Goal: Task Accomplishment & Management: Complete application form

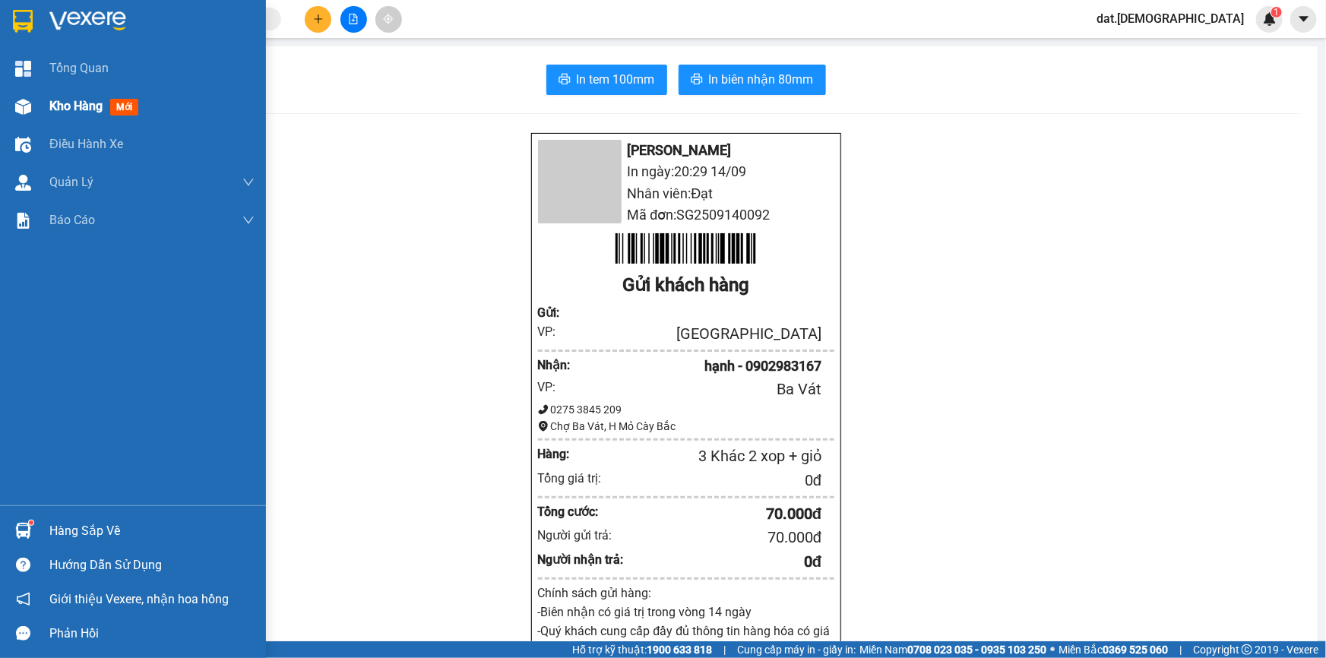
click at [126, 106] on span "mới" at bounding box center [124, 107] width 28 height 17
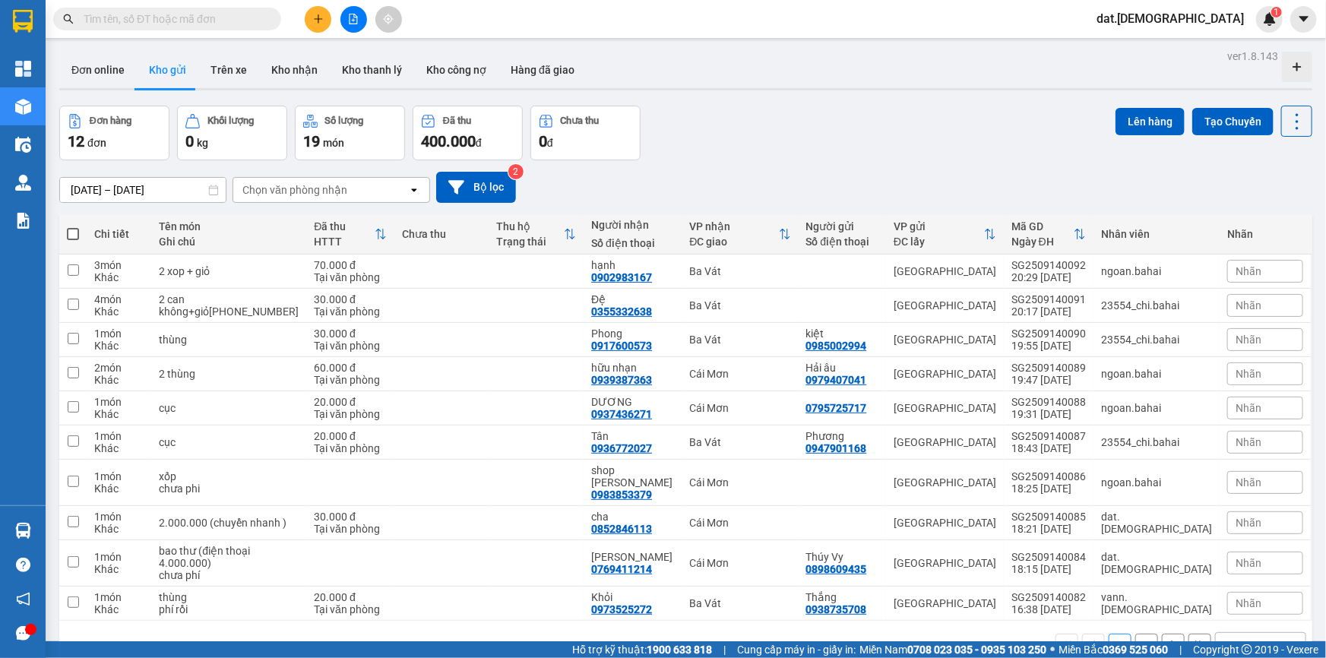
click at [1285, 639] on icon "open" at bounding box center [1291, 645] width 12 height 12
click at [1259, 513] on span "20 / trang" at bounding box center [1241, 516] width 49 height 15
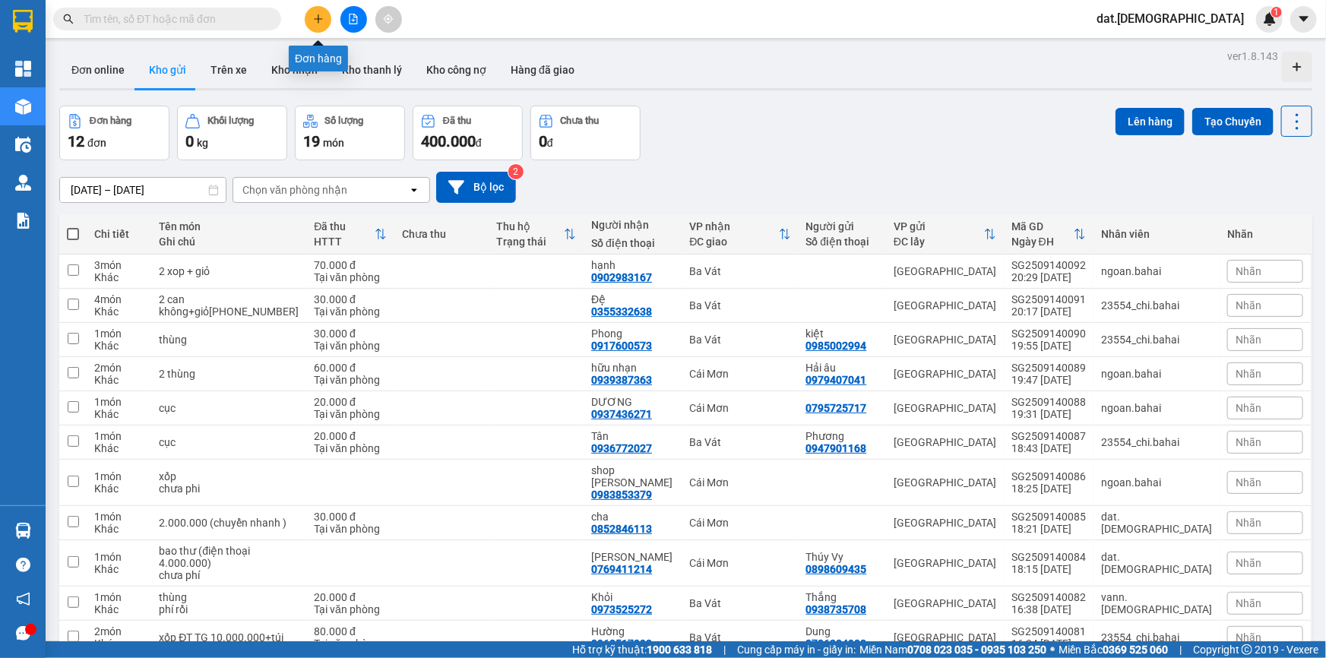
click at [311, 17] on button at bounding box center [318, 19] width 27 height 27
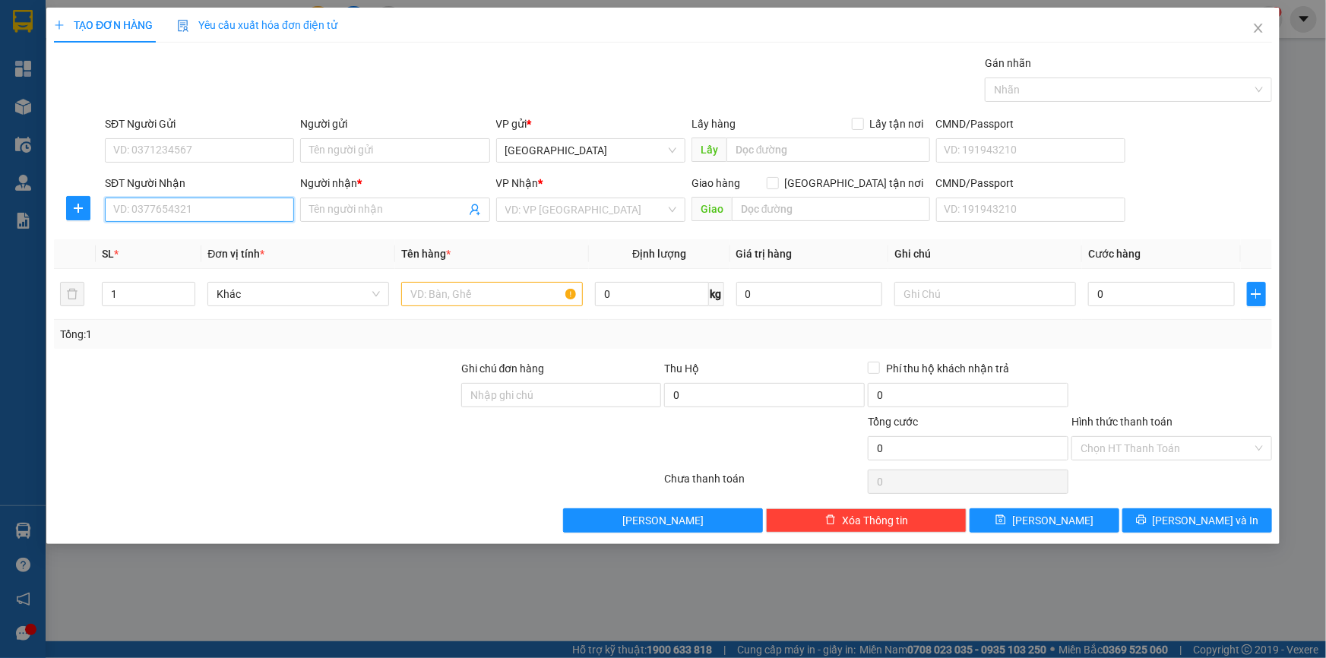
click at [141, 211] on input "SĐT Người Nhận" at bounding box center [199, 210] width 189 height 24
click at [130, 150] on input "SĐT Người Gửi" at bounding box center [199, 150] width 189 height 24
type input "0975476463"
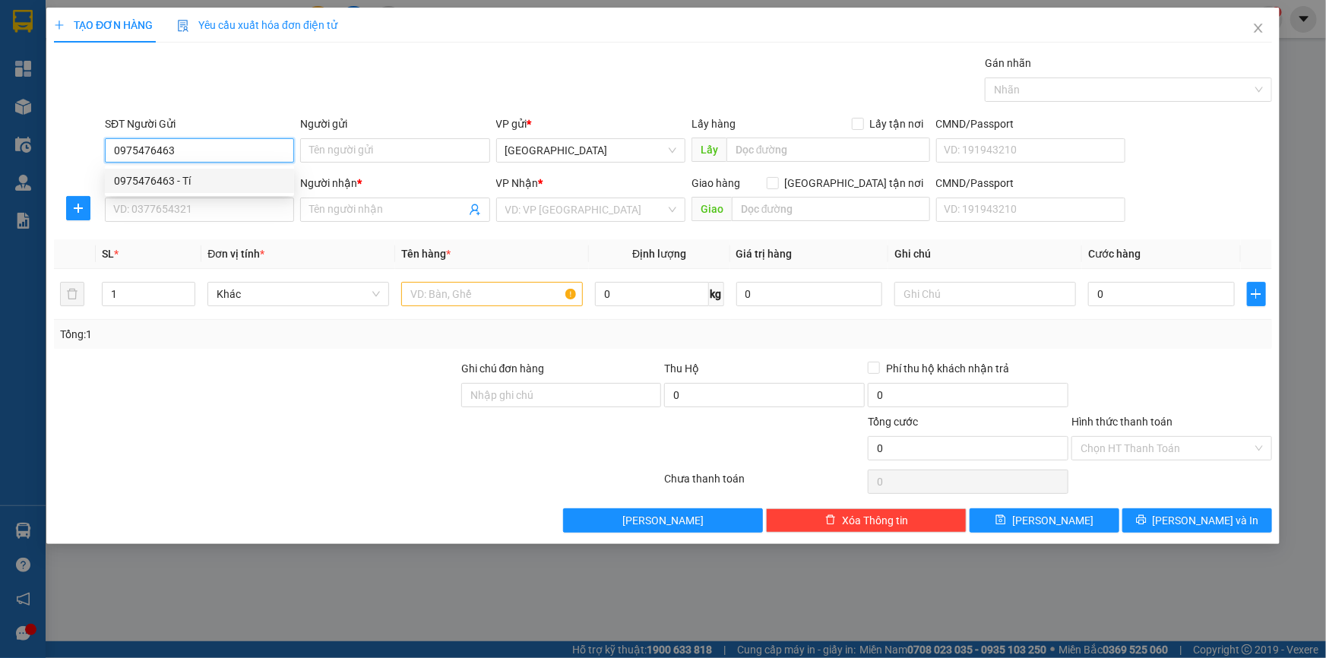
click at [209, 179] on div "0975476463 - Tí" at bounding box center [199, 181] width 171 height 17
type input "Tí"
type input "0933682887"
type input "Hưng"
type input "0975476463"
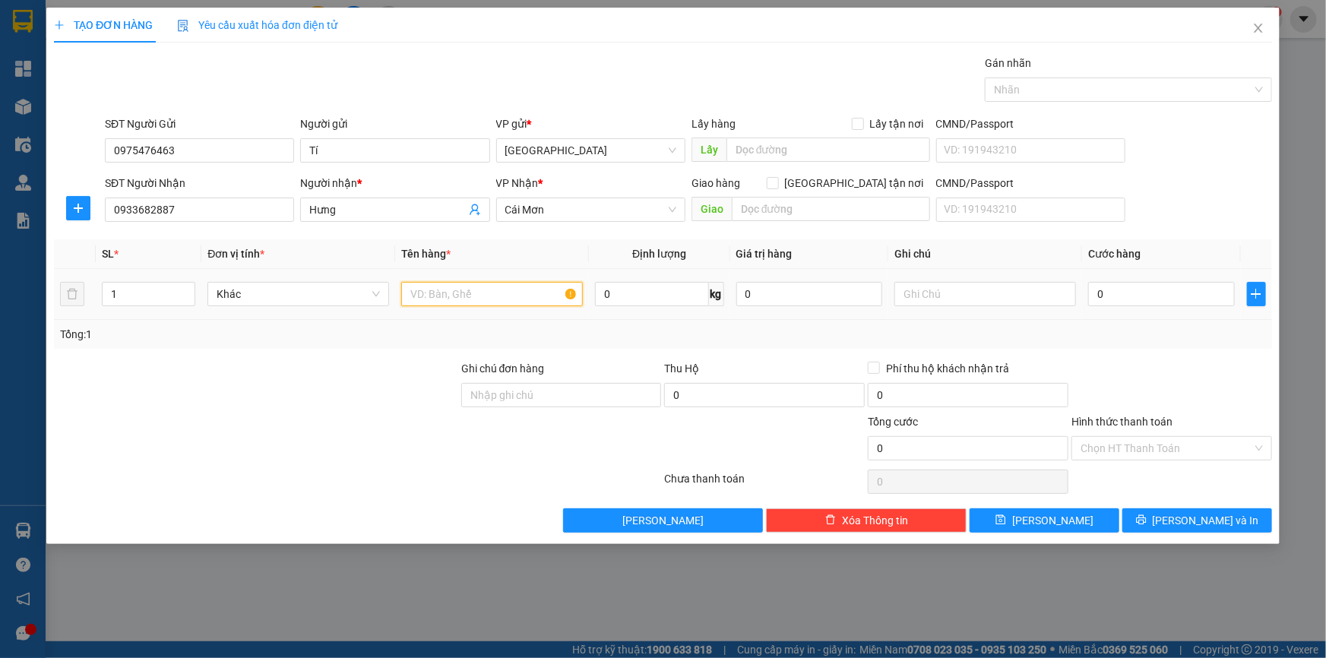
click at [448, 292] on input "text" at bounding box center [492, 294] width 182 height 24
type input "thùng"
click at [1123, 289] on input "0" at bounding box center [1161, 294] width 147 height 24
type input "3"
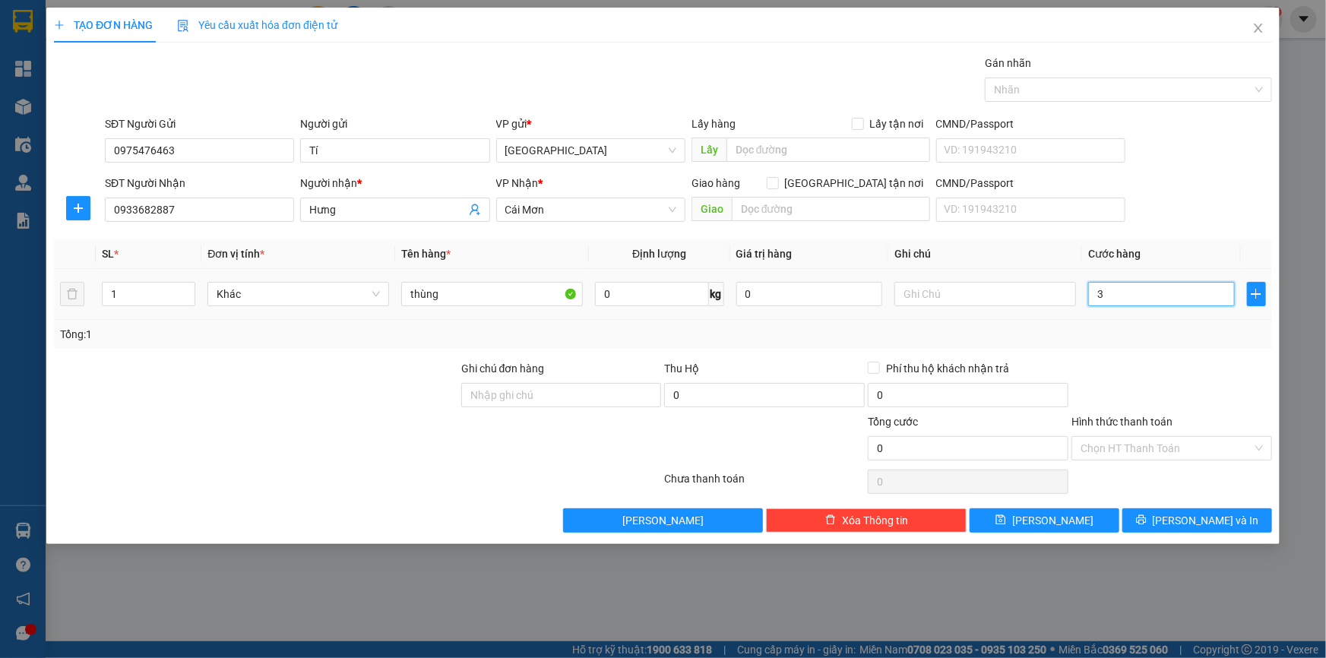
type input "3"
type input "30"
type input "300"
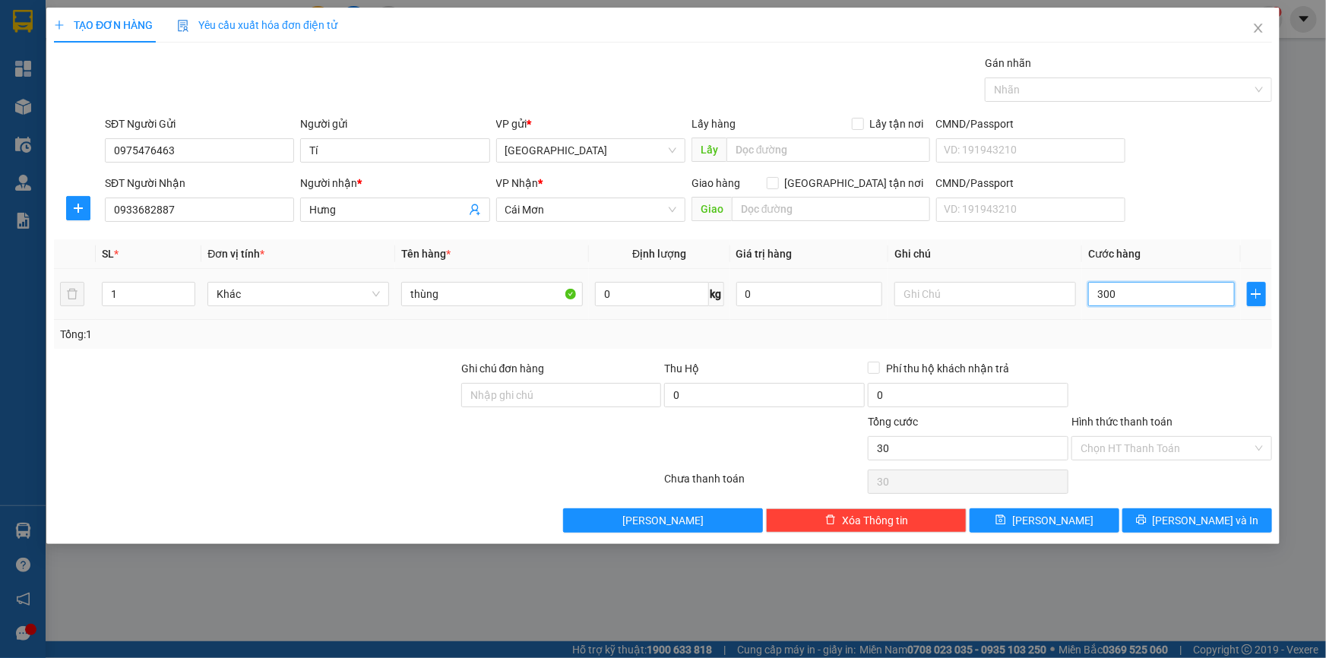
type input "300"
type input "3.000"
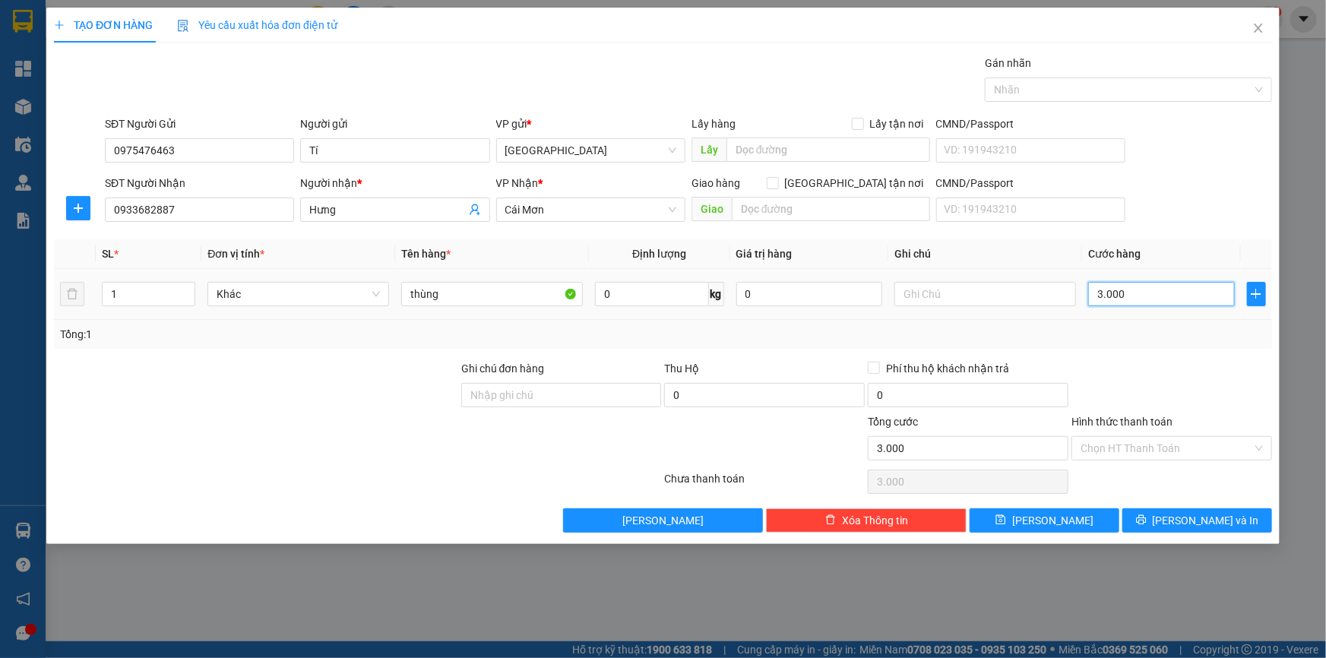
type input "30.000"
click at [1196, 455] on input "Hình thức thanh toán" at bounding box center [1167, 448] width 172 height 23
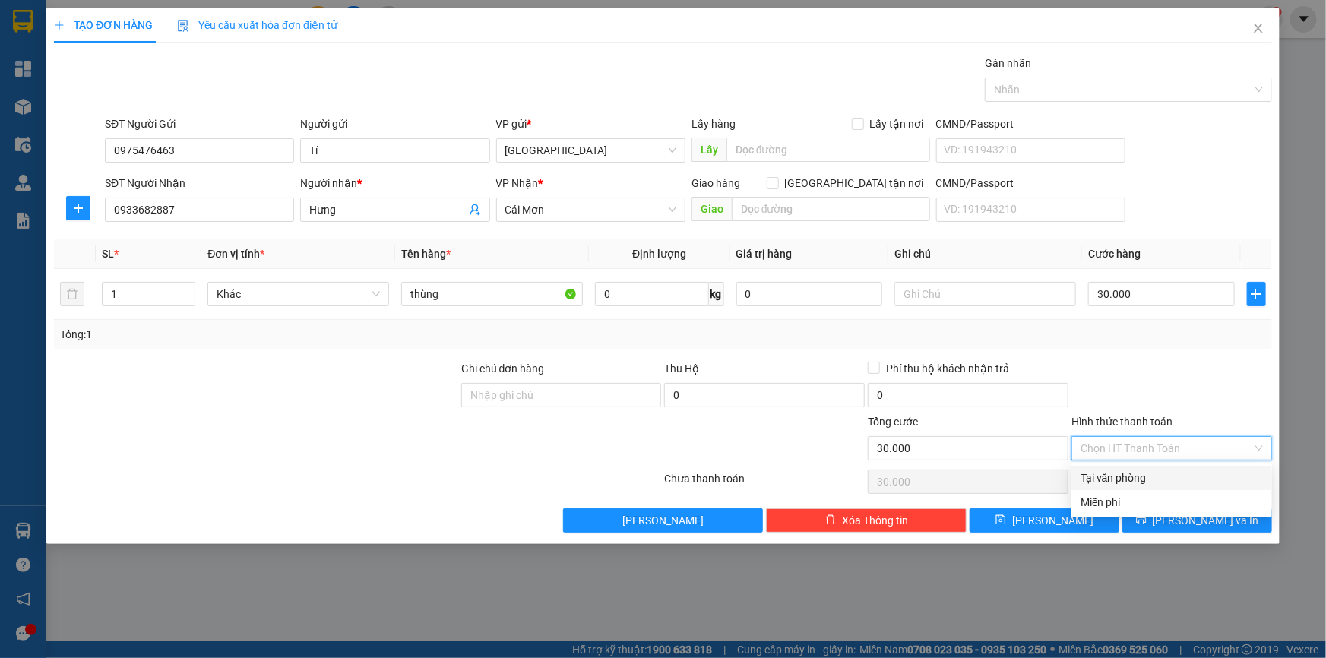
click at [1163, 484] on div "Tại văn phòng" at bounding box center [1172, 478] width 182 height 17
type input "0"
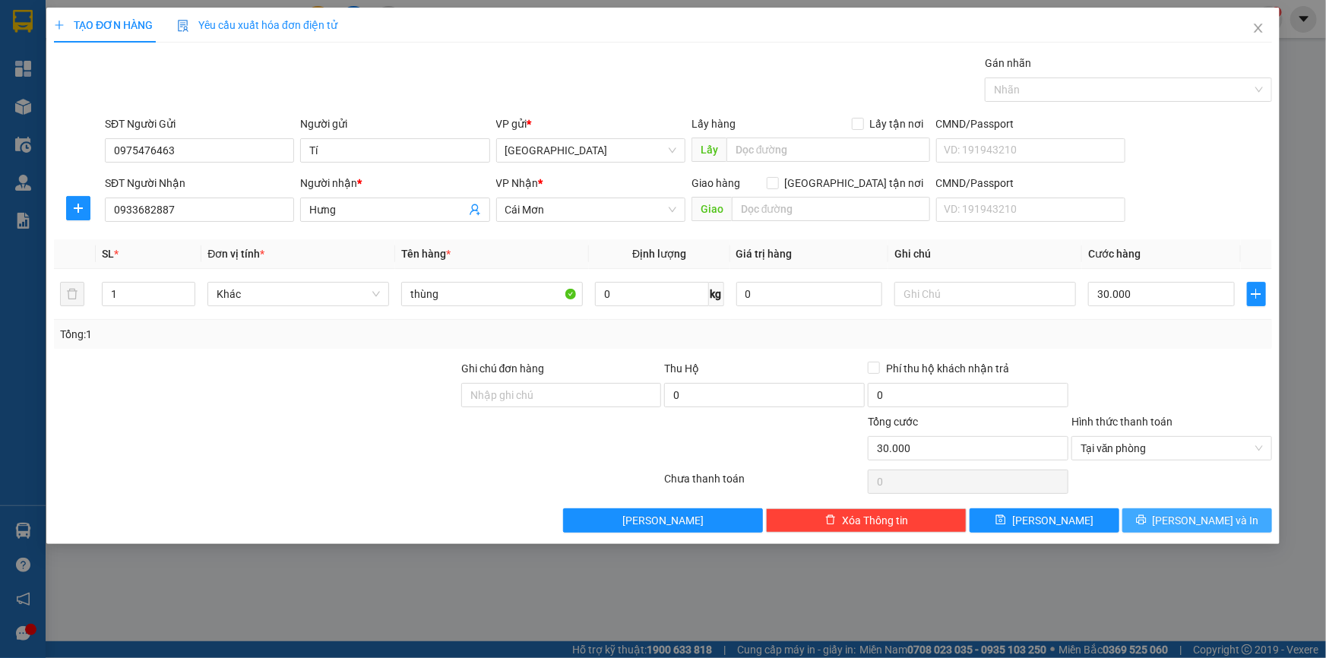
click at [1155, 519] on button "[PERSON_NAME] và In" at bounding box center [1198, 521] width 150 height 24
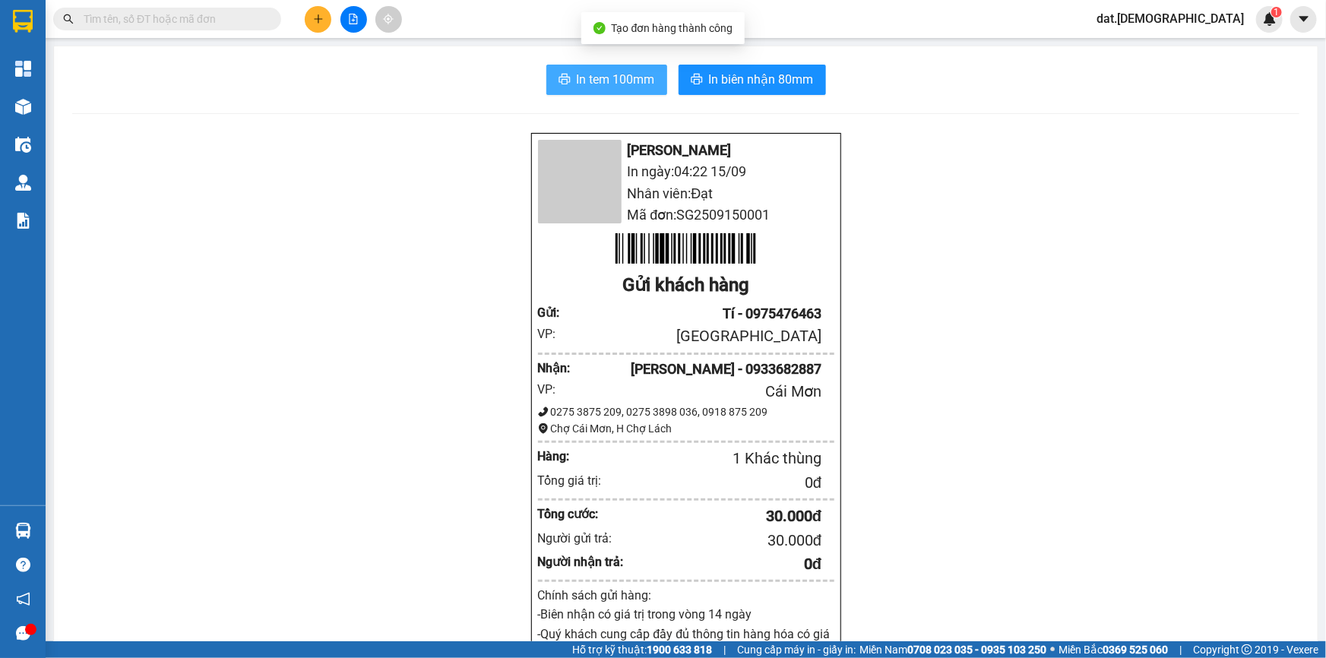
click at [601, 77] on span "In tem 100mm" at bounding box center [616, 79] width 78 height 19
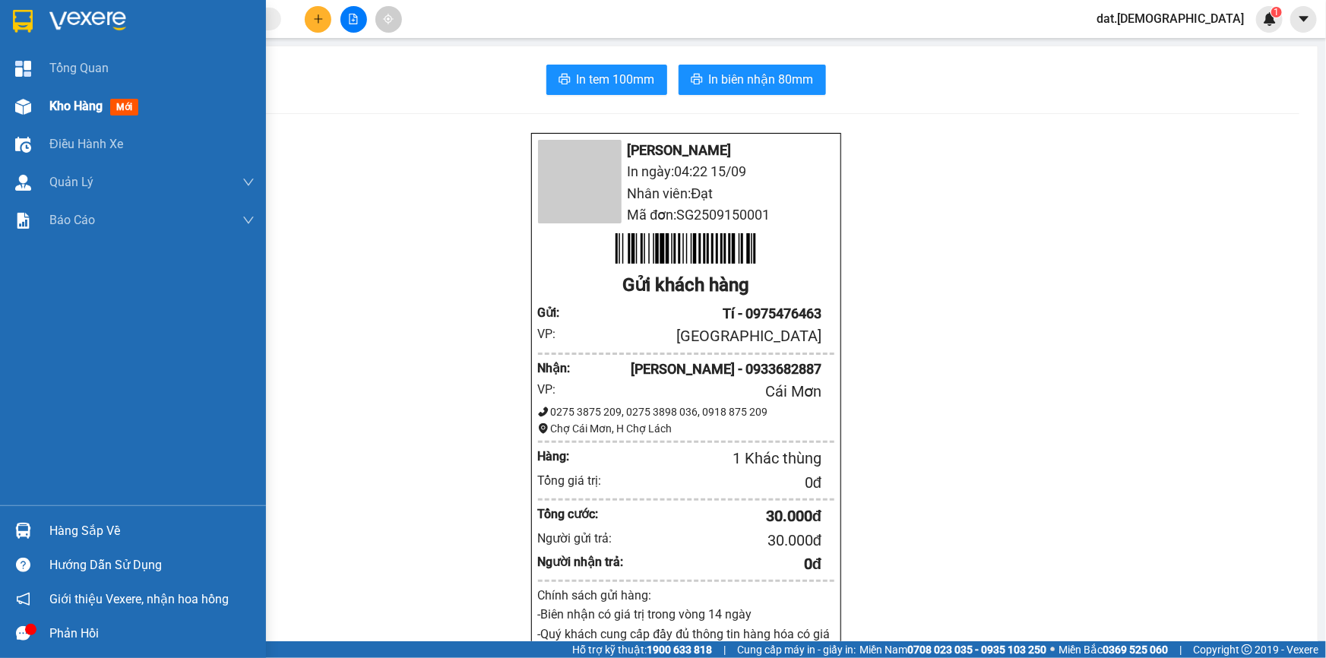
click at [128, 107] on span "mới" at bounding box center [124, 107] width 28 height 17
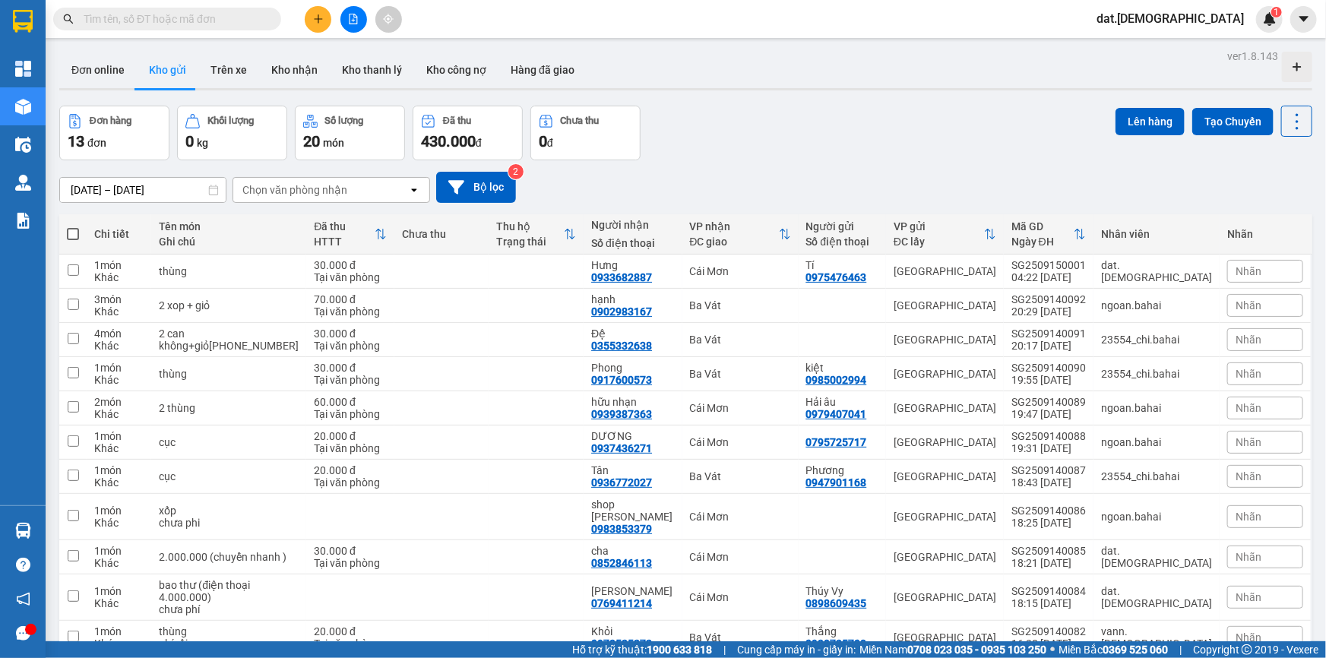
click at [413, 191] on icon "open" at bounding box center [414, 190] width 12 height 12
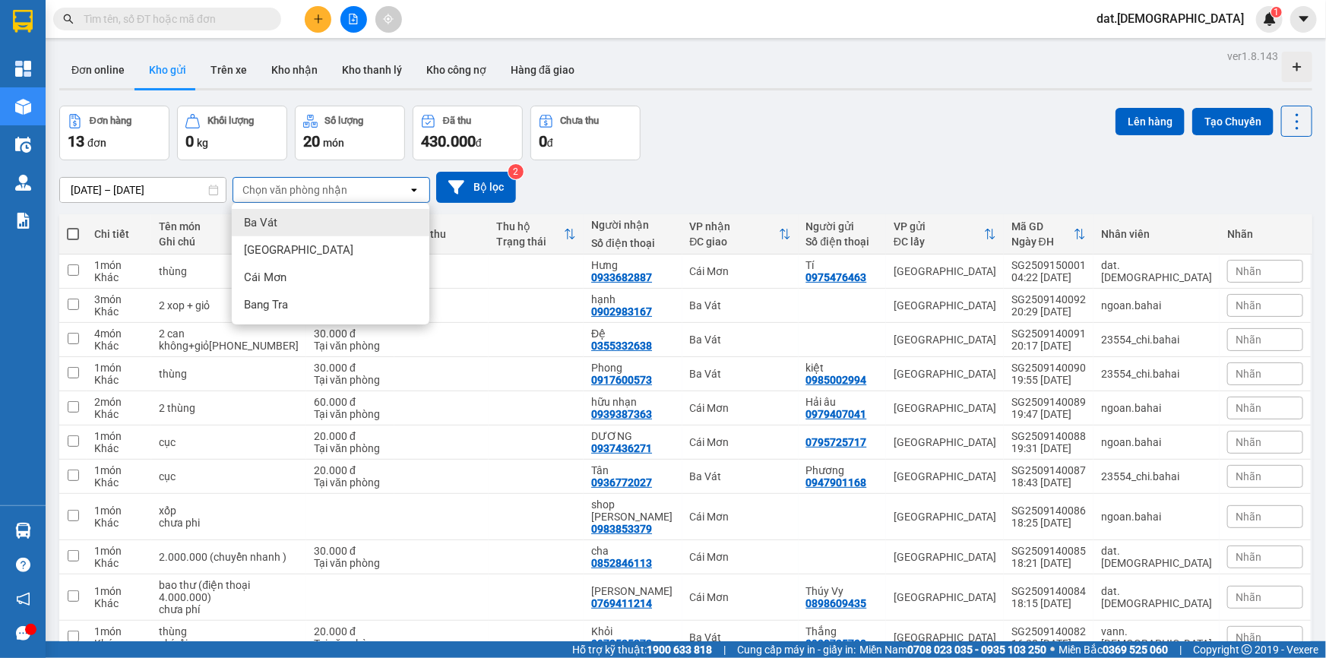
click at [318, 224] on div "Ba Vát" at bounding box center [331, 222] width 198 height 27
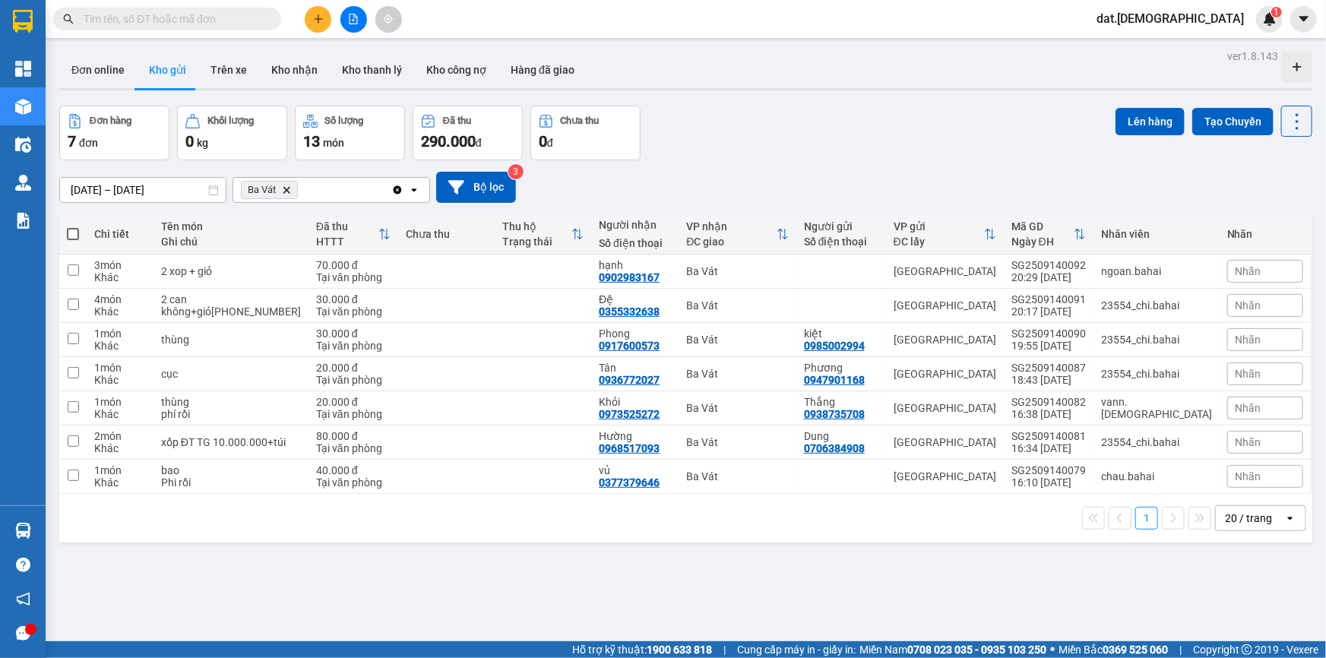
click at [414, 185] on icon "open" at bounding box center [414, 190] width 12 height 12
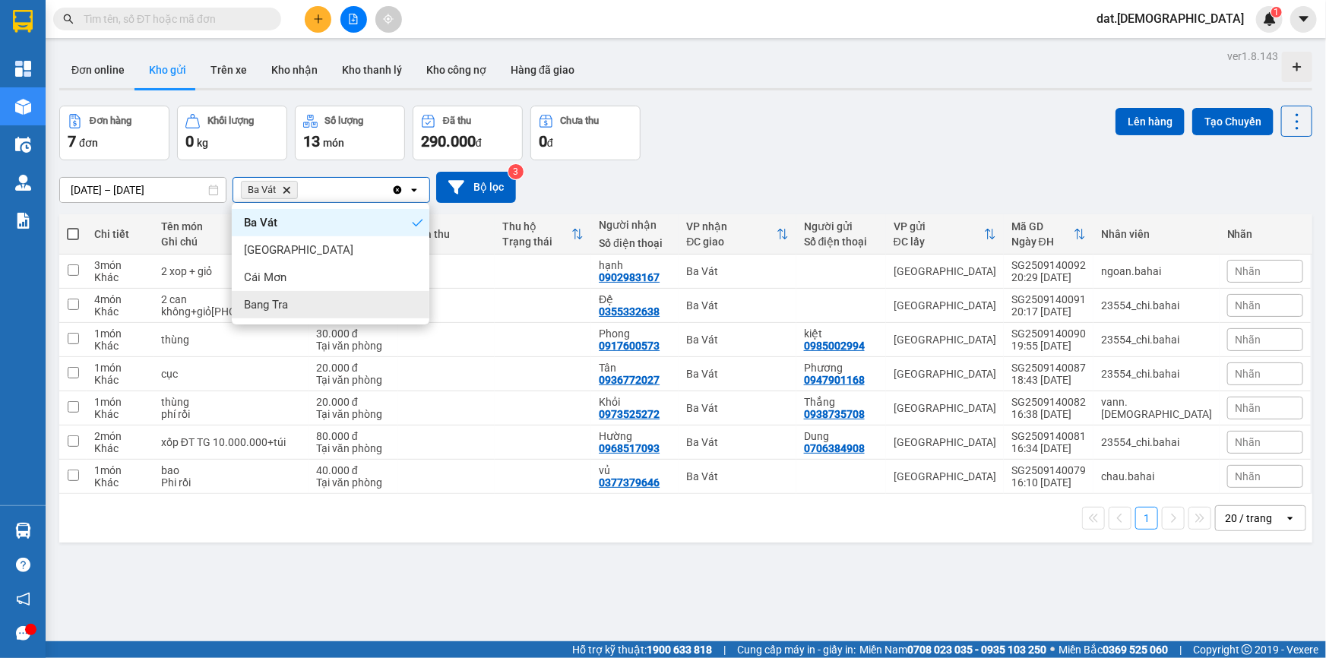
click at [299, 302] on div "Bang Tra" at bounding box center [331, 304] width 198 height 27
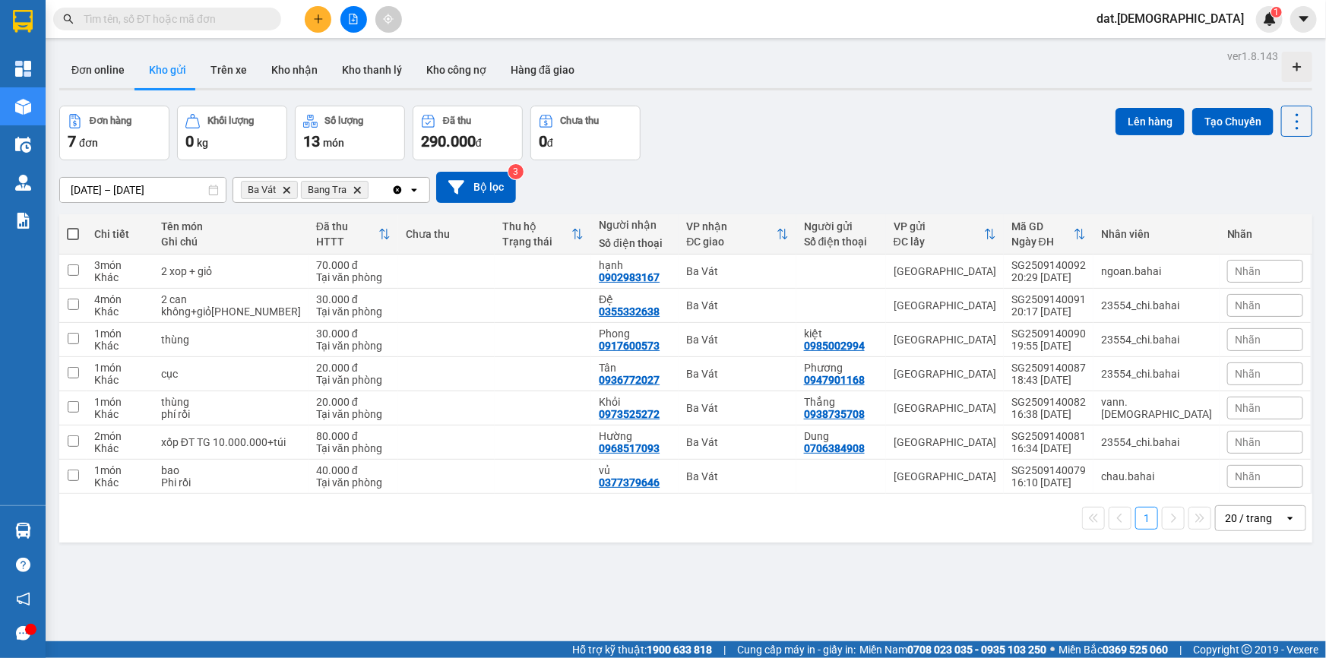
click at [73, 232] on span at bounding box center [73, 234] width 12 height 12
click at [73, 227] on input "checkbox" at bounding box center [73, 227] width 0 height 0
checkbox input "true"
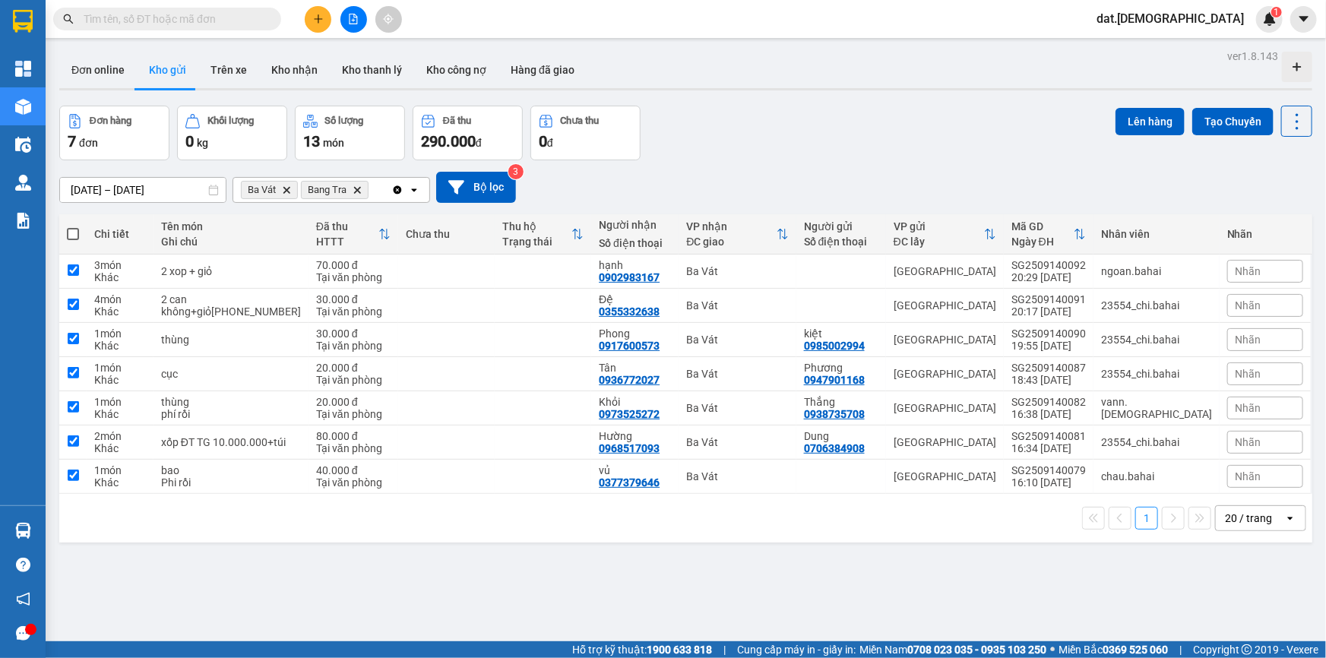
checkbox input "true"
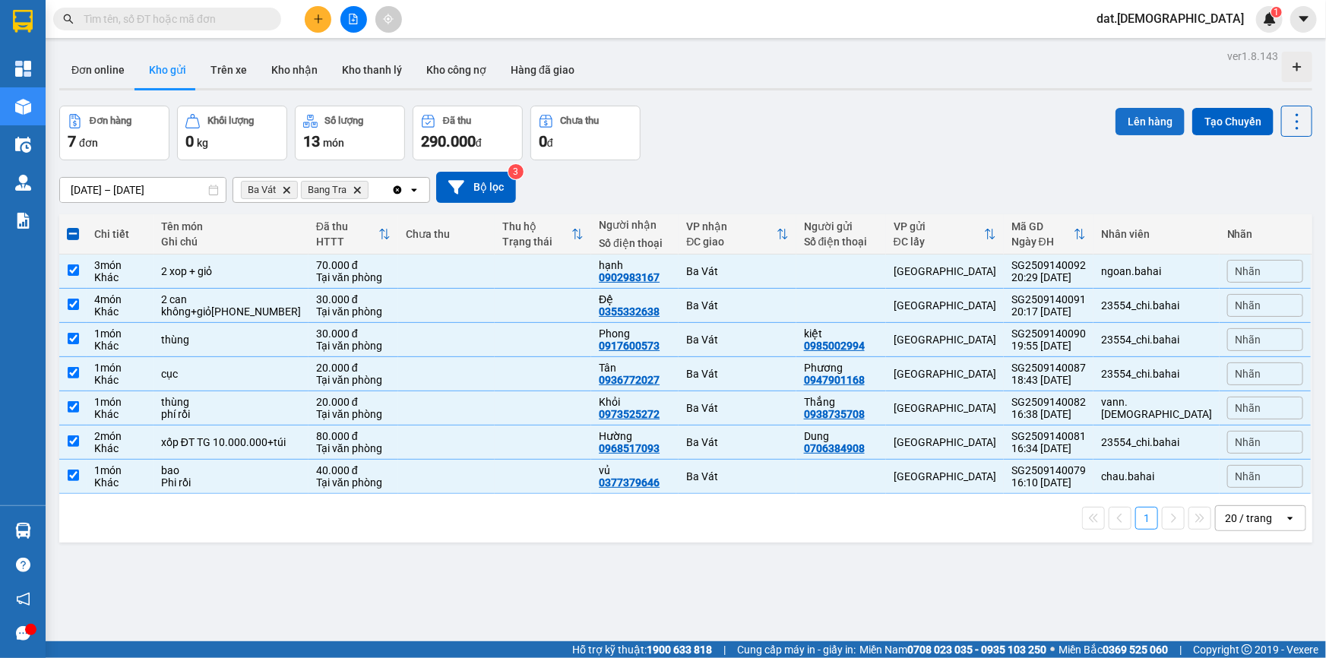
click at [1124, 119] on button "Lên hàng" at bounding box center [1150, 121] width 69 height 27
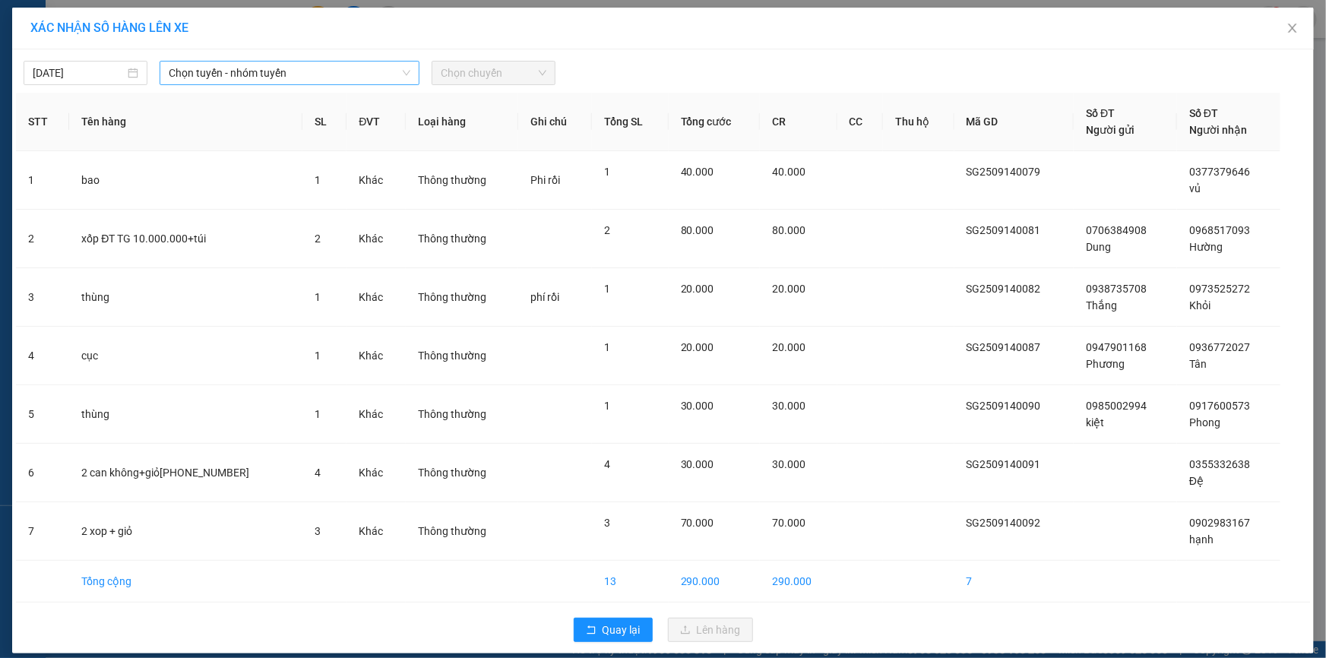
click at [242, 70] on span "Chọn tuyến - nhóm tuyến" at bounding box center [290, 73] width 242 height 23
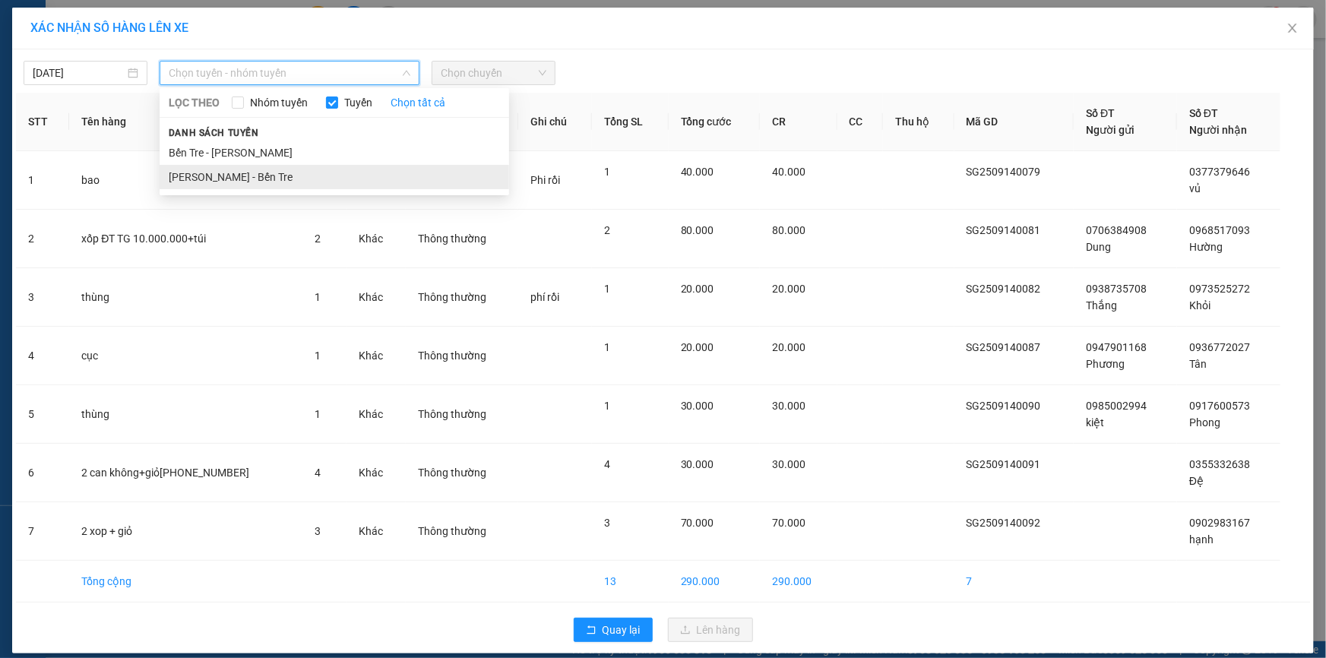
click at [223, 173] on li "[PERSON_NAME] - Bến Tre" at bounding box center [335, 177] width 350 height 24
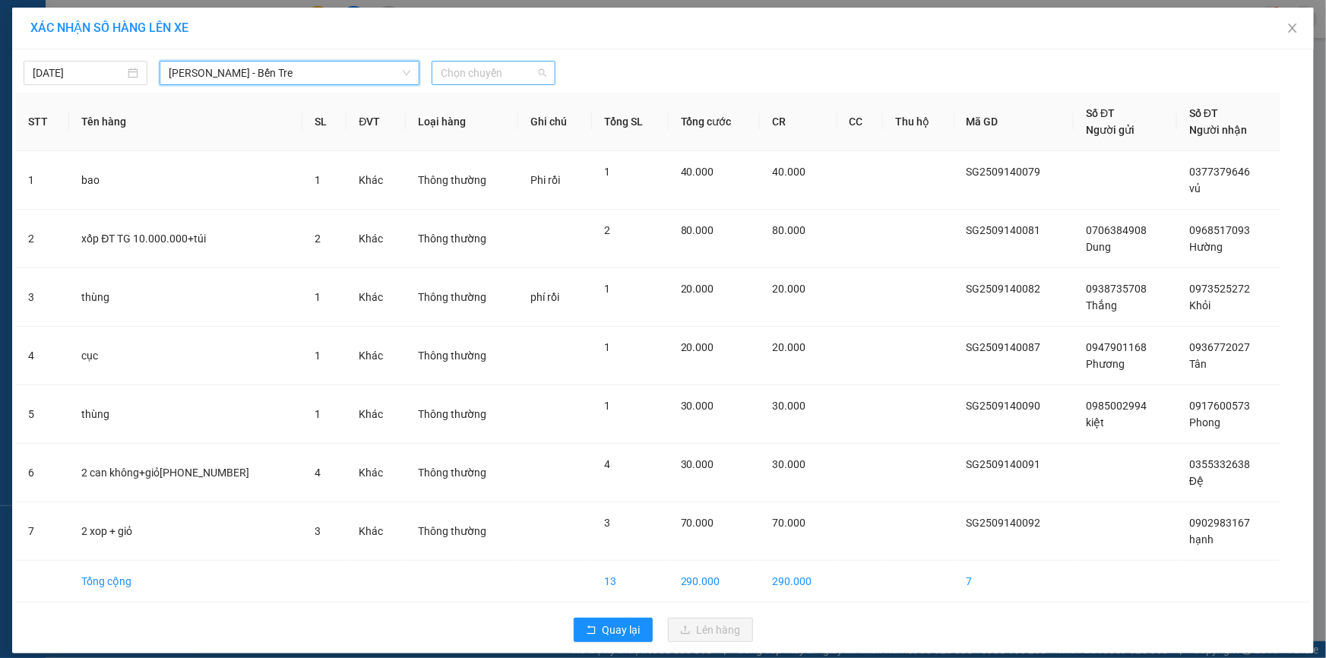
click at [481, 80] on span "Chọn chuyến" at bounding box center [494, 73] width 106 height 23
type input "05"
click at [550, 129] on div "Thêm chuyến " 05:00 "" at bounding box center [508, 129] width 162 height 26
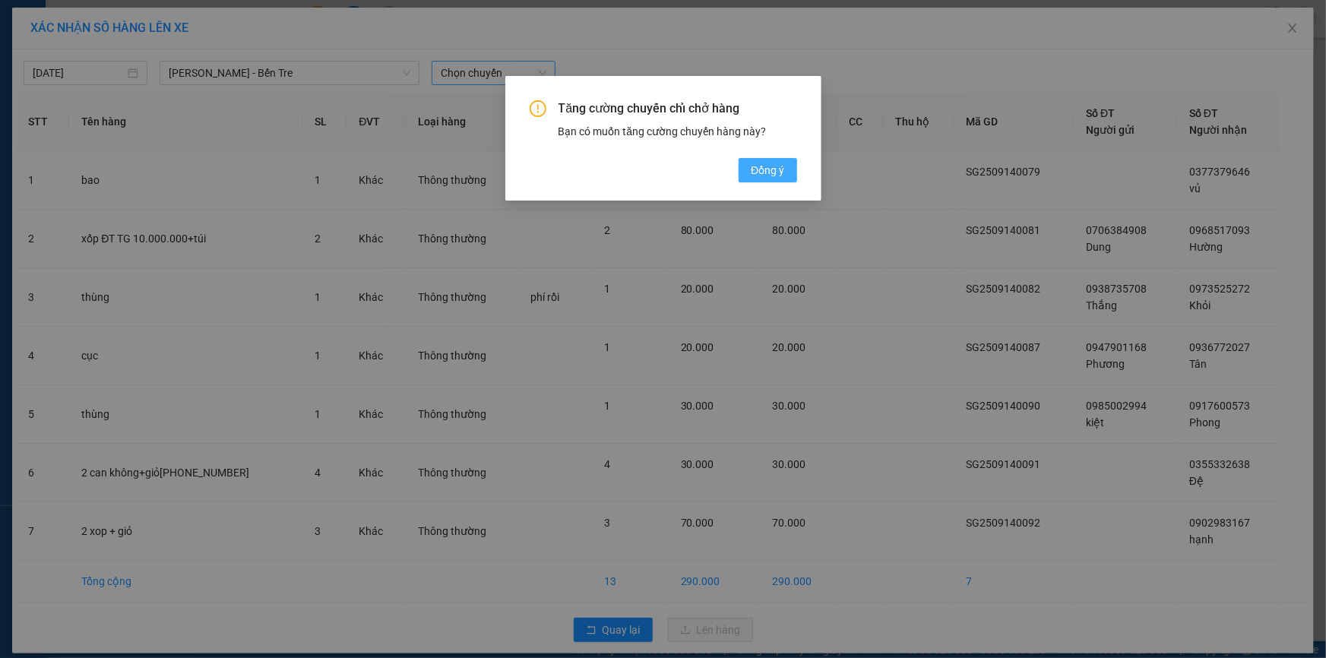
click at [766, 169] on span "Đồng ý" at bounding box center [767, 170] width 33 height 17
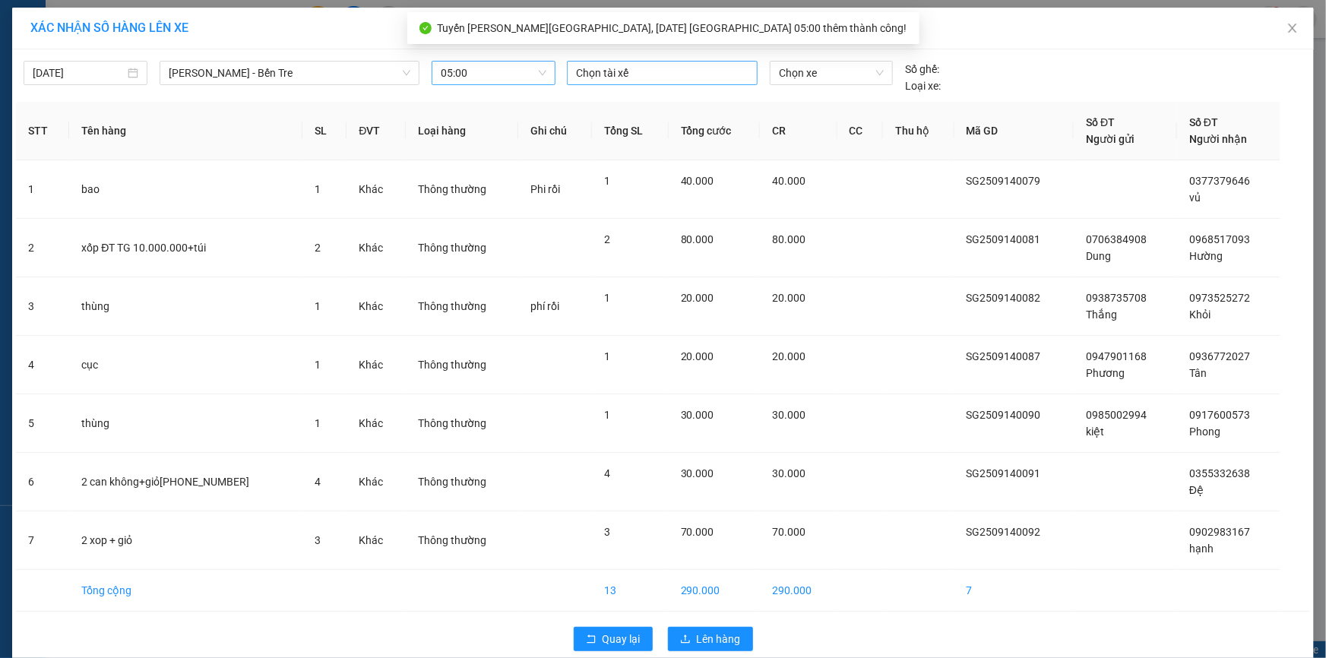
click at [623, 82] on div "Chọn tài xế" at bounding box center [662, 73] width 191 height 24
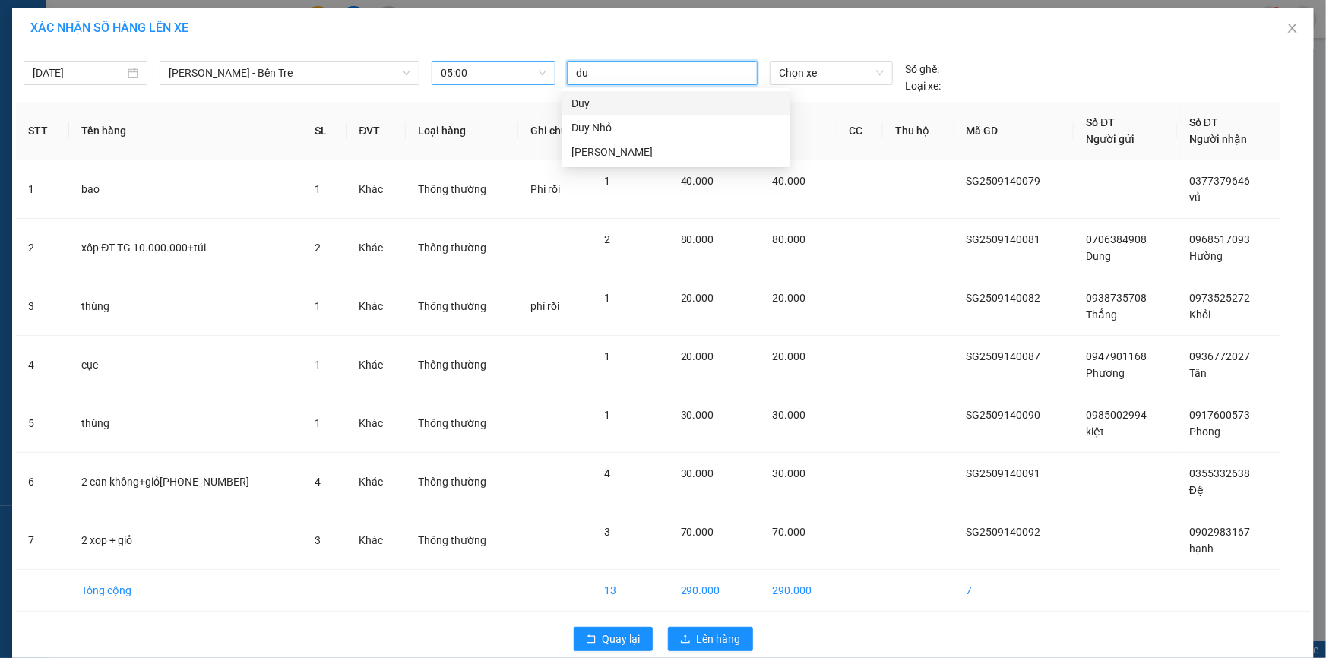
type input "duy"
click at [610, 156] on div "[PERSON_NAME]" at bounding box center [677, 152] width 210 height 17
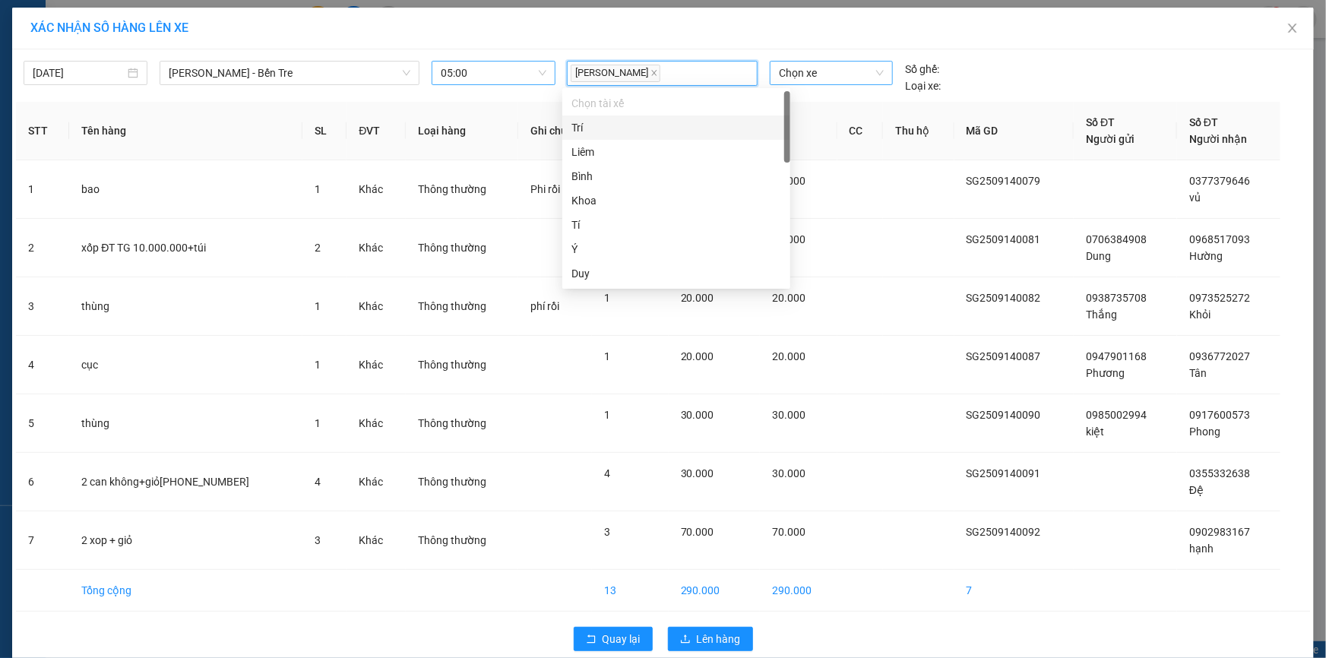
click at [813, 72] on span "Chọn xe" at bounding box center [831, 73] width 105 height 23
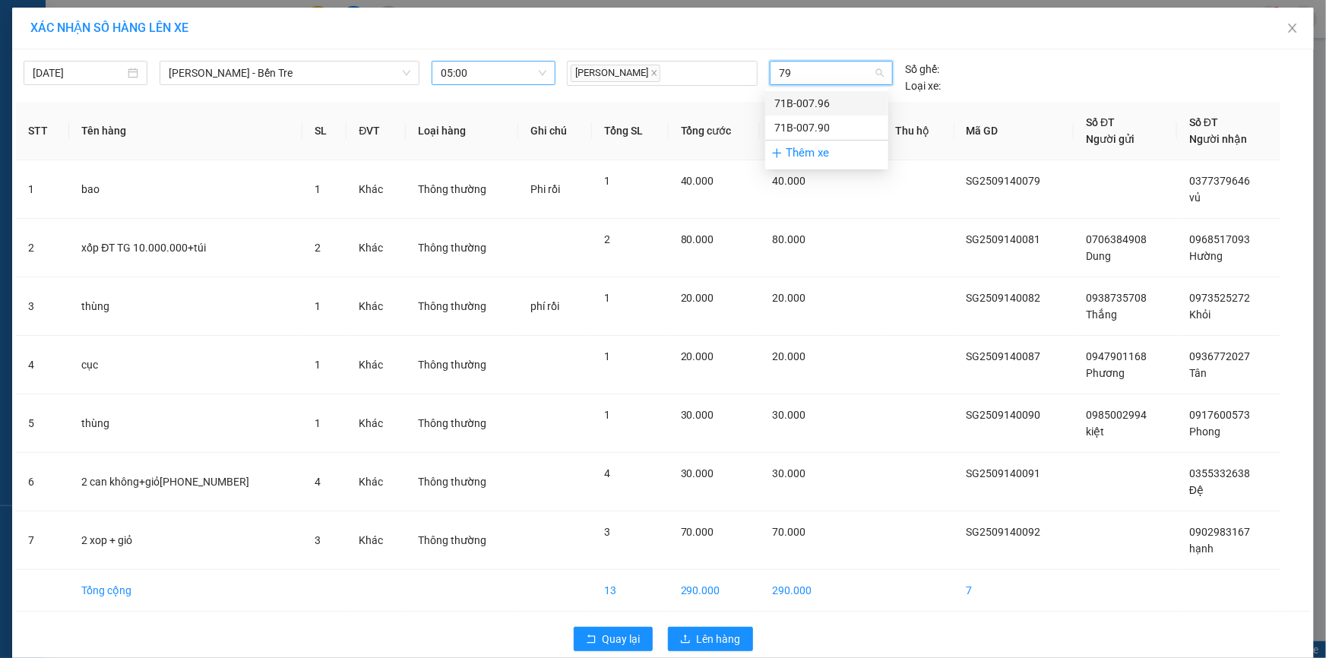
type input "790"
click at [813, 106] on div "71B-007.90" at bounding box center [827, 103] width 105 height 17
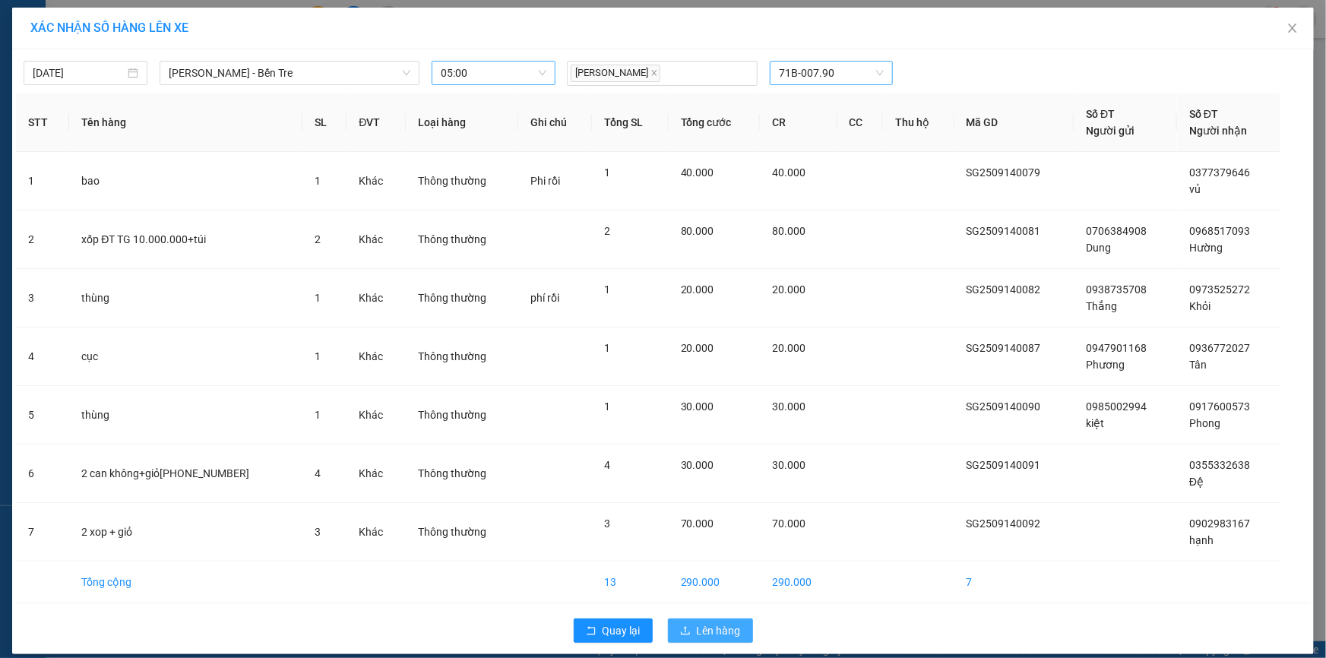
click at [727, 626] on span "Lên hàng" at bounding box center [719, 631] width 44 height 17
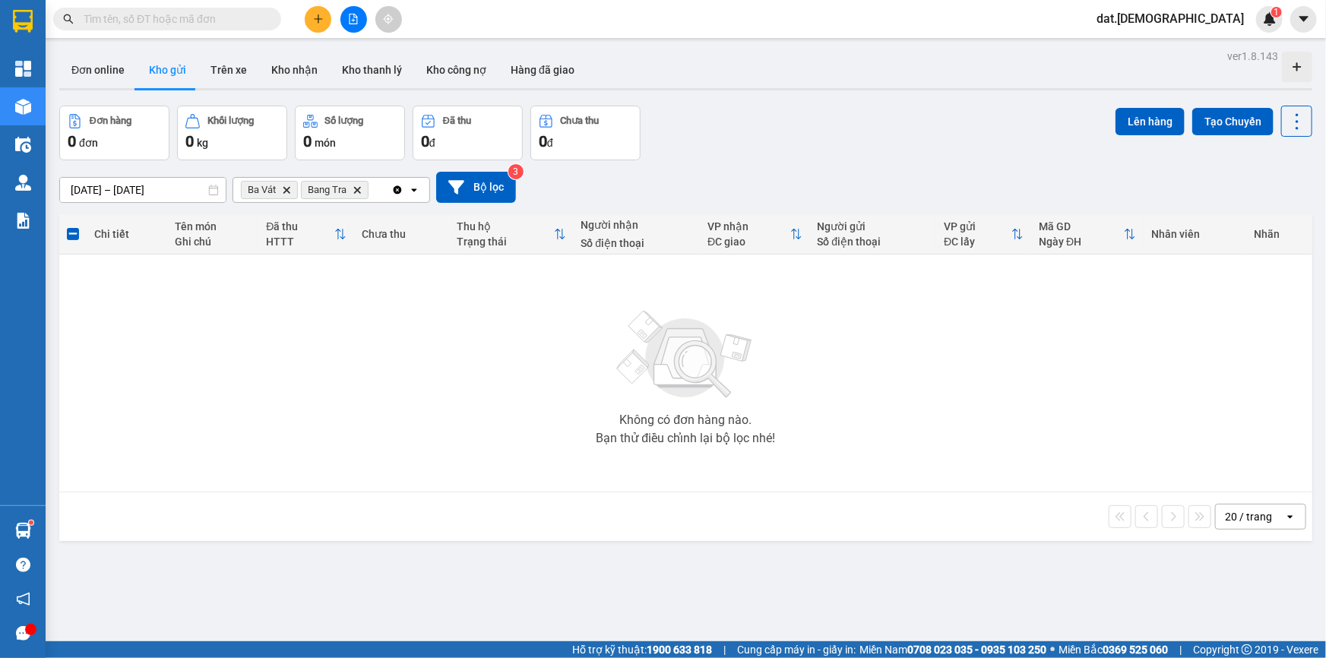
click at [358, 189] on icon "Delete" at bounding box center [357, 189] width 9 height 9
click at [289, 189] on icon "Delete" at bounding box center [286, 189] width 9 height 9
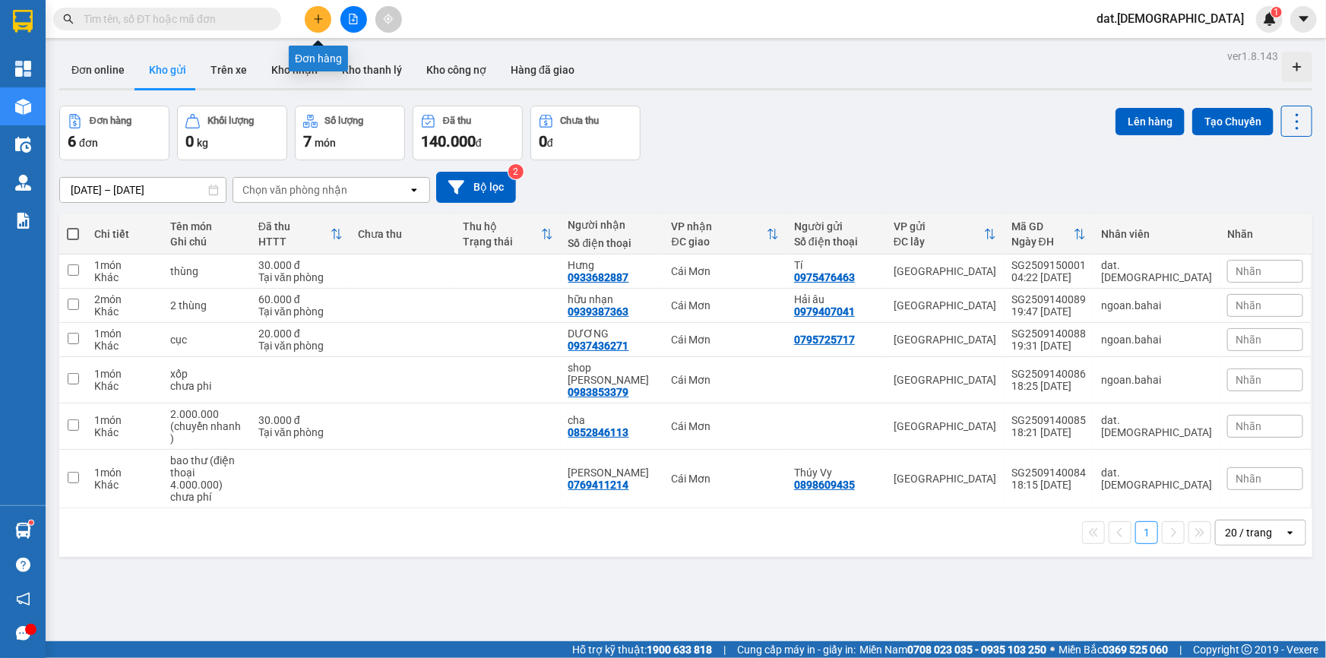
click at [316, 17] on icon "plus" at bounding box center [318, 19] width 11 height 11
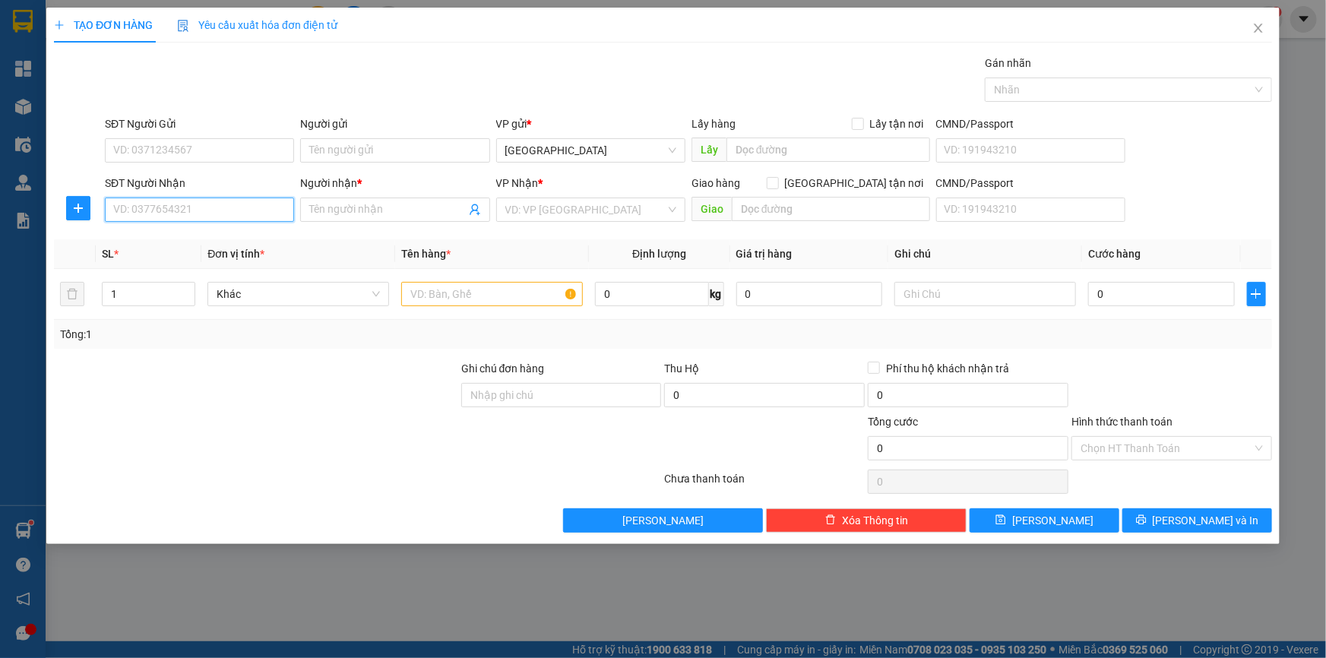
click at [209, 207] on input "SĐT Người Nhận" at bounding box center [199, 210] width 189 height 24
click at [186, 235] on div "0356823882 - Út Liêm" at bounding box center [199, 240] width 171 height 17
type input "0356823882"
type input "Út Liêm"
type input "0356823882"
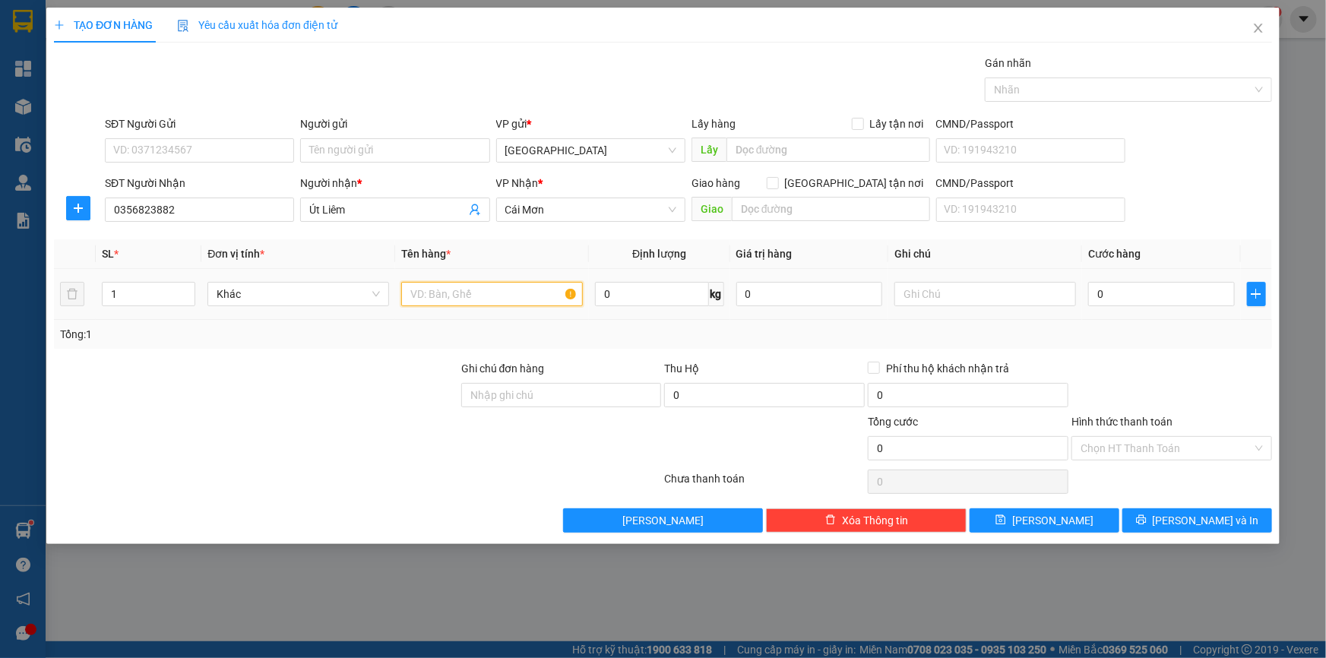
click at [442, 293] on input "text" at bounding box center [492, 294] width 182 height 24
type input "cục"
click at [1120, 295] on input "0" at bounding box center [1161, 294] width 147 height 24
type input "2"
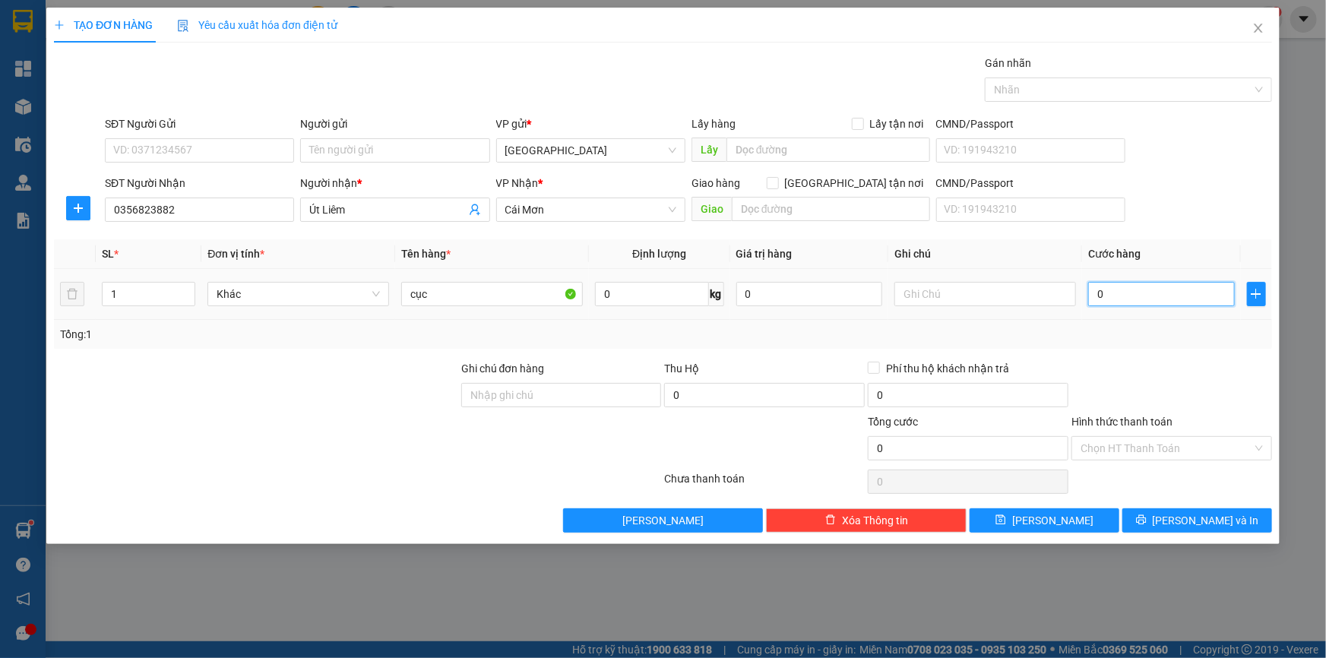
type input "2"
type input "20"
type input "200"
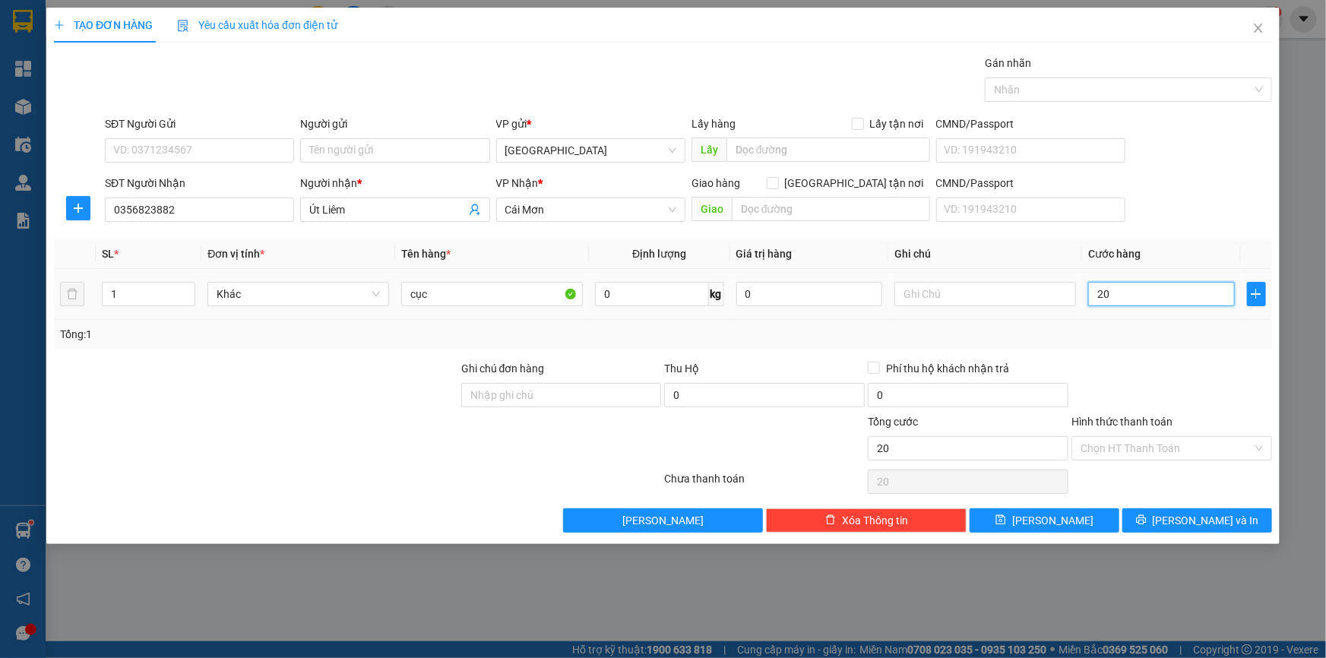
type input "200"
type input "2.000"
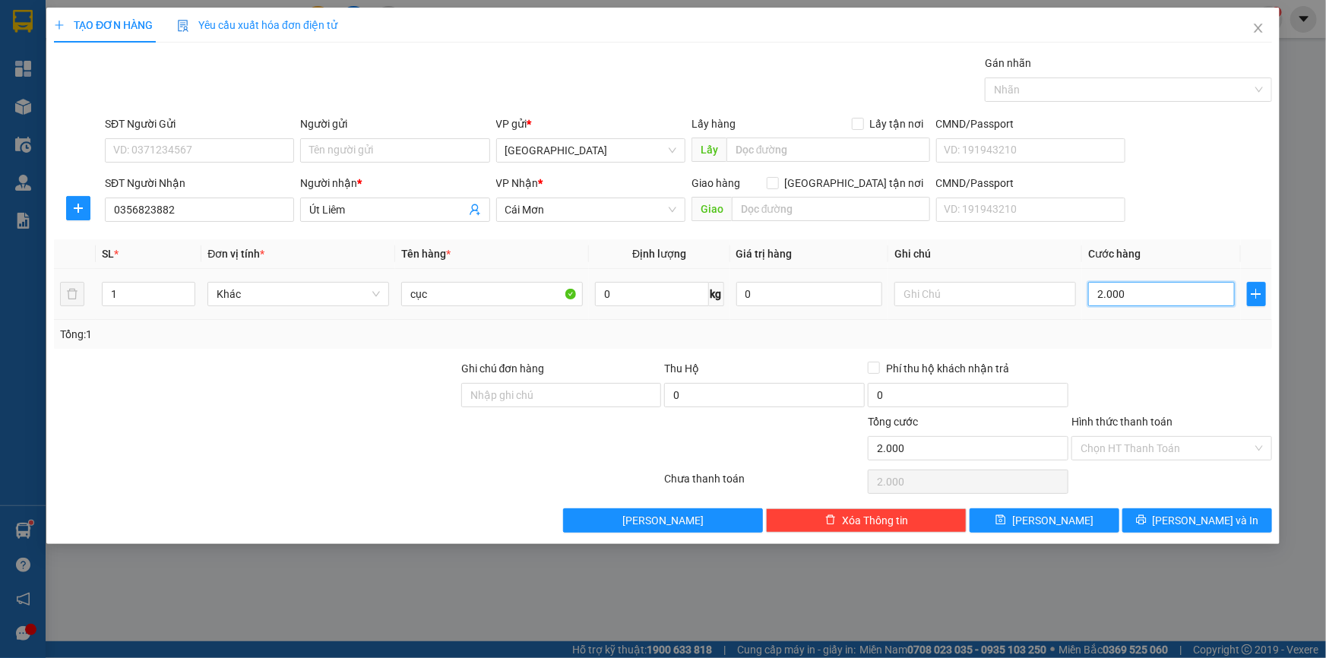
type input "20.000"
click at [1141, 448] on input "Hình thức thanh toán" at bounding box center [1167, 448] width 172 height 23
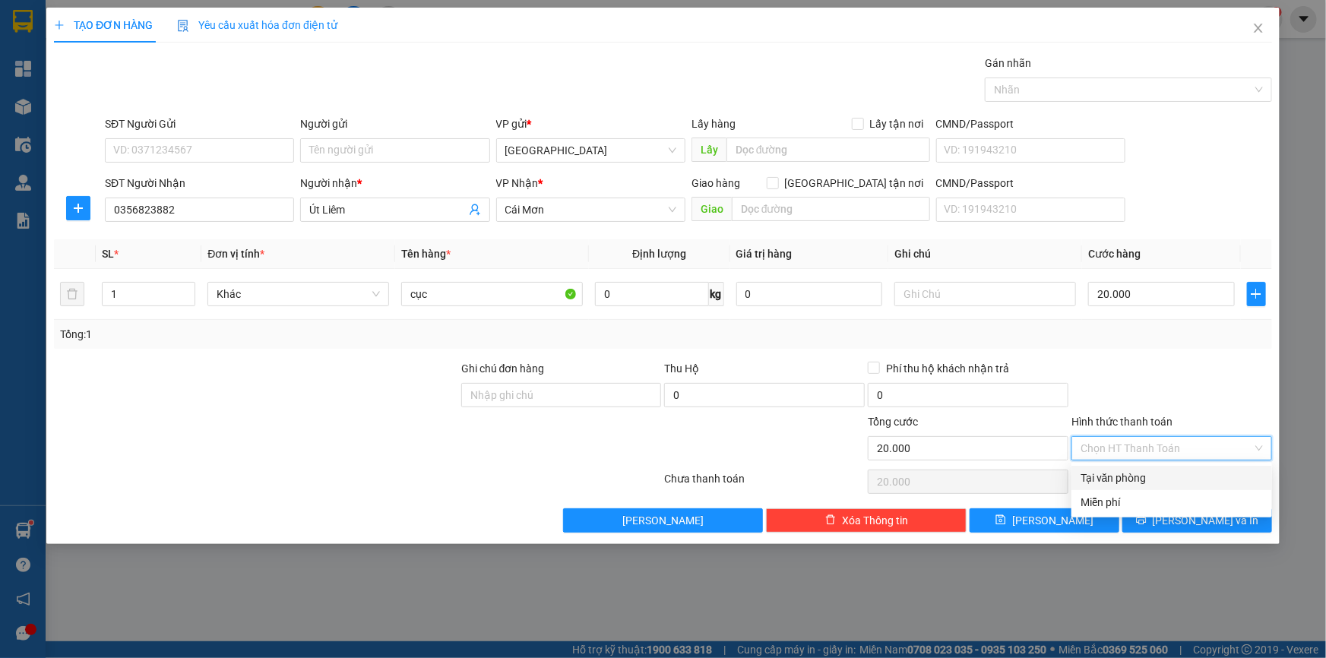
click at [1133, 471] on div "Tại văn phòng" at bounding box center [1172, 478] width 182 height 17
type input "0"
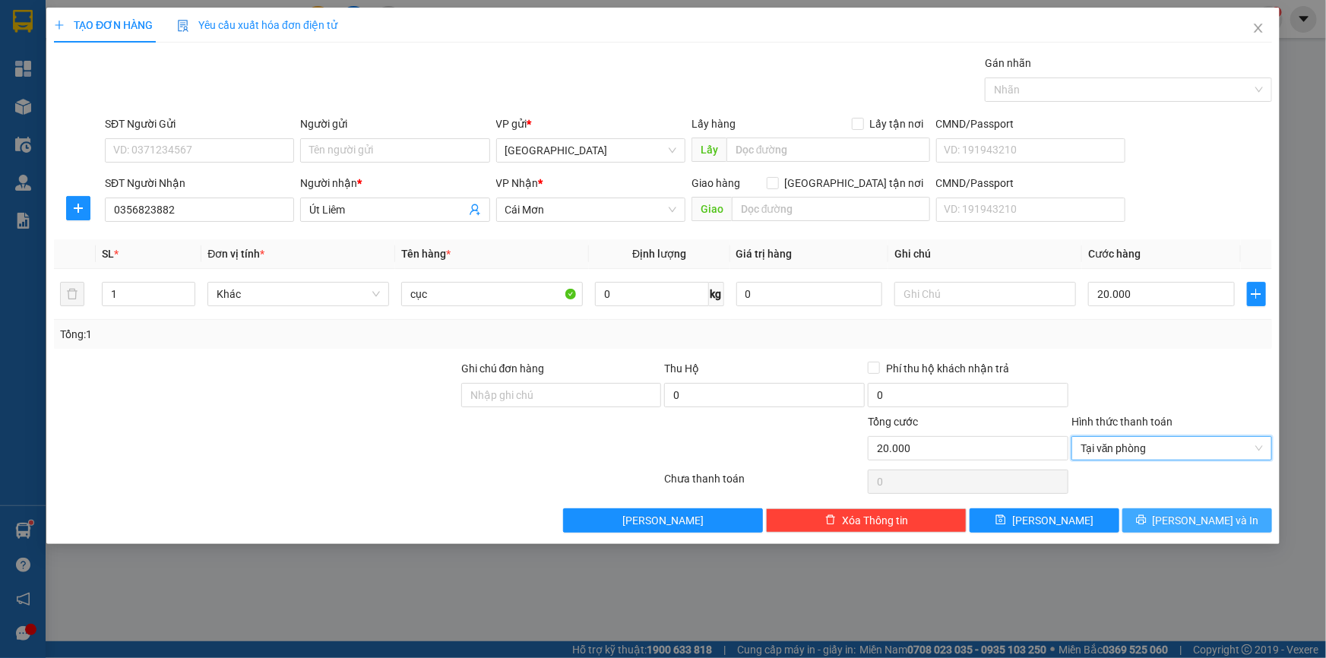
click at [1149, 513] on button "[PERSON_NAME] và In" at bounding box center [1198, 521] width 150 height 24
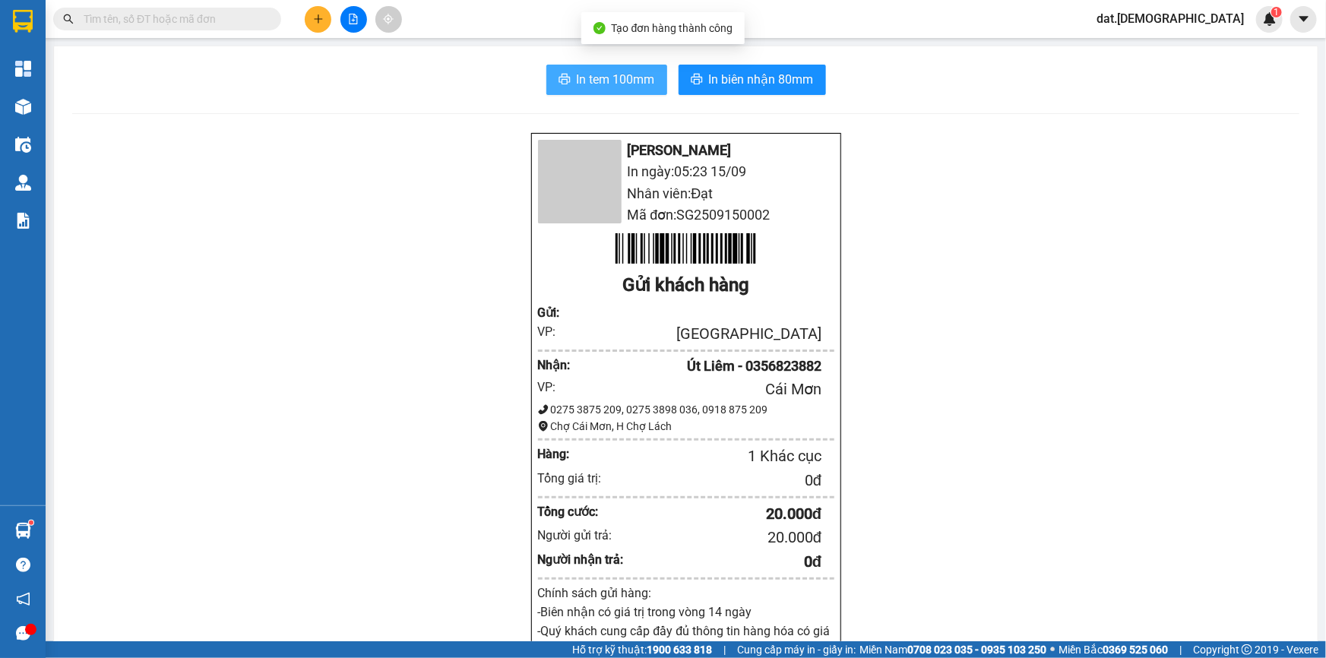
click at [594, 74] on span "In tem 100mm" at bounding box center [616, 79] width 78 height 19
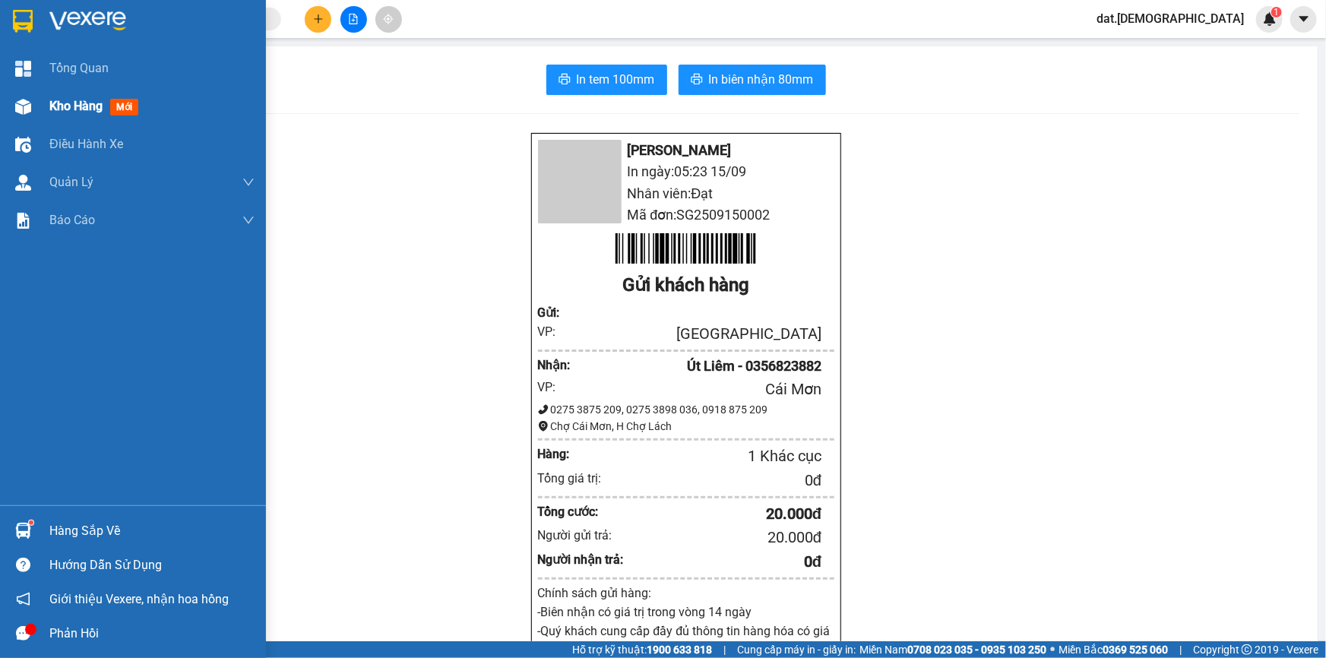
click at [118, 104] on span "mới" at bounding box center [124, 107] width 28 height 17
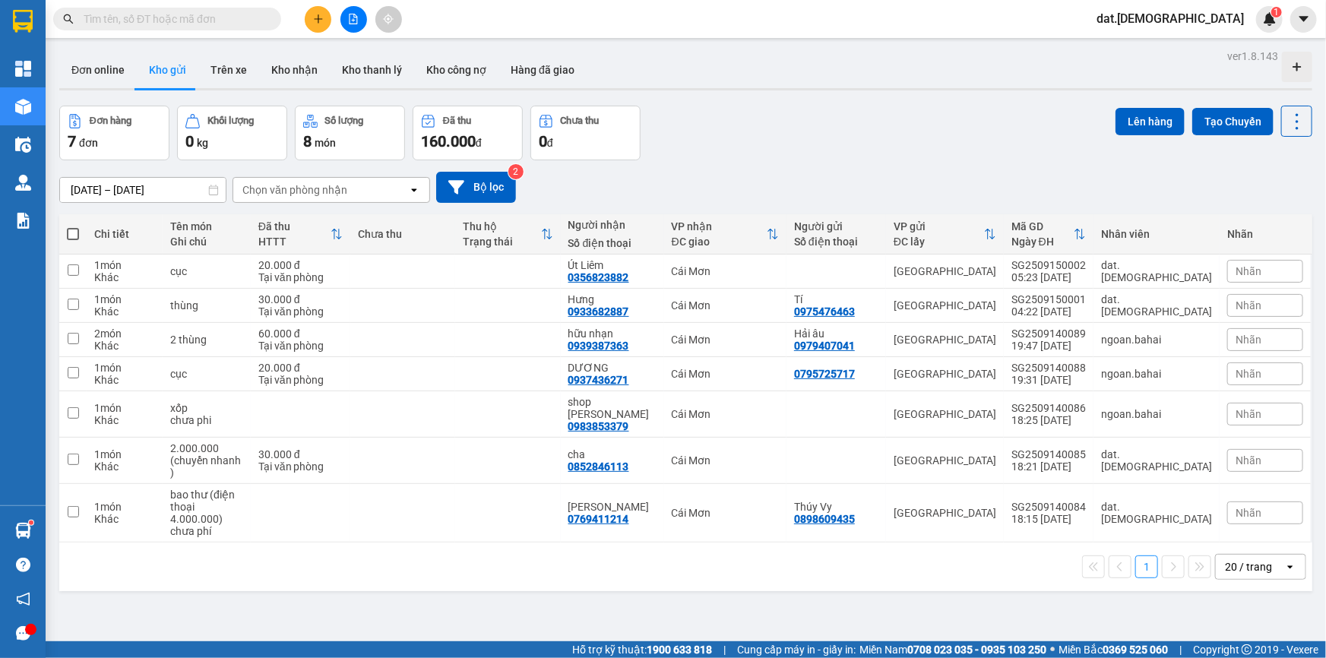
click at [69, 234] on span at bounding box center [73, 234] width 12 height 12
click at [73, 227] on input "checkbox" at bounding box center [73, 227] width 0 height 0
checkbox input "true"
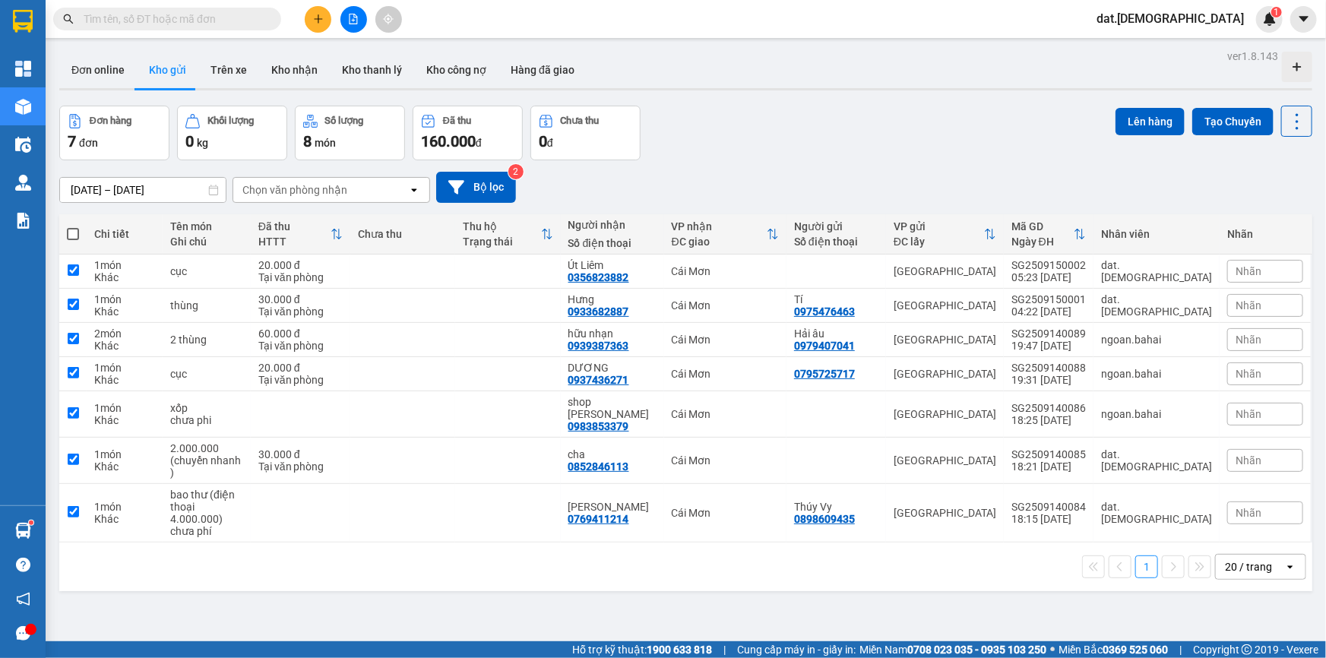
checkbox input "true"
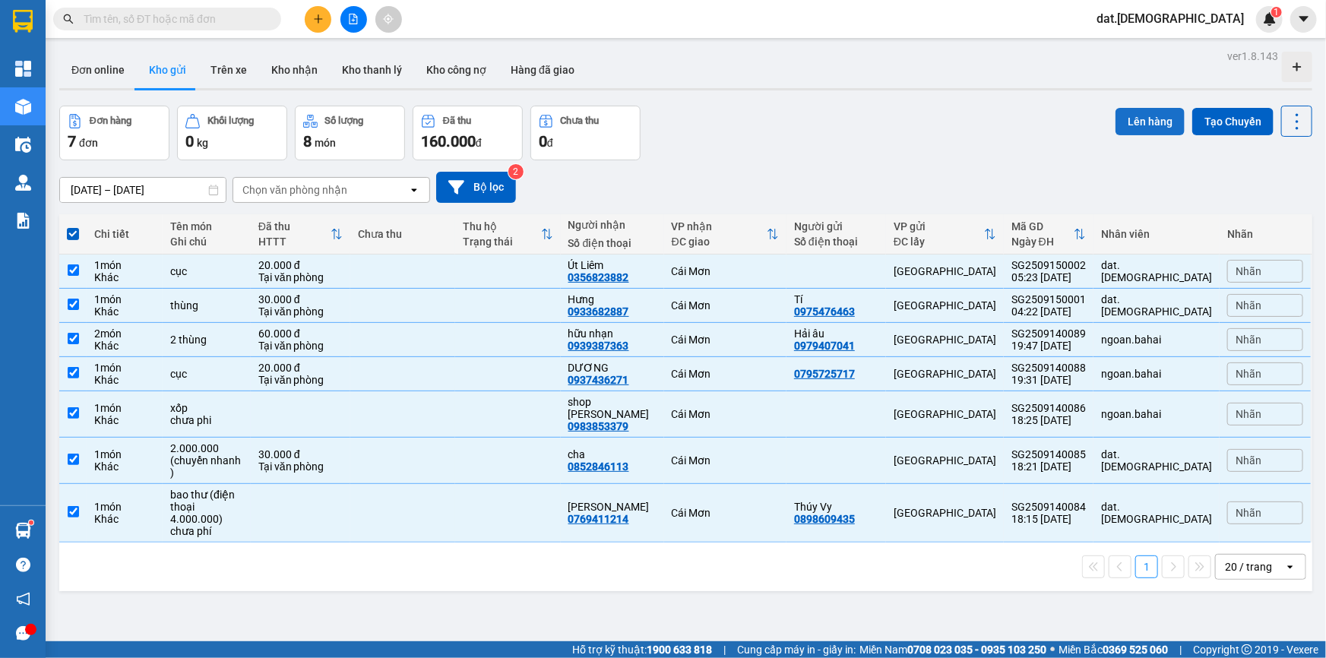
click at [1141, 117] on button "Lên hàng" at bounding box center [1150, 121] width 69 height 27
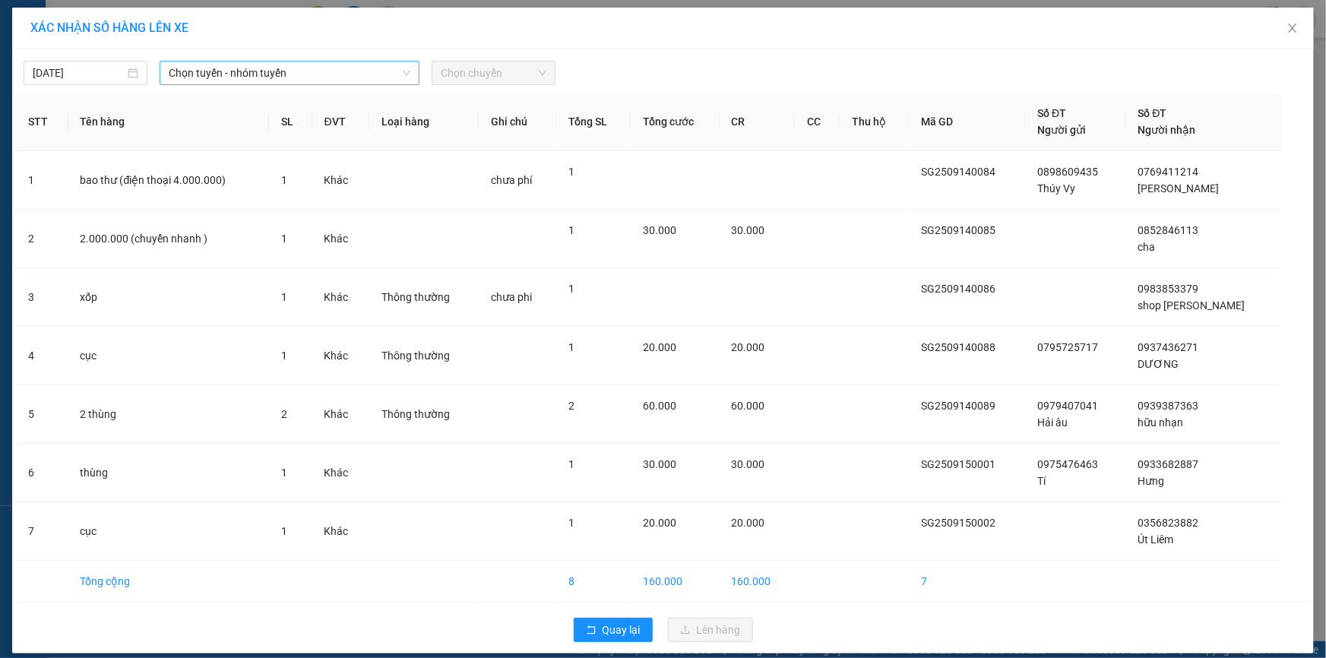
click at [273, 72] on span "Chọn tuyến - nhóm tuyến" at bounding box center [290, 73] width 242 height 23
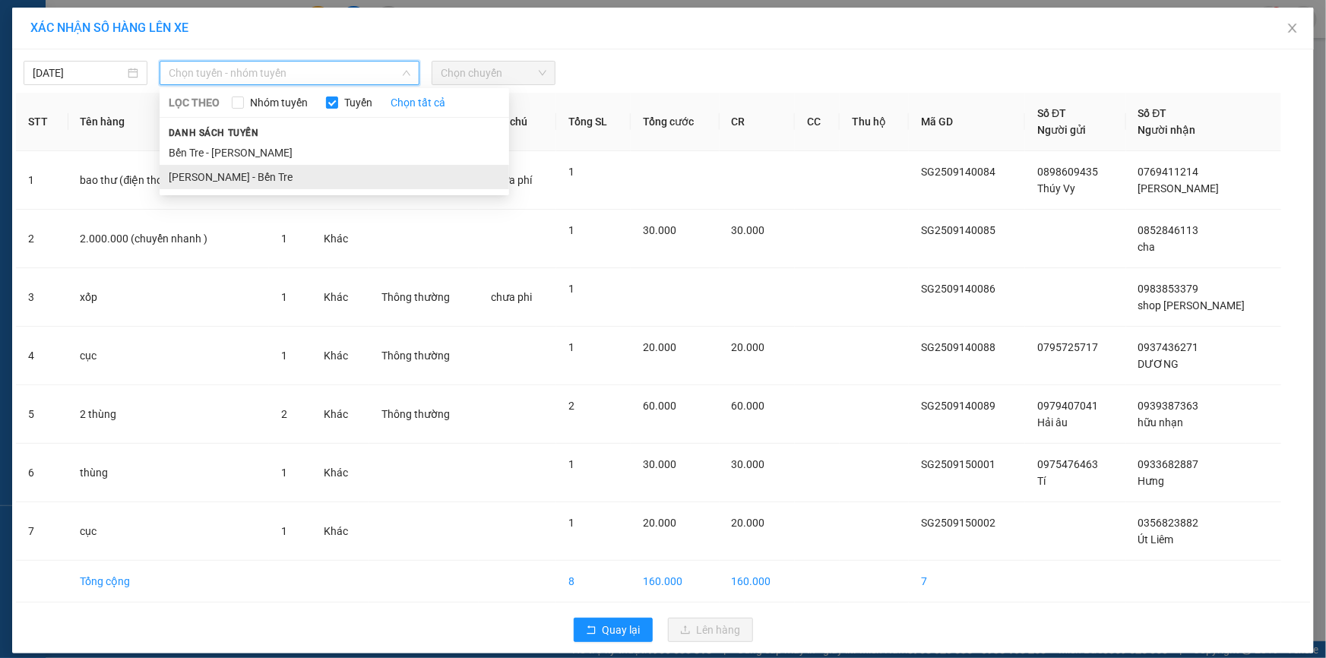
click at [242, 174] on li "[PERSON_NAME] - Bến Tre" at bounding box center [335, 177] width 350 height 24
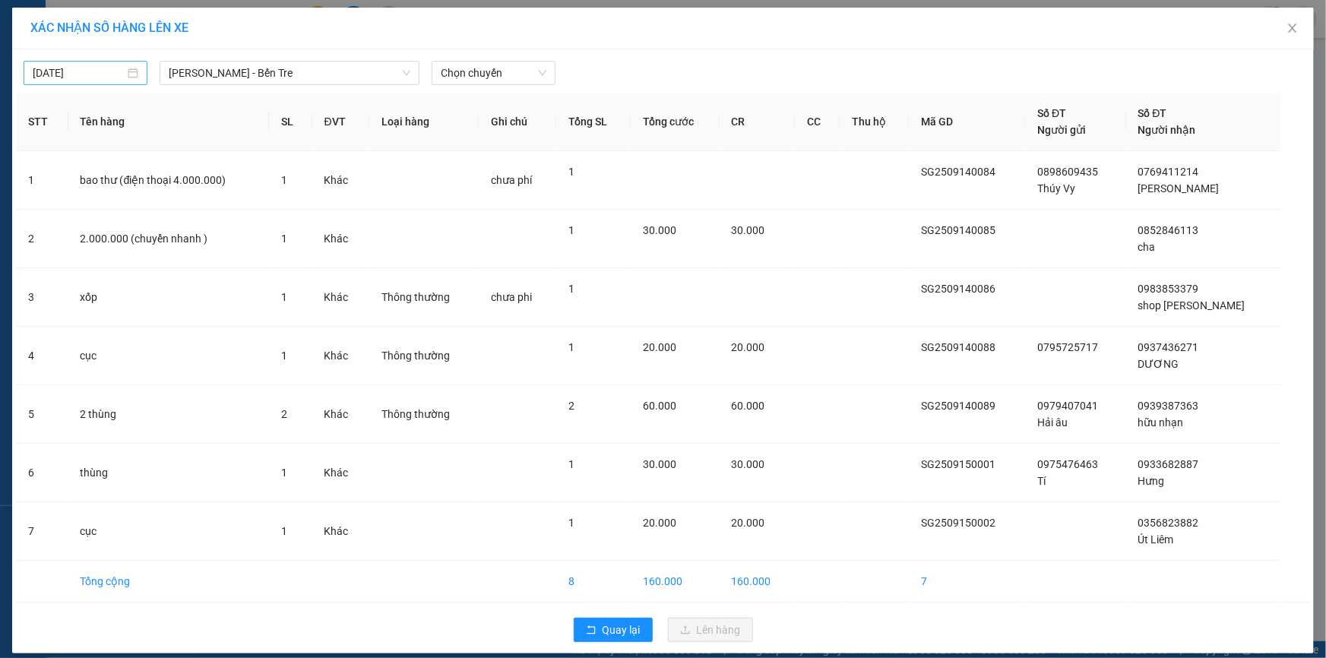
click at [132, 70] on div "14/09/2025" at bounding box center [86, 73] width 106 height 17
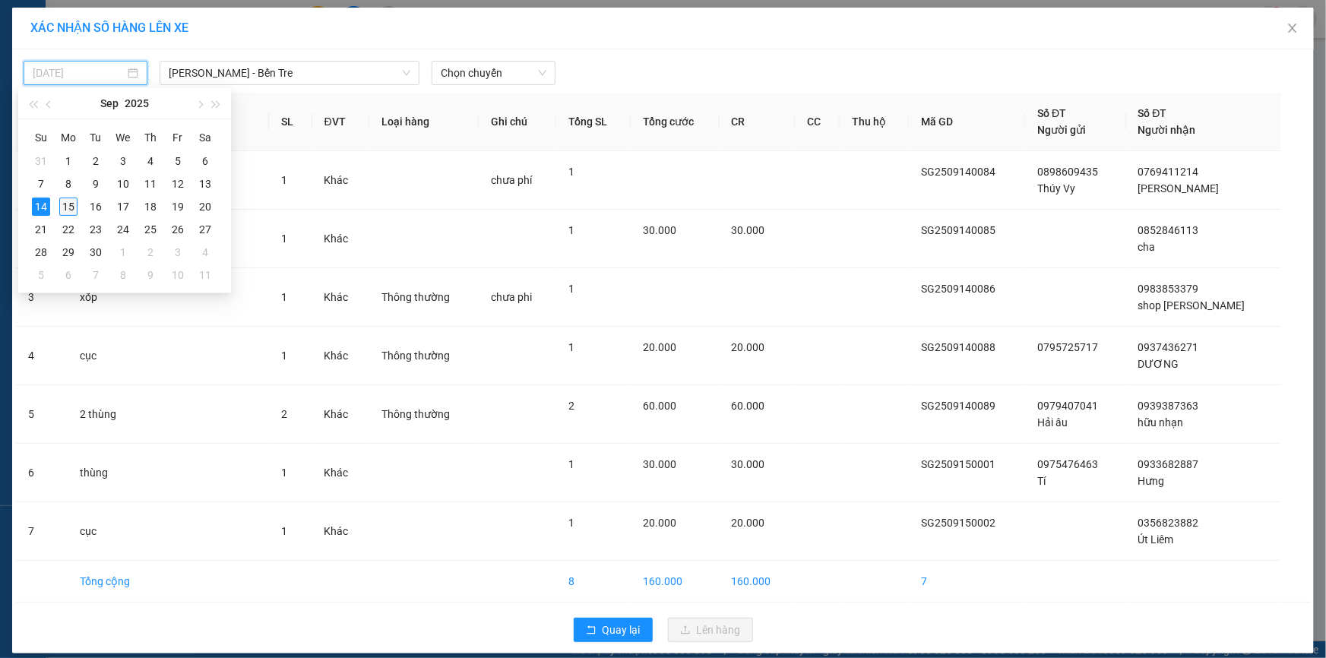
click at [75, 204] on div "15" at bounding box center [68, 207] width 18 height 18
type input "[DATE]"
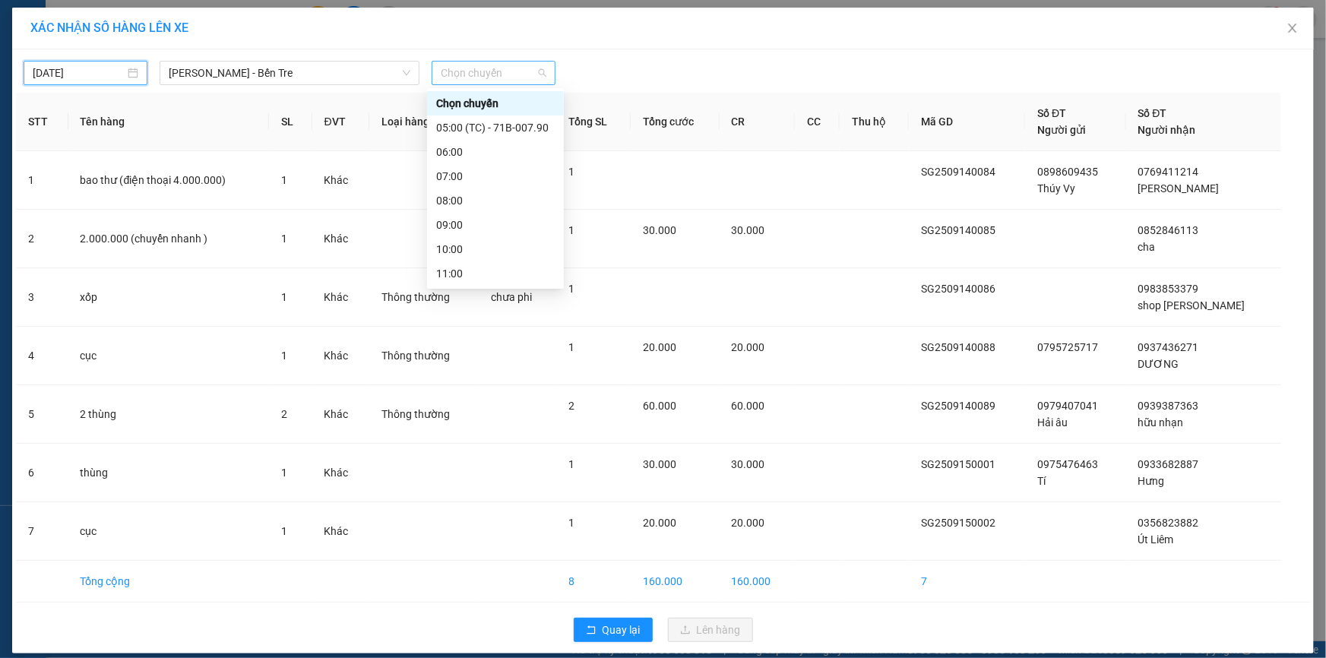
click at [531, 68] on span "Chọn chuyến" at bounding box center [494, 73] width 106 height 23
click at [487, 154] on div "06:00" at bounding box center [495, 152] width 119 height 17
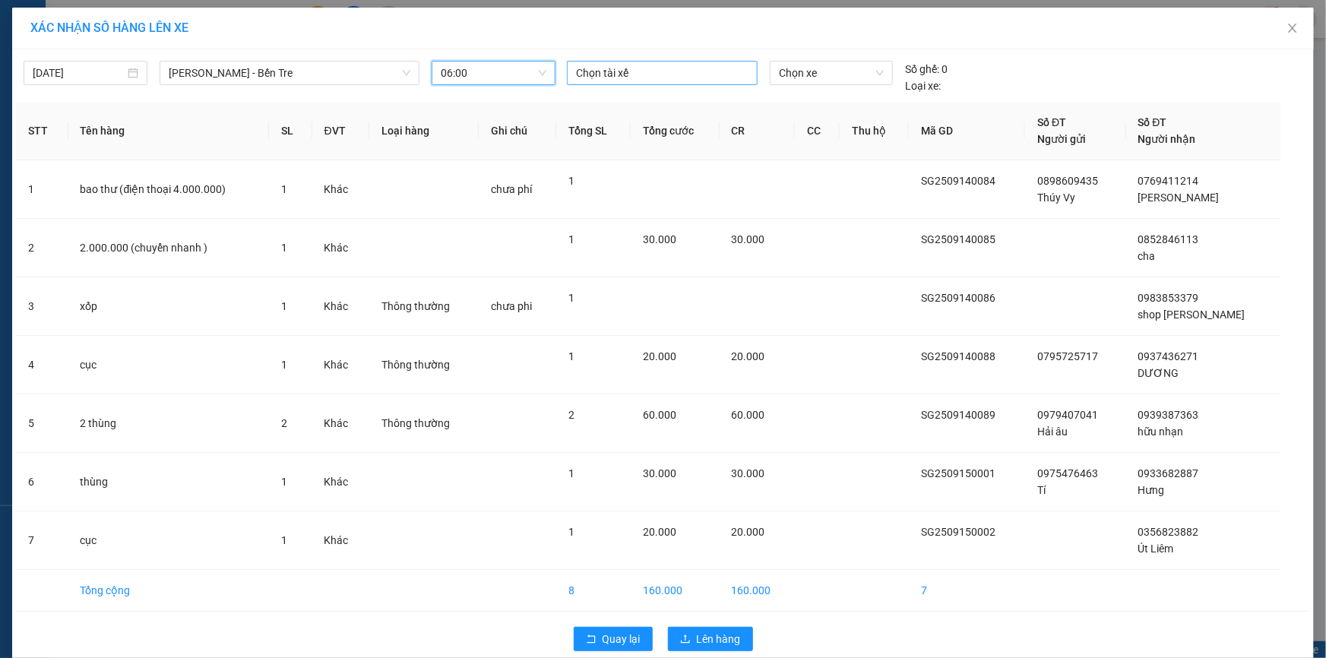
click at [614, 74] on div at bounding box center [662, 73] width 183 height 18
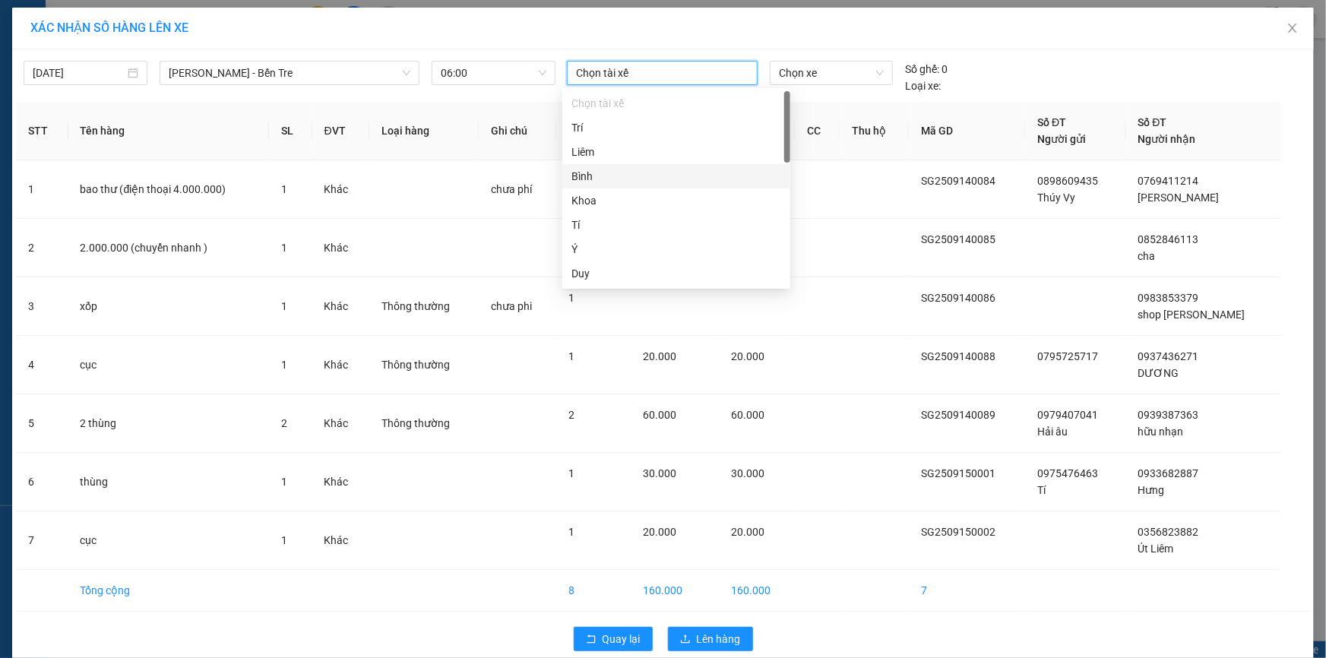
click at [603, 178] on div "Bình" at bounding box center [677, 176] width 210 height 17
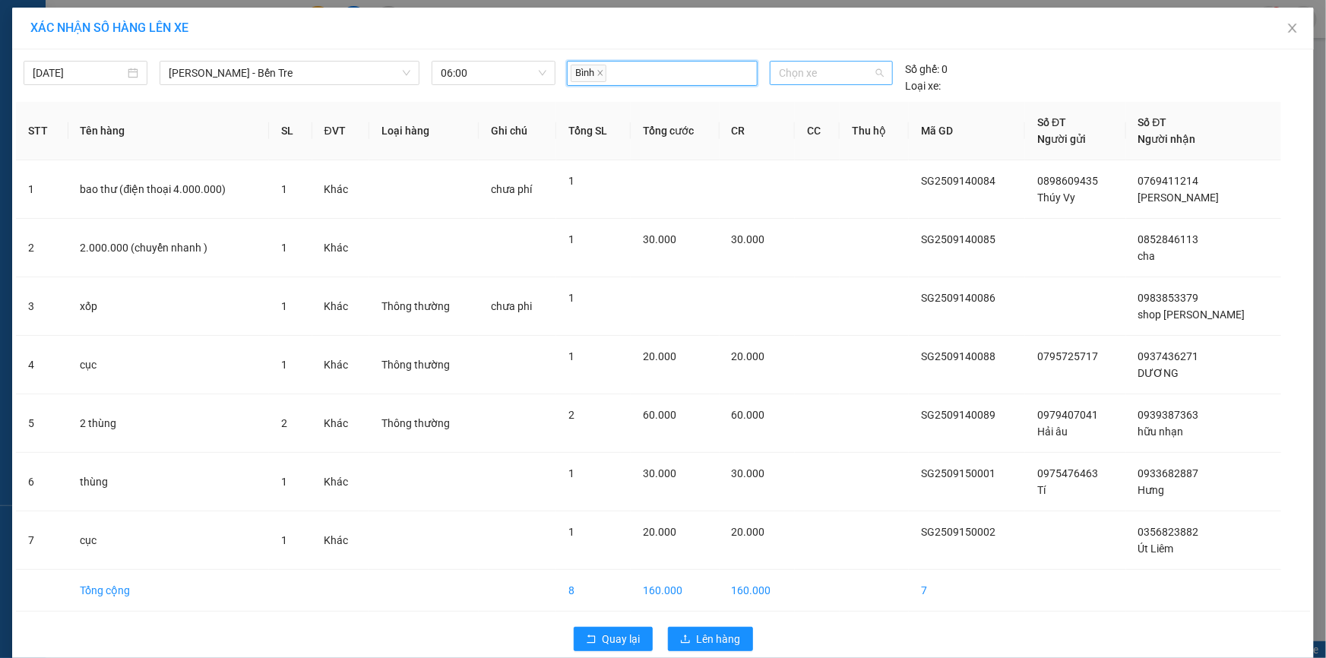
click at [796, 71] on span "Chọn xe" at bounding box center [831, 73] width 105 height 23
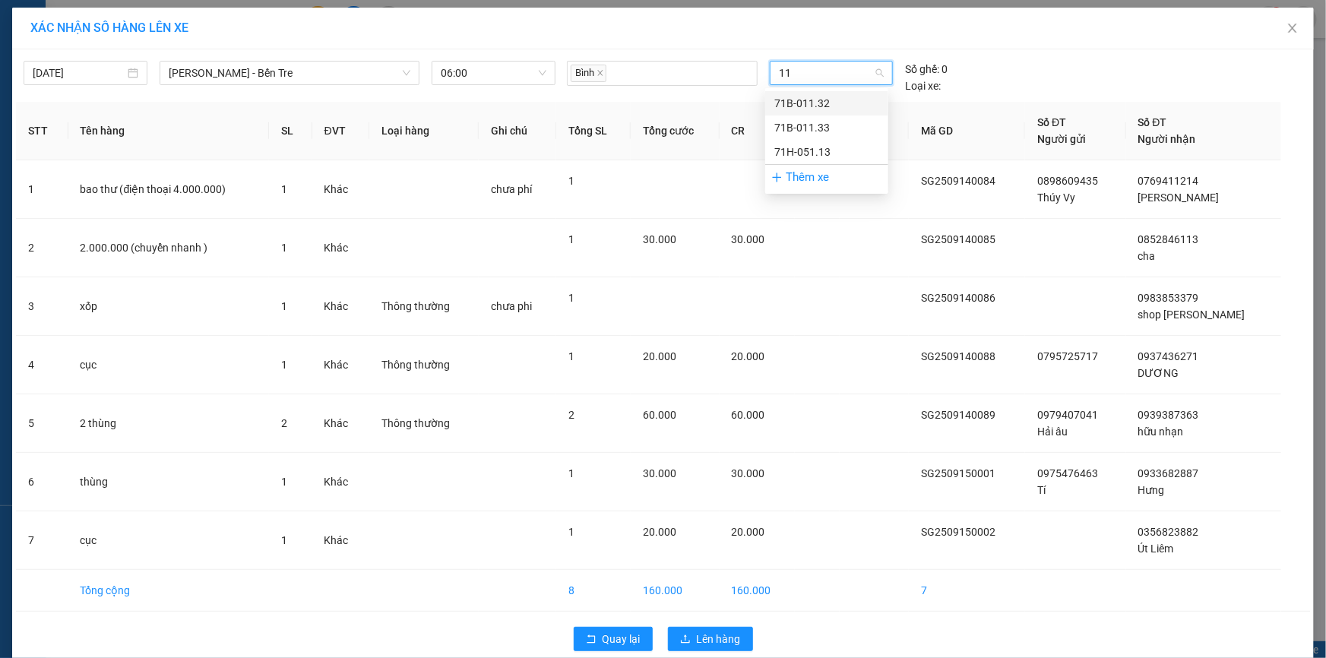
type input "113"
click at [821, 150] on div "71H-051.13" at bounding box center [827, 152] width 105 height 17
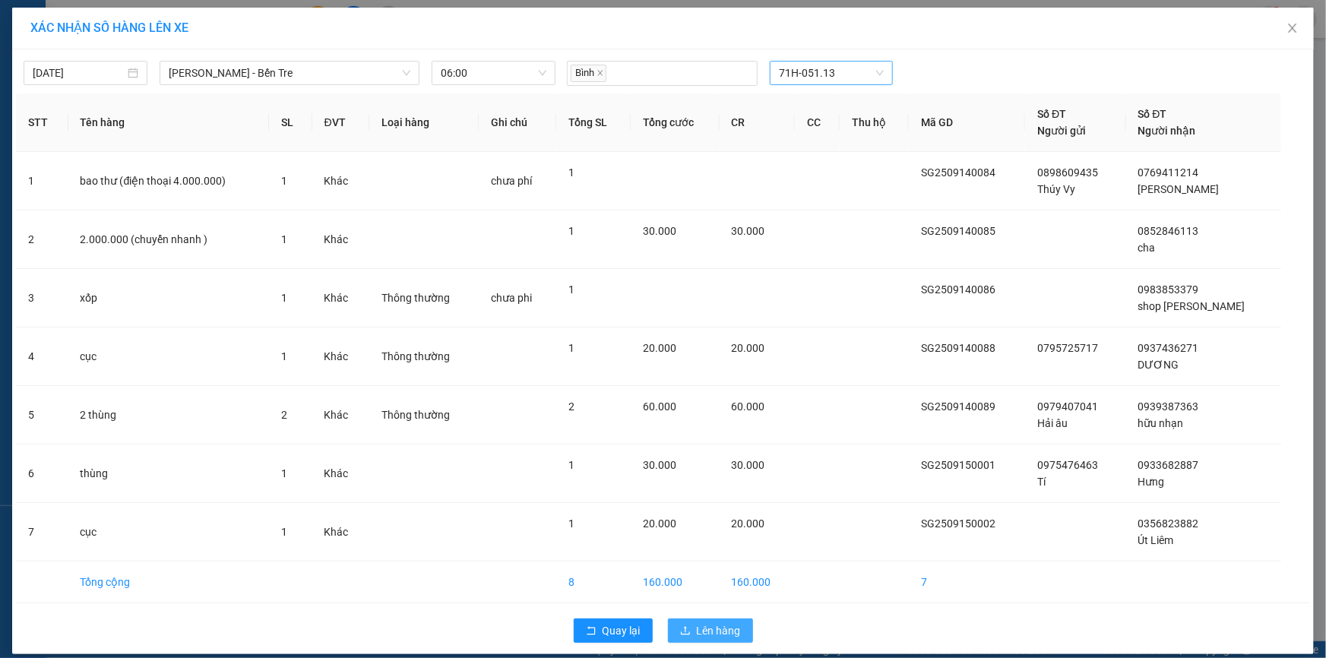
click at [713, 630] on span "Lên hàng" at bounding box center [719, 631] width 44 height 17
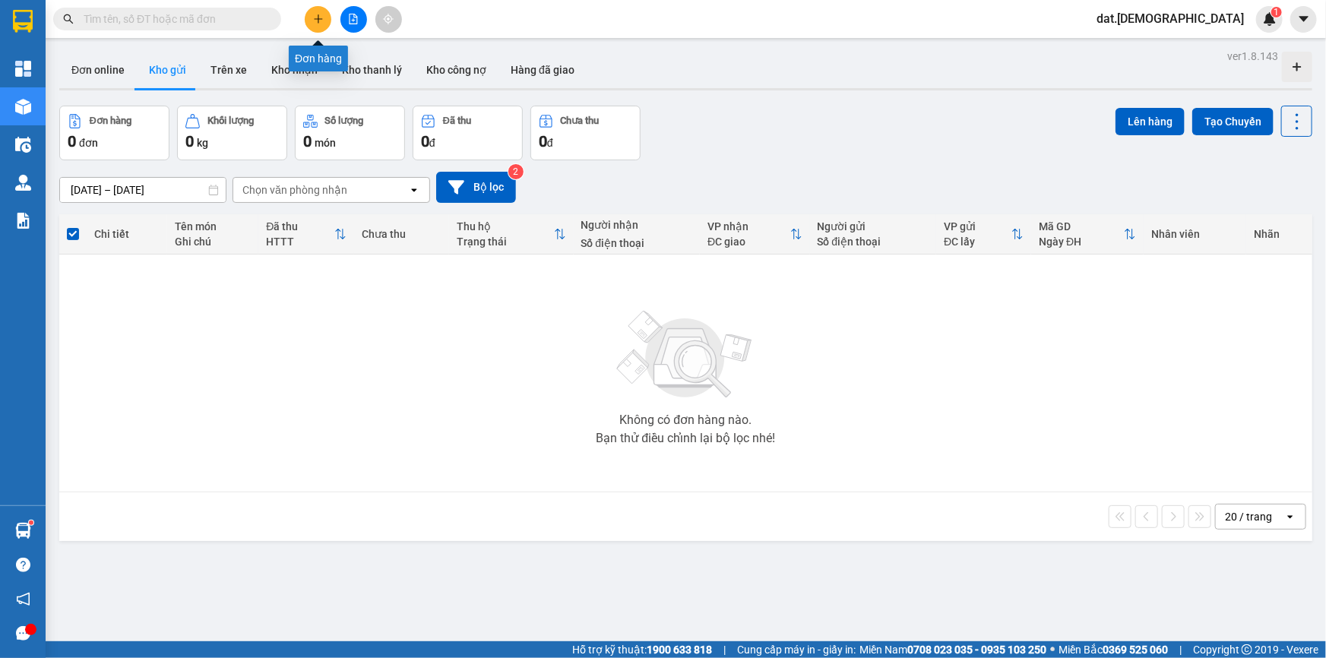
click at [329, 18] on button at bounding box center [318, 19] width 27 height 27
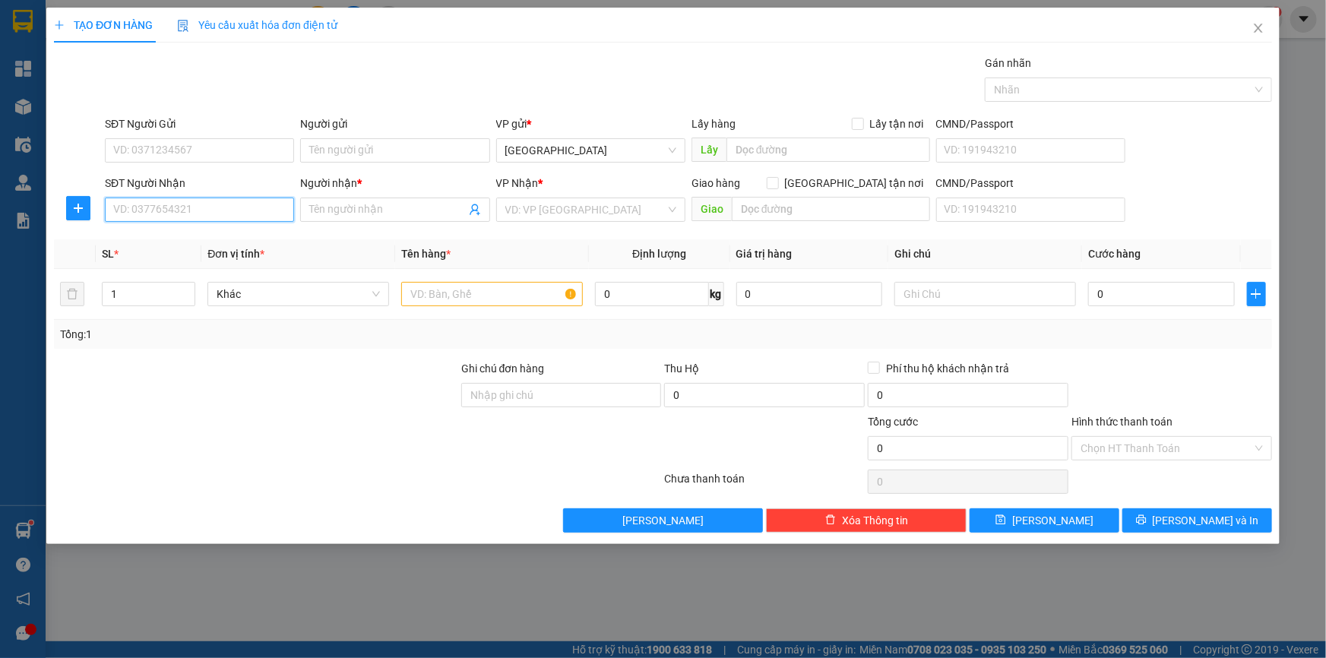
click at [149, 212] on input "SĐT Người Nhận" at bounding box center [199, 210] width 189 height 24
click at [203, 204] on input "790439" at bounding box center [199, 210] width 189 height 24
type input "7"
click at [198, 242] on div "0945790439 - a Kha" at bounding box center [199, 240] width 171 height 17
type input "0945790439"
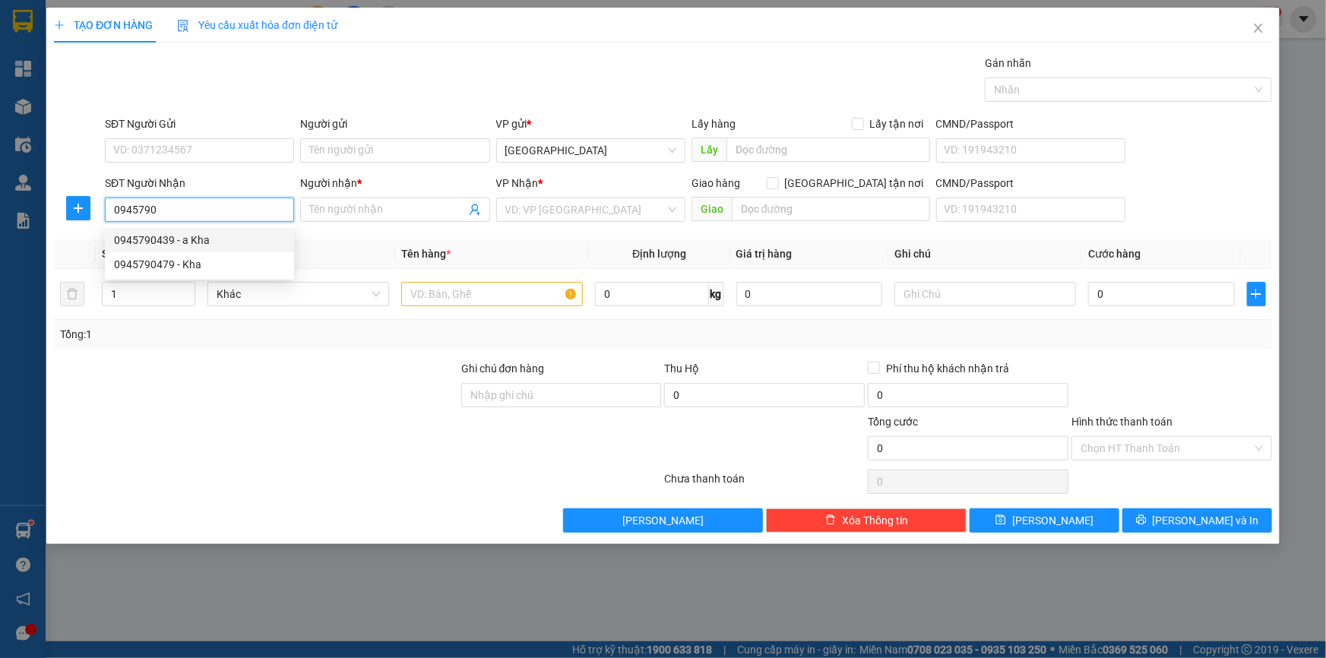
type input "a Kha"
type input "0945790439"
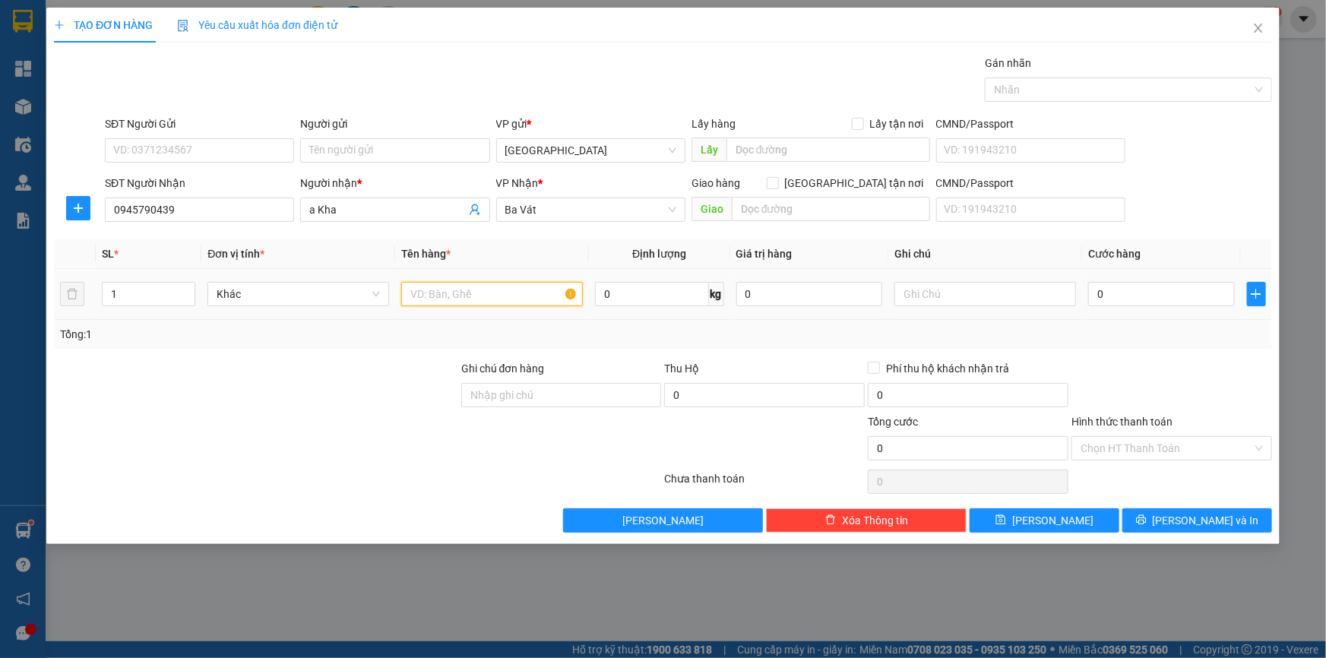
click at [472, 295] on input "text" at bounding box center [492, 294] width 182 height 24
type input "thùng"
click at [1132, 293] on input "0" at bounding box center [1161, 294] width 147 height 24
type input "4"
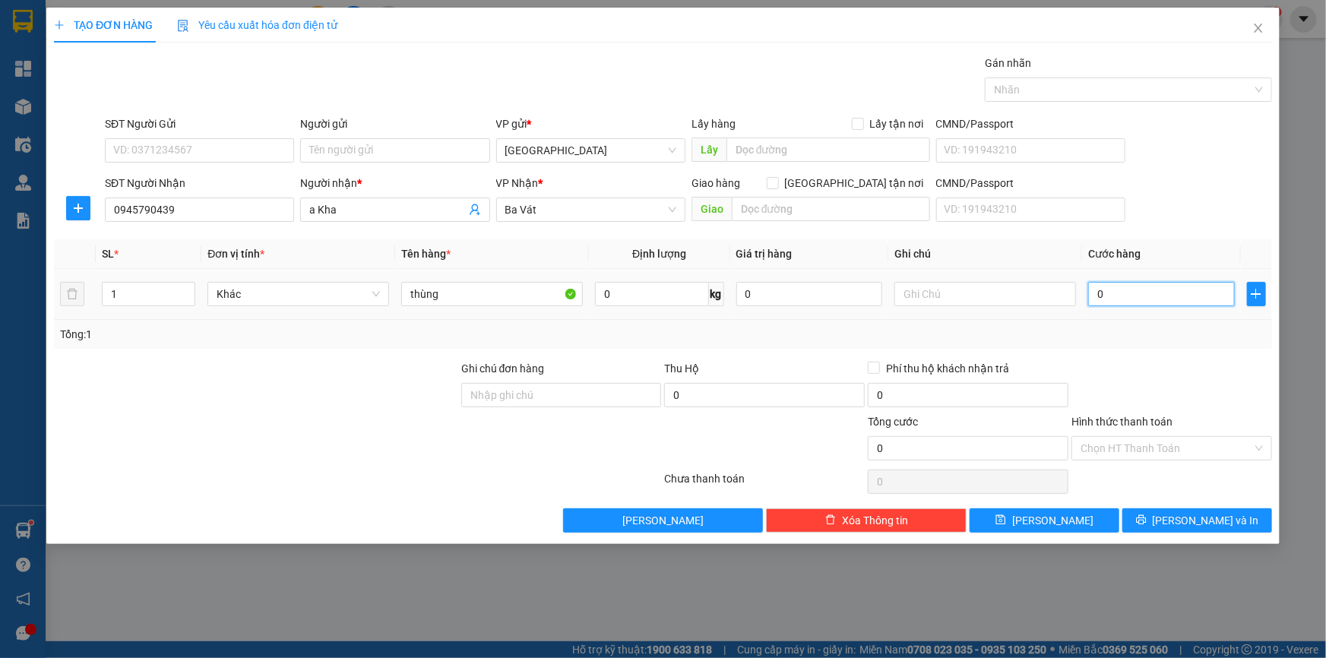
type input "4"
type input "40"
type input "400"
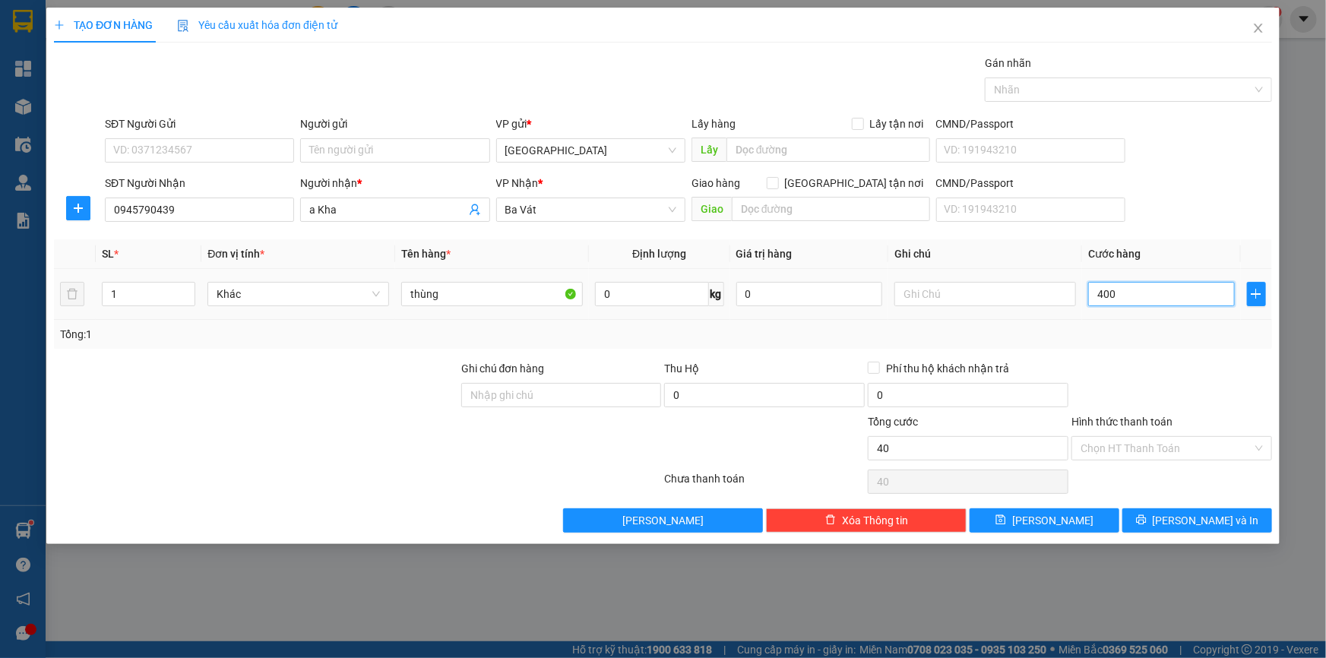
type input "400"
type input "4.000"
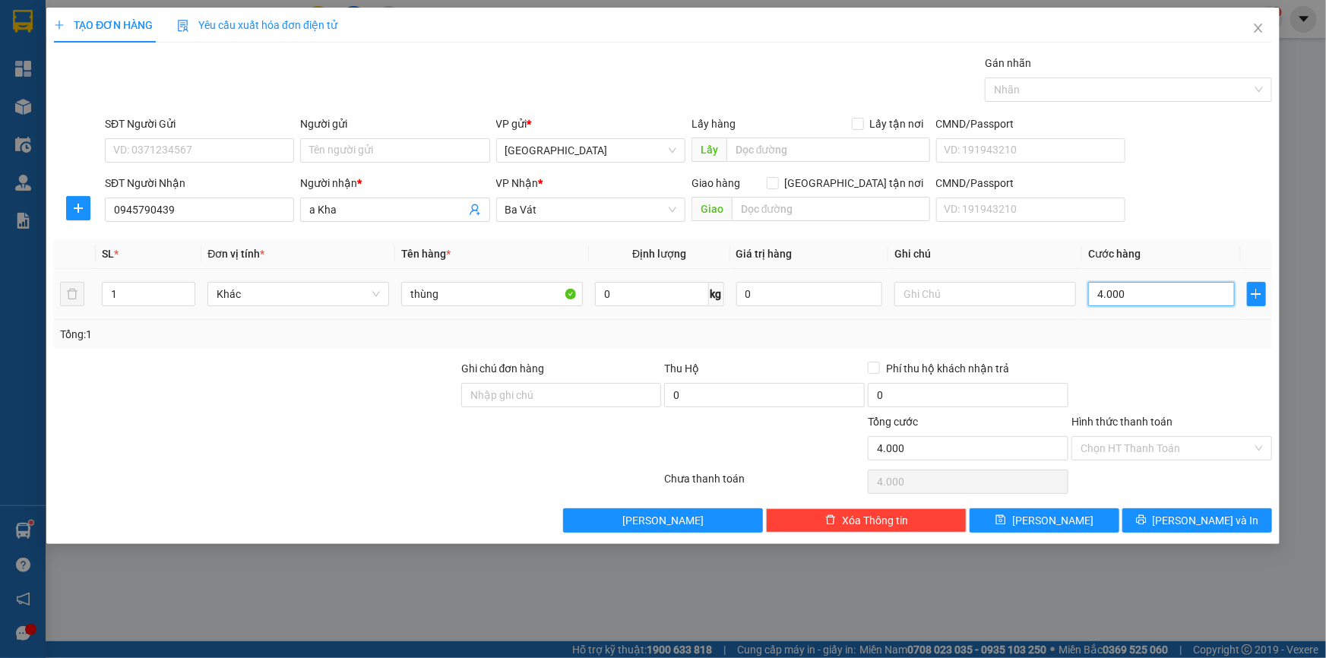
type input "40.000"
click at [1198, 519] on span "[PERSON_NAME] và In" at bounding box center [1206, 520] width 106 height 17
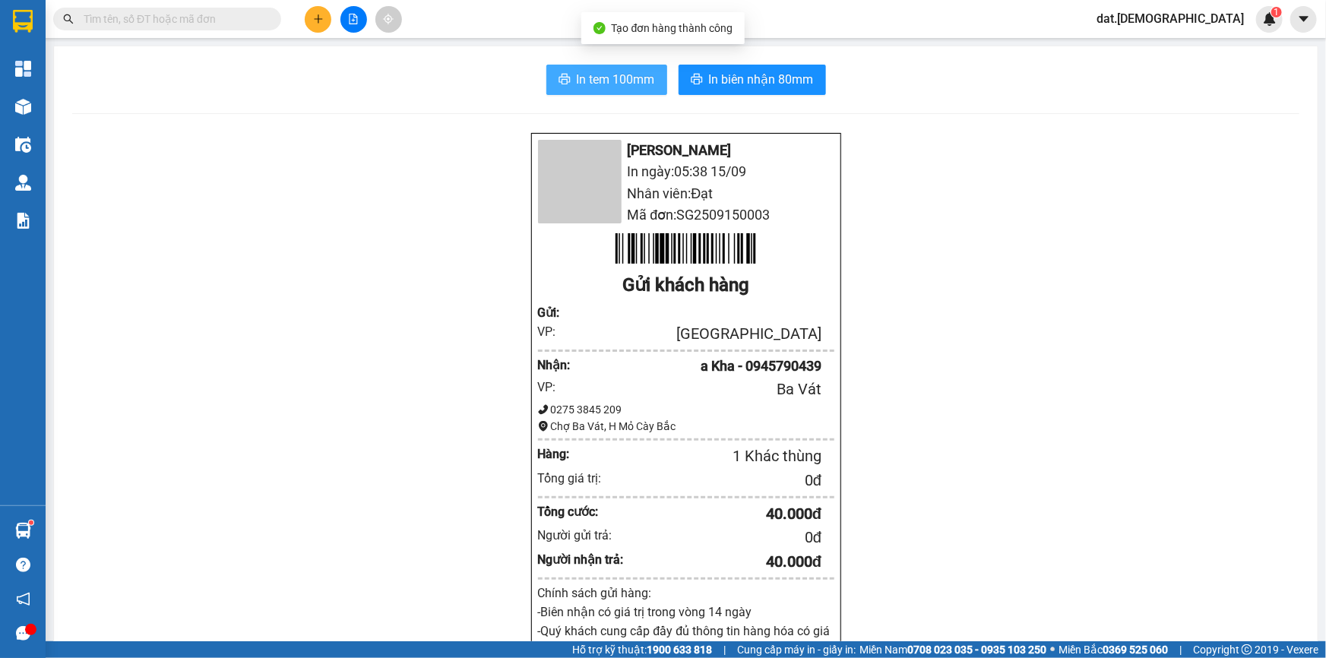
click at [607, 89] on button "In tem 100mm" at bounding box center [607, 80] width 121 height 30
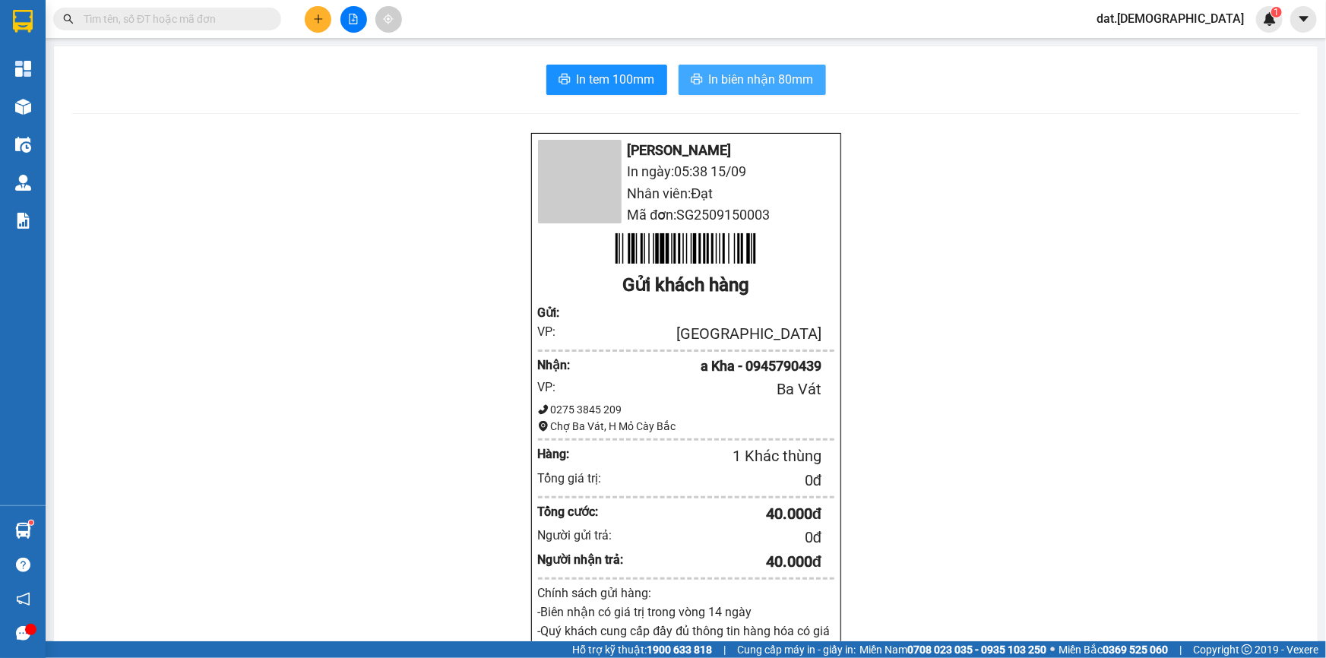
click at [753, 70] on span "In biên nhận 80mm" at bounding box center [761, 79] width 105 height 19
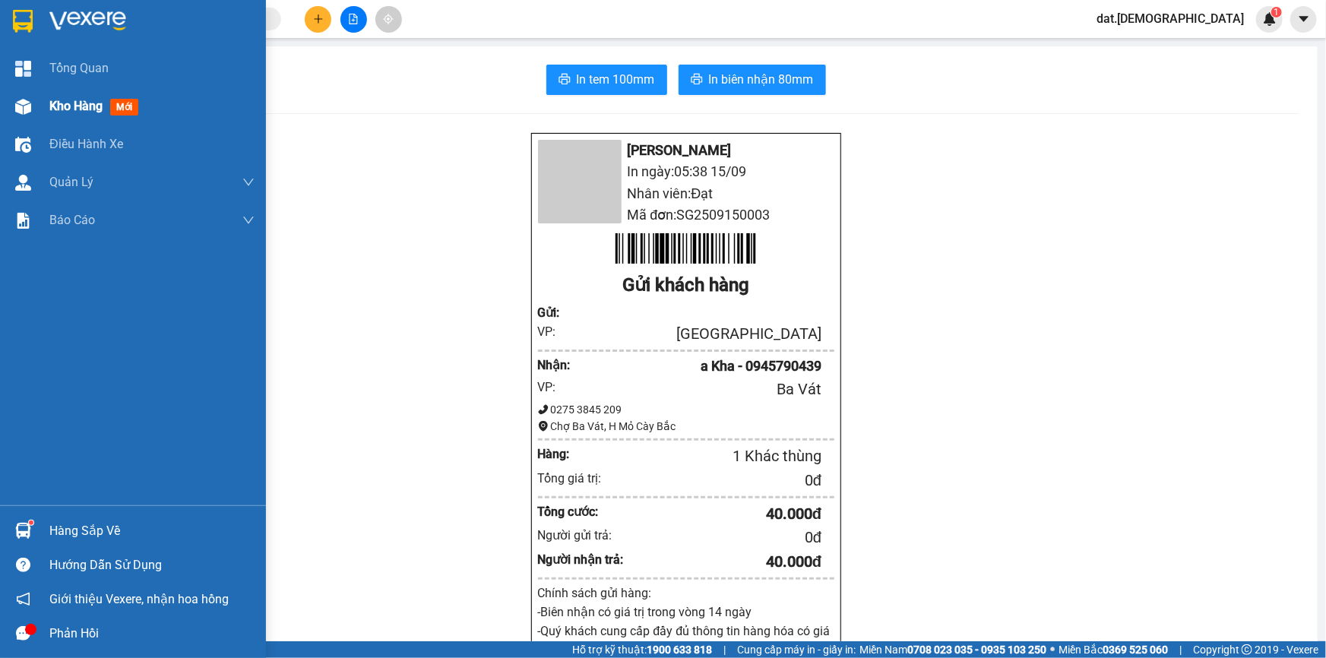
click at [120, 111] on span "mới" at bounding box center [124, 107] width 28 height 17
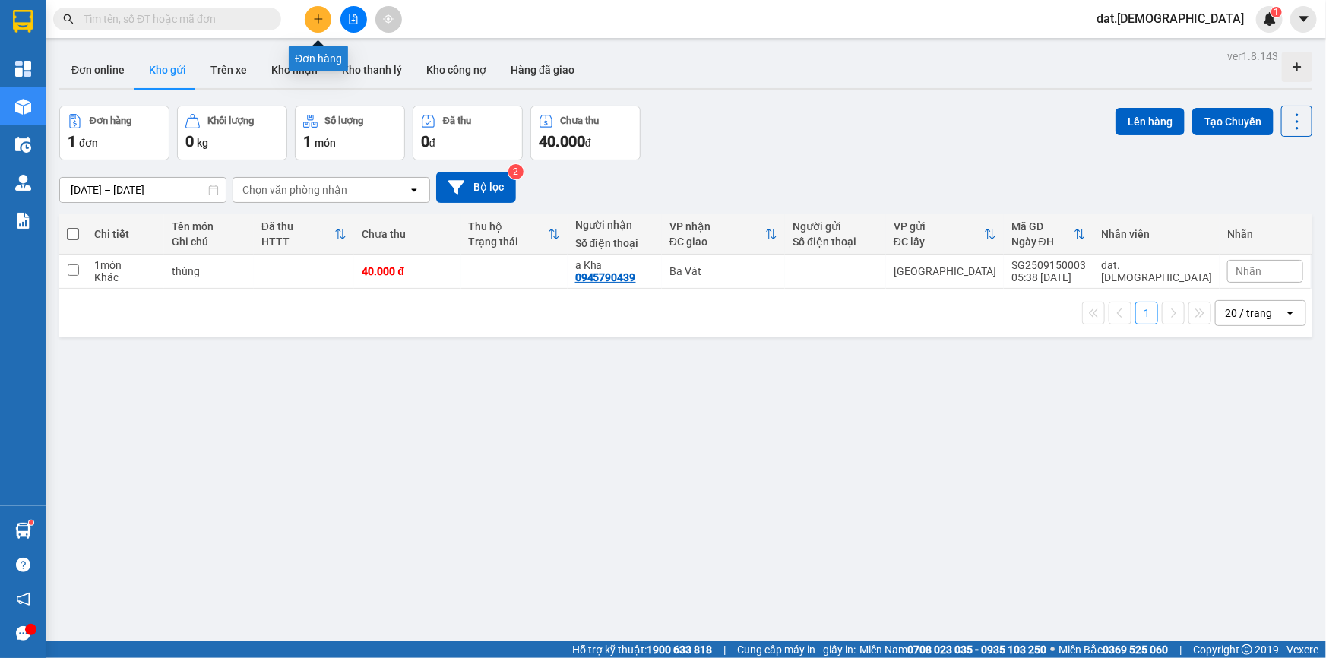
click at [311, 19] on button at bounding box center [318, 19] width 27 height 27
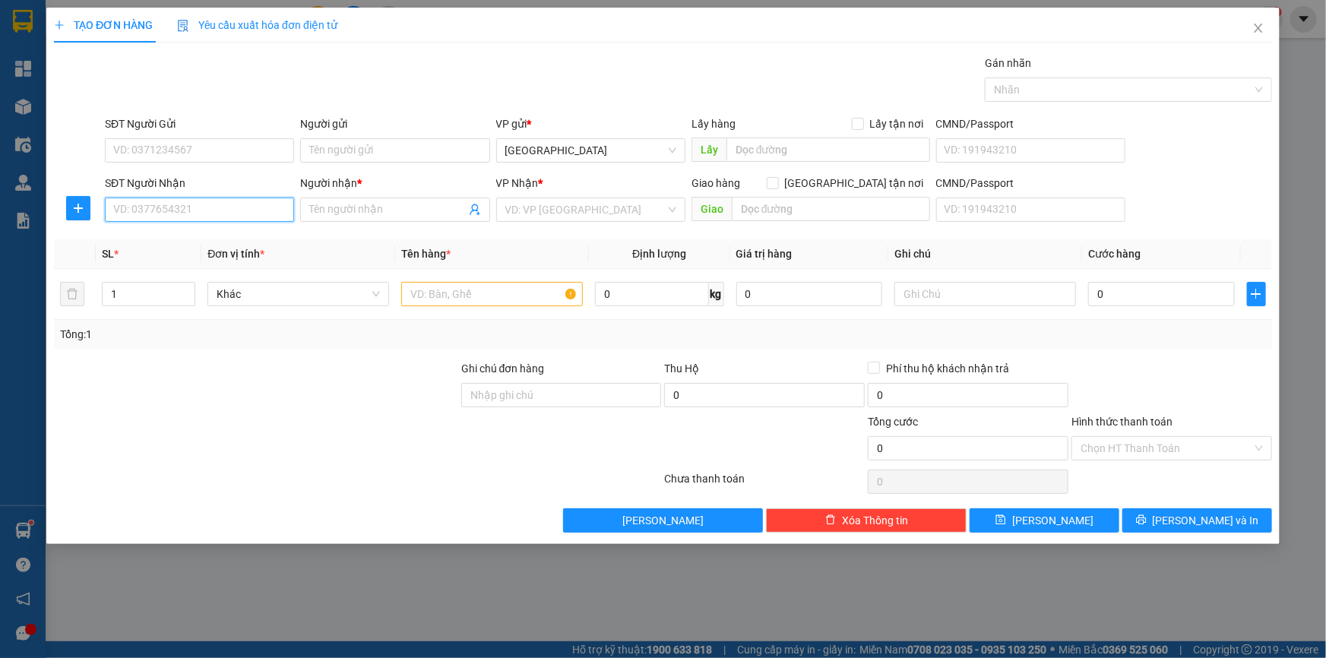
click at [192, 213] on input "SĐT Người Nhận" at bounding box center [199, 210] width 189 height 24
type input "0926324941"
click at [192, 241] on div "0926324941 - Danh" at bounding box center [199, 240] width 171 height 17
type input "Danh"
type input "0926324941"
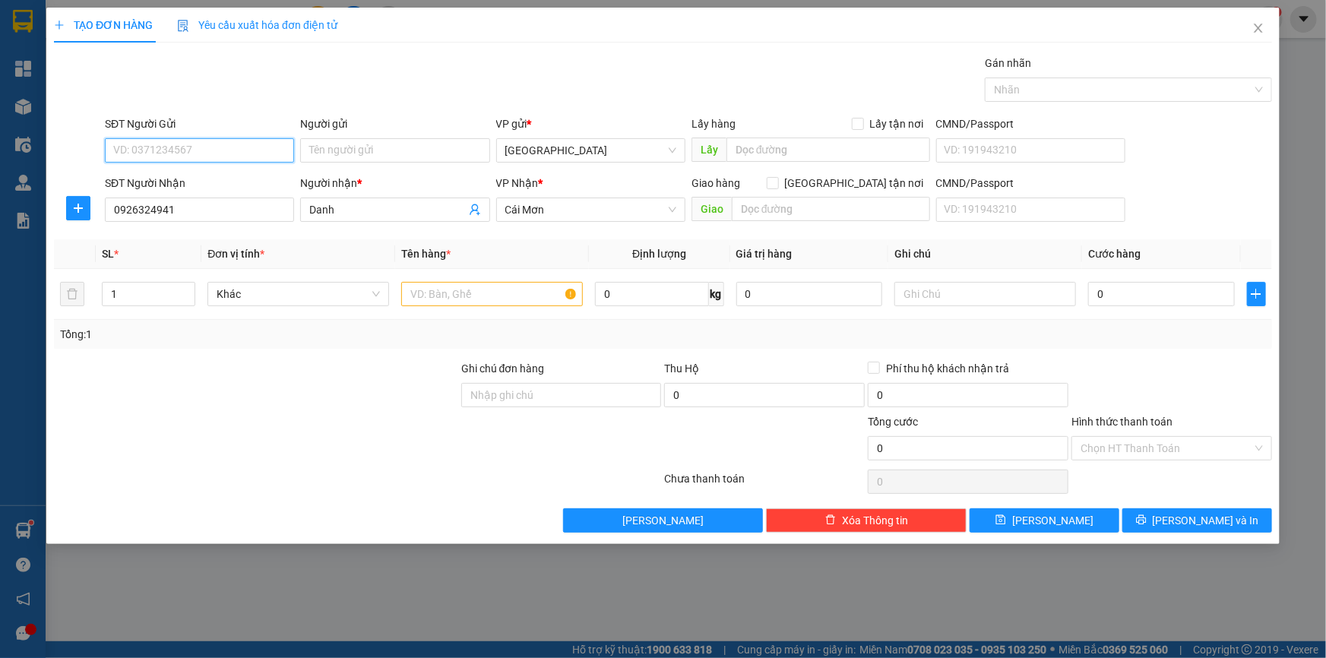
click at [249, 150] on input "SĐT Người Gửi" at bounding box center [199, 150] width 189 height 24
click at [206, 179] on div "0926324941 - Danh" at bounding box center [199, 181] width 171 height 17
type input "0926324941"
type input "Danh"
click at [423, 293] on input "text" at bounding box center [492, 294] width 182 height 24
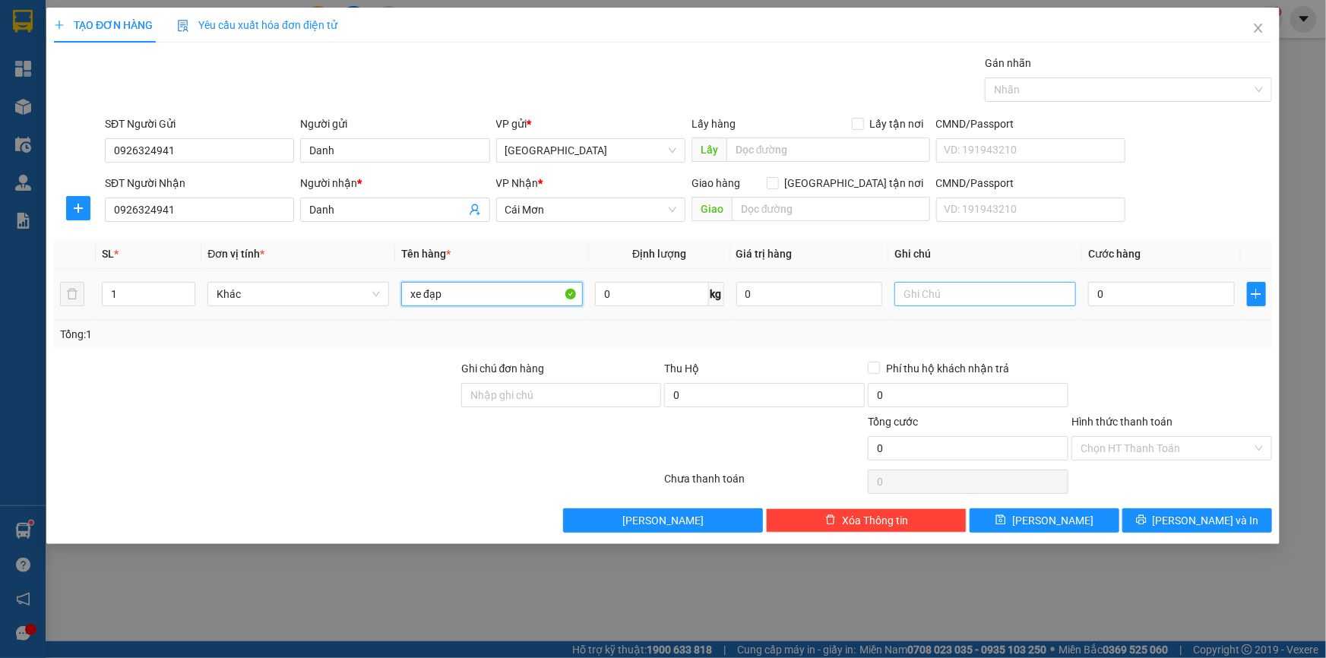
type input "xe đạp"
click at [927, 296] on input "text" at bounding box center [986, 294] width 182 height 24
type input "chưa phí"
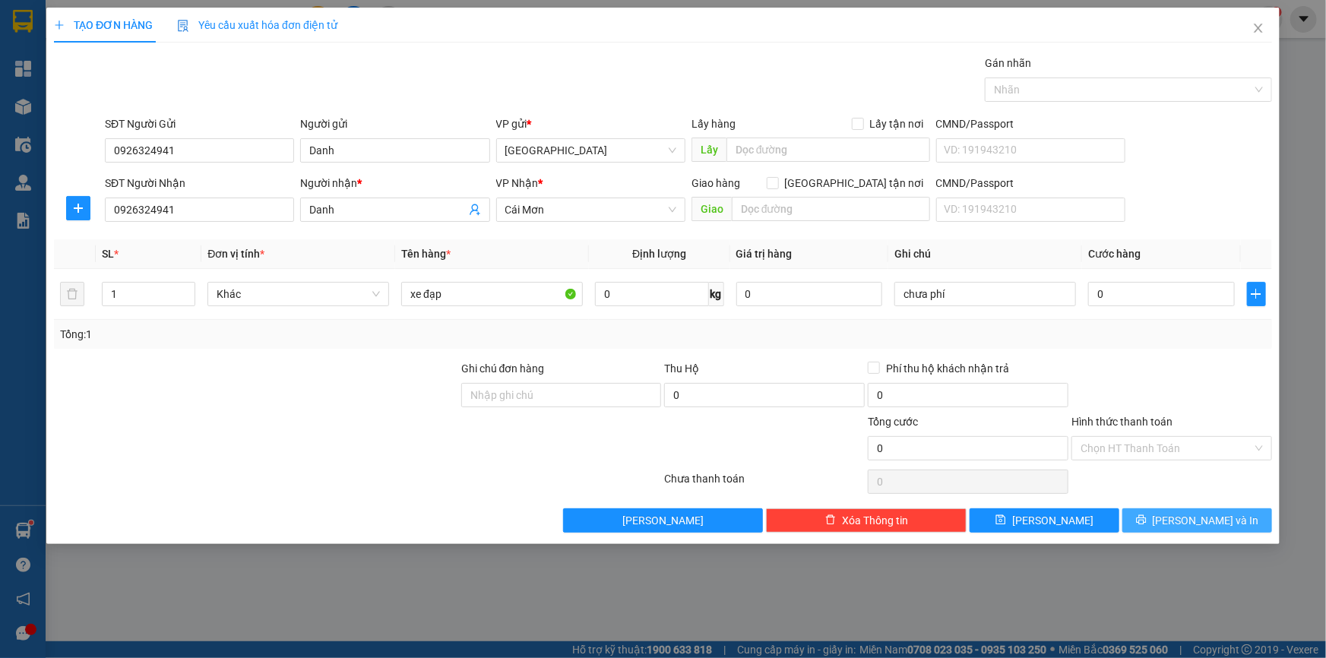
click at [1147, 516] on icon "printer" at bounding box center [1141, 520] width 11 height 11
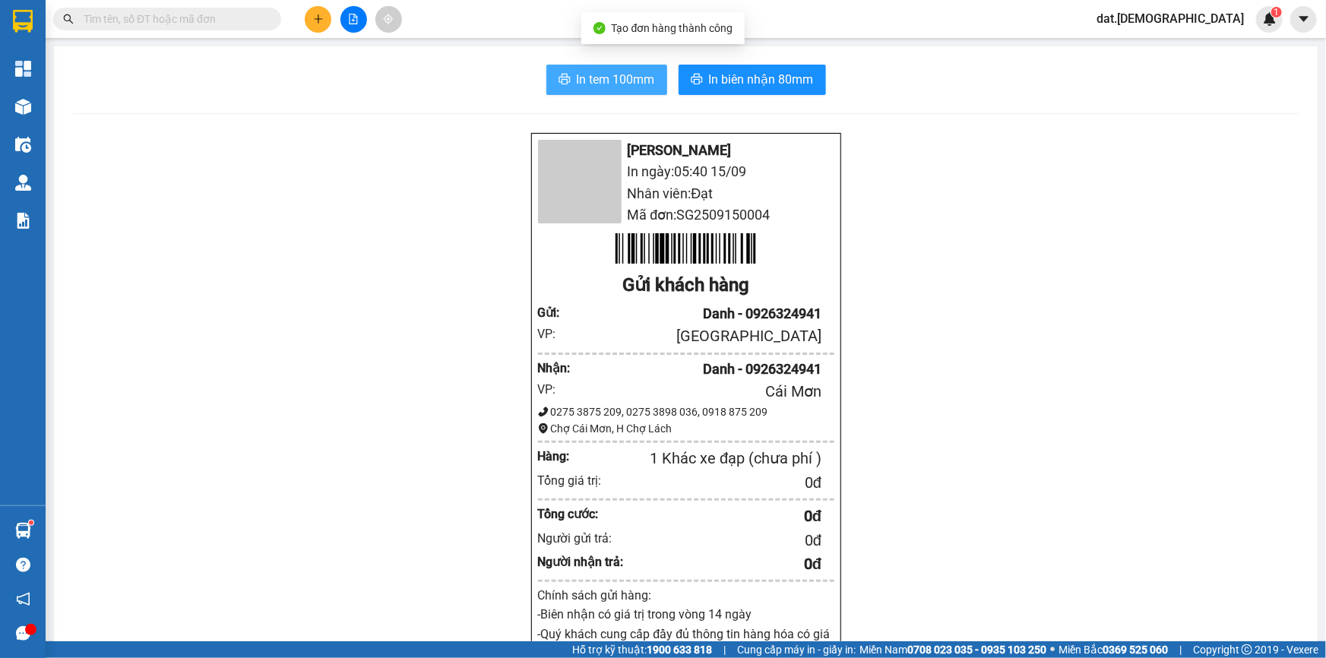
click at [620, 78] on span "In tem 100mm" at bounding box center [616, 79] width 78 height 19
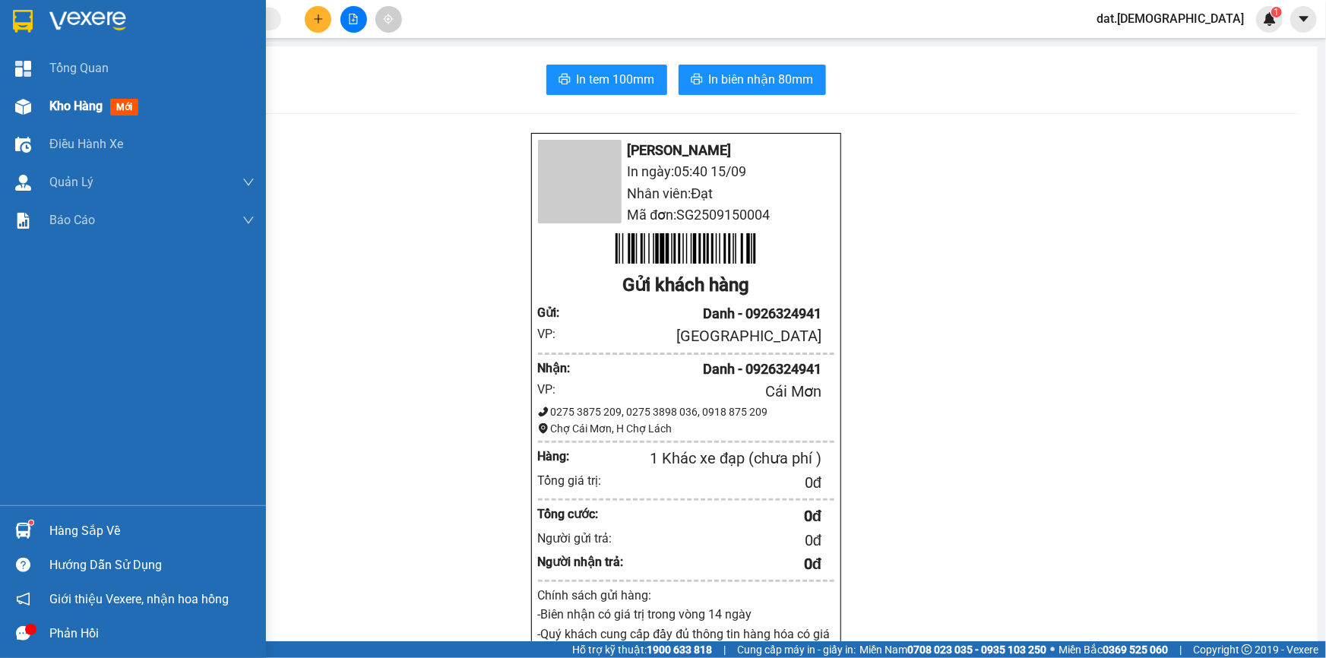
click at [125, 103] on span "mới" at bounding box center [124, 107] width 28 height 17
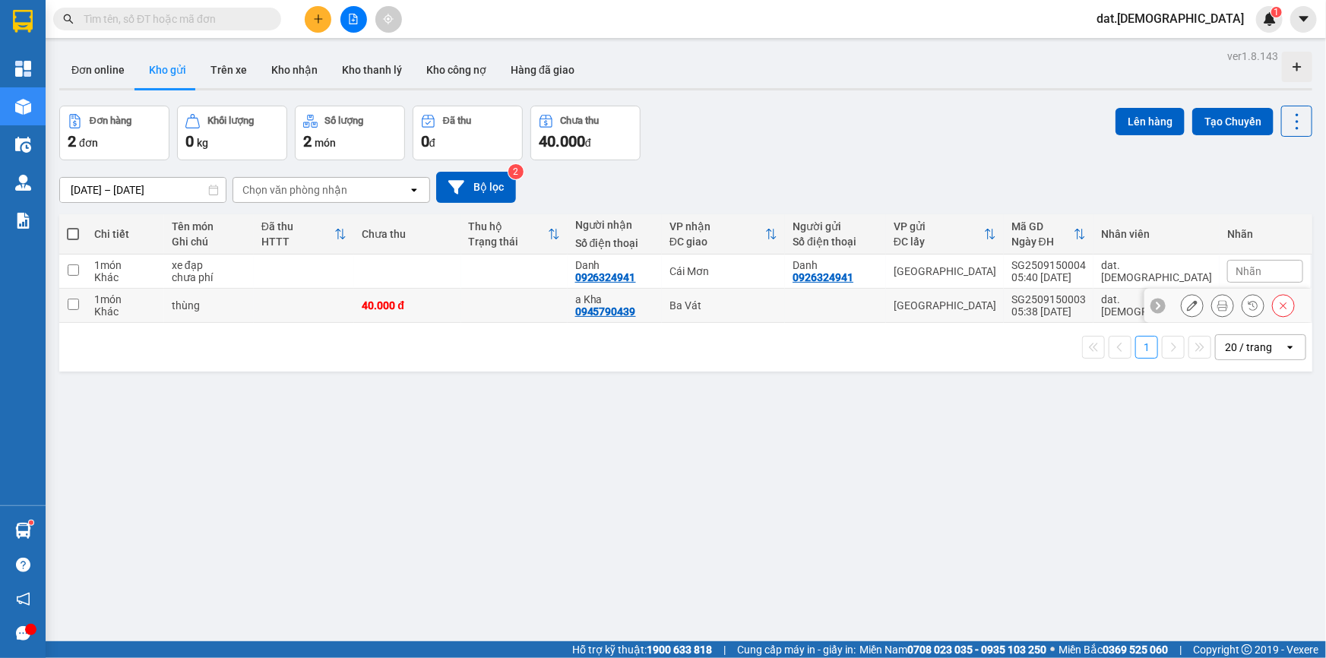
click at [523, 301] on td at bounding box center [514, 306] width 106 height 34
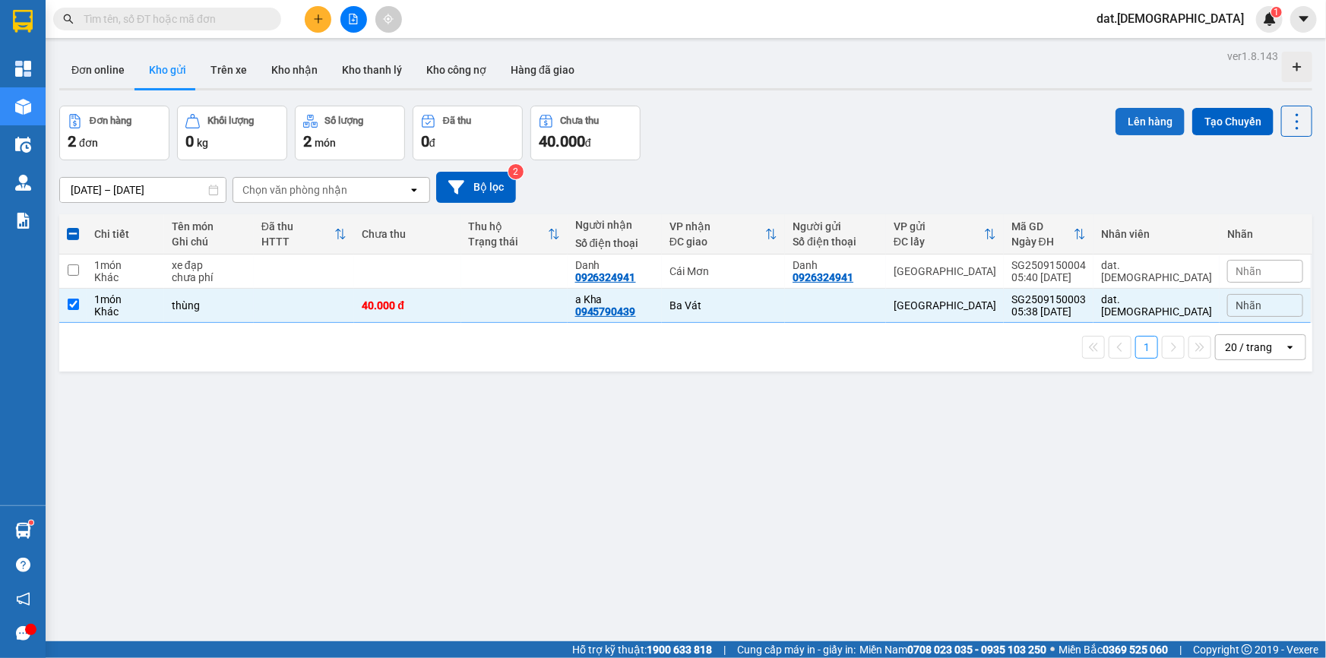
click at [1116, 106] on div "Lên hàng Tạo Chuyến" at bounding box center [1214, 121] width 197 height 31
click at [1117, 118] on button "Lên hàng" at bounding box center [1150, 121] width 69 height 27
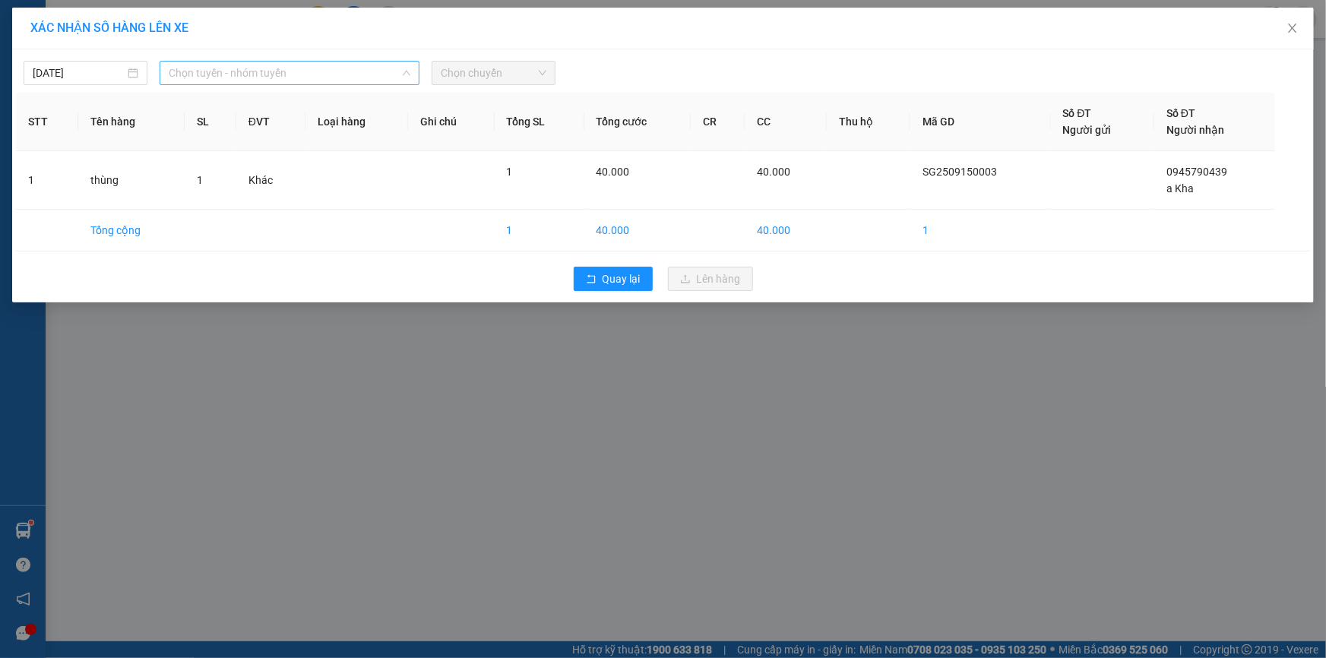
click at [339, 75] on span "Chọn tuyến - nhóm tuyến" at bounding box center [290, 73] width 242 height 23
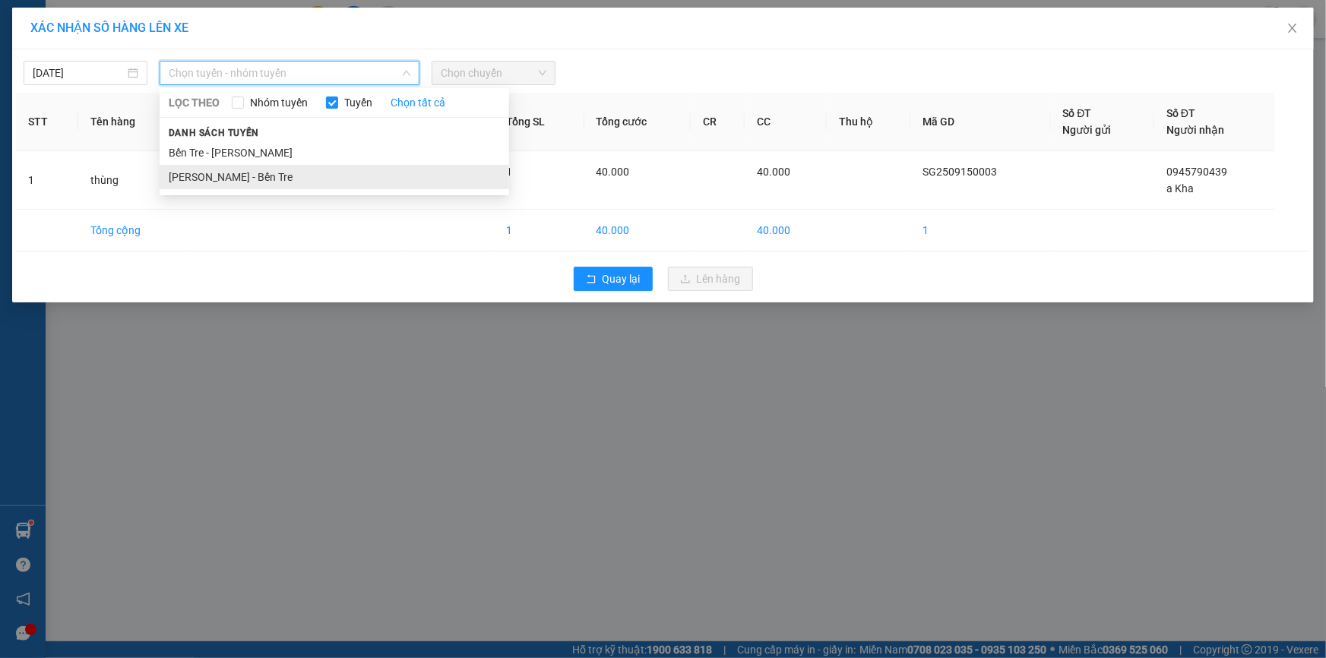
click at [286, 177] on li "[PERSON_NAME] - Bến Tre" at bounding box center [335, 177] width 350 height 24
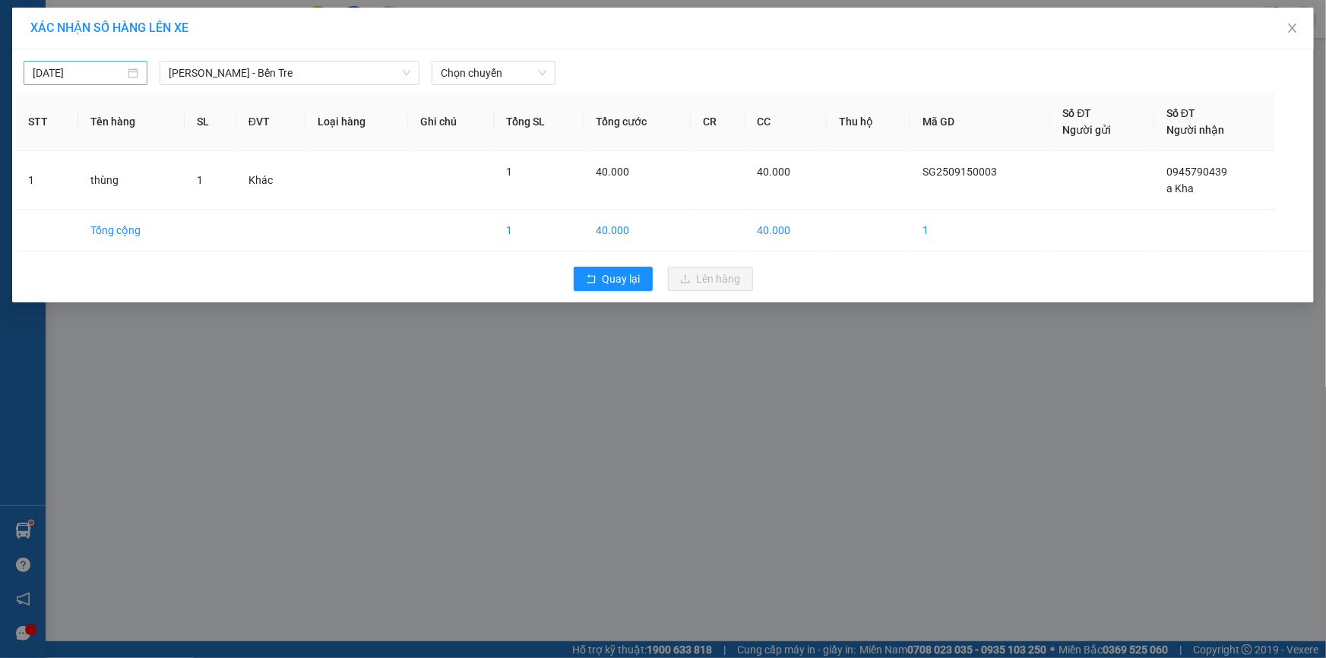
click at [129, 73] on div "14/09/2025" at bounding box center [86, 73] width 106 height 17
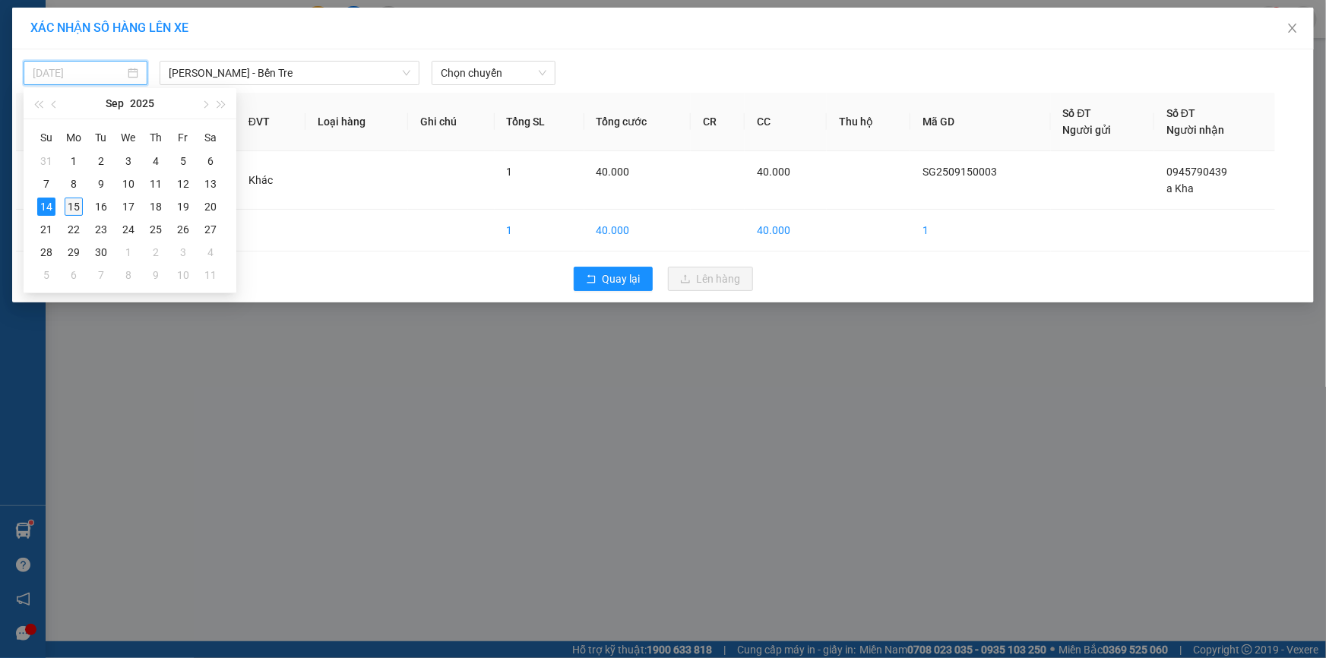
click at [68, 200] on div "15" at bounding box center [74, 207] width 18 height 18
type input "[DATE]"
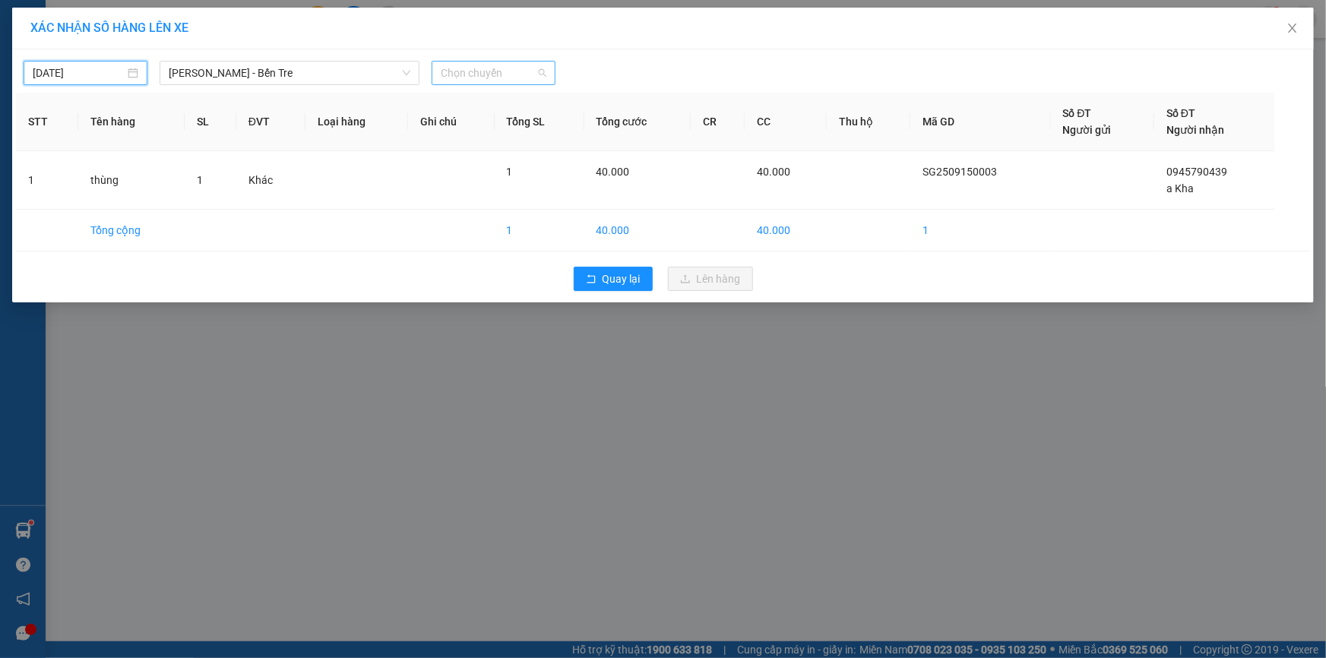
click at [494, 70] on span "Chọn chuyến" at bounding box center [494, 73] width 106 height 23
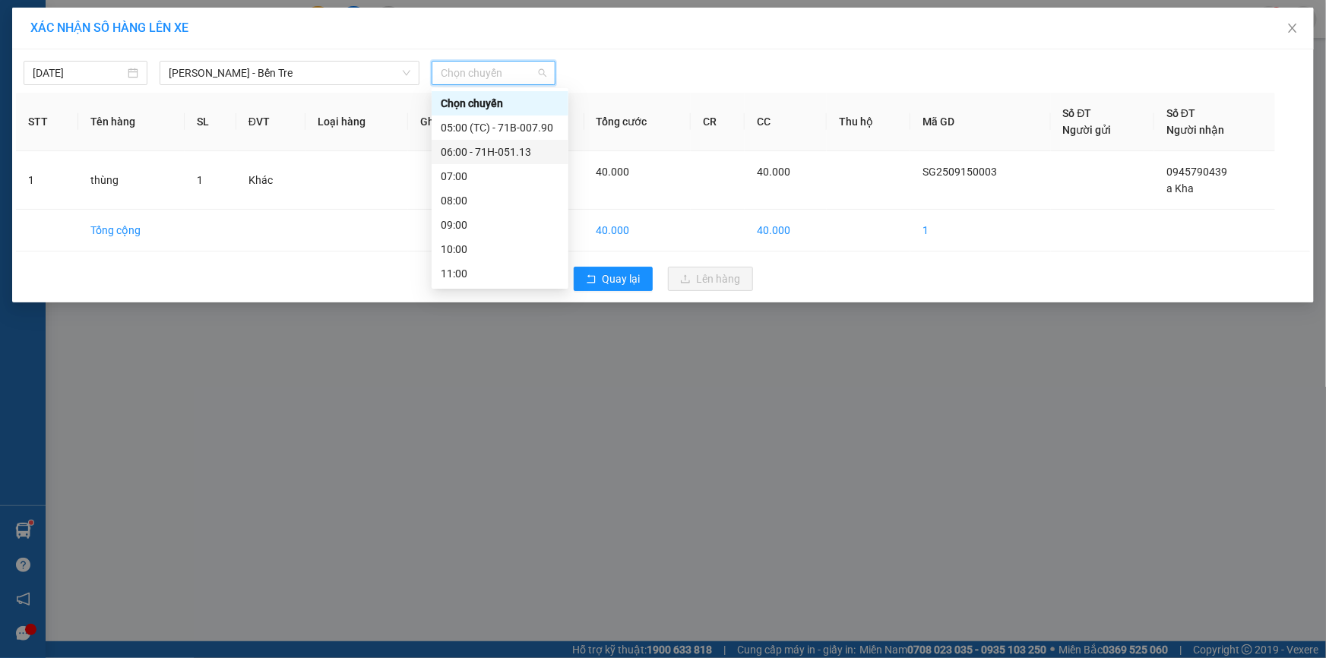
click at [476, 151] on div "06:00 - 71H-051.13" at bounding box center [500, 152] width 119 height 17
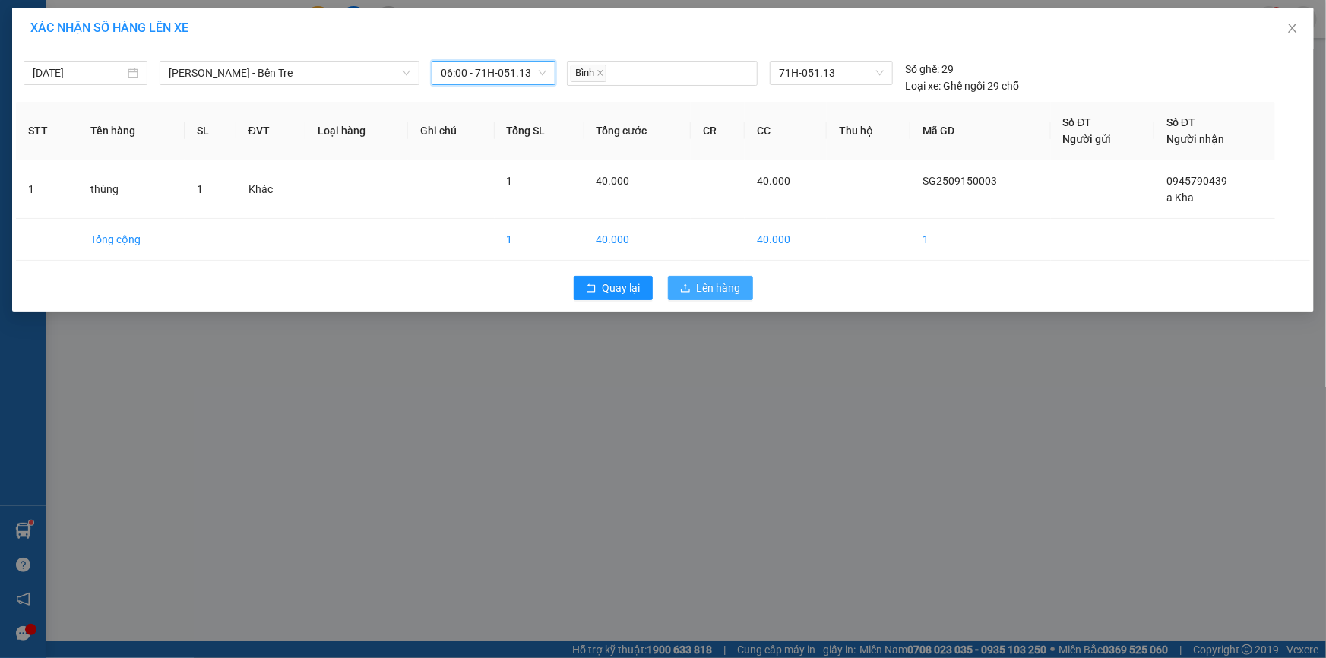
click at [708, 281] on span "Lên hàng" at bounding box center [719, 288] width 44 height 17
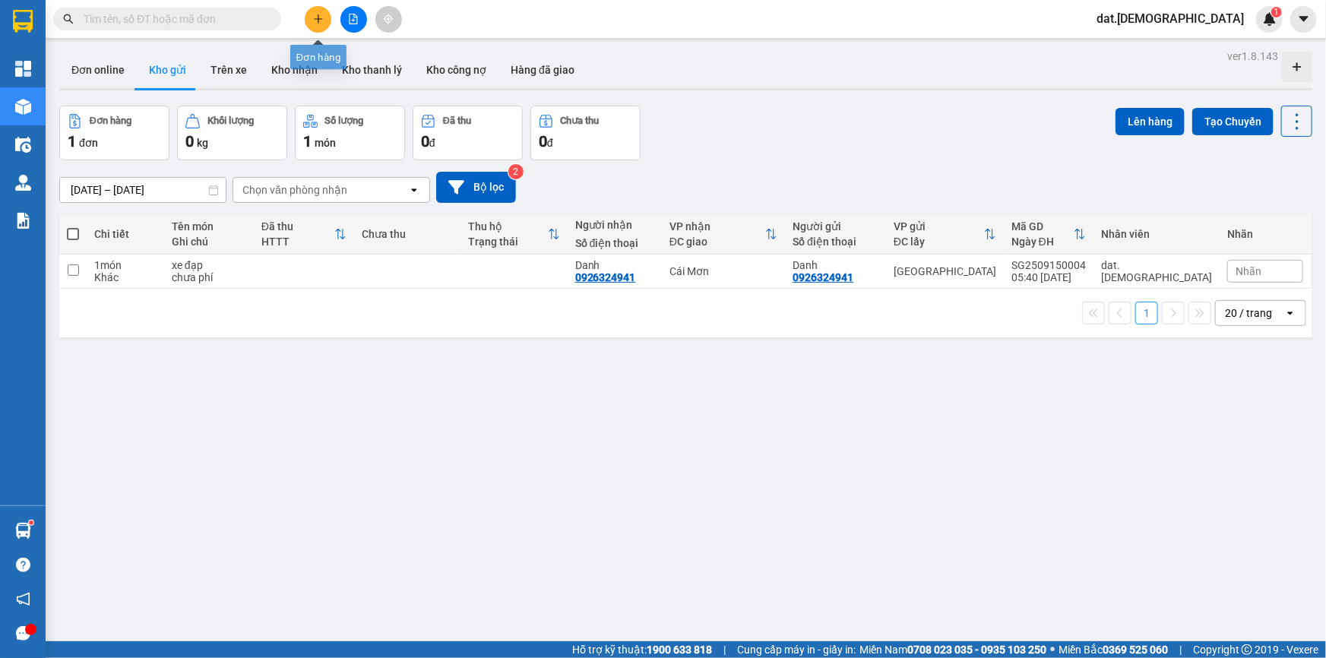
click at [317, 17] on icon "plus" at bounding box center [318, 19] width 11 height 11
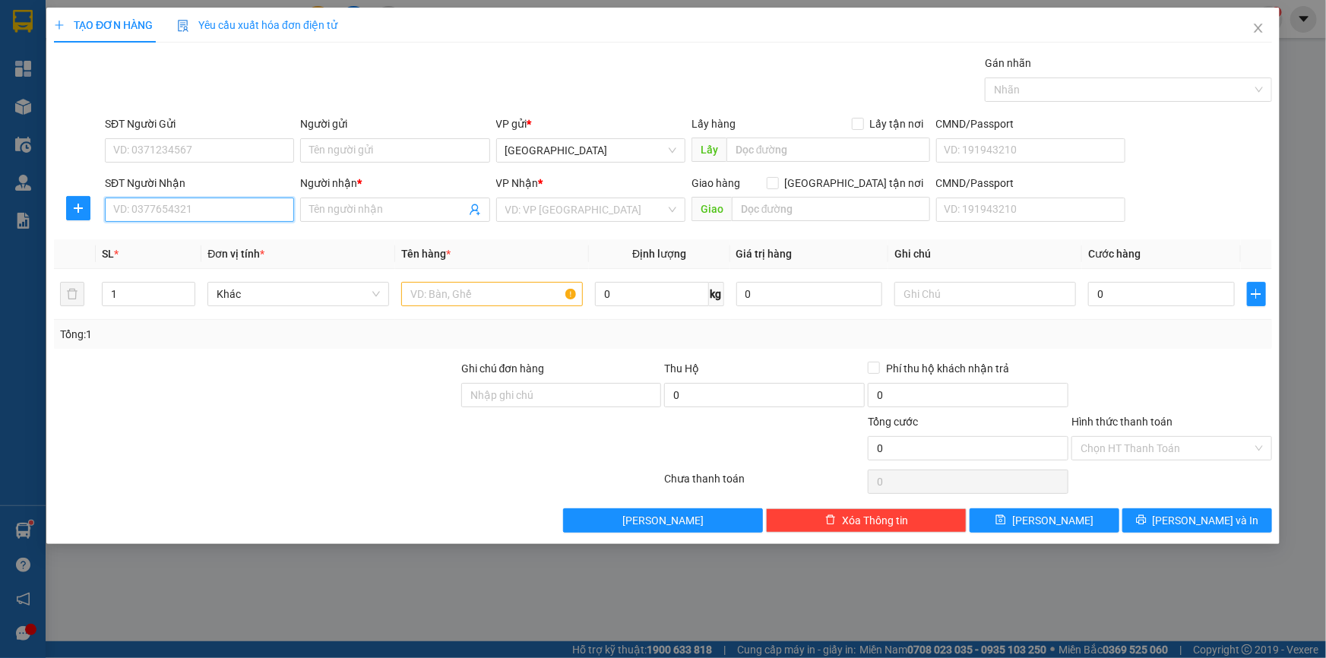
click at [157, 205] on input "SĐT Người Nhận" at bounding box center [199, 210] width 189 height 24
type input "0977971619"
click at [229, 236] on div "0977971619 - mai khanh" at bounding box center [199, 240] width 171 height 17
type input "mai khanh"
type input "0977971619"
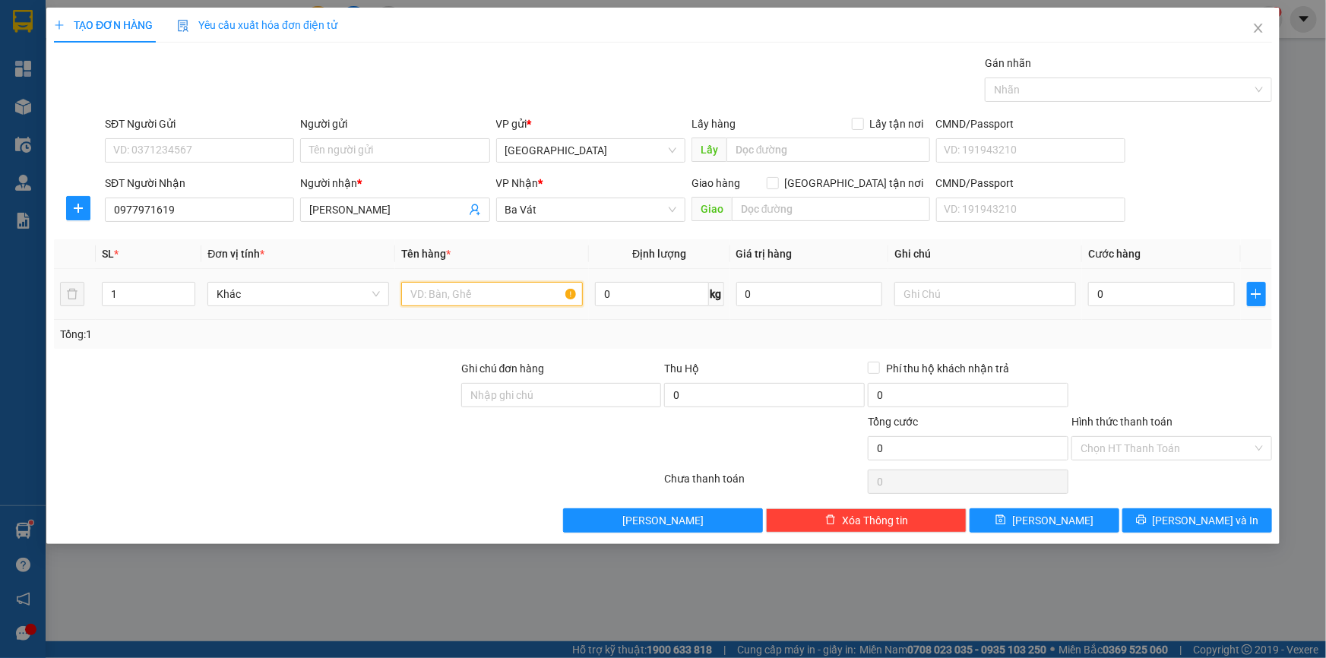
click at [420, 287] on input "text" at bounding box center [492, 294] width 182 height 24
type input "thùng"
click at [1161, 293] on input "0" at bounding box center [1161, 294] width 147 height 24
click at [1146, 516] on icon "printer" at bounding box center [1141, 520] width 10 height 10
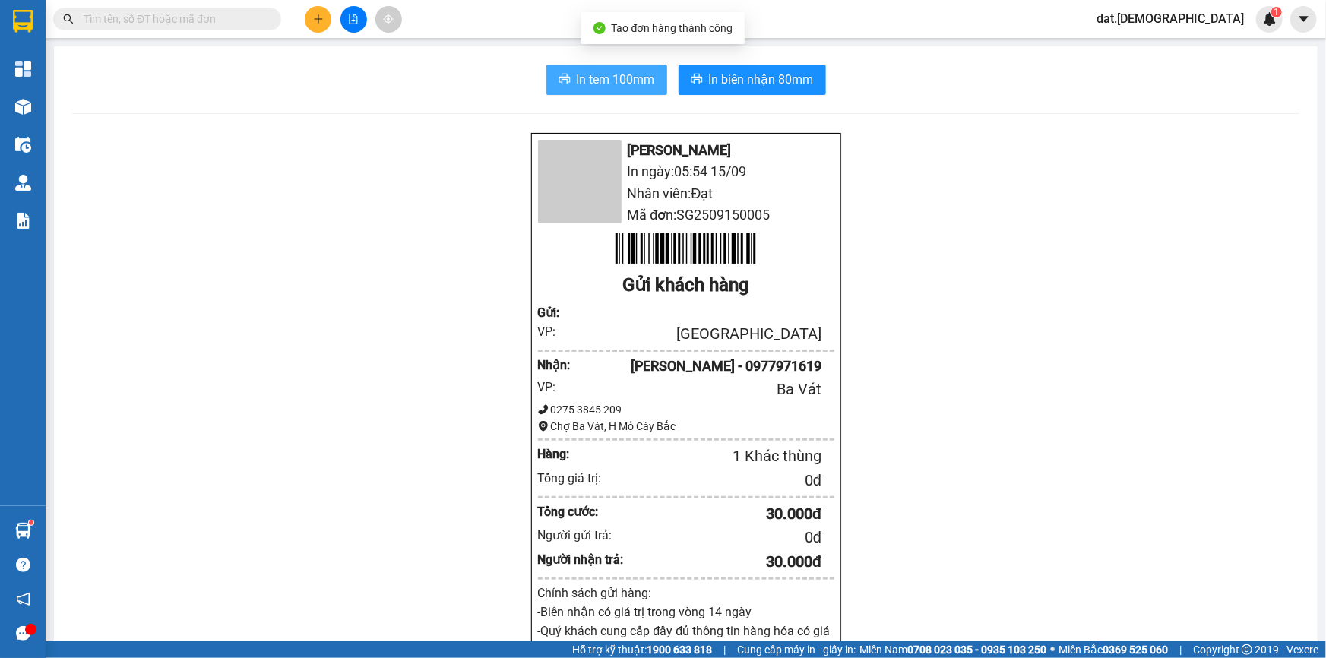
click at [605, 84] on span "In tem 100mm" at bounding box center [616, 79] width 78 height 19
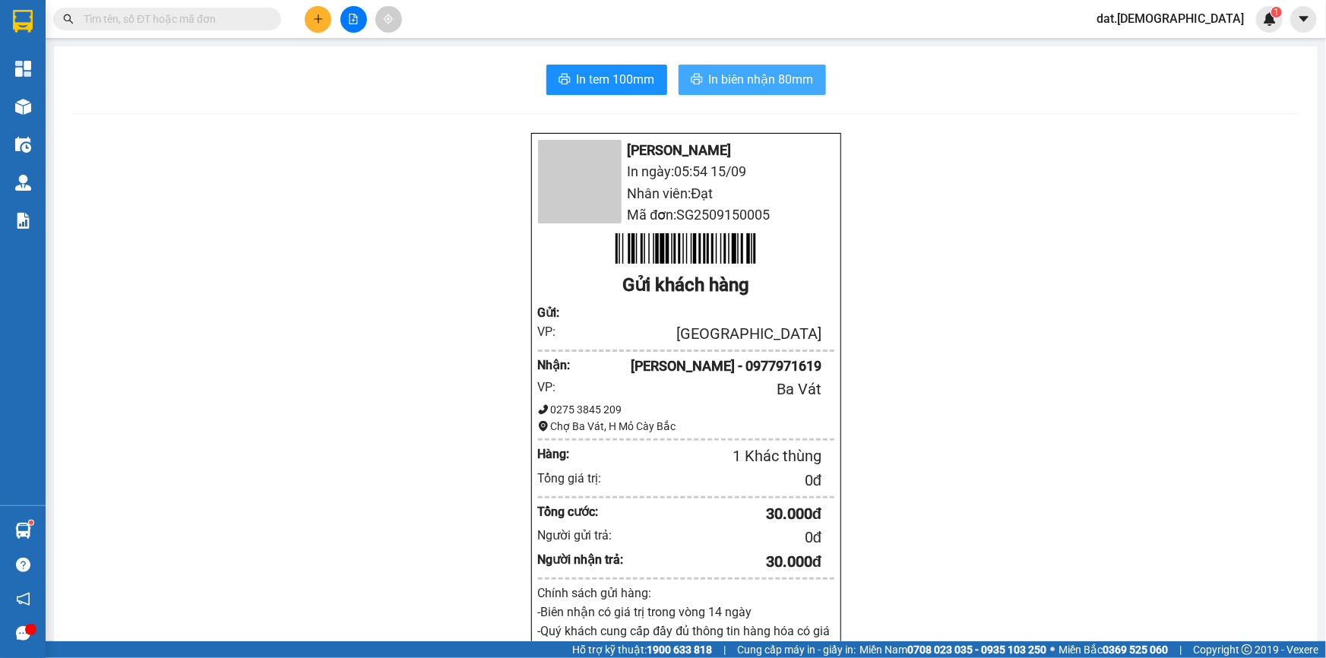
click at [715, 73] on span "In biên nhận 80mm" at bounding box center [761, 79] width 105 height 19
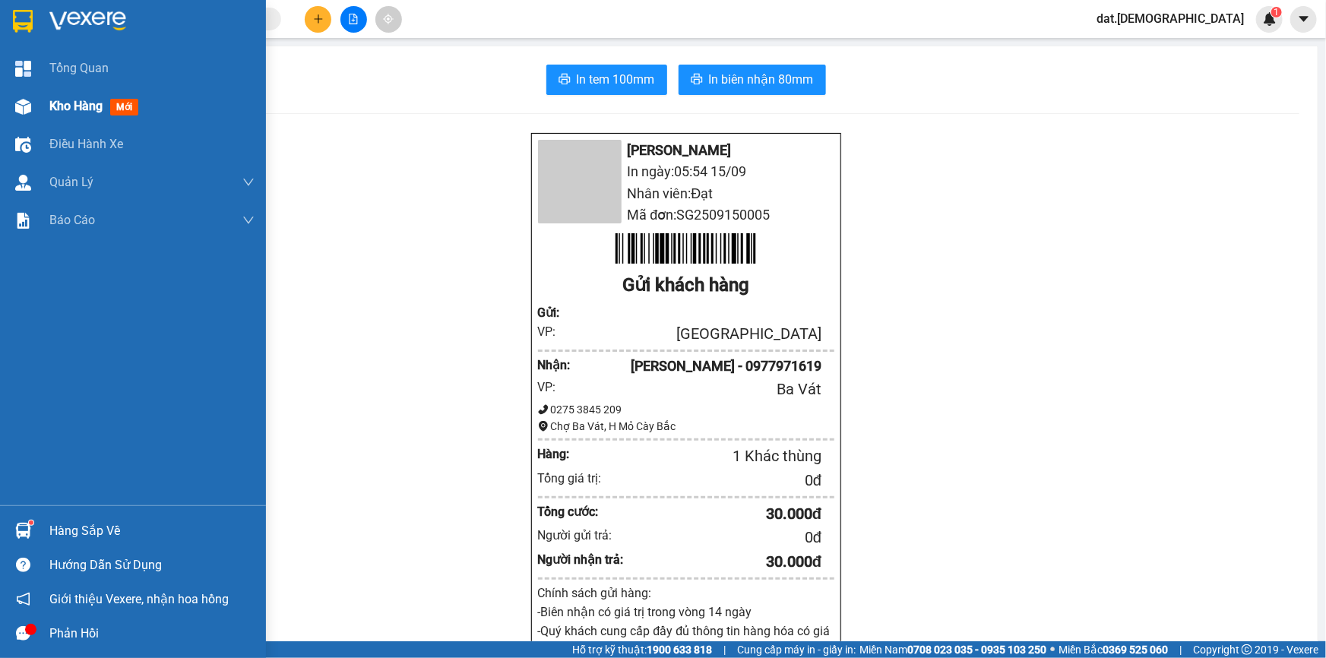
click at [122, 113] on span "mới" at bounding box center [124, 107] width 28 height 17
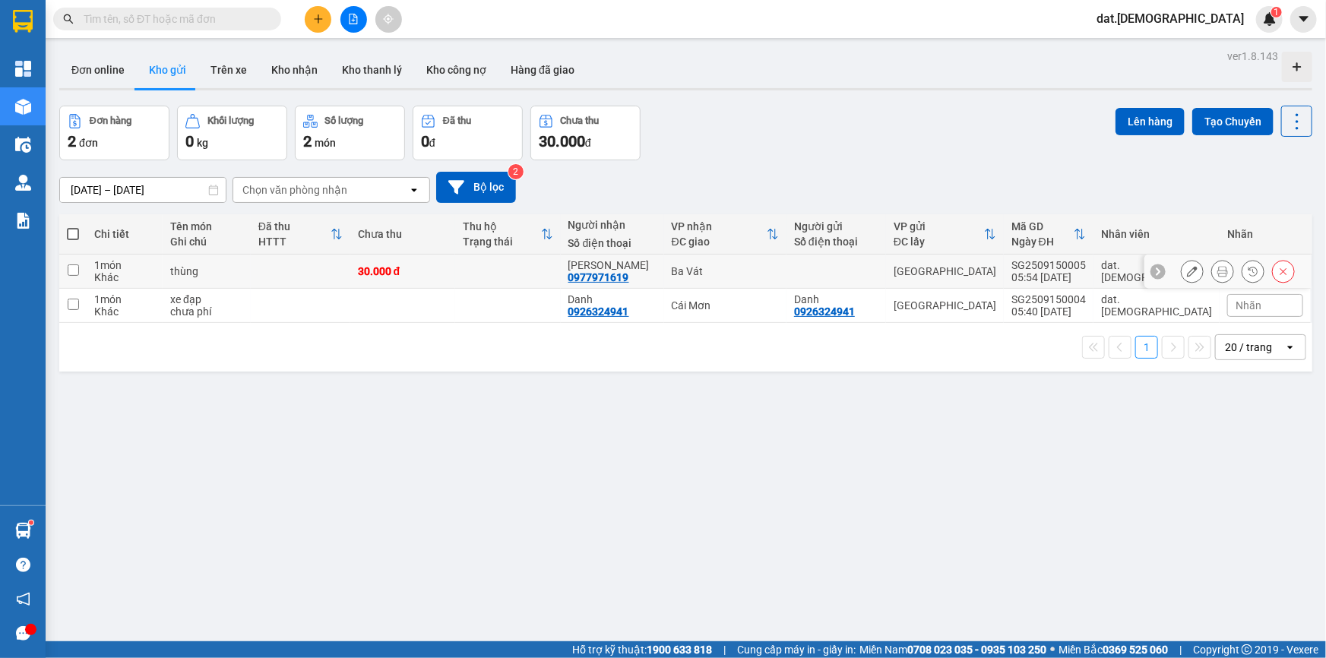
click at [561, 268] on td at bounding box center [508, 272] width 106 height 34
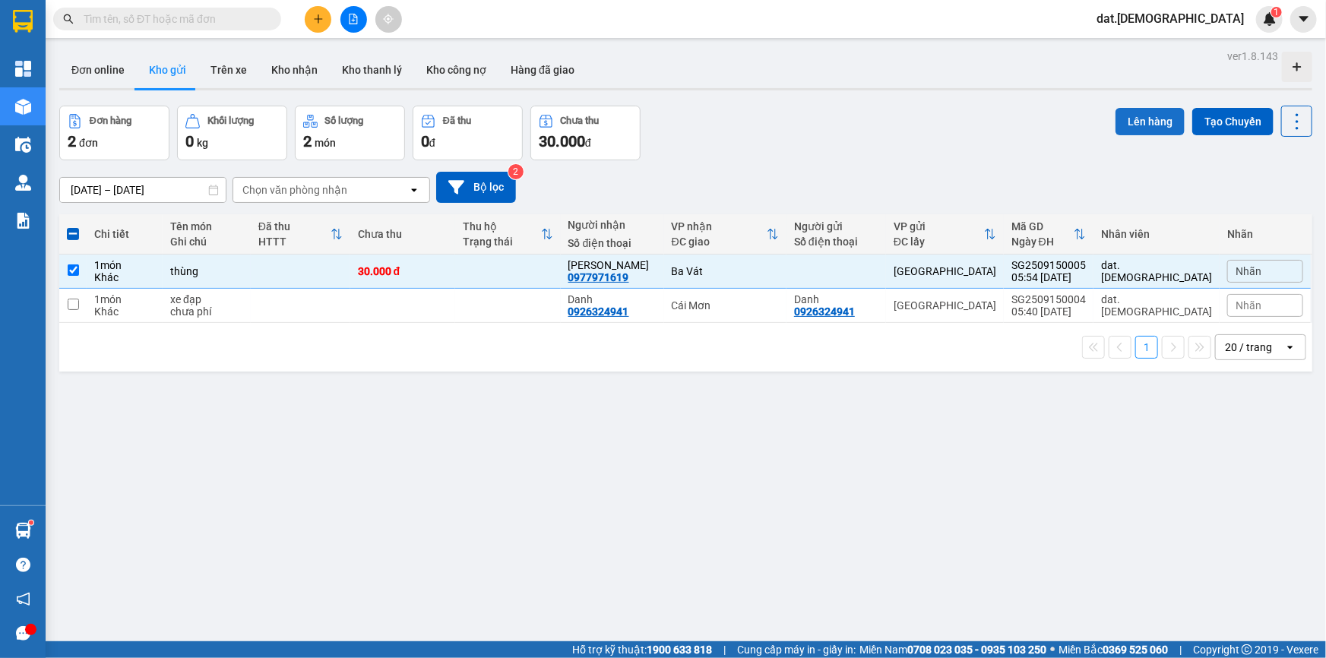
click at [1127, 116] on button "Lên hàng" at bounding box center [1150, 121] width 69 height 27
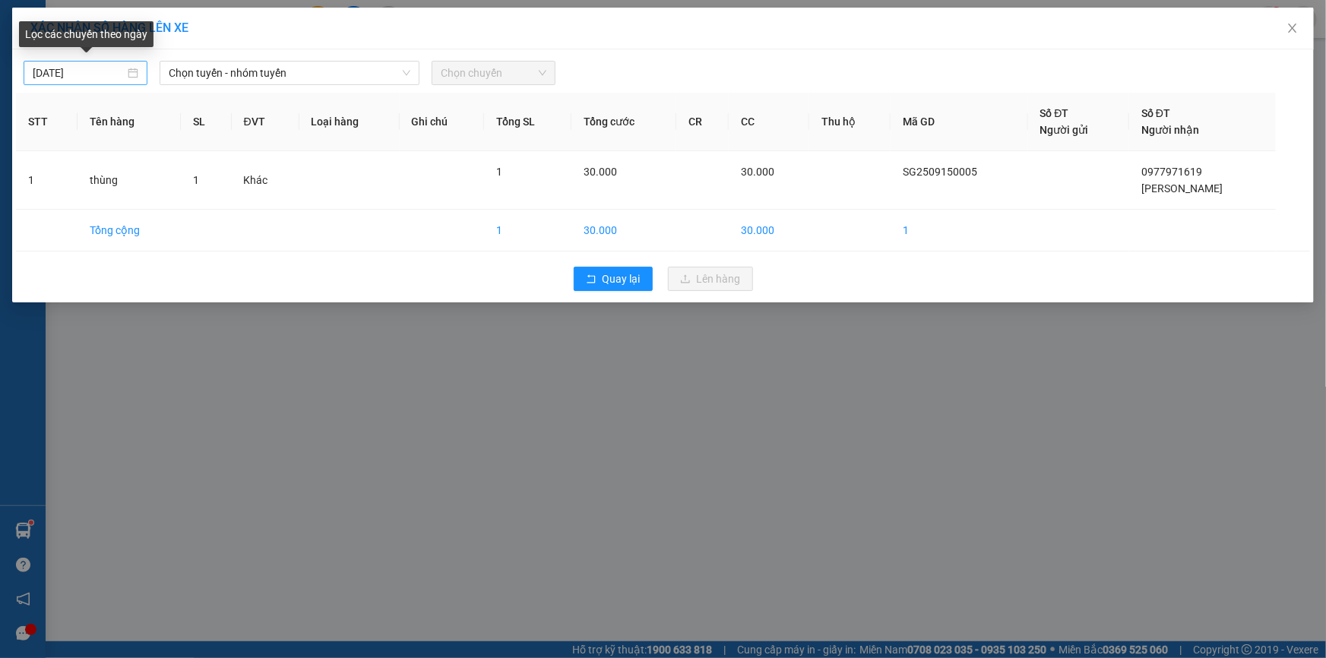
click at [135, 71] on div "14/09/2025" at bounding box center [86, 73] width 106 height 17
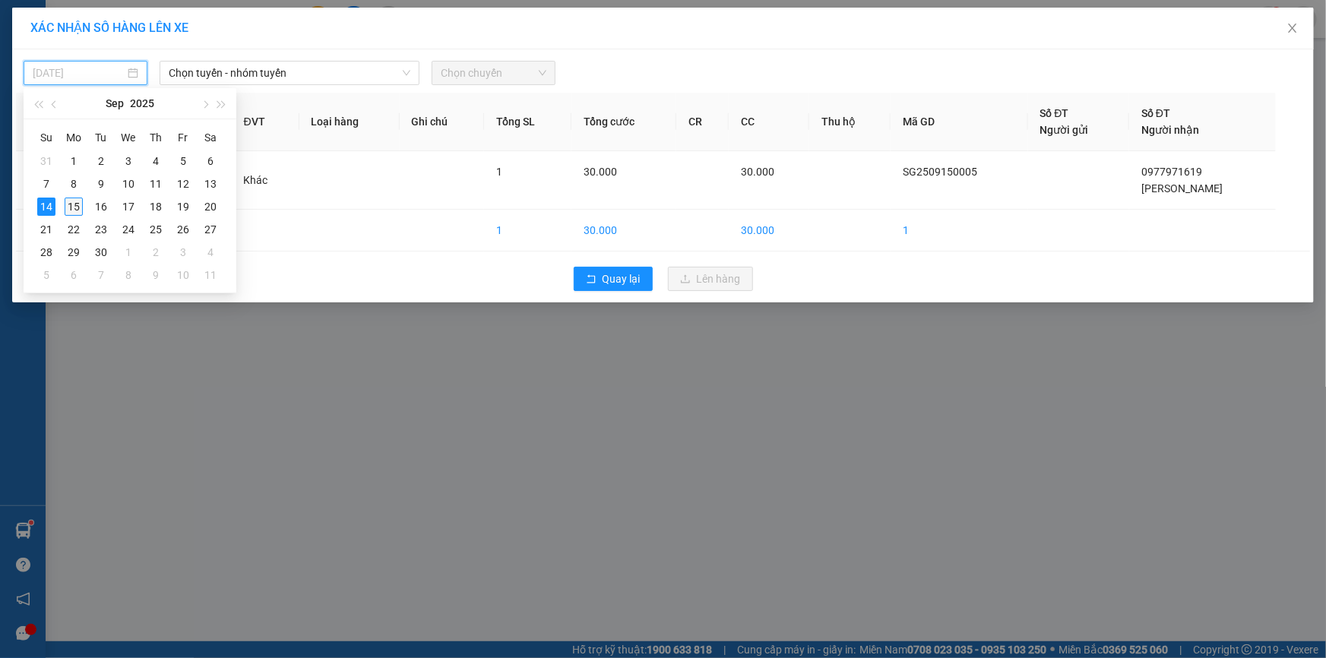
click at [68, 201] on div "15" at bounding box center [74, 207] width 18 height 18
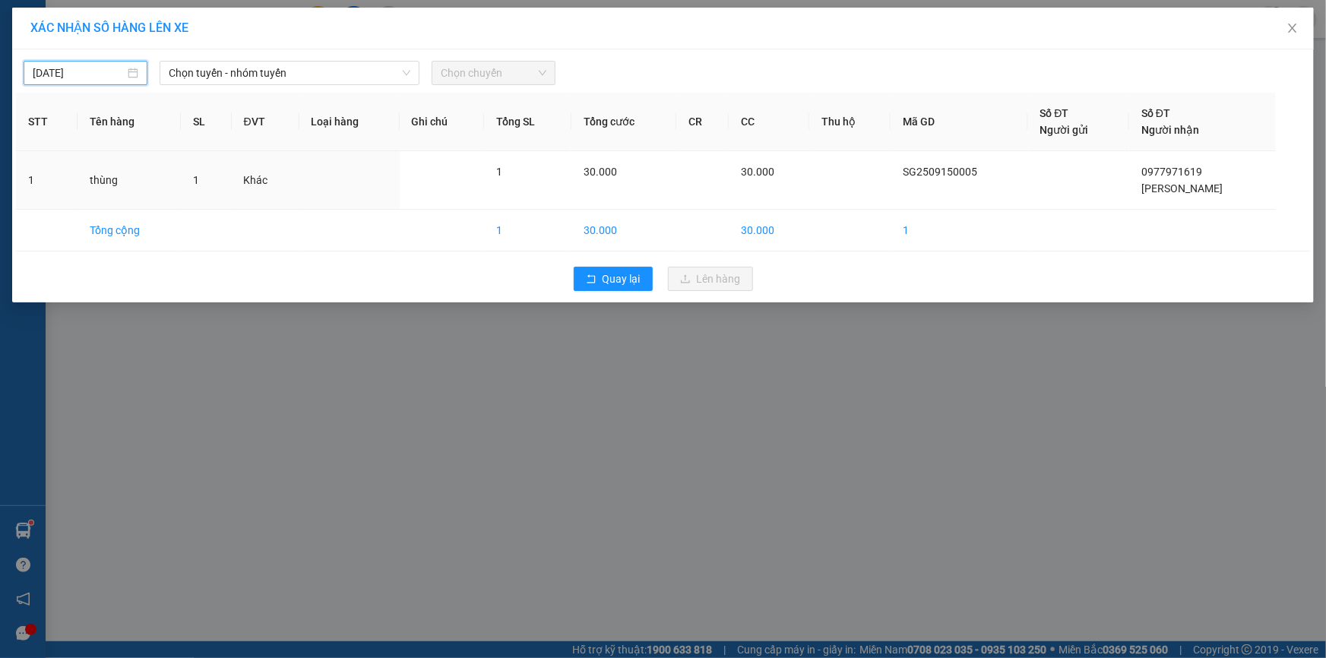
type input "[DATE]"
click at [285, 73] on span "Chọn tuyến - nhóm tuyến" at bounding box center [290, 73] width 242 height 23
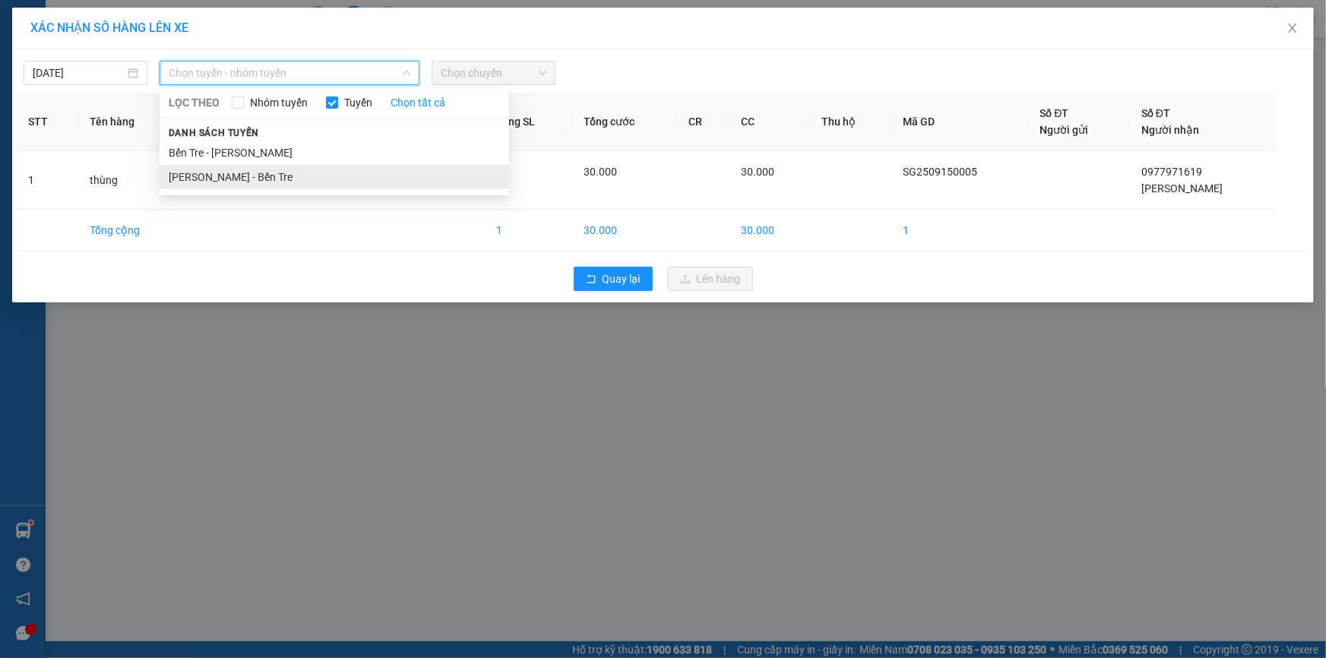
click at [268, 176] on li "[PERSON_NAME] - Bến Tre" at bounding box center [335, 177] width 350 height 24
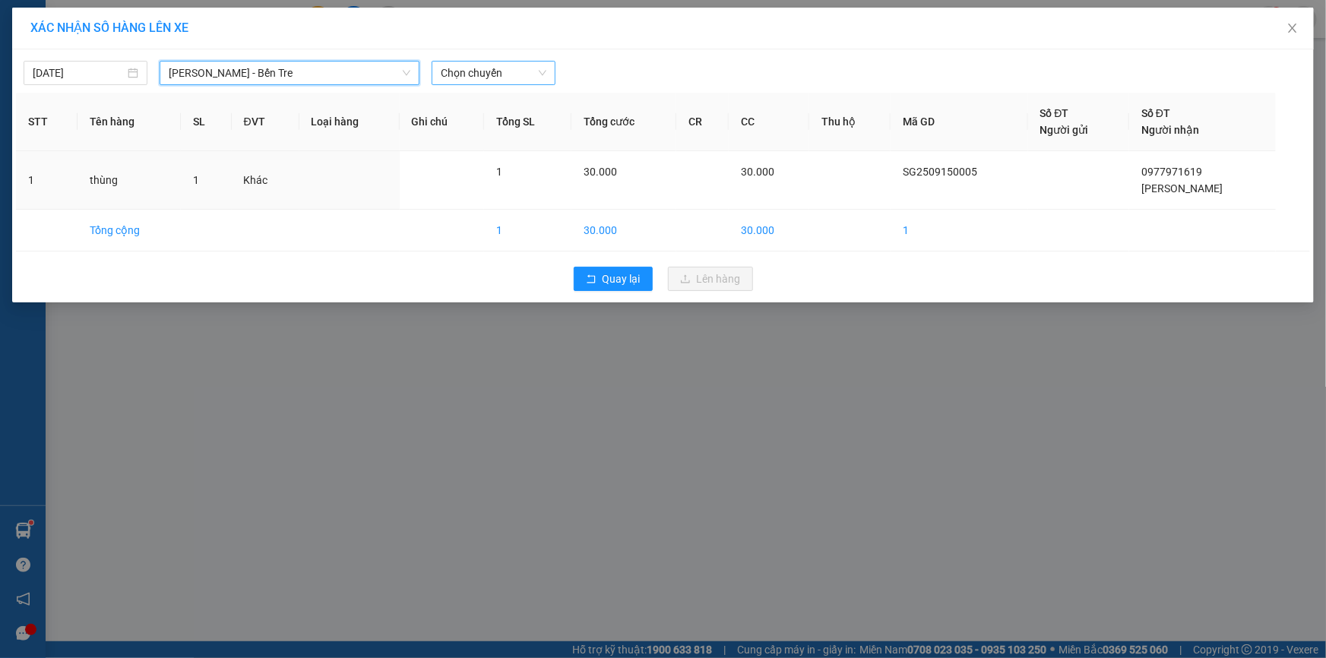
click at [514, 68] on span "Chọn chuyến" at bounding box center [494, 73] width 106 height 23
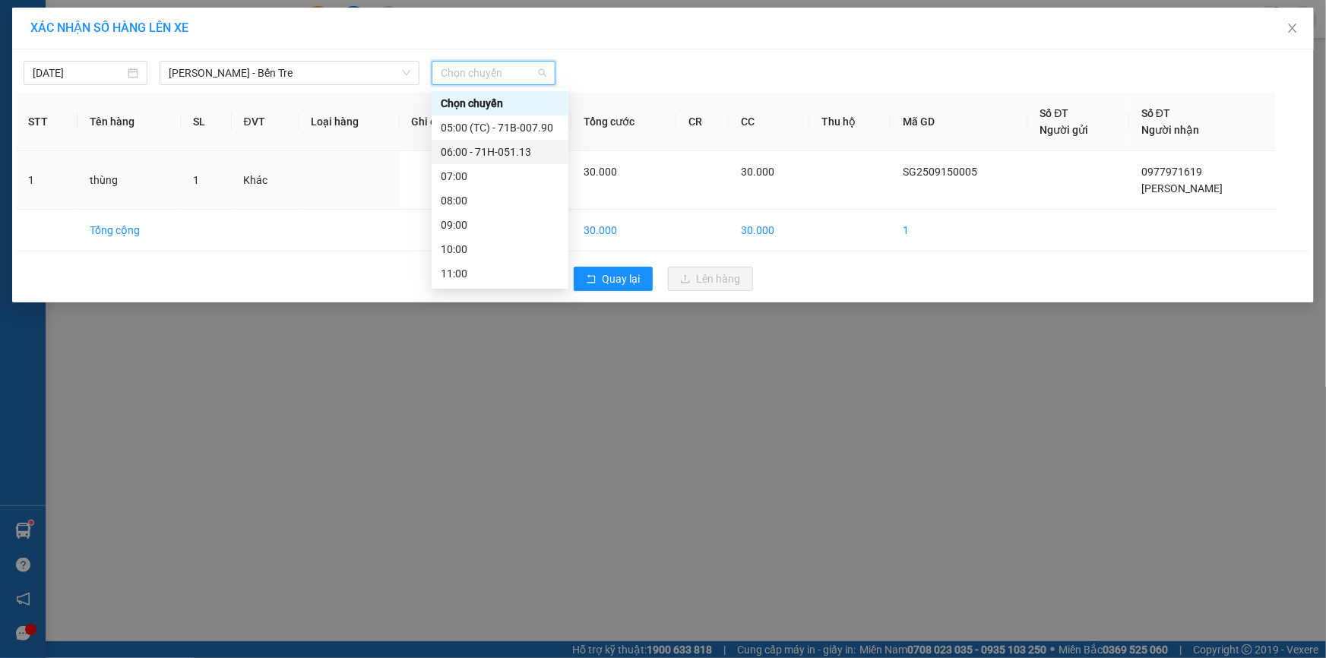
click at [505, 152] on div "06:00 - 71H-051.13" at bounding box center [500, 152] width 119 height 17
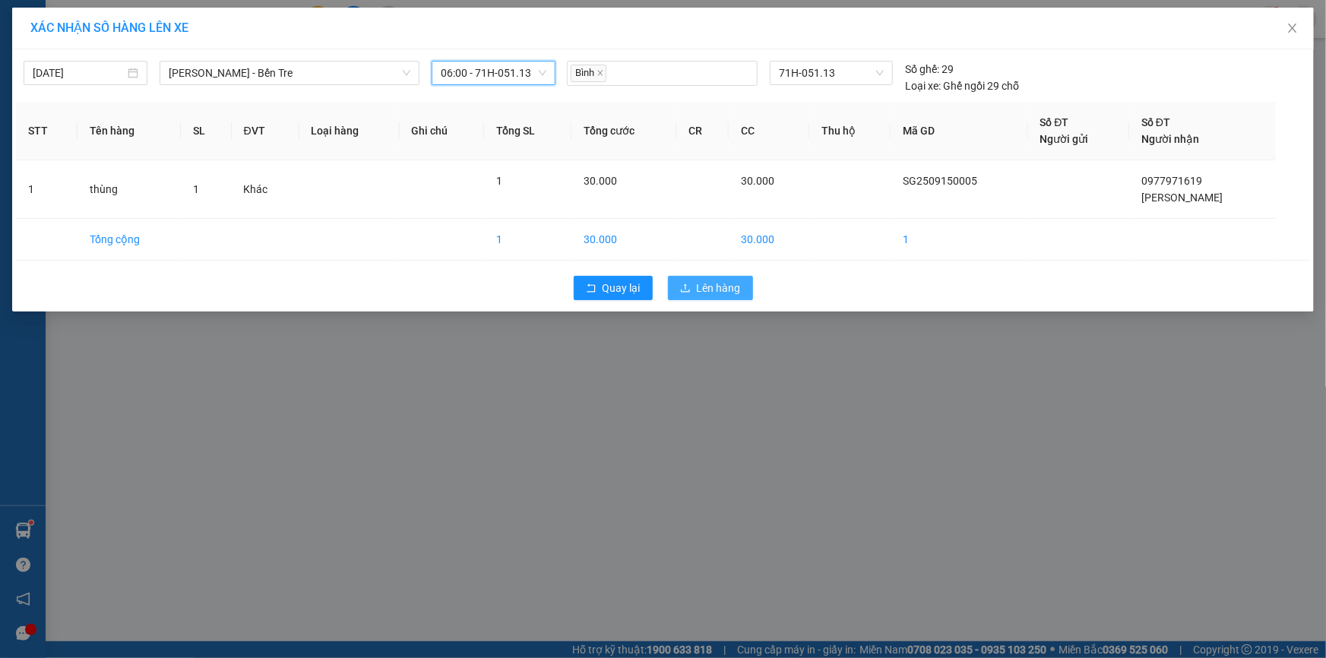
click at [712, 291] on span "Lên hàng" at bounding box center [719, 288] width 44 height 17
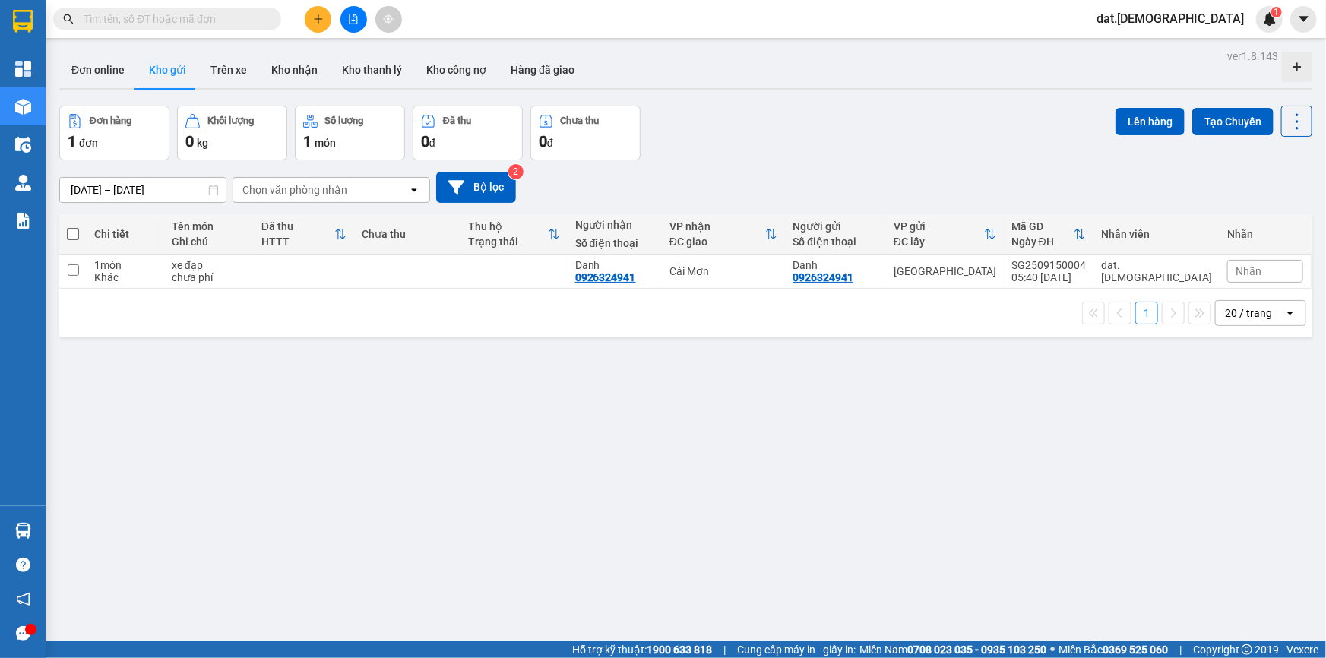
click at [319, 15] on icon "plus" at bounding box center [318, 19] width 11 height 11
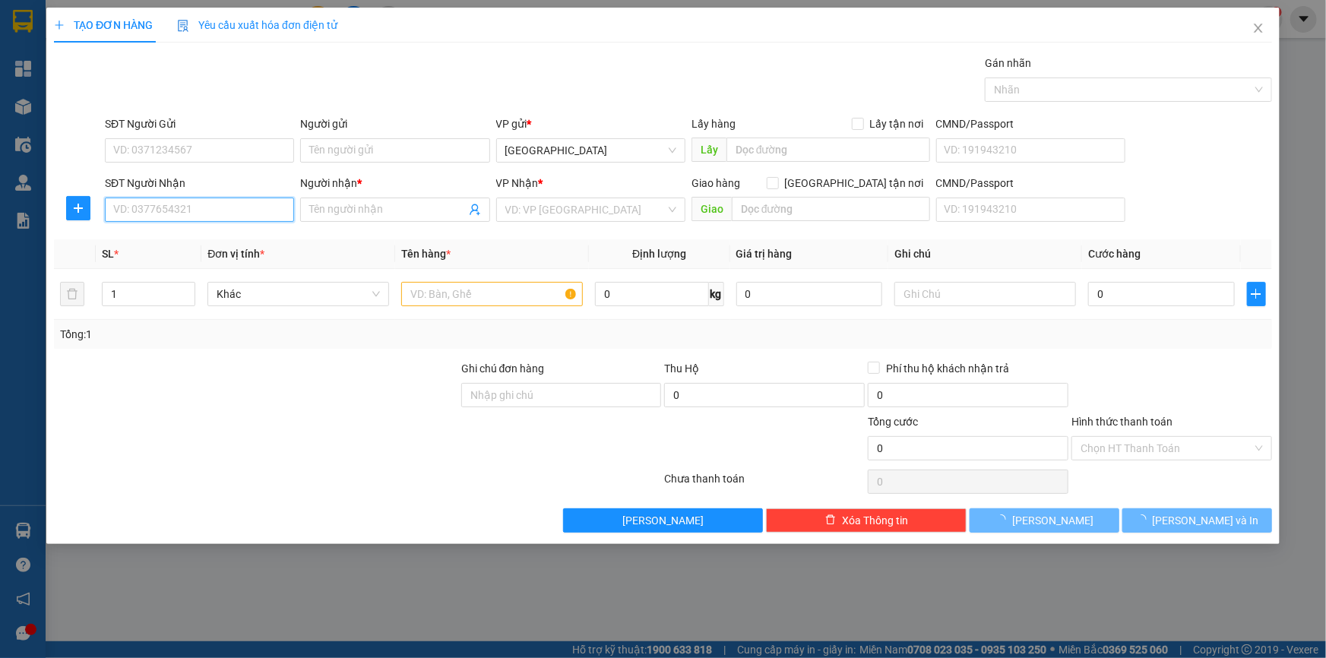
click at [154, 204] on input "SĐT Người Nhận" at bounding box center [199, 210] width 189 height 24
type input "0974361724"
click at [335, 208] on input "Người nhận *" at bounding box center [387, 209] width 156 height 17
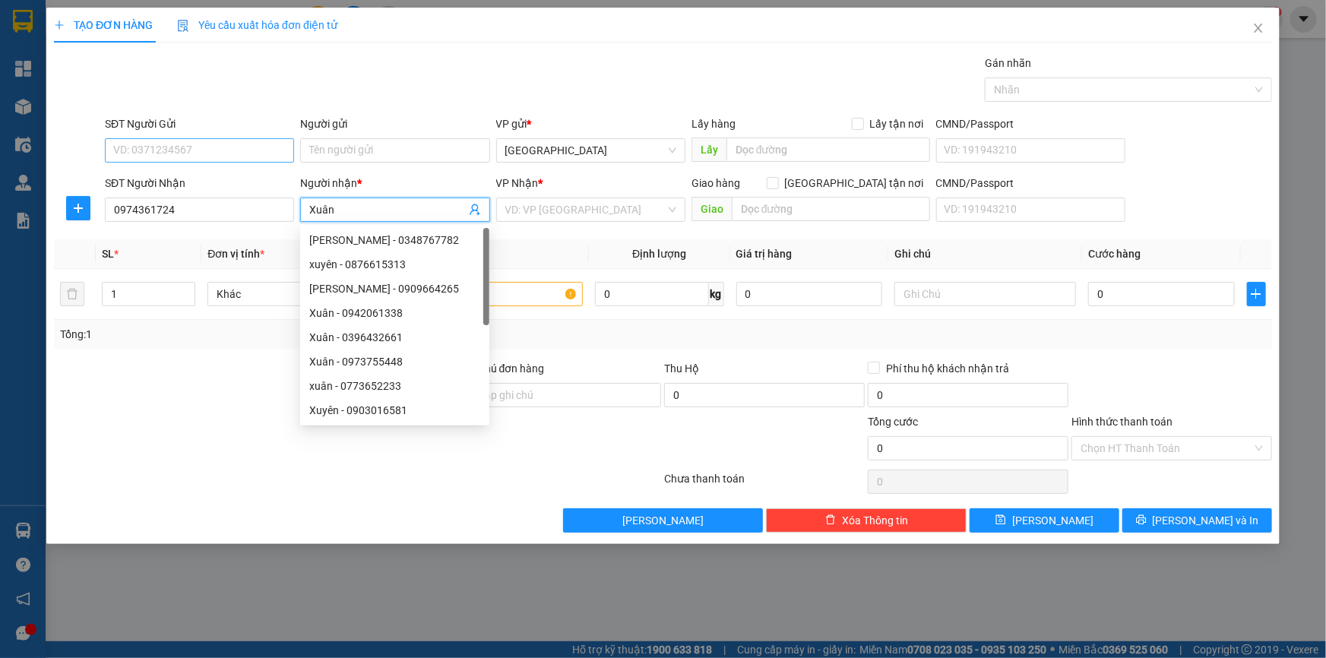
type input "Xuân"
click at [141, 142] on input "SĐT Người Gửi" at bounding box center [199, 150] width 189 height 24
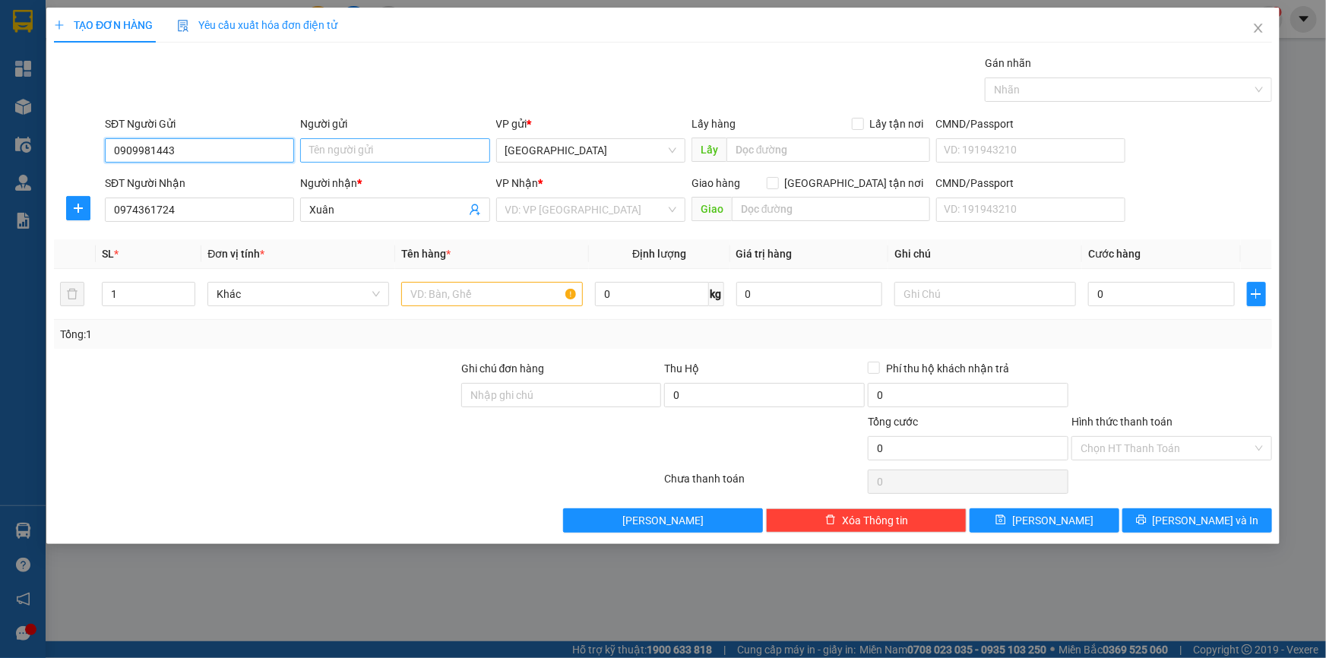
type input "0909981443"
click at [341, 150] on input "Người gửi" at bounding box center [394, 150] width 189 height 24
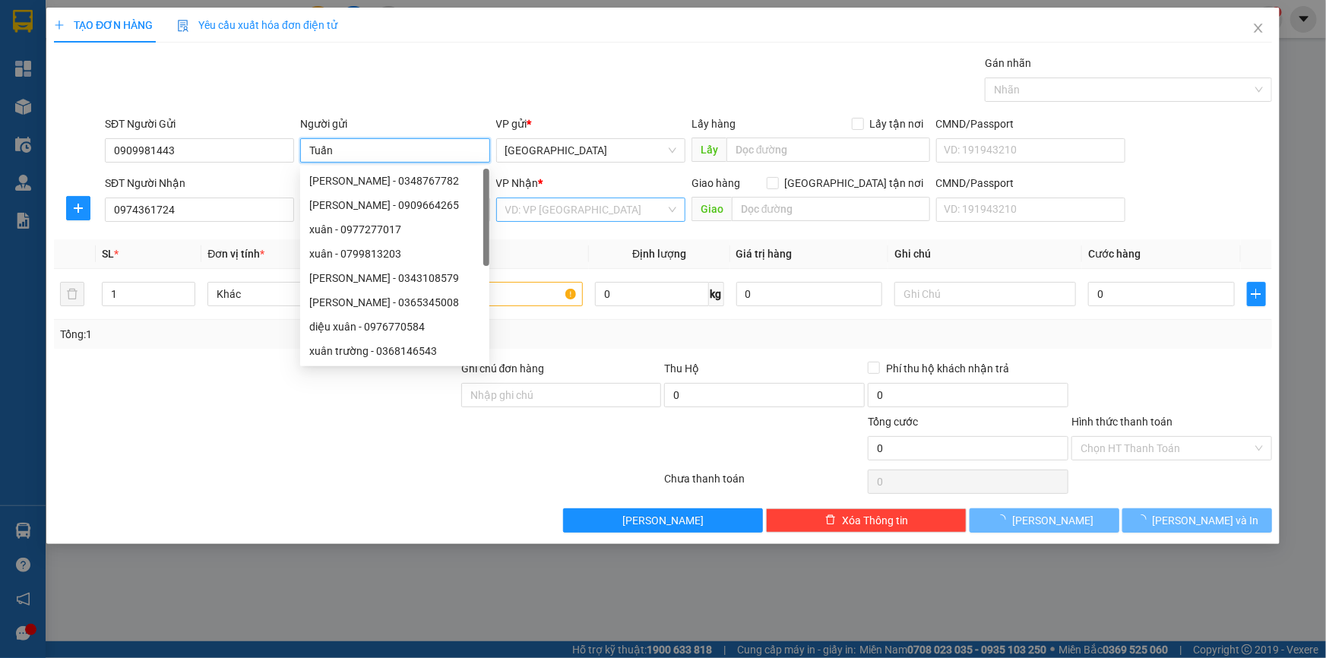
type input "Tuấn"
click at [573, 215] on input "search" at bounding box center [585, 209] width 160 height 23
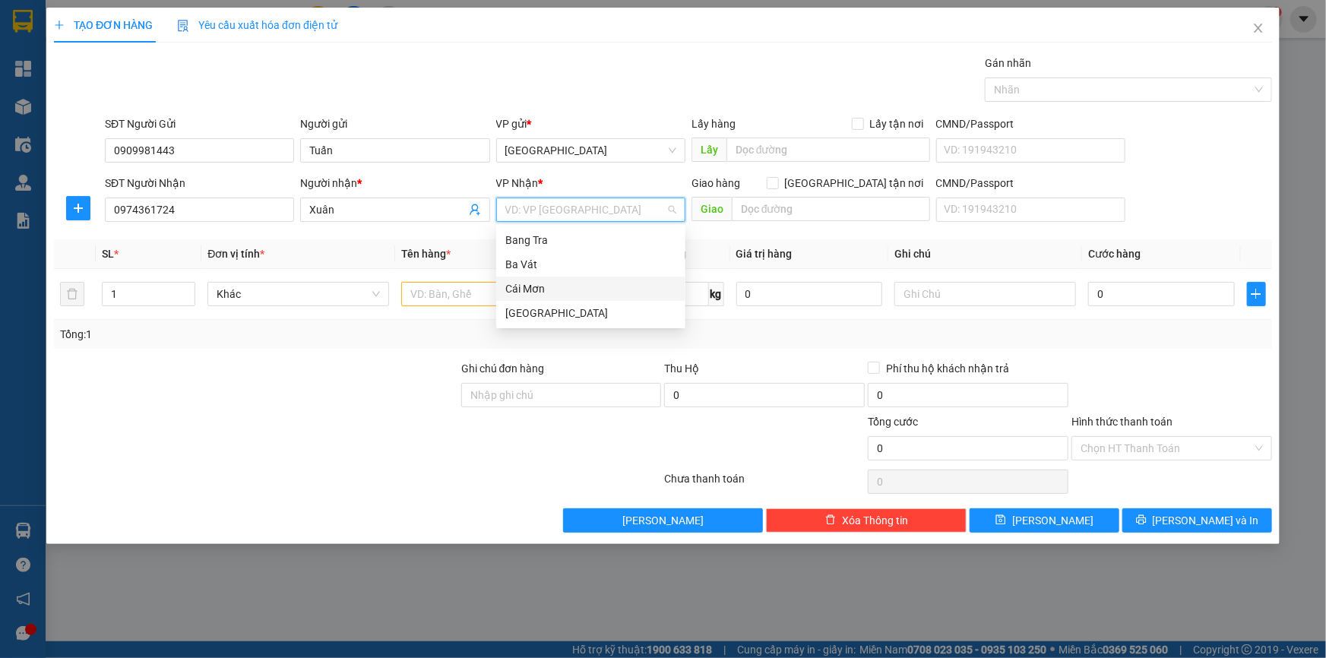
click at [528, 287] on div "Cái Mơn" at bounding box center [590, 288] width 171 height 17
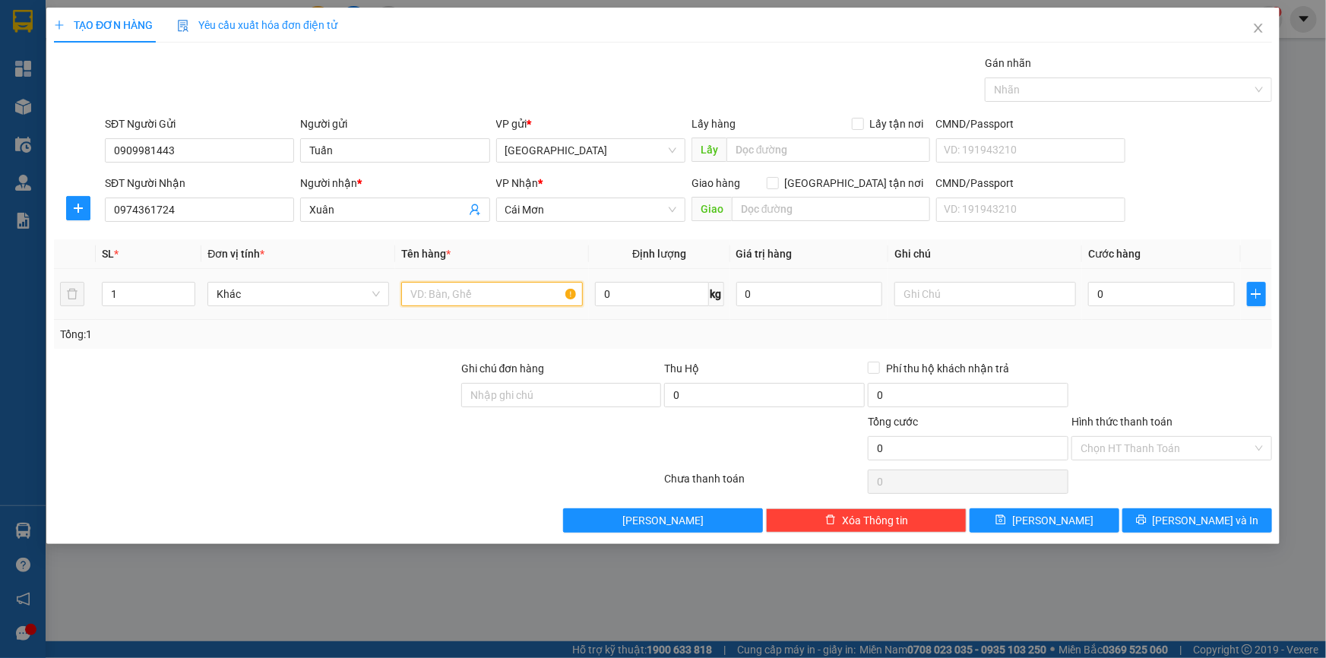
click at [430, 292] on input "text" at bounding box center [492, 294] width 182 height 24
type input "bao thư"
click at [1112, 296] on input "0" at bounding box center [1161, 294] width 147 height 24
type input "2"
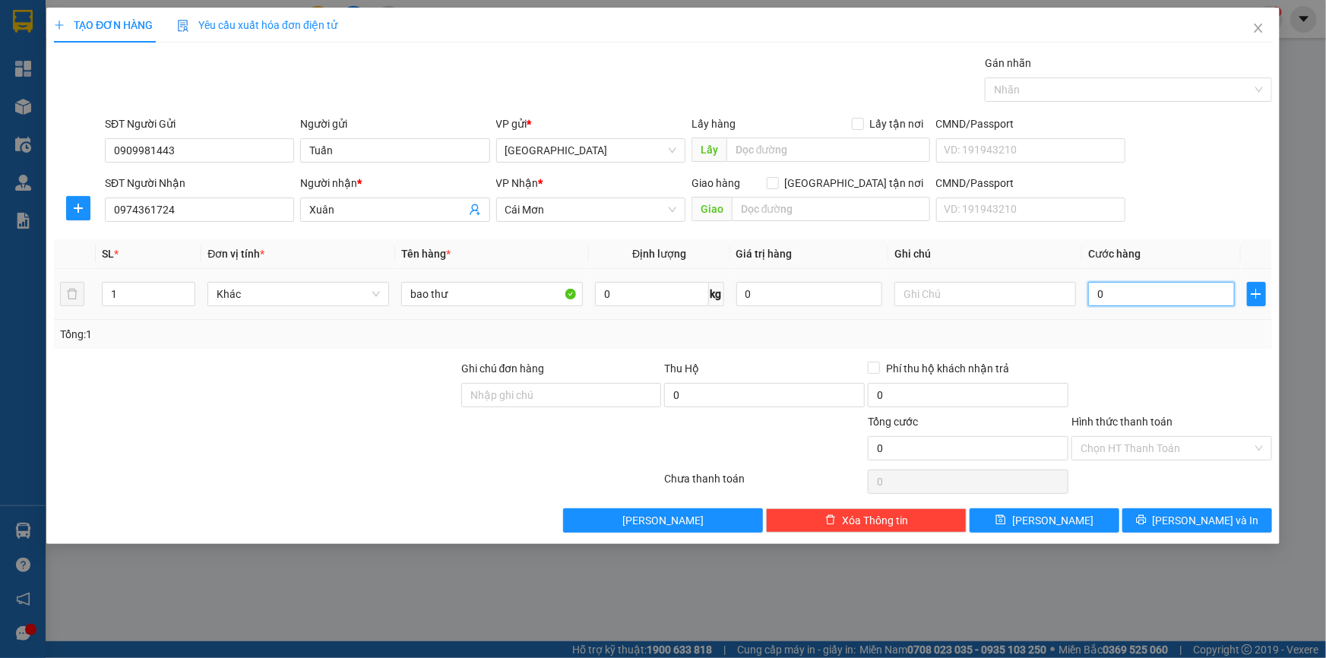
type input "2"
type input "20"
type input "200"
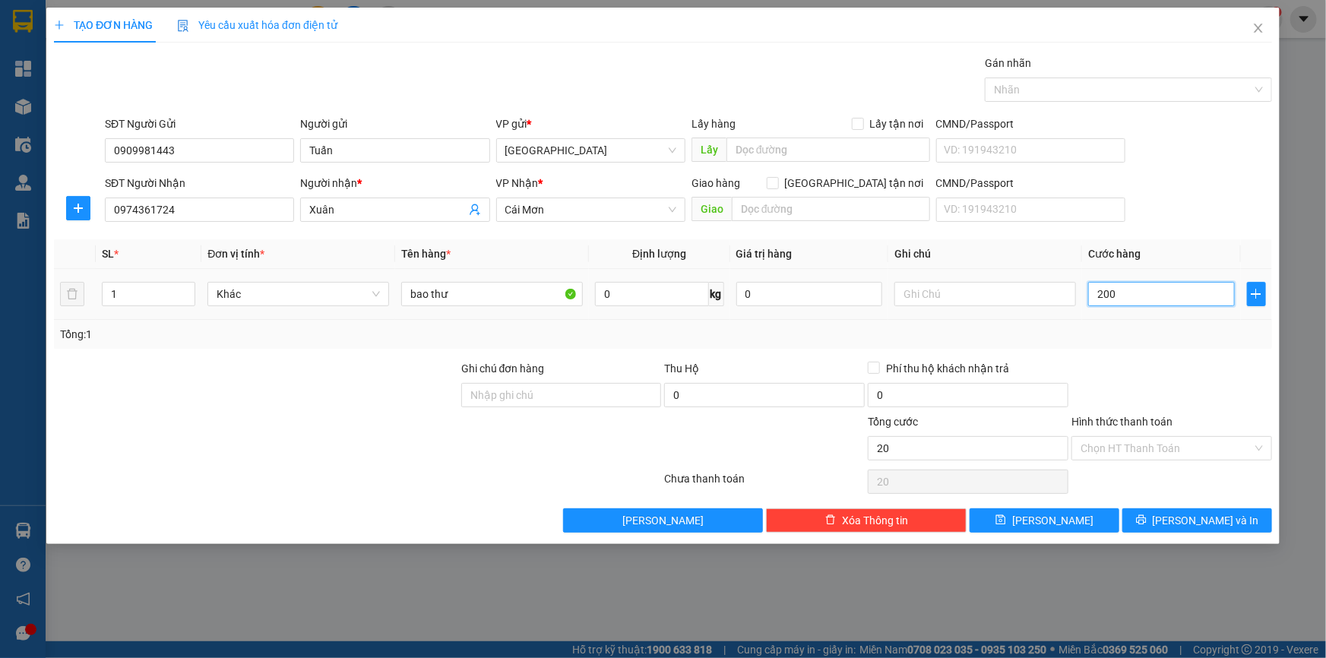
type input "200"
type input "2.000"
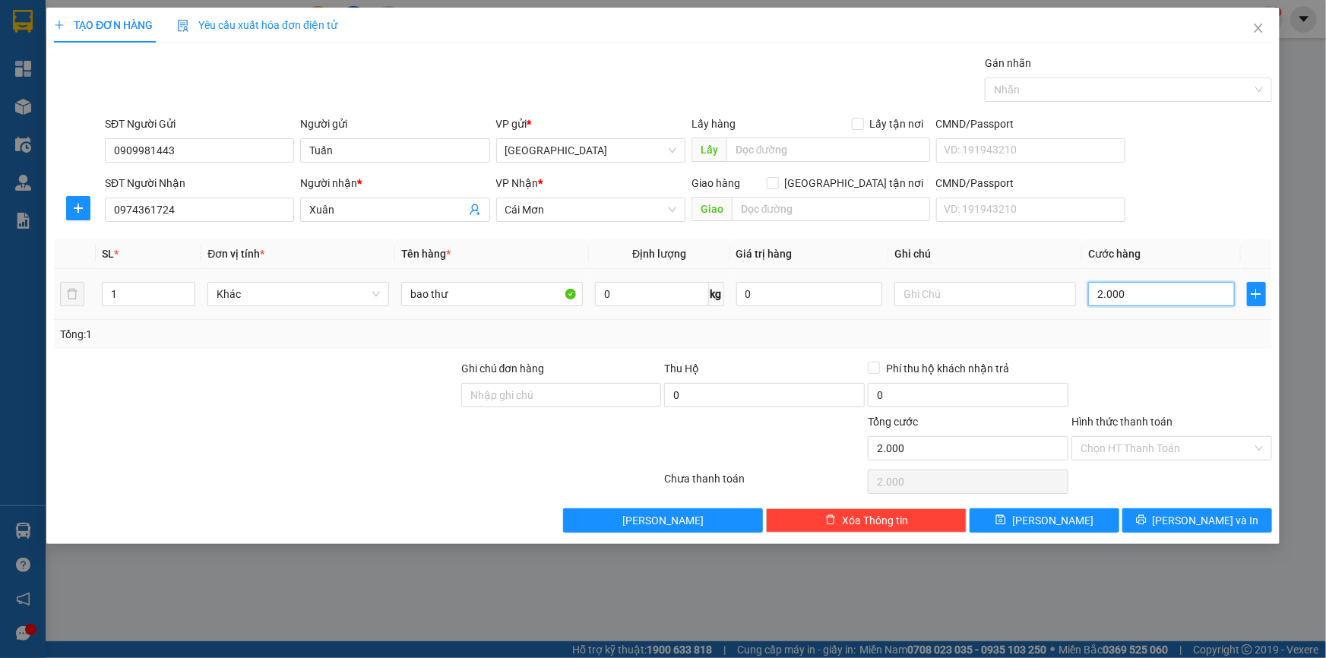
type input "20.000"
click at [1136, 448] on input "Hình thức thanh toán" at bounding box center [1167, 448] width 172 height 23
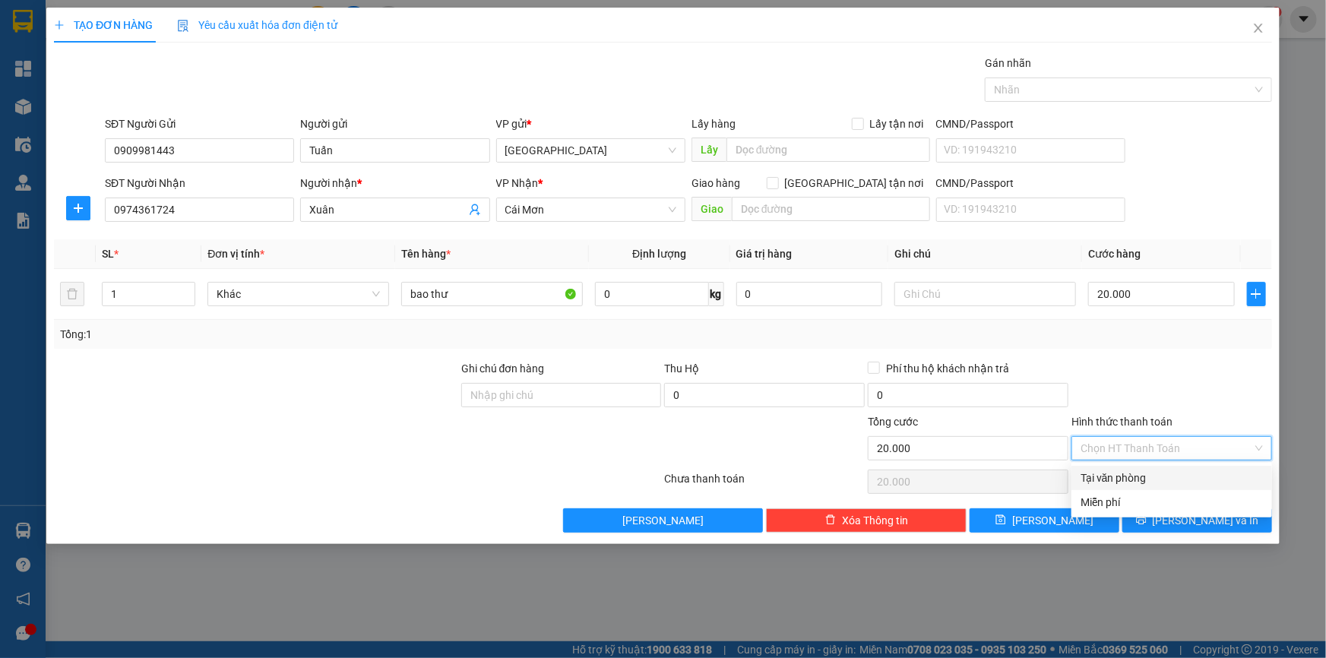
click at [1133, 480] on div "Tại văn phòng" at bounding box center [1172, 478] width 182 height 17
type input "0"
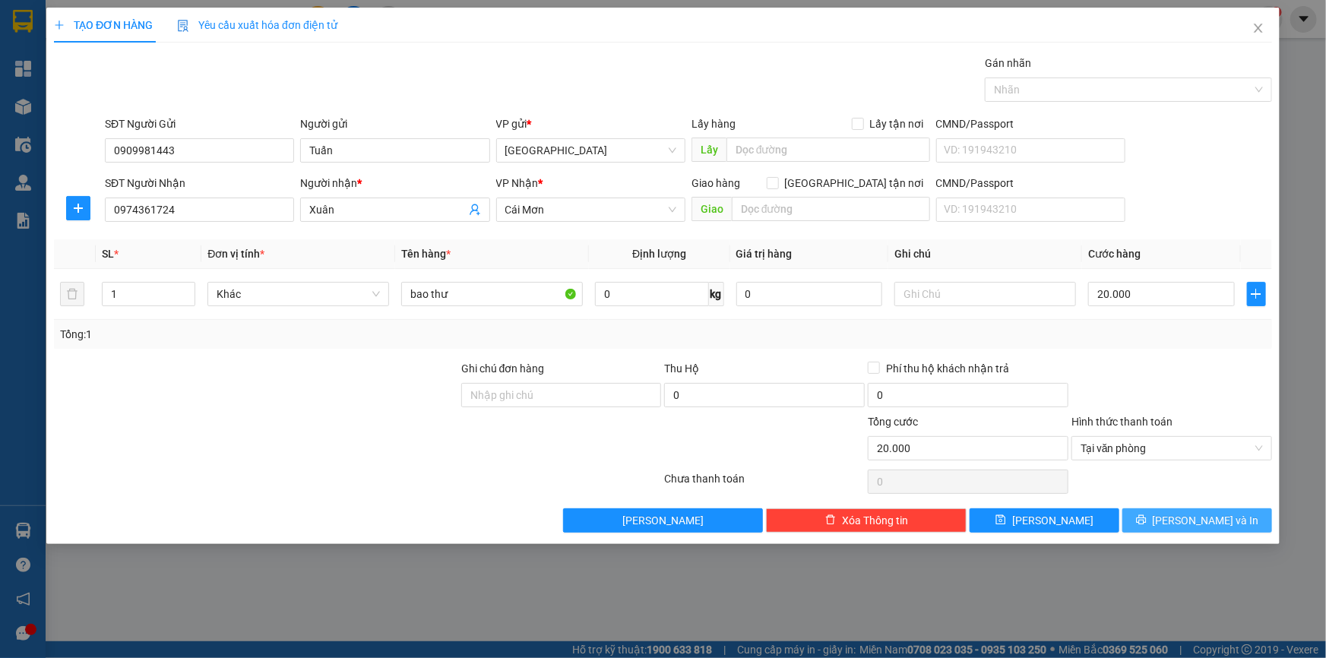
click at [1152, 521] on button "[PERSON_NAME] và In" at bounding box center [1198, 521] width 150 height 24
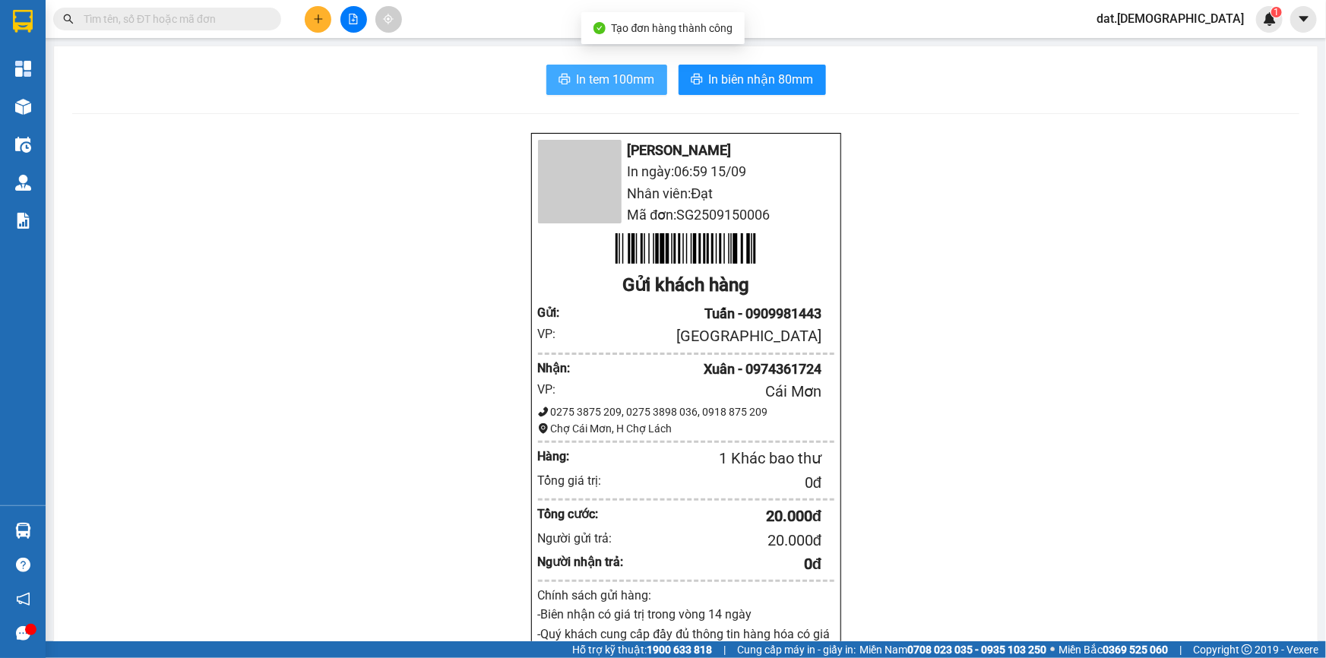
click at [604, 83] on span "In tem 100mm" at bounding box center [616, 79] width 78 height 19
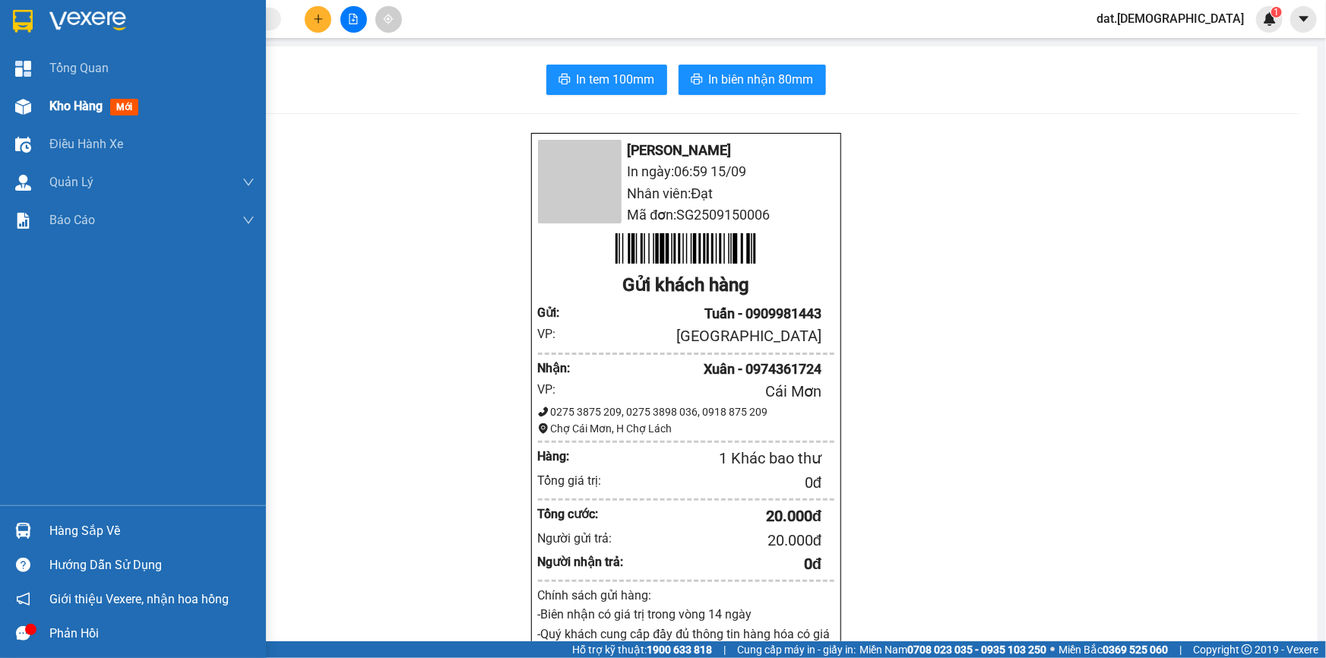
click at [130, 106] on span "mới" at bounding box center [124, 107] width 28 height 17
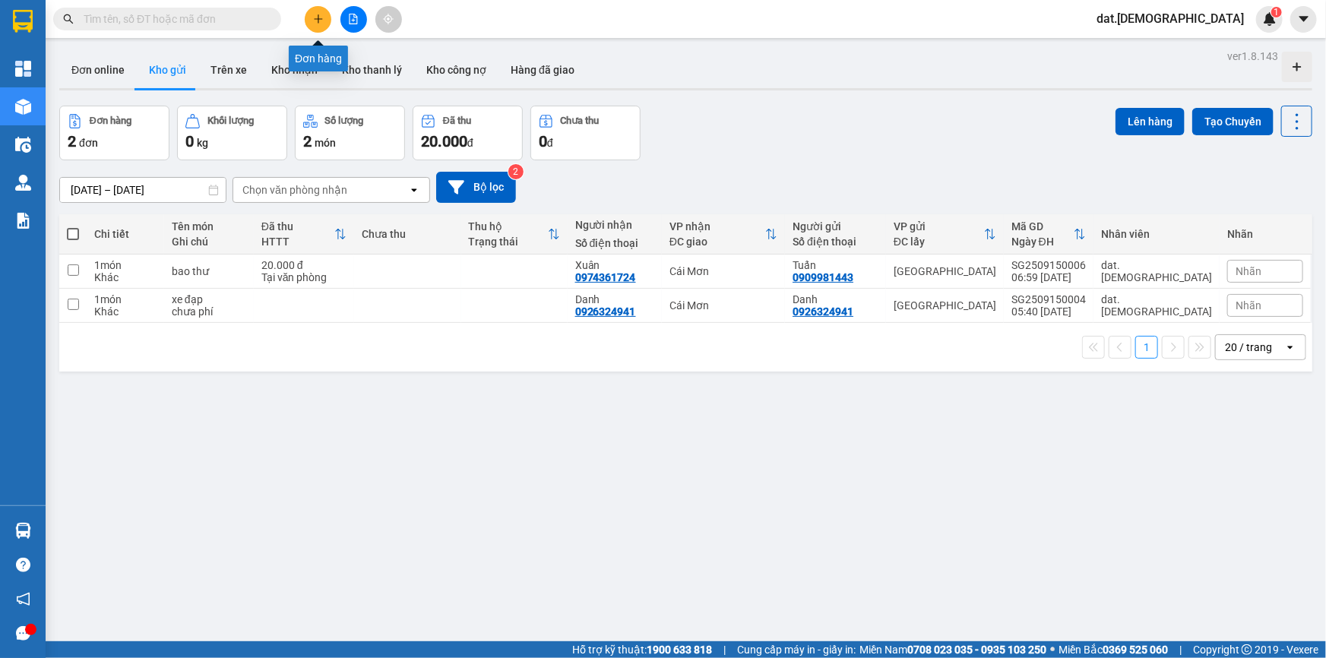
click at [320, 17] on icon "plus" at bounding box center [318, 19] width 11 height 11
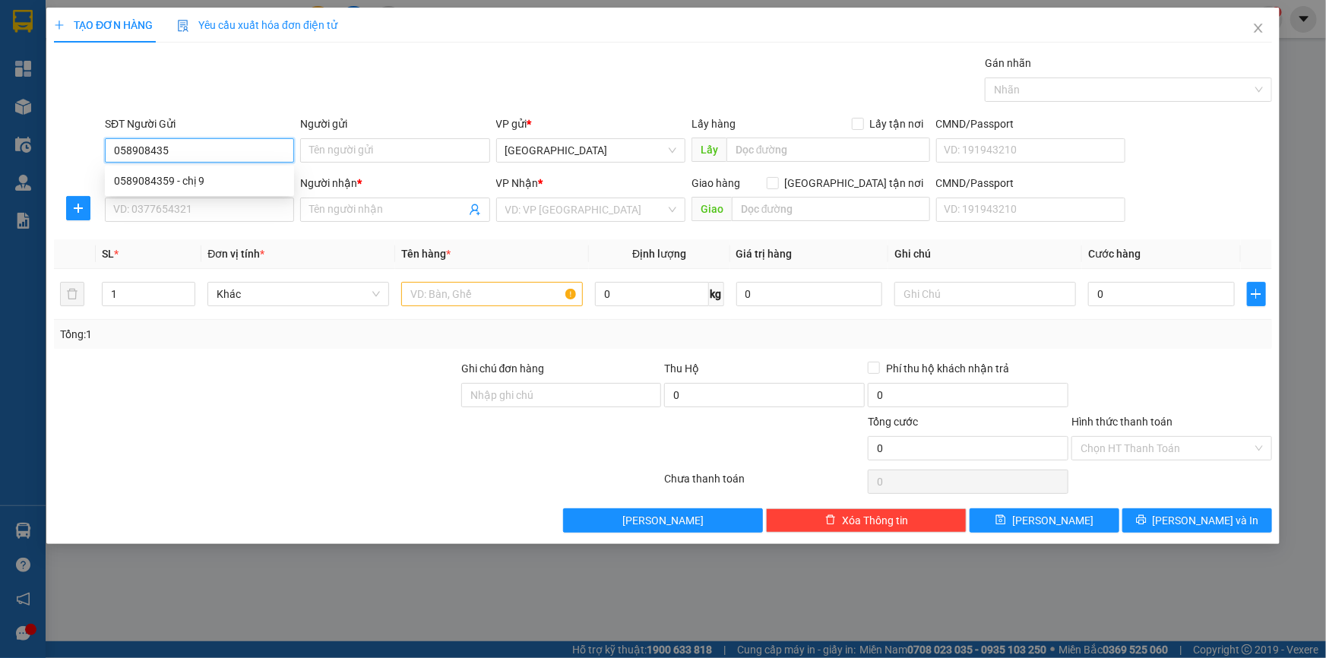
type input "0589084359"
click at [213, 179] on div "0589084359 - chị 9" at bounding box center [199, 181] width 171 height 17
type input "chị 9"
type input "0987022912"
type input "Út Thuý"
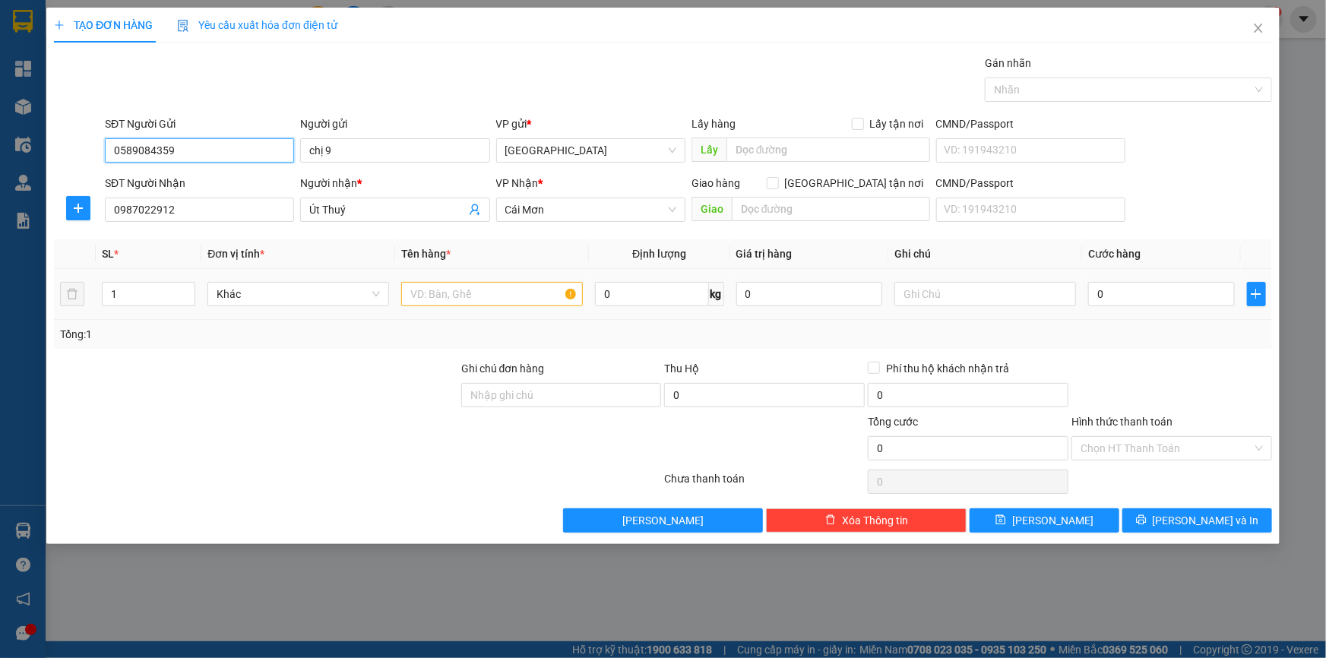
type input "0589084359"
click at [440, 286] on input "text" at bounding box center [492, 294] width 182 height 24
type input "xốp + giỏ"
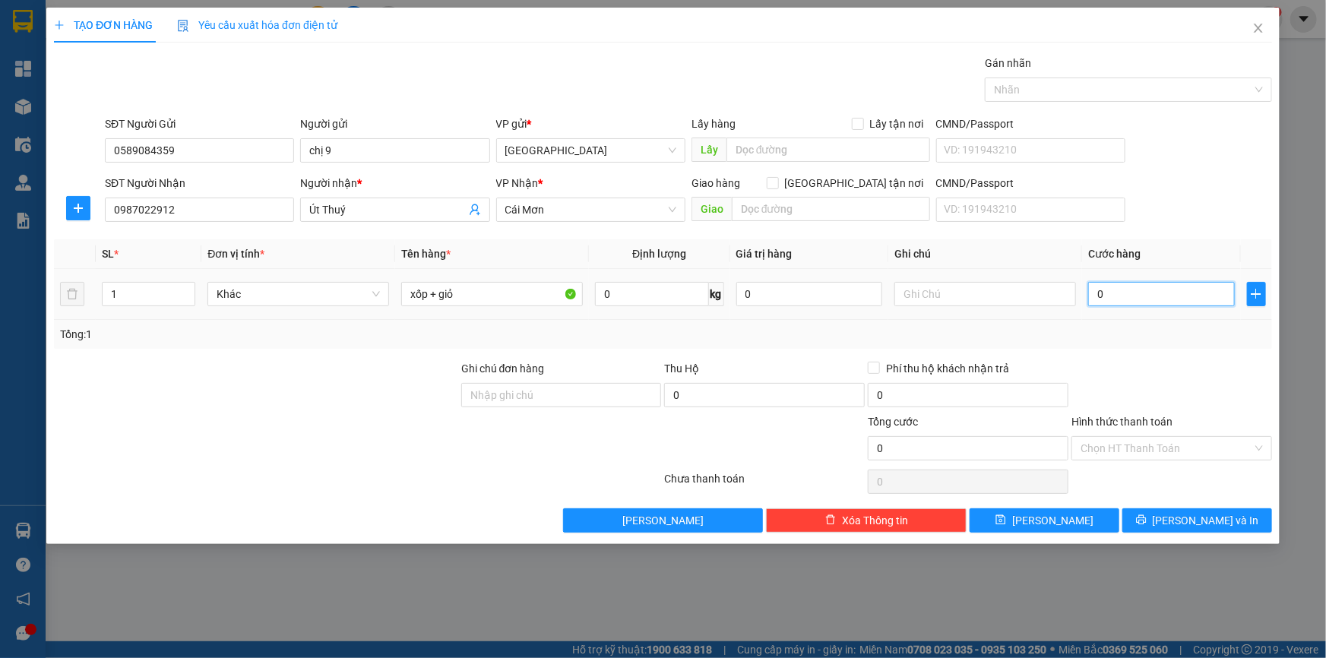
click at [1133, 294] on input "0" at bounding box center [1161, 294] width 147 height 24
click at [952, 294] on input "text" at bounding box center [986, 294] width 182 height 24
type input "chưa phí"
click at [1148, 526] on button "[PERSON_NAME] và In" at bounding box center [1198, 521] width 150 height 24
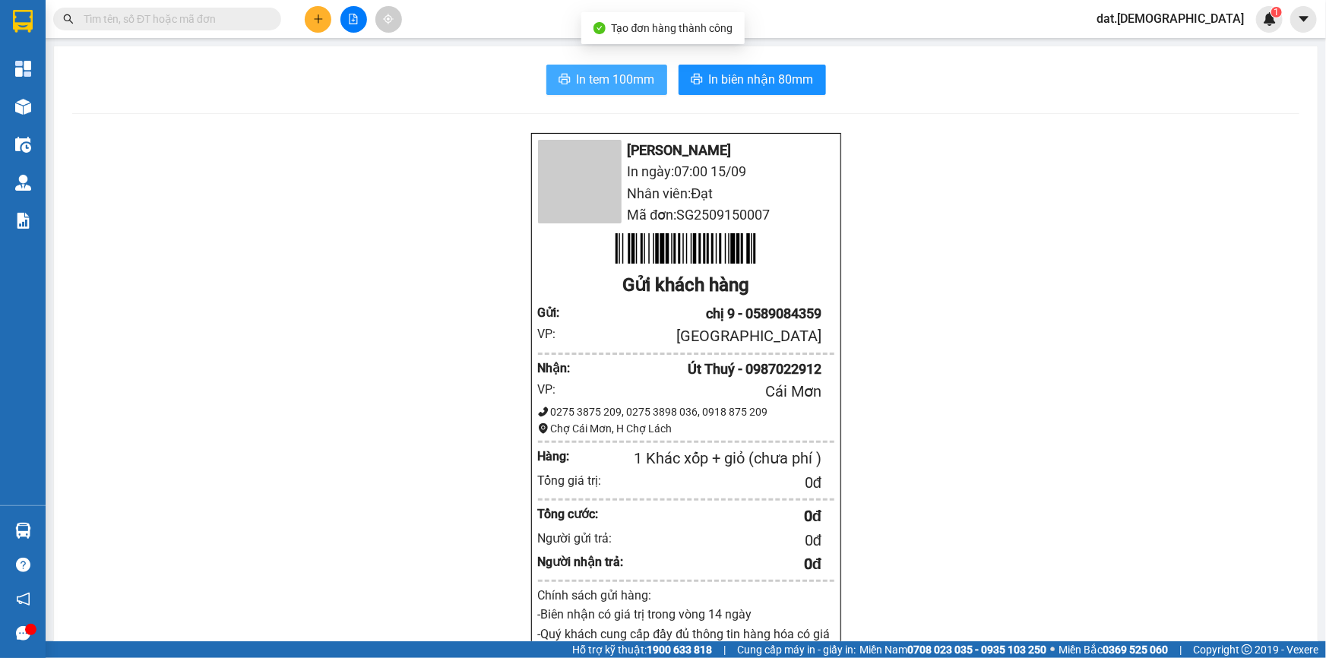
click at [585, 73] on span "In tem 100mm" at bounding box center [616, 79] width 78 height 19
click at [593, 78] on span "In tem 100mm" at bounding box center [616, 79] width 78 height 19
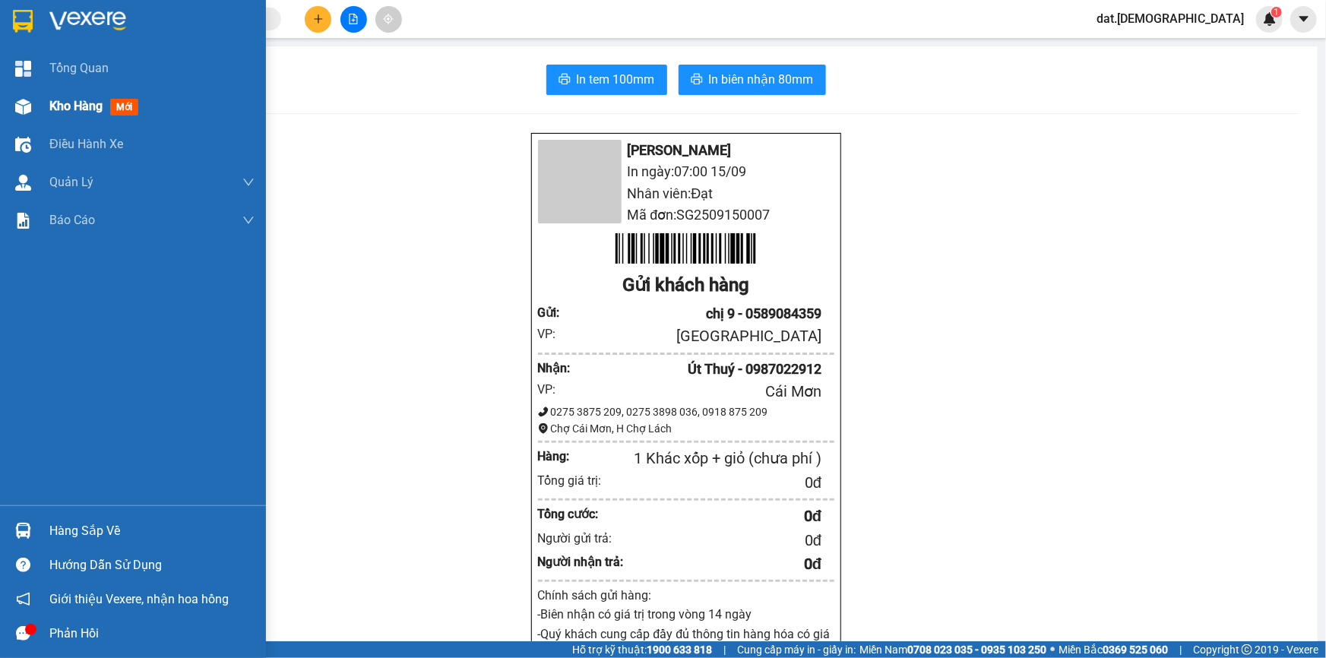
click at [124, 106] on span "mới" at bounding box center [124, 107] width 28 height 17
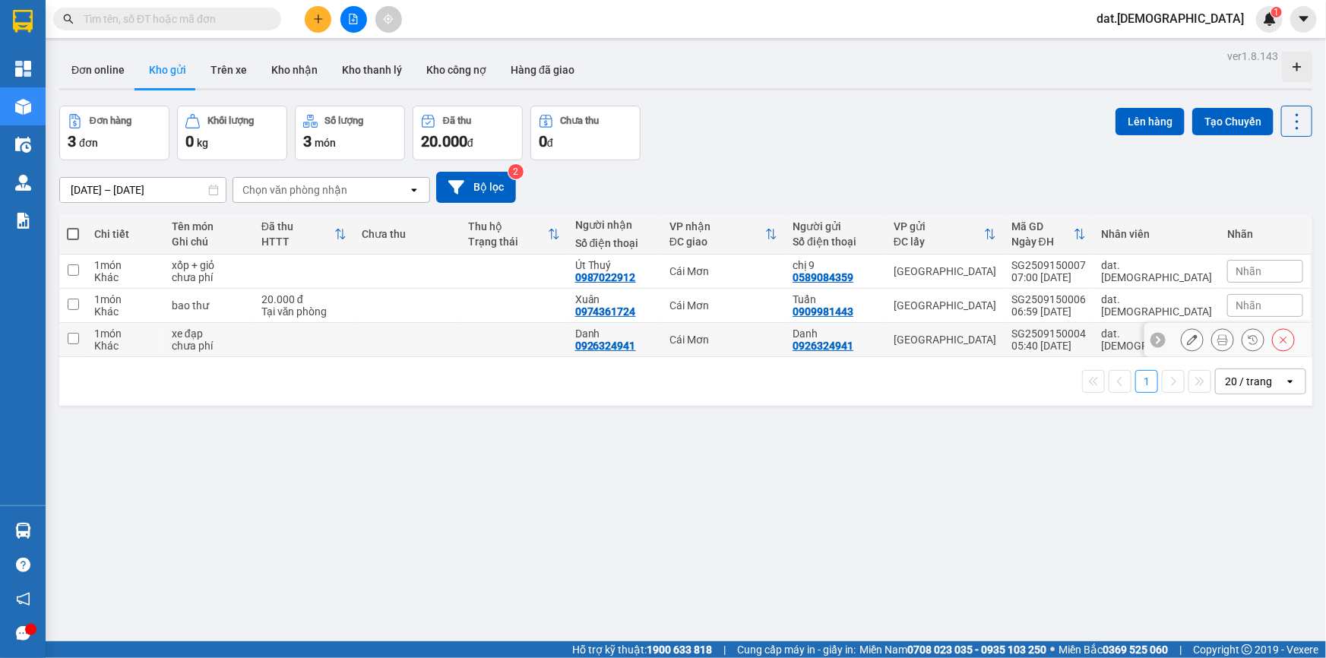
click at [461, 347] on td at bounding box center [407, 340] width 106 height 34
checkbox input "true"
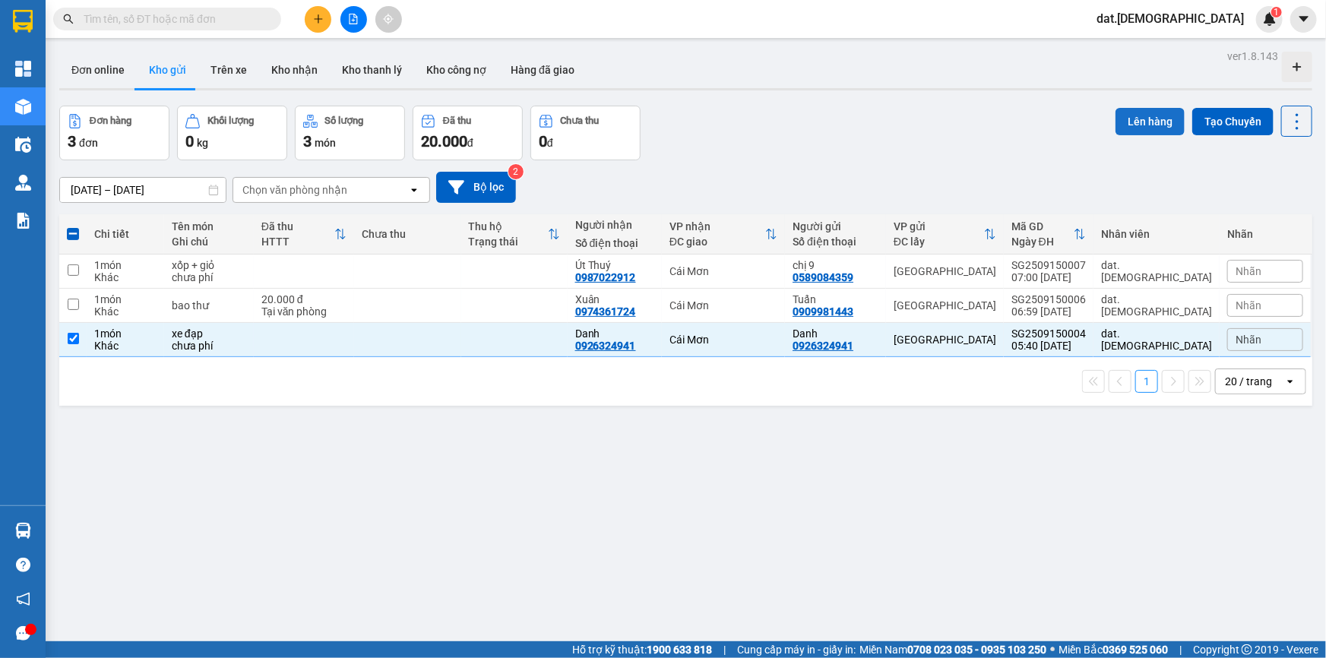
click at [1145, 119] on button "Lên hàng" at bounding box center [1150, 121] width 69 height 27
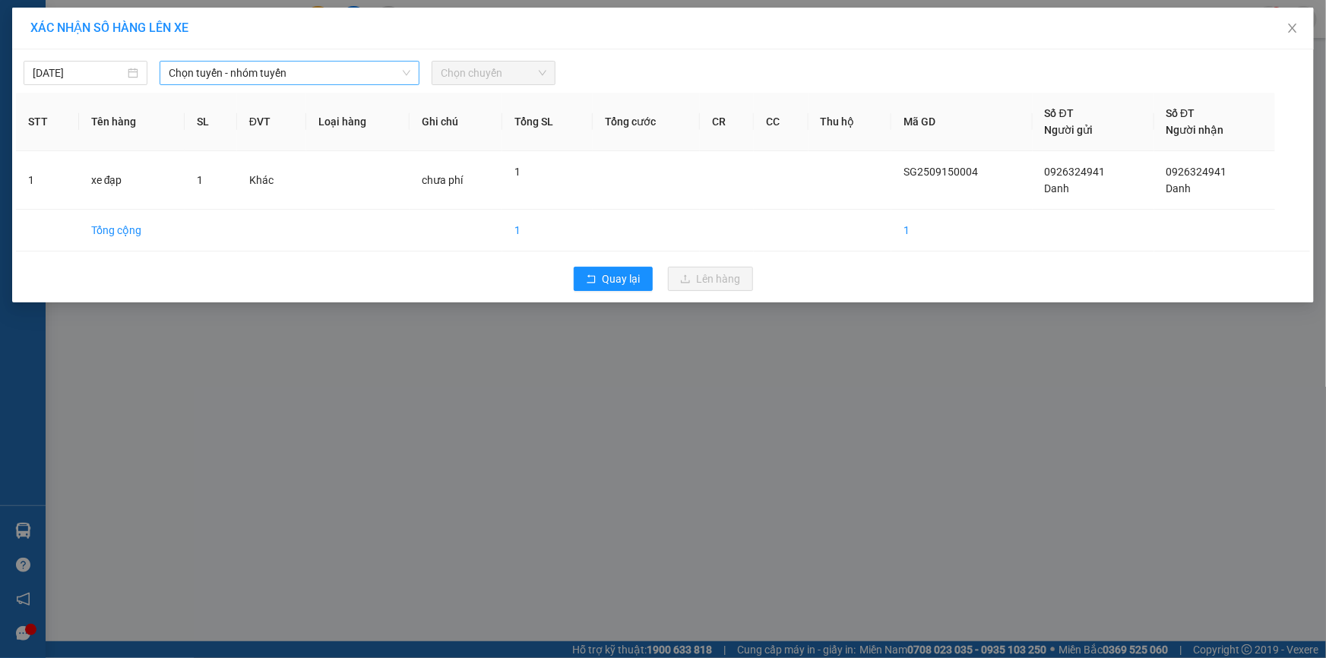
click at [346, 74] on span "Chọn tuyến - nhóm tuyến" at bounding box center [290, 73] width 242 height 23
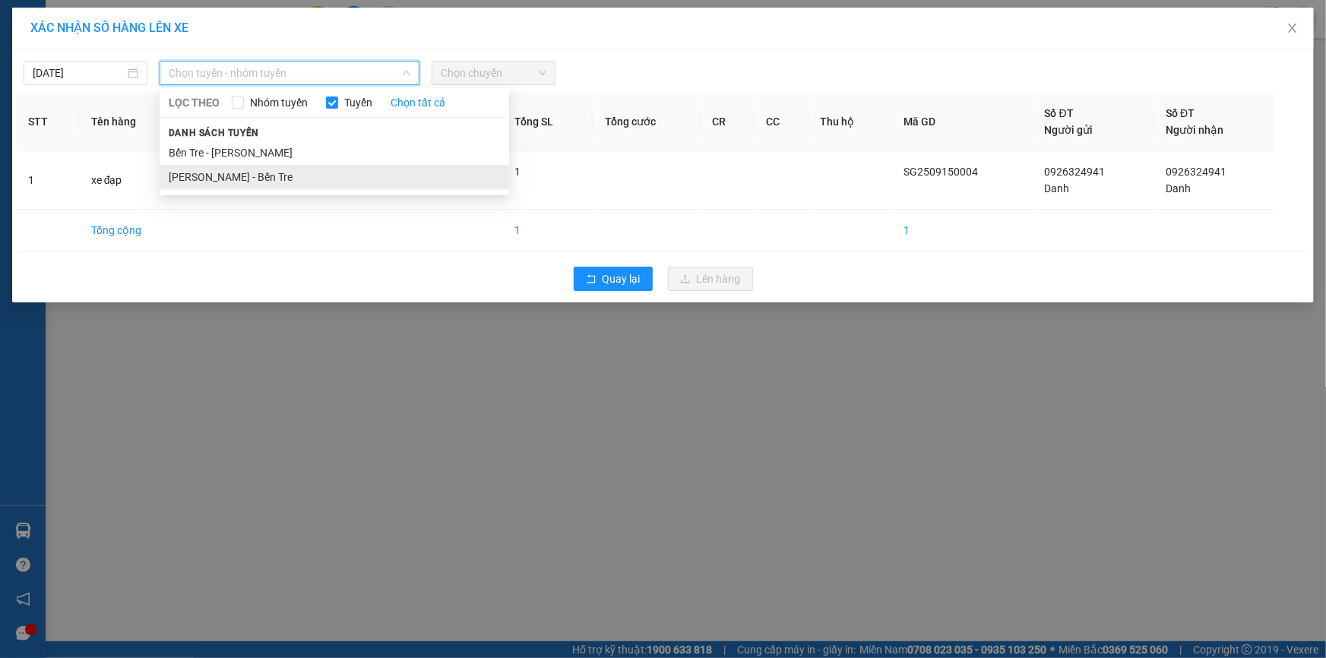
click at [275, 173] on li "[PERSON_NAME] - Bến Tre" at bounding box center [335, 177] width 350 height 24
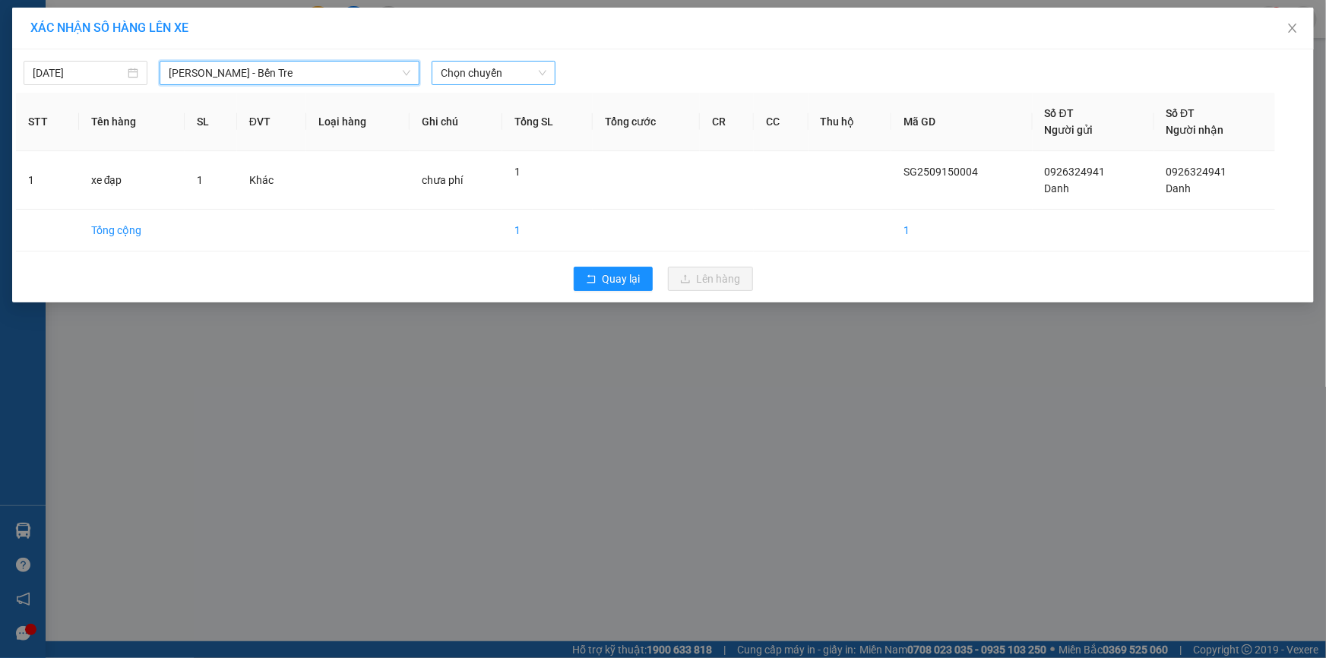
click at [482, 65] on span "Chọn chuyến" at bounding box center [494, 73] width 106 height 23
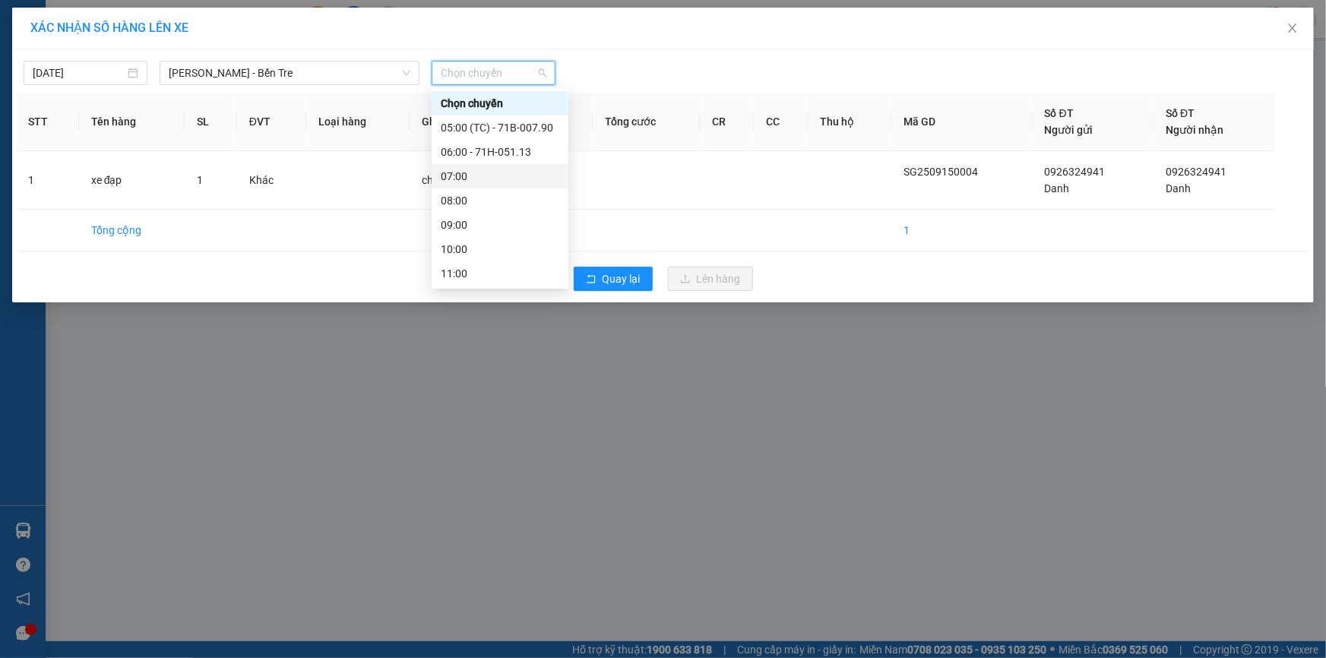
click at [462, 173] on div "07:00" at bounding box center [500, 176] width 119 height 17
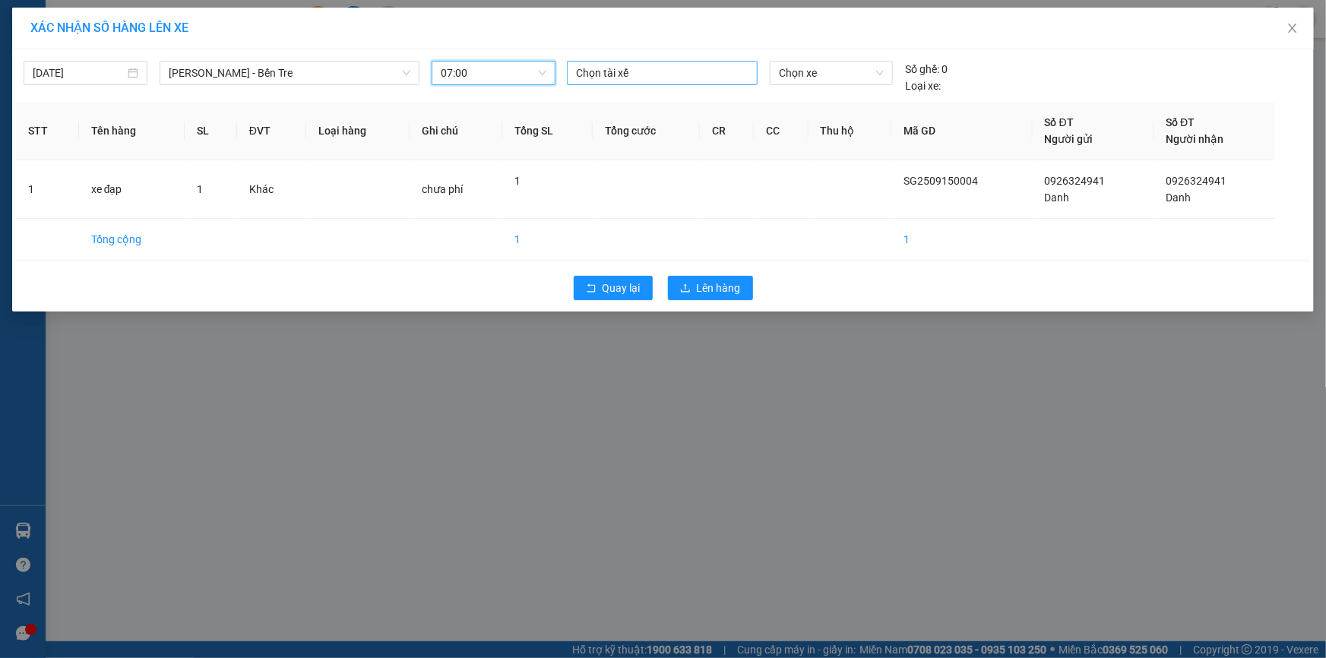
click at [604, 70] on div at bounding box center [662, 73] width 183 height 18
type input "thanh"
click at [603, 106] on div "[PERSON_NAME]" at bounding box center [682, 103] width 210 height 17
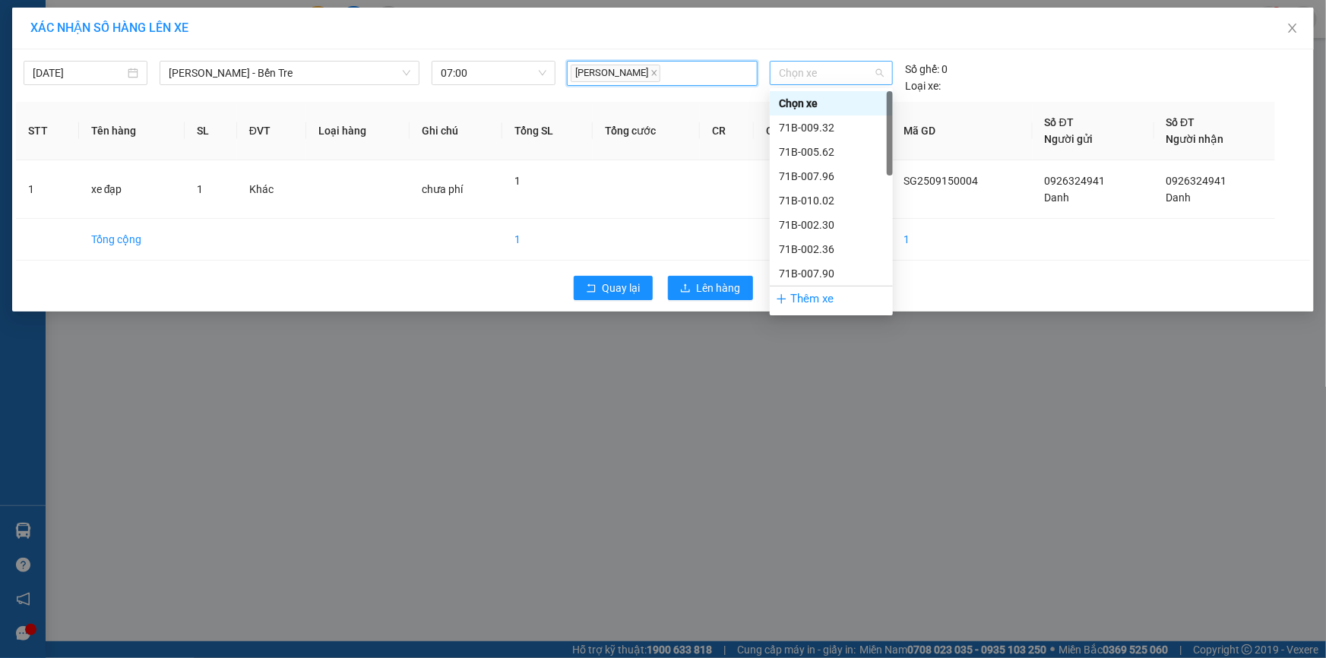
click at [816, 79] on span "Chọn xe" at bounding box center [831, 73] width 105 height 23
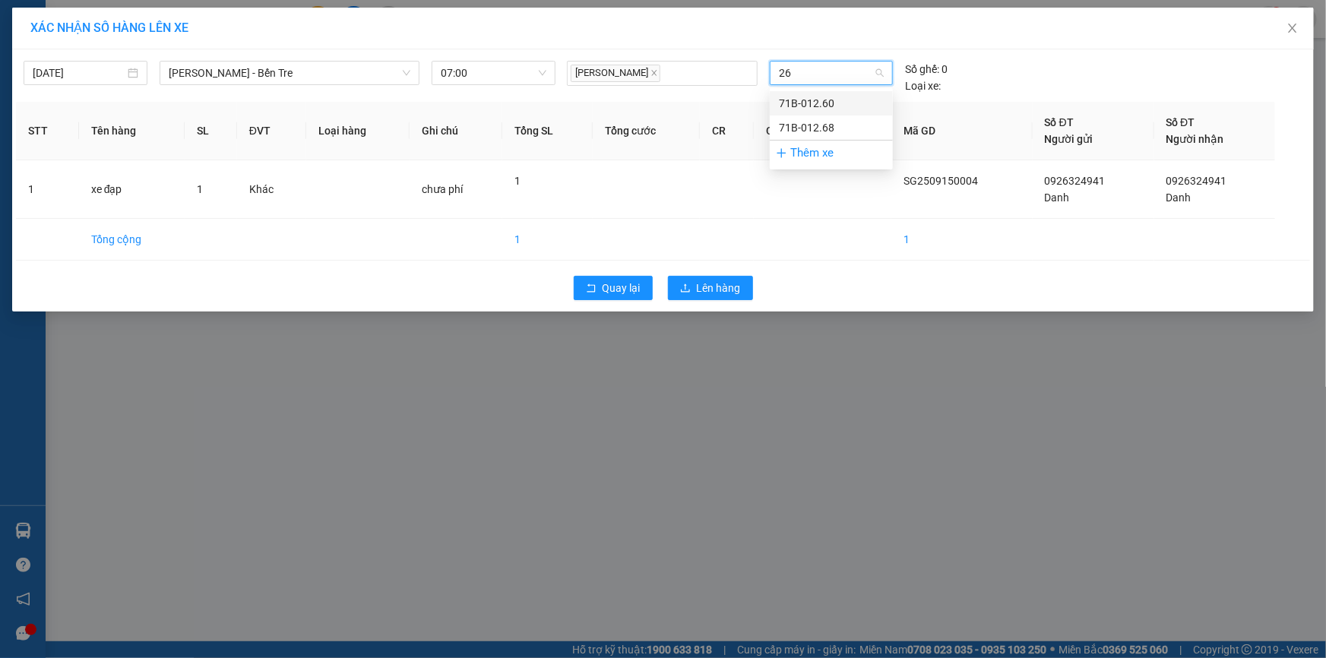
type input "260"
click at [808, 97] on div "71B-012.60" at bounding box center [831, 103] width 105 height 17
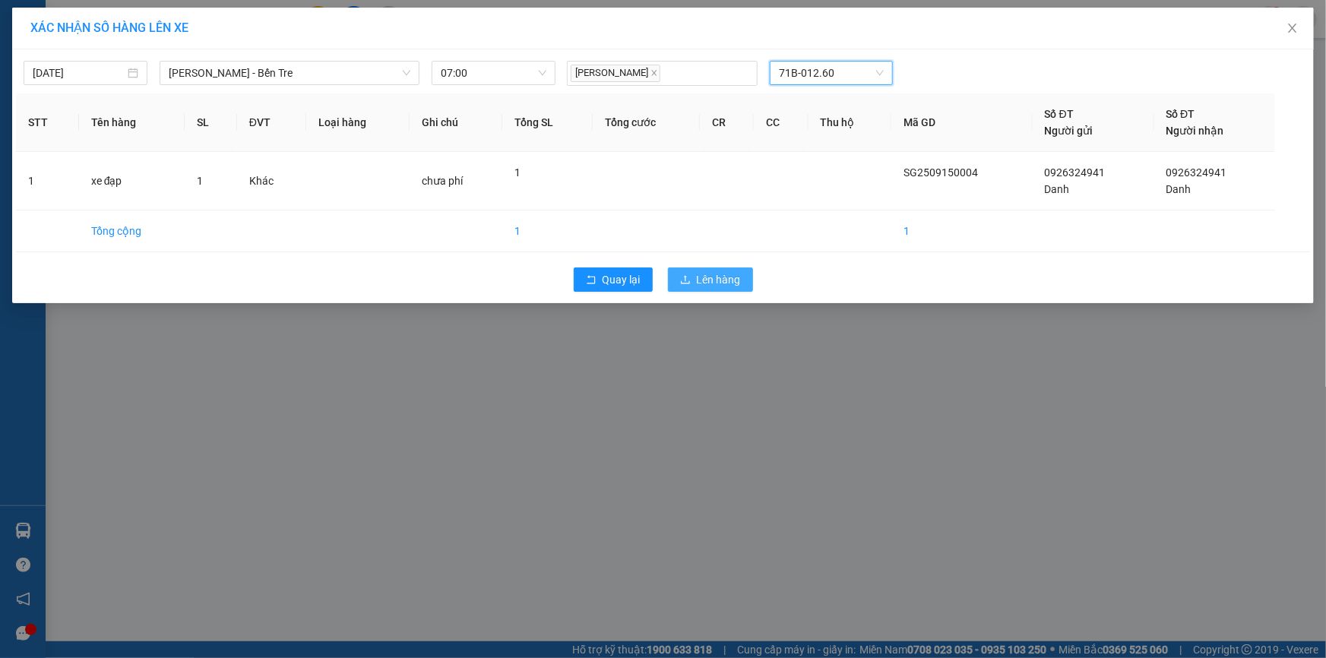
click at [729, 282] on span "Lên hàng" at bounding box center [719, 279] width 44 height 17
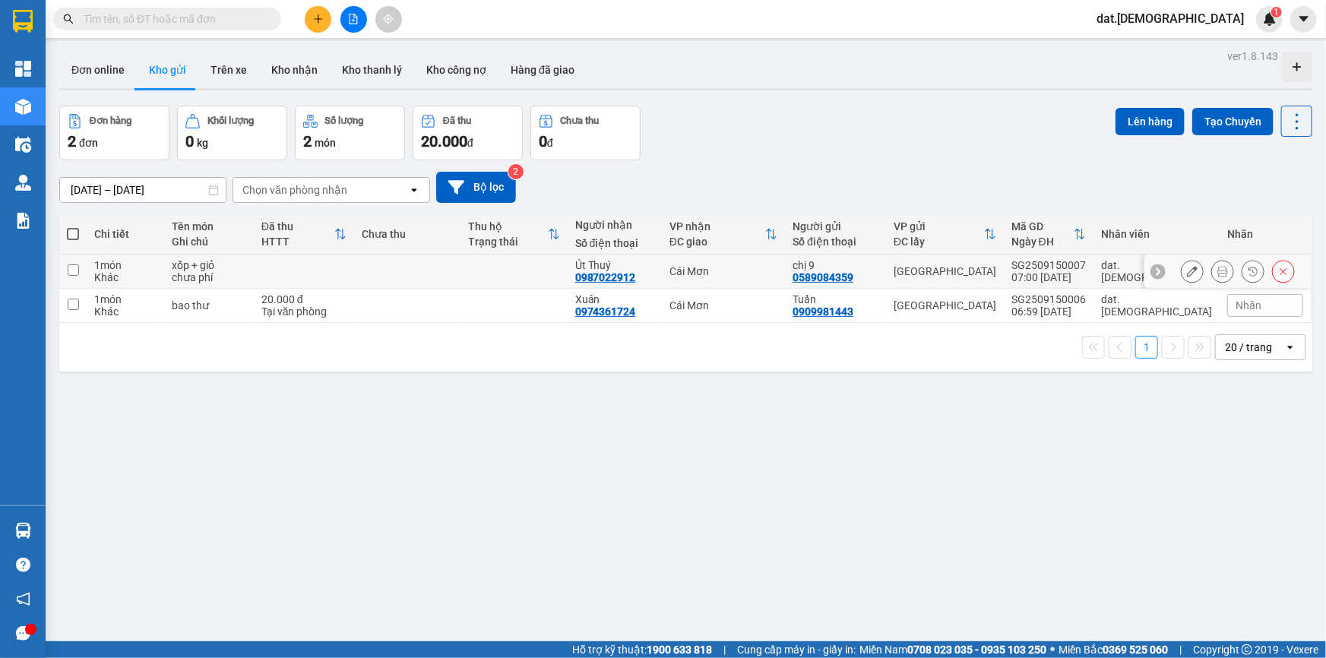
click at [415, 271] on td at bounding box center [407, 272] width 106 height 34
checkbox input "true"
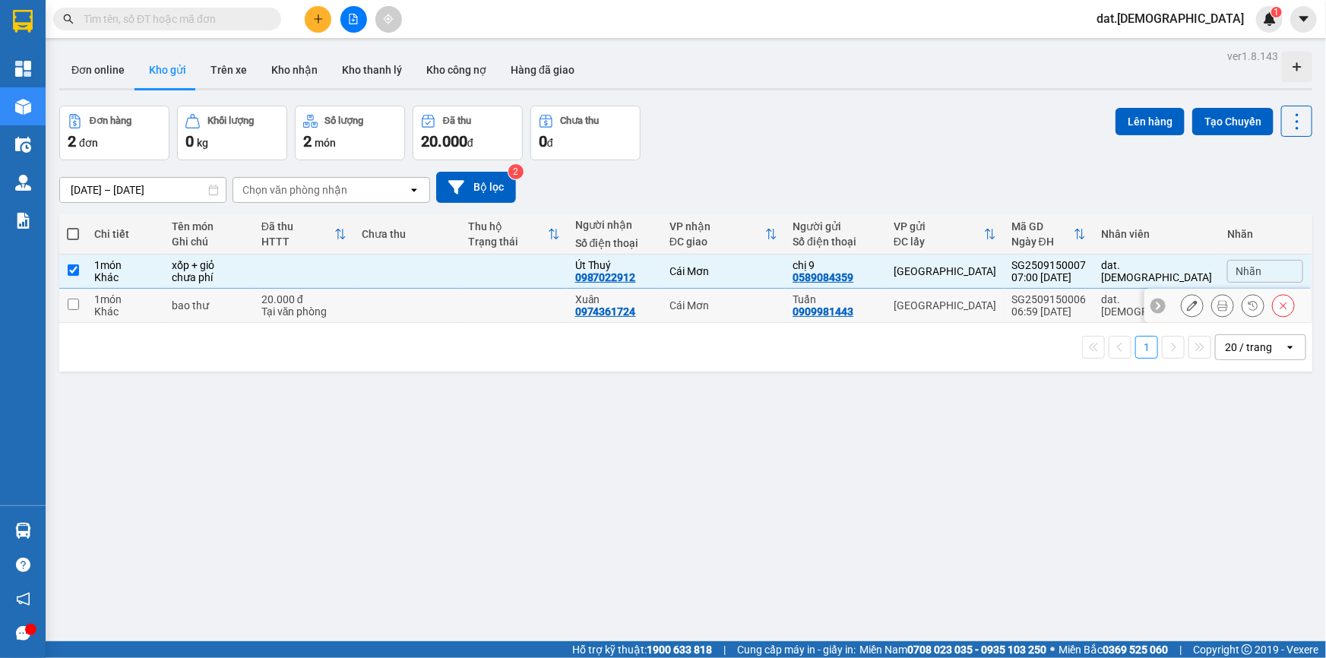
click at [395, 309] on td at bounding box center [407, 306] width 106 height 34
checkbox input "true"
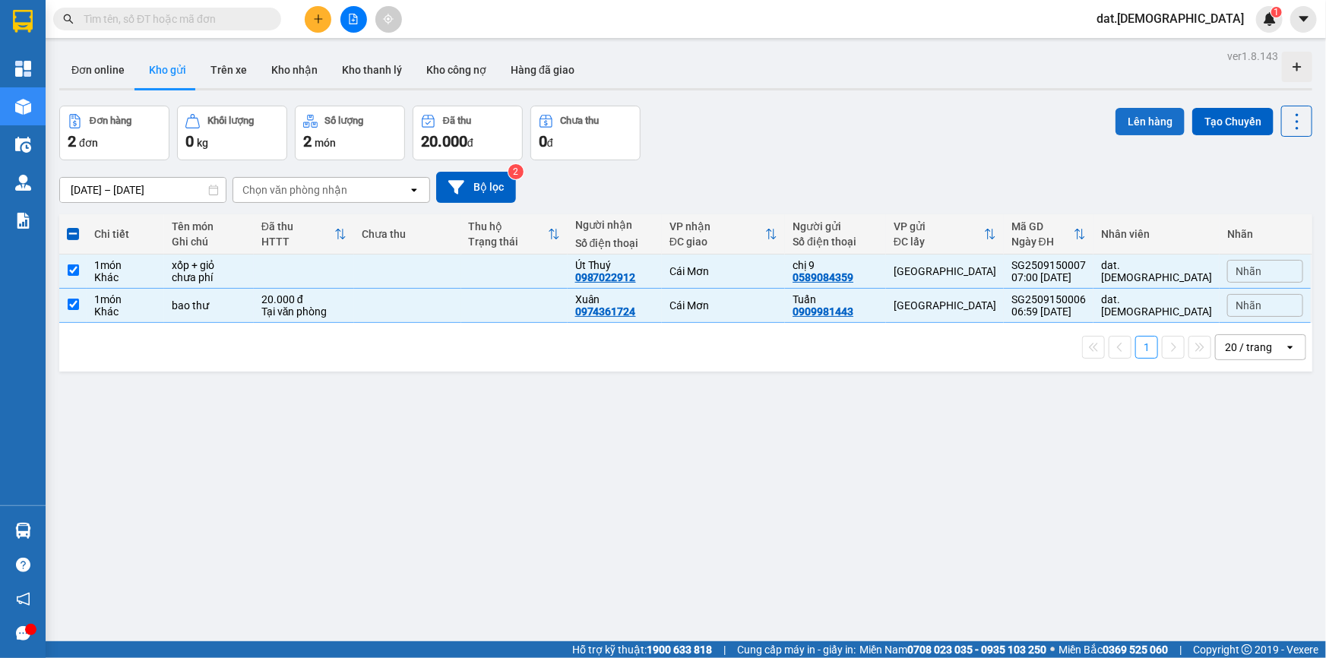
click at [1135, 114] on button "Lên hàng" at bounding box center [1150, 121] width 69 height 27
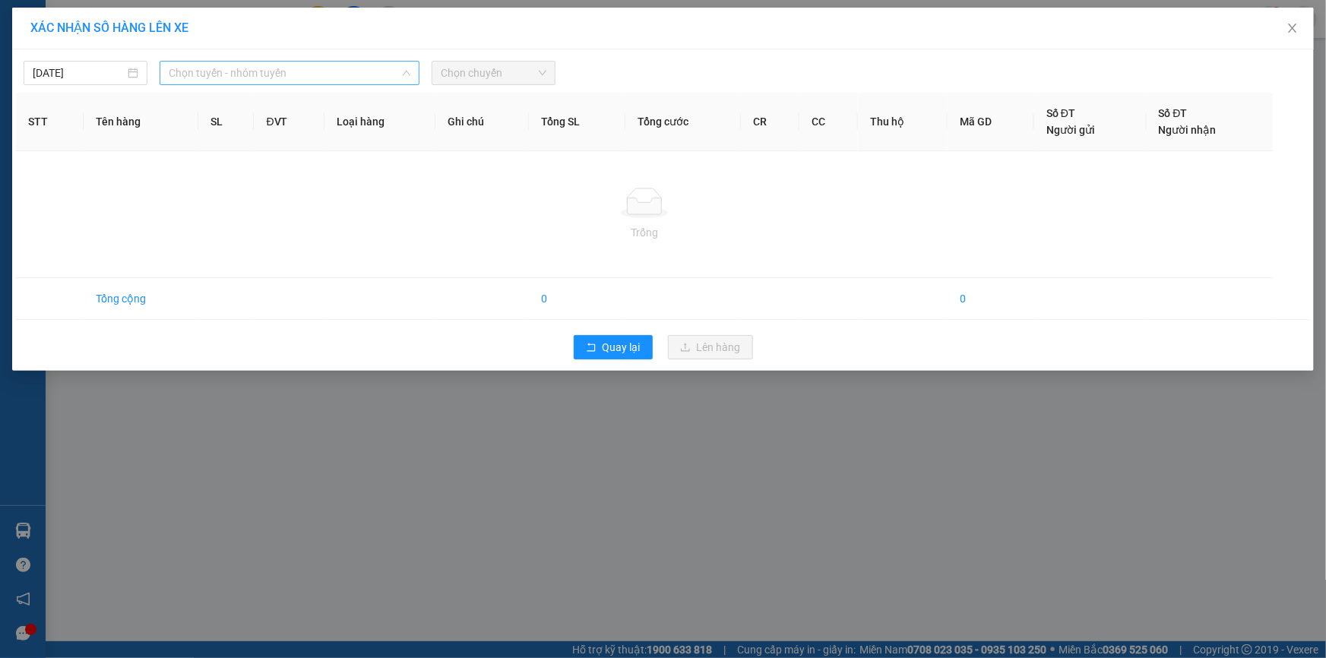
click at [329, 64] on span "Chọn tuyến - nhóm tuyến" at bounding box center [290, 73] width 242 height 23
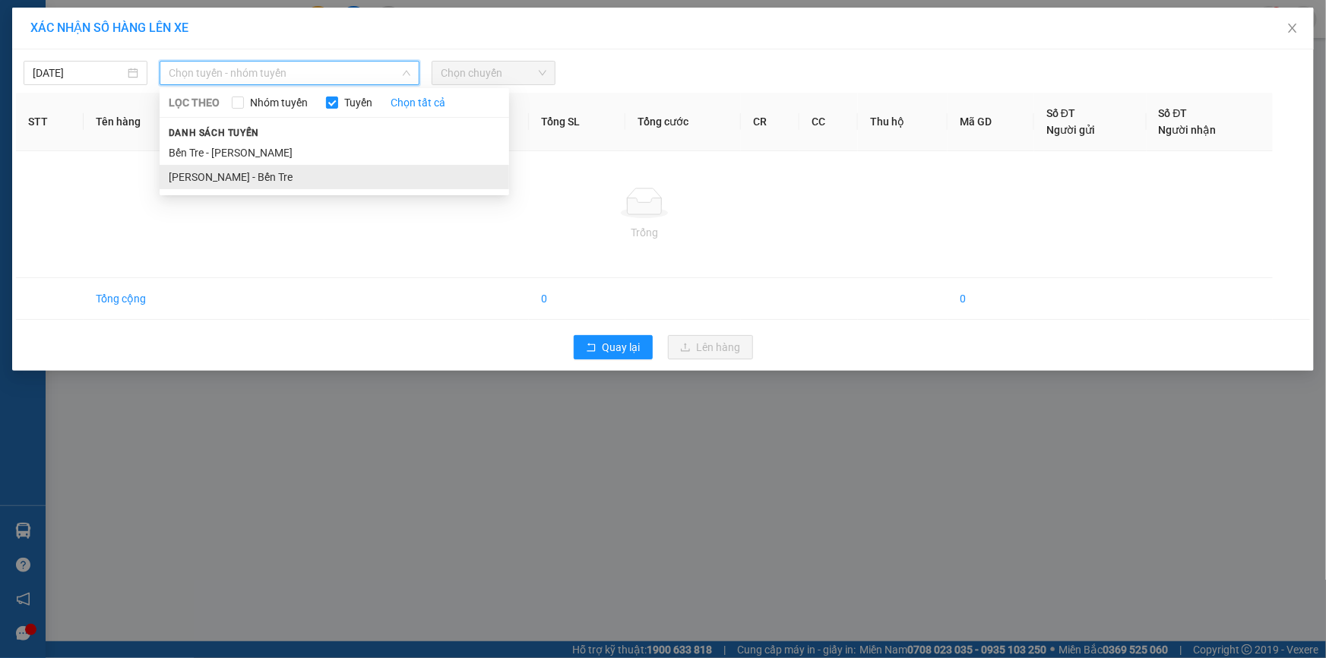
click at [287, 175] on li "[PERSON_NAME] - Bến Tre" at bounding box center [335, 177] width 350 height 24
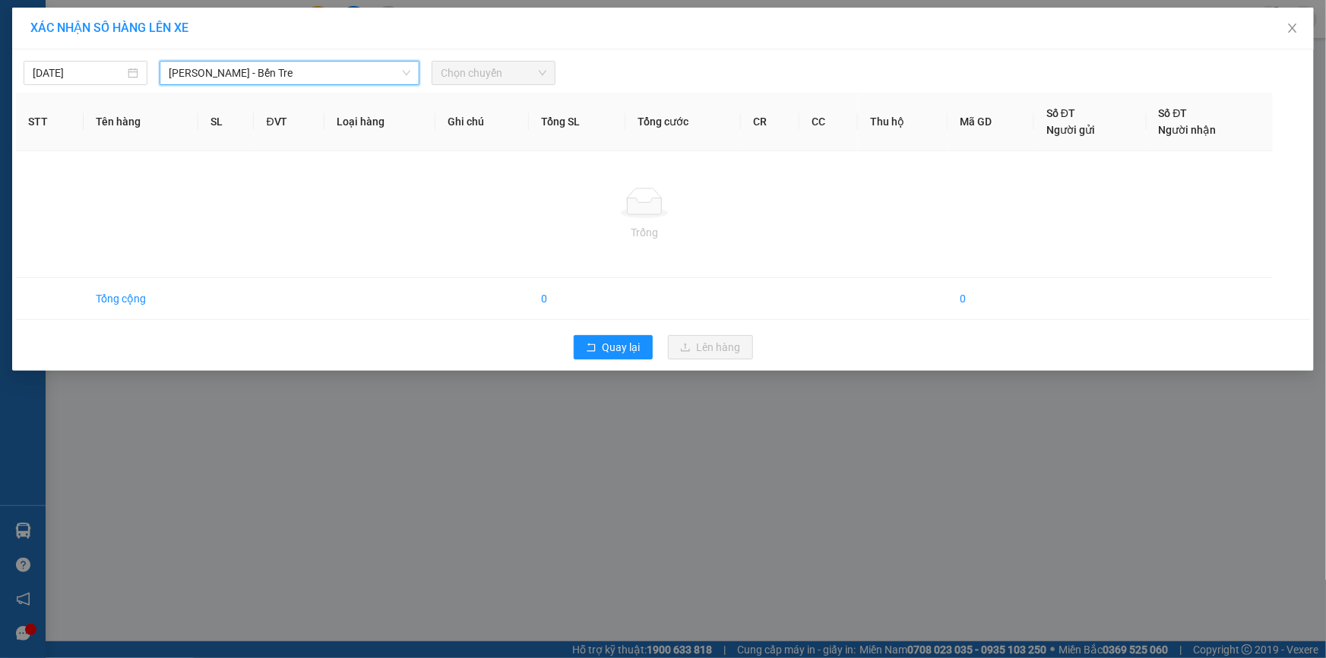
click at [493, 73] on span "Chọn chuyến" at bounding box center [494, 73] width 106 height 23
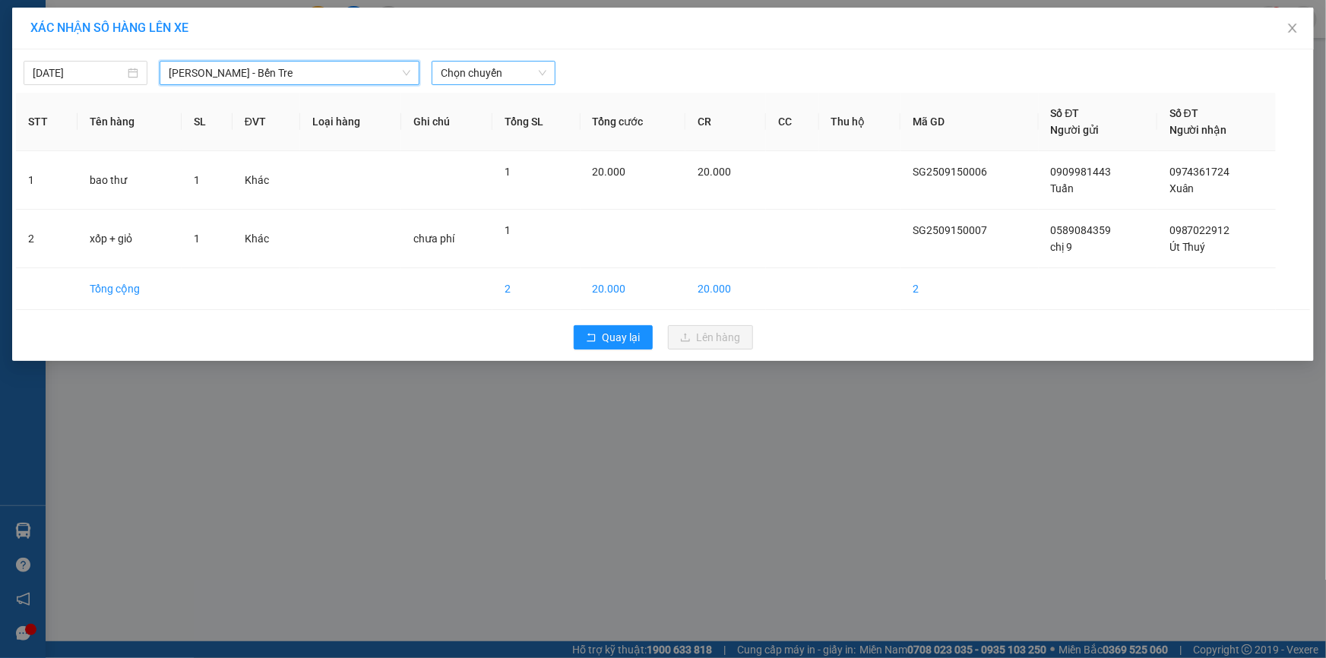
click at [509, 76] on span "Chọn chuyến" at bounding box center [494, 73] width 106 height 23
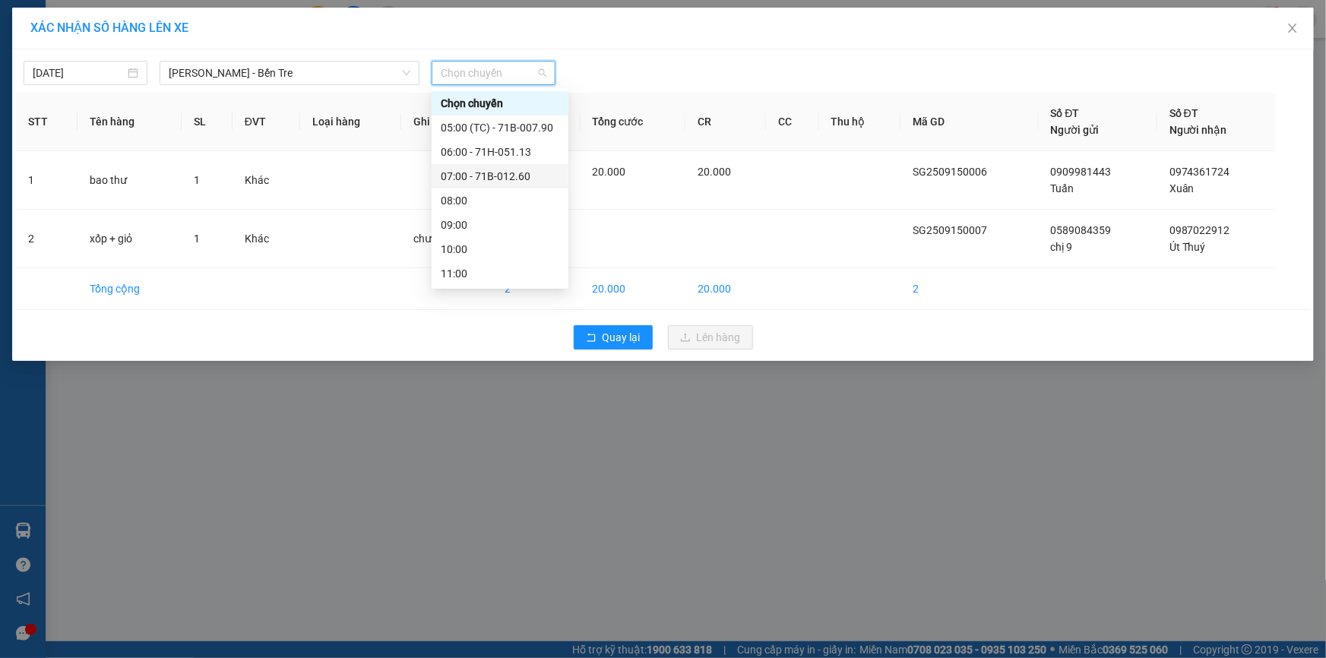
click at [484, 182] on div "07:00 - 71B-012.60" at bounding box center [500, 176] width 119 height 17
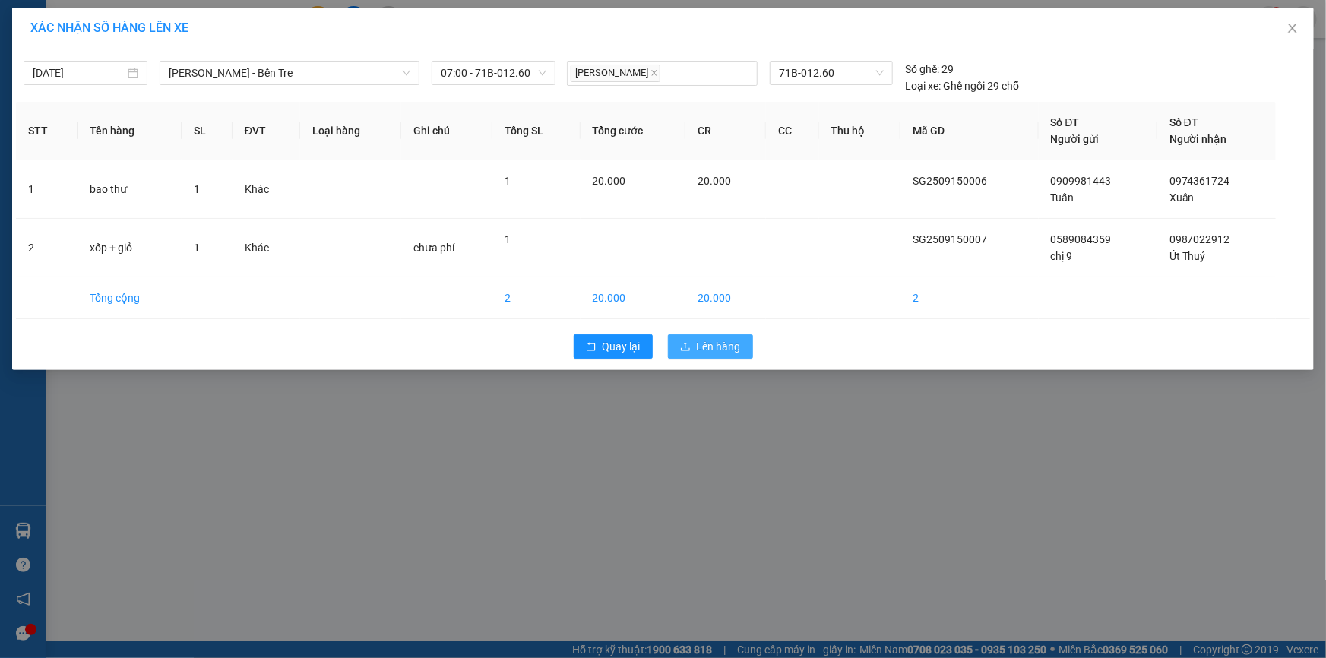
click at [725, 334] on button "Lên hàng" at bounding box center [710, 346] width 85 height 24
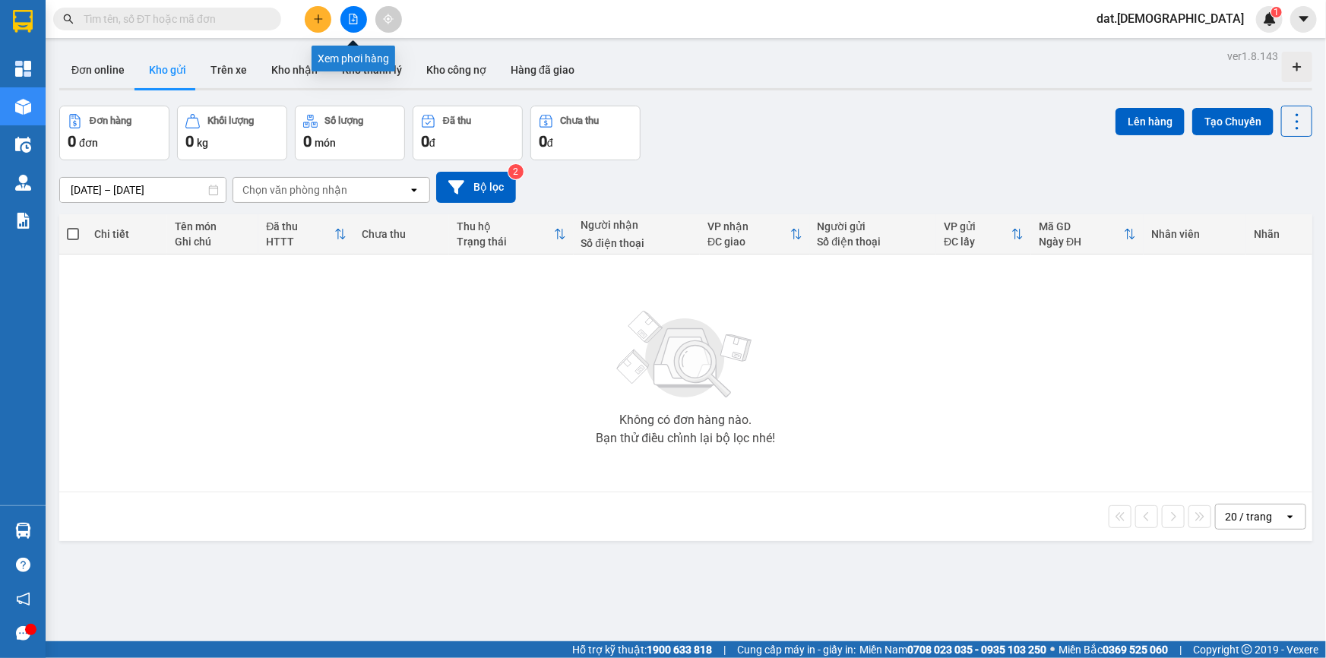
click at [353, 10] on button at bounding box center [354, 19] width 27 height 27
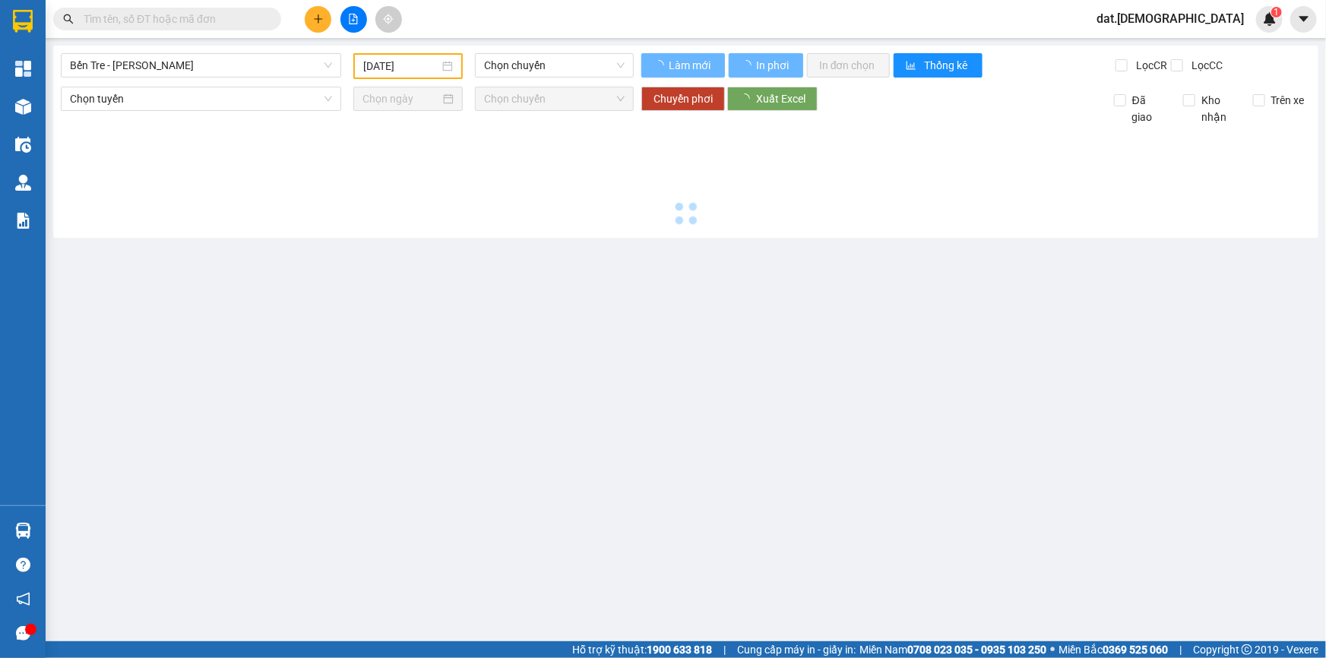
type input "[DATE]"
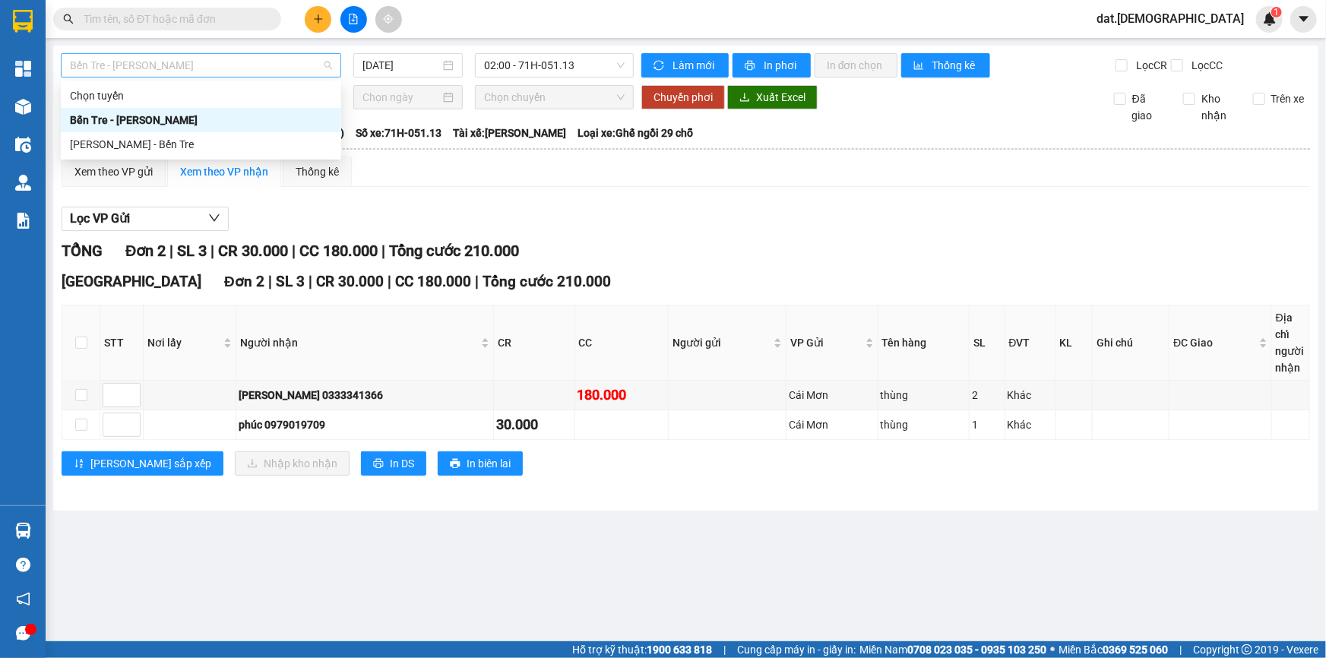
click at [305, 57] on span "Bến Tre - [PERSON_NAME]" at bounding box center [201, 65] width 262 height 23
click at [138, 143] on div "[PERSON_NAME] - Bến Tre" at bounding box center [201, 144] width 262 height 17
type input "[DATE]"
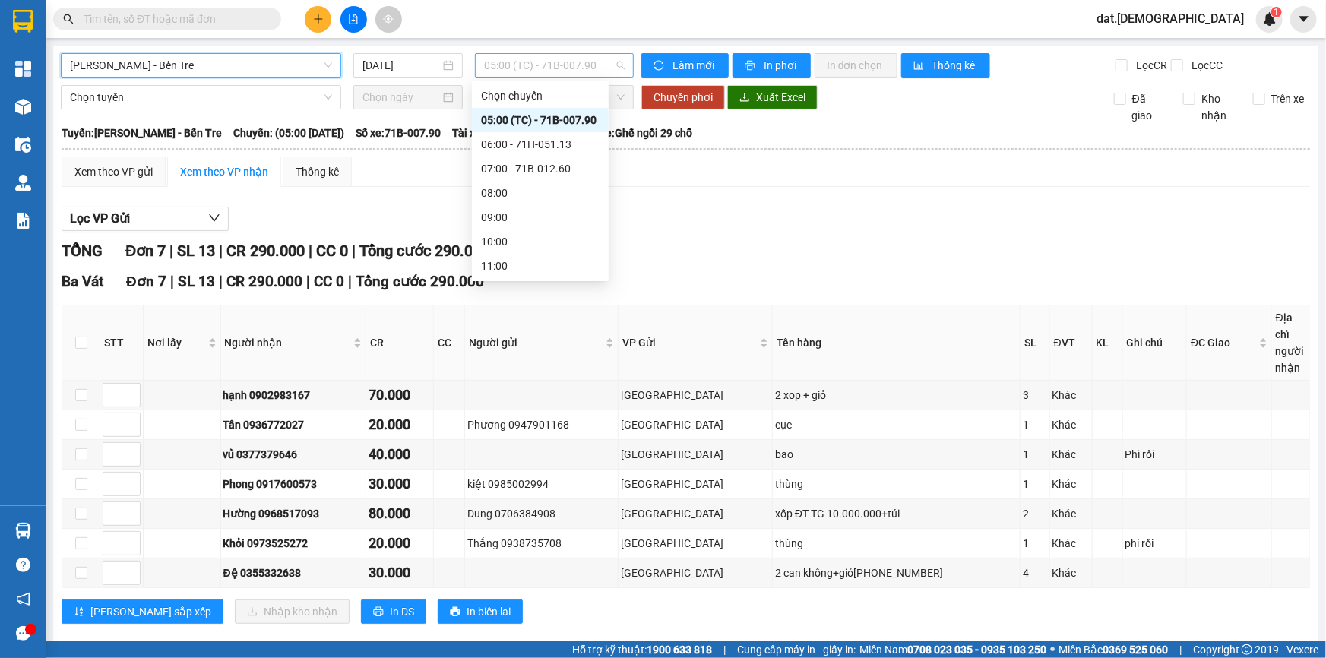
click at [611, 63] on span "05:00 (TC) - 71B-007.90" at bounding box center [554, 65] width 141 height 23
click at [556, 163] on div "07:00 - 71B-012.60" at bounding box center [540, 168] width 119 height 17
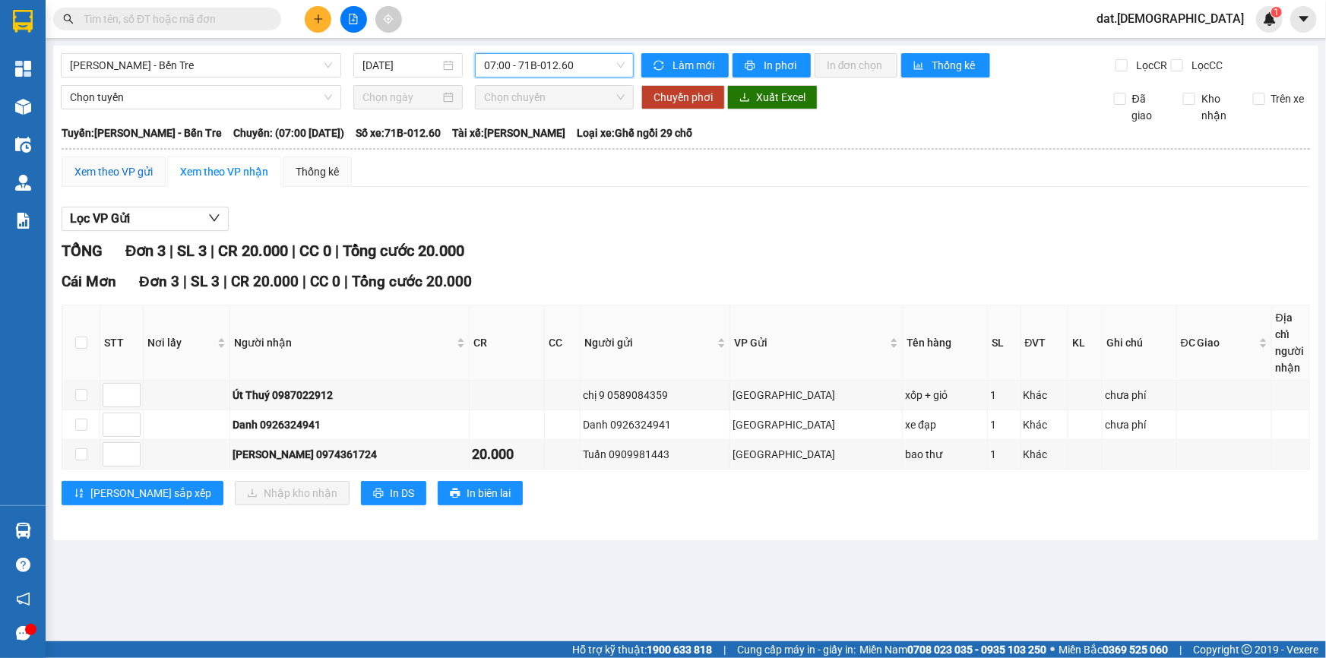
click at [137, 170] on div "Xem theo VP gửi" at bounding box center [113, 171] width 78 height 17
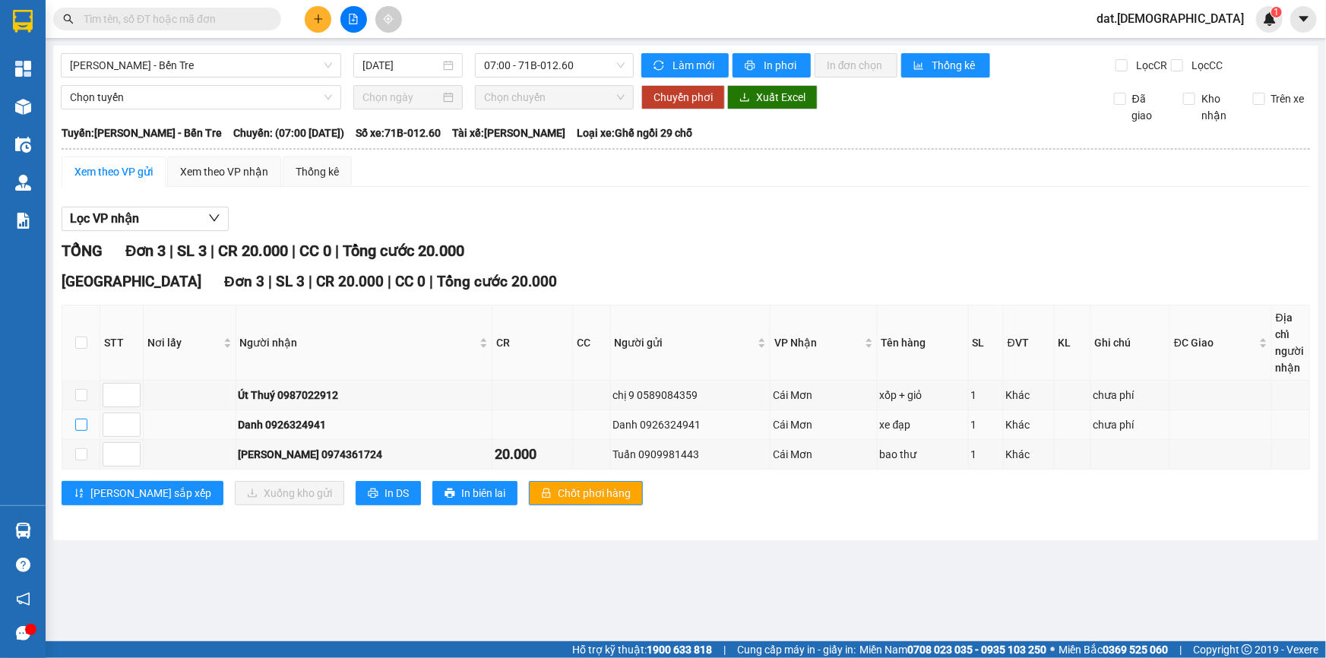
click at [76, 420] on input "checkbox" at bounding box center [81, 425] width 12 height 12
checkbox input "true"
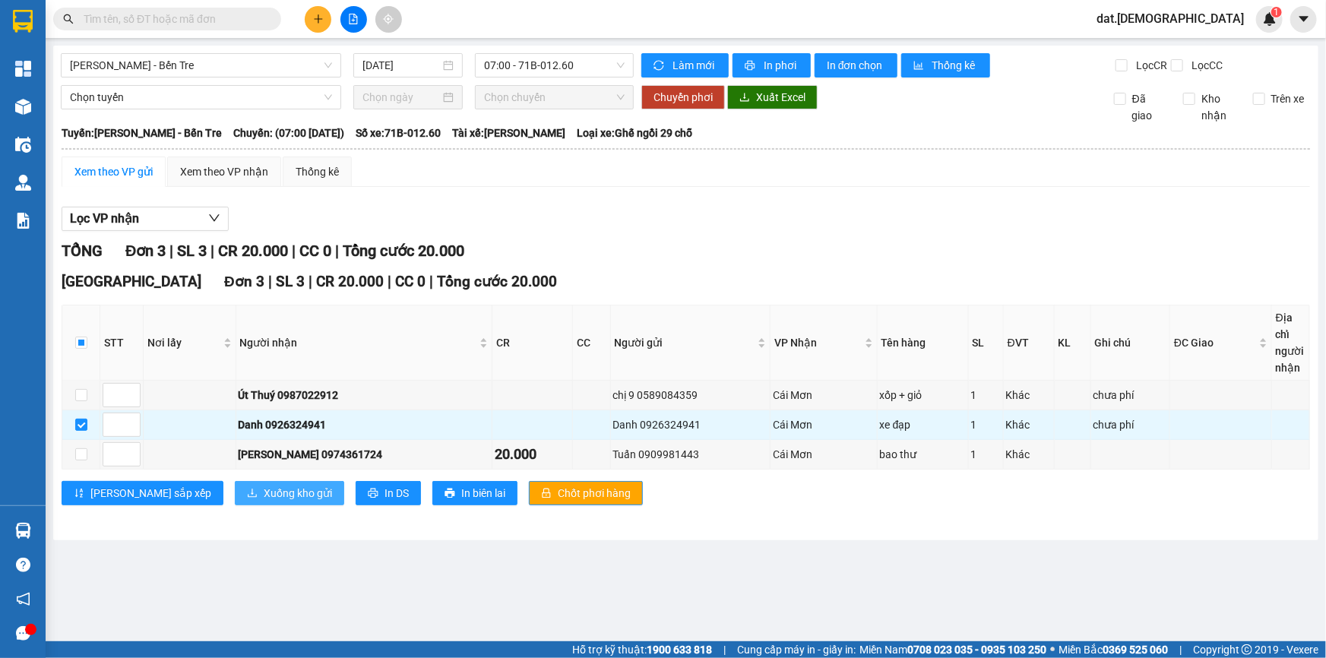
click at [264, 488] on span "Xuống kho gửi" at bounding box center [298, 493] width 68 height 17
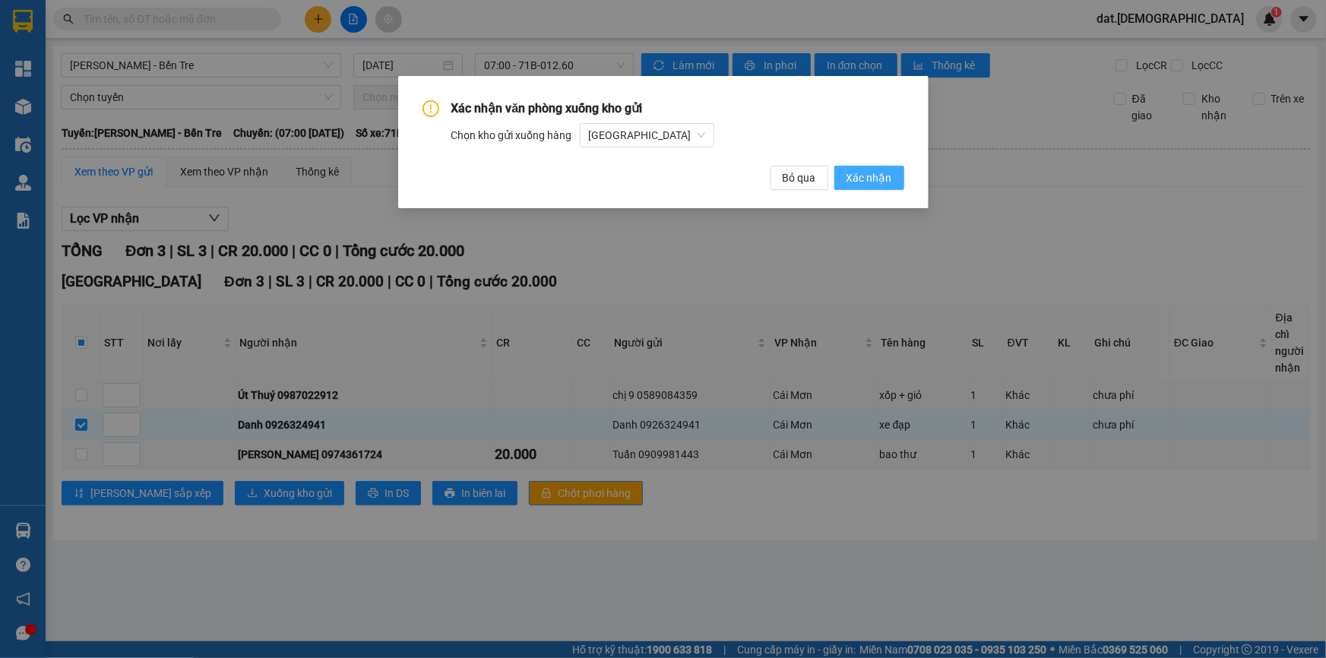
click at [870, 174] on span "Xác nhận" at bounding box center [870, 178] width 46 height 17
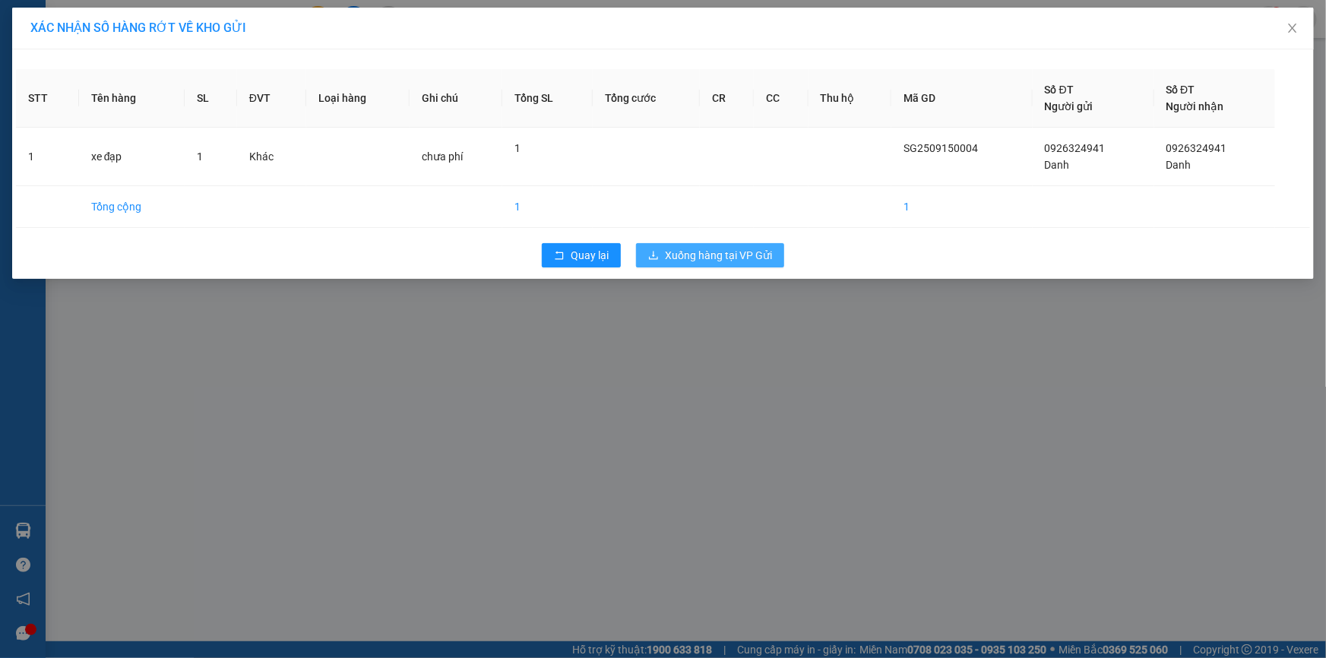
click at [737, 252] on span "Xuống hàng tại VP Gửi" at bounding box center [718, 255] width 107 height 17
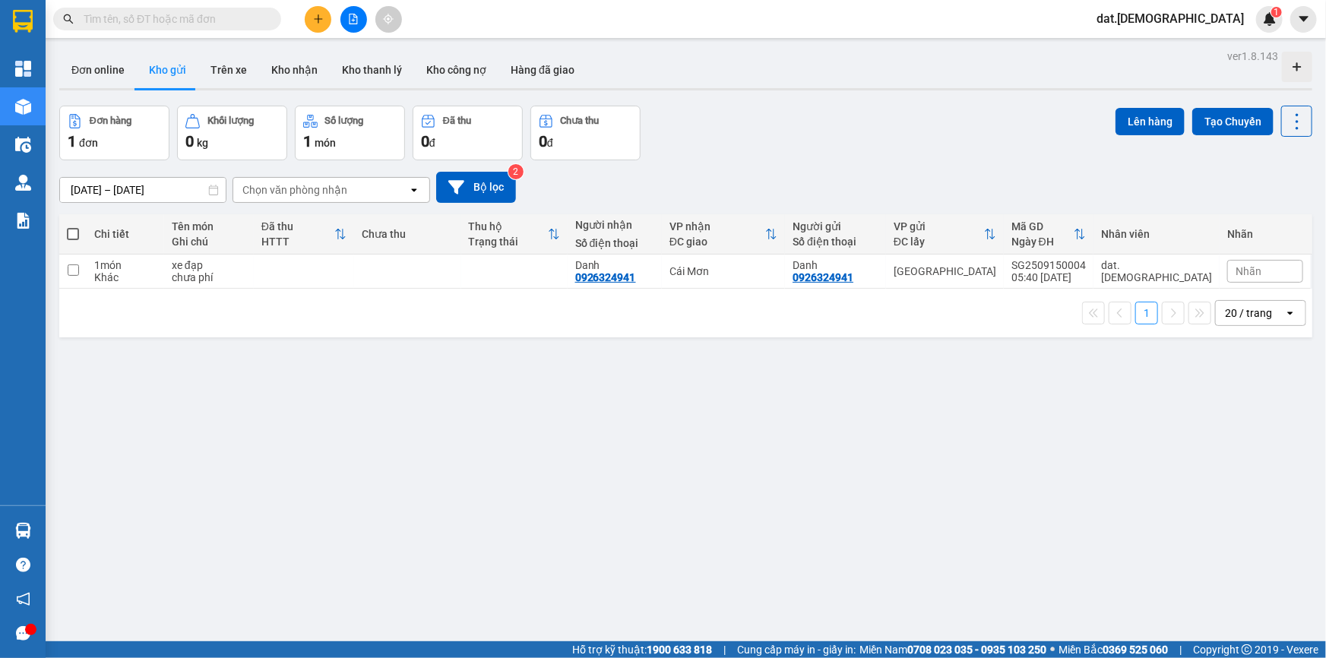
click at [436, 494] on div "ver 1.8.143 Đơn online Kho gửi Trên xe Kho nhận Kho thanh lý Kho công nợ Hàng đ…" at bounding box center [686, 375] width 1266 height 658
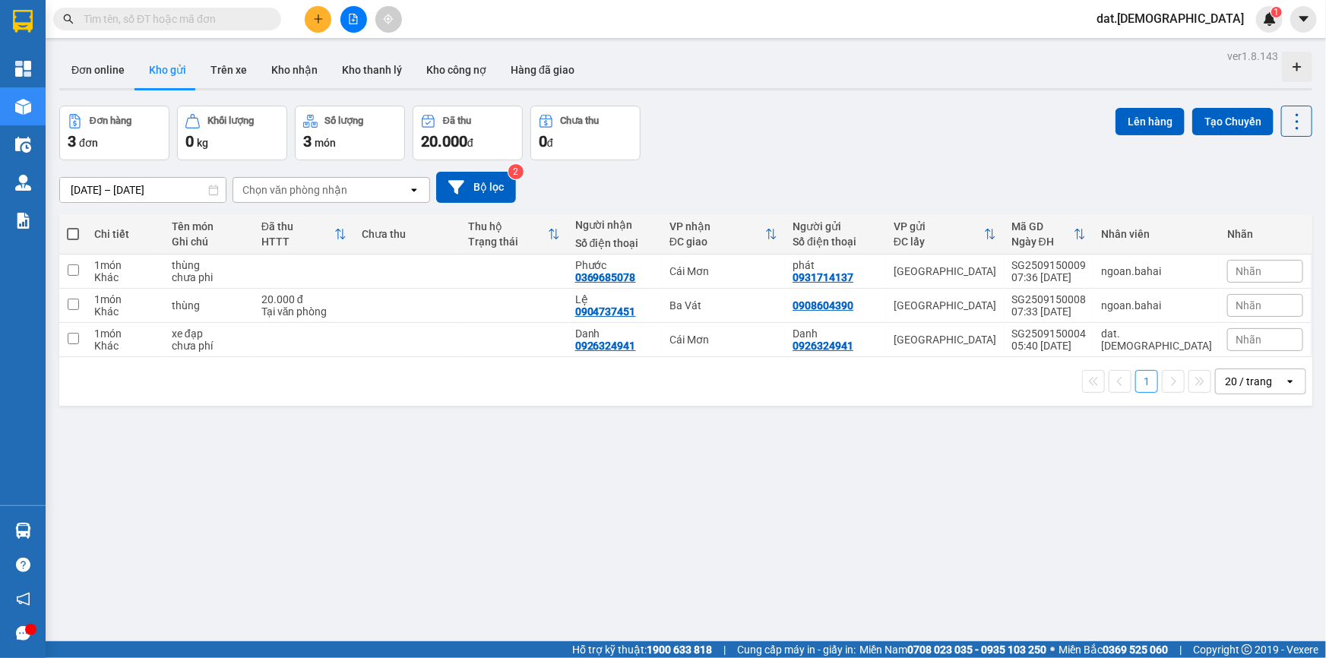
click at [72, 225] on th at bounding box center [72, 234] width 27 height 40
click at [71, 234] on span at bounding box center [73, 234] width 12 height 12
click at [73, 227] on input "checkbox" at bounding box center [73, 227] width 0 height 0
checkbox input "true"
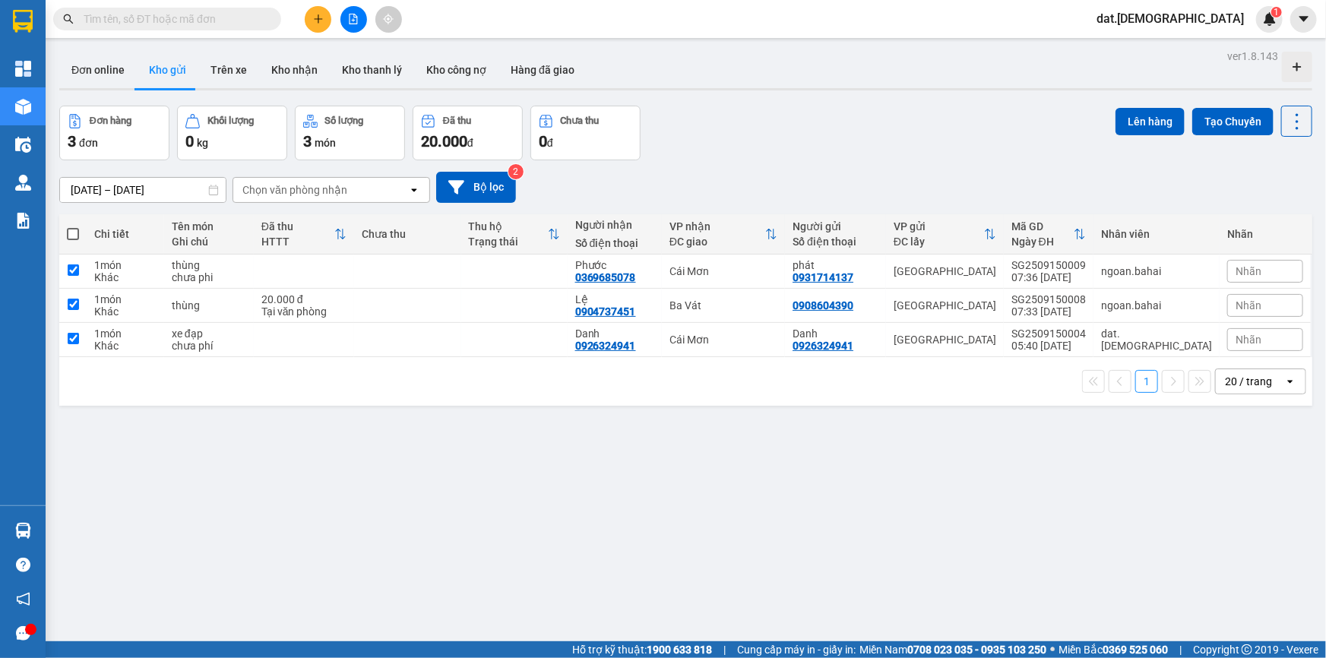
checkbox input "true"
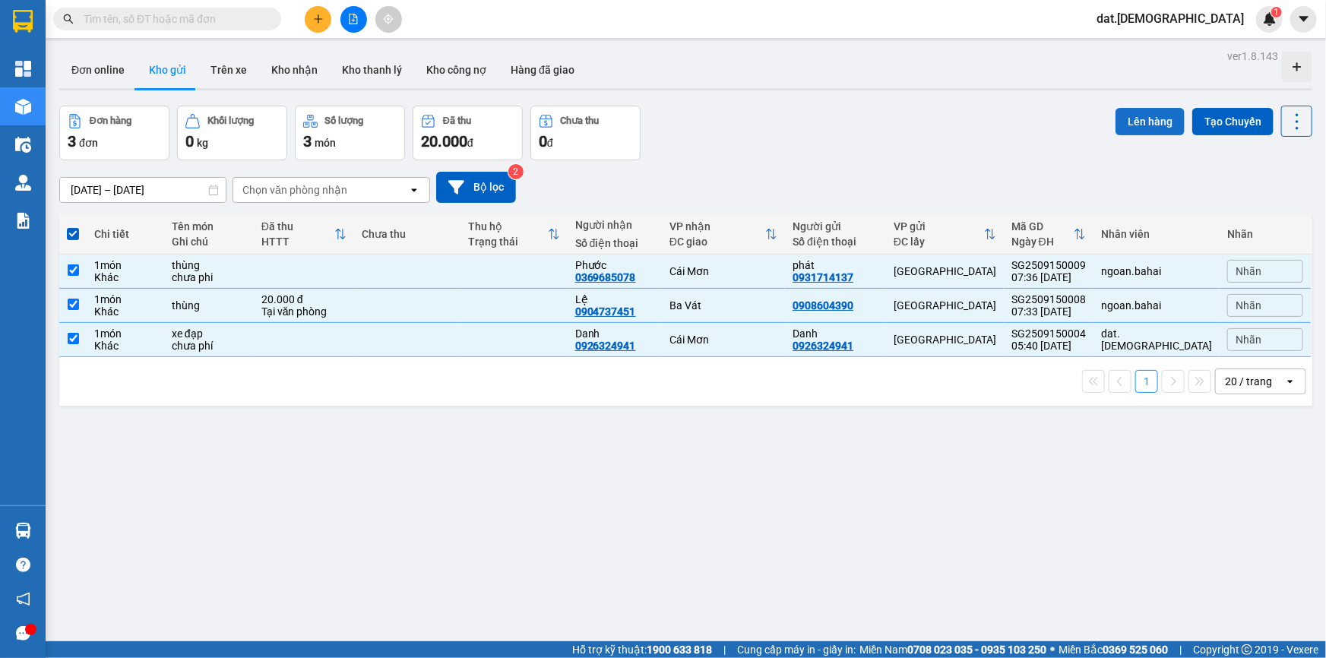
click at [1139, 119] on button "Lên hàng" at bounding box center [1150, 121] width 69 height 27
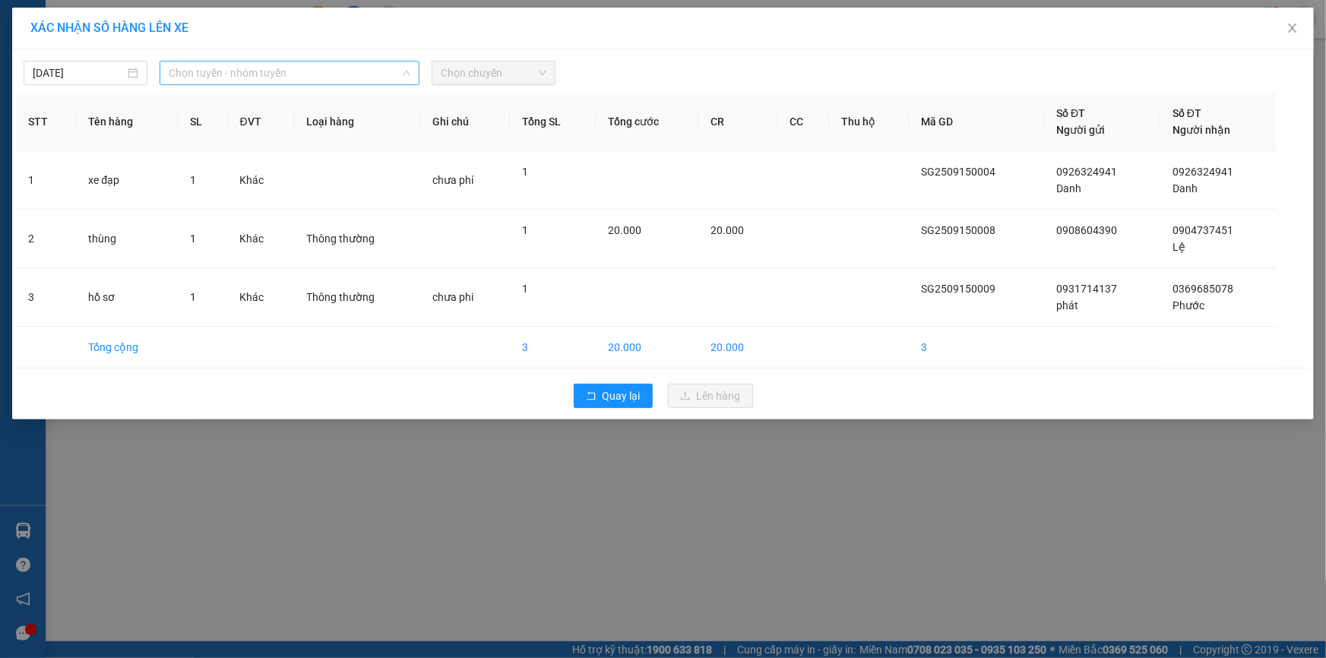
click at [289, 66] on span "Chọn tuyến - nhóm tuyến" at bounding box center [290, 73] width 242 height 23
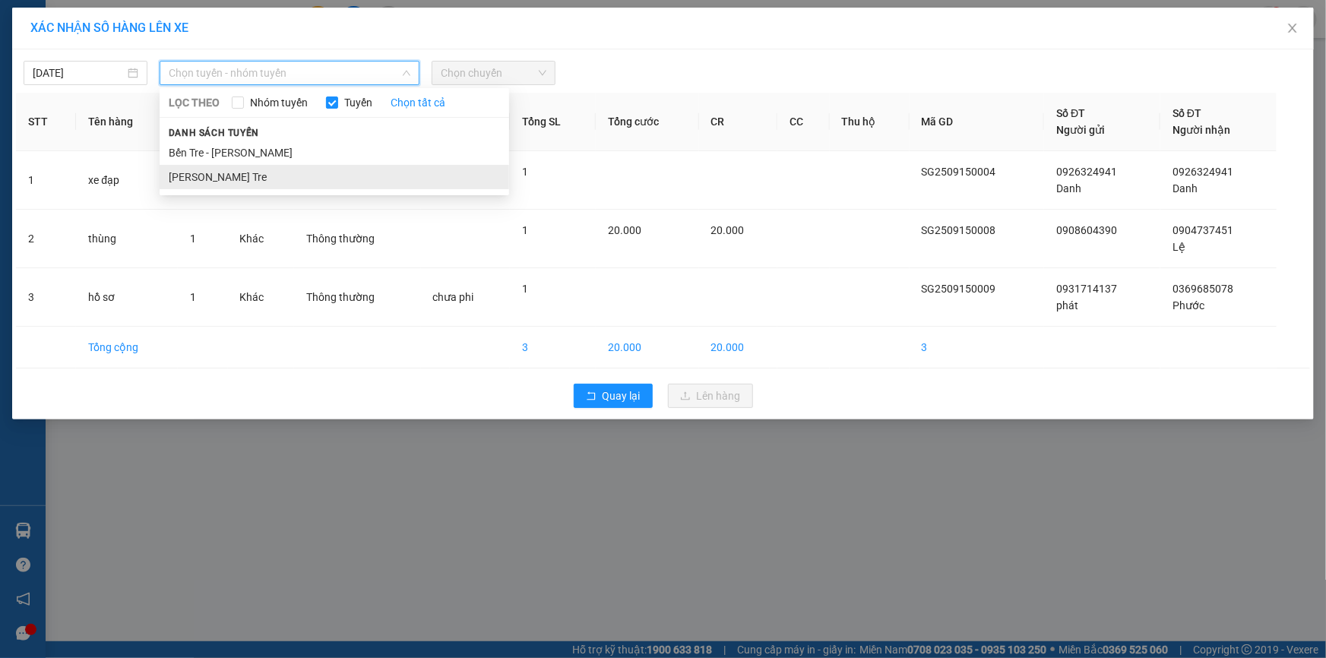
click at [255, 173] on li "Hồ Chí Minh - Bến Tre" at bounding box center [335, 177] width 350 height 24
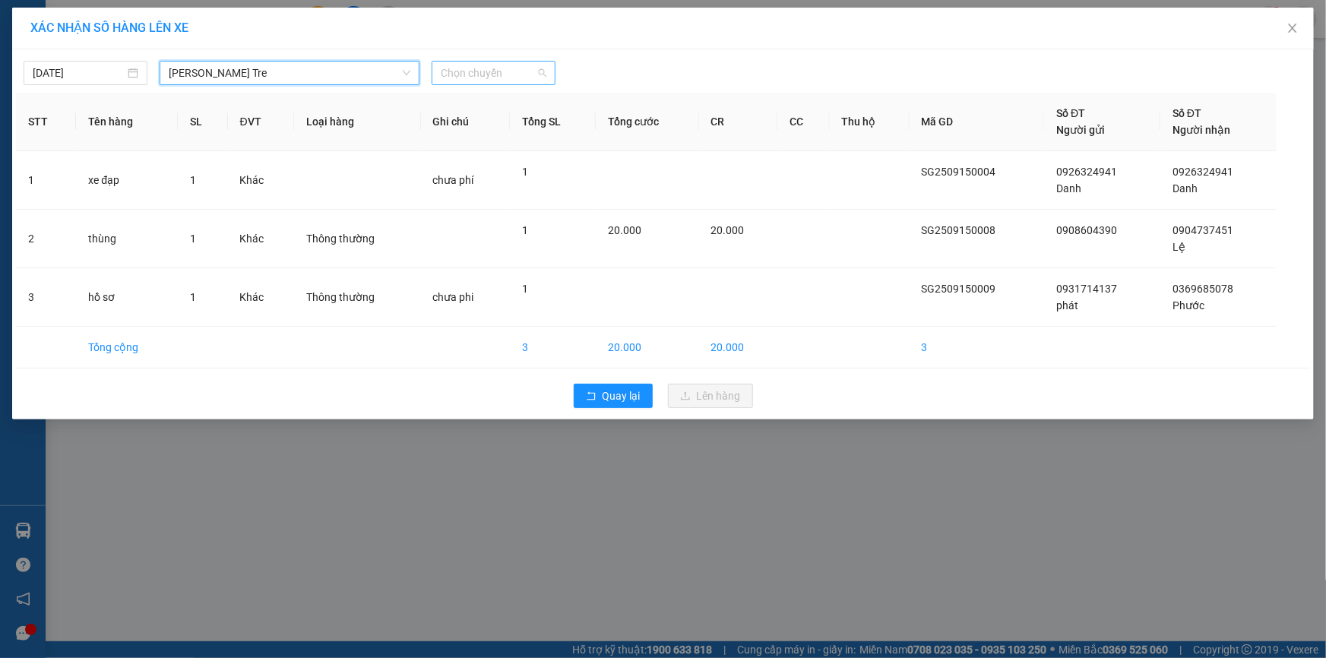
click at [495, 74] on span "Chọn chuyến" at bounding box center [494, 73] width 106 height 23
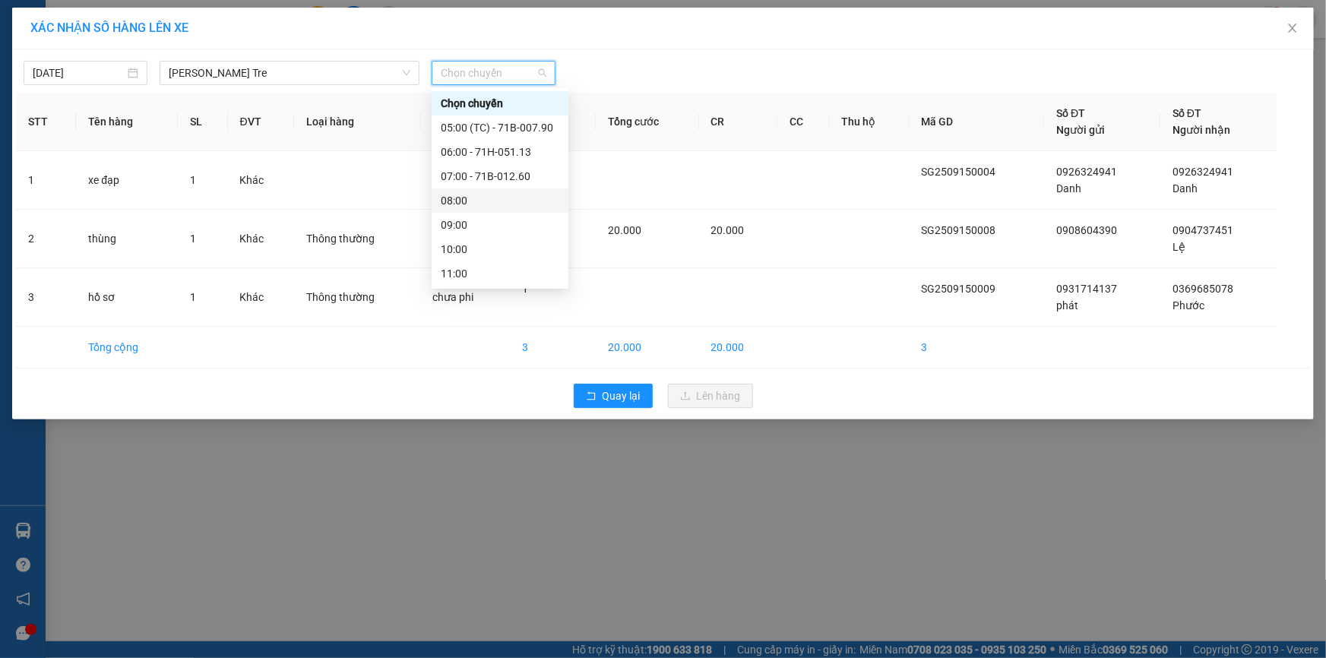
click at [478, 202] on div "08:00" at bounding box center [500, 200] width 119 height 17
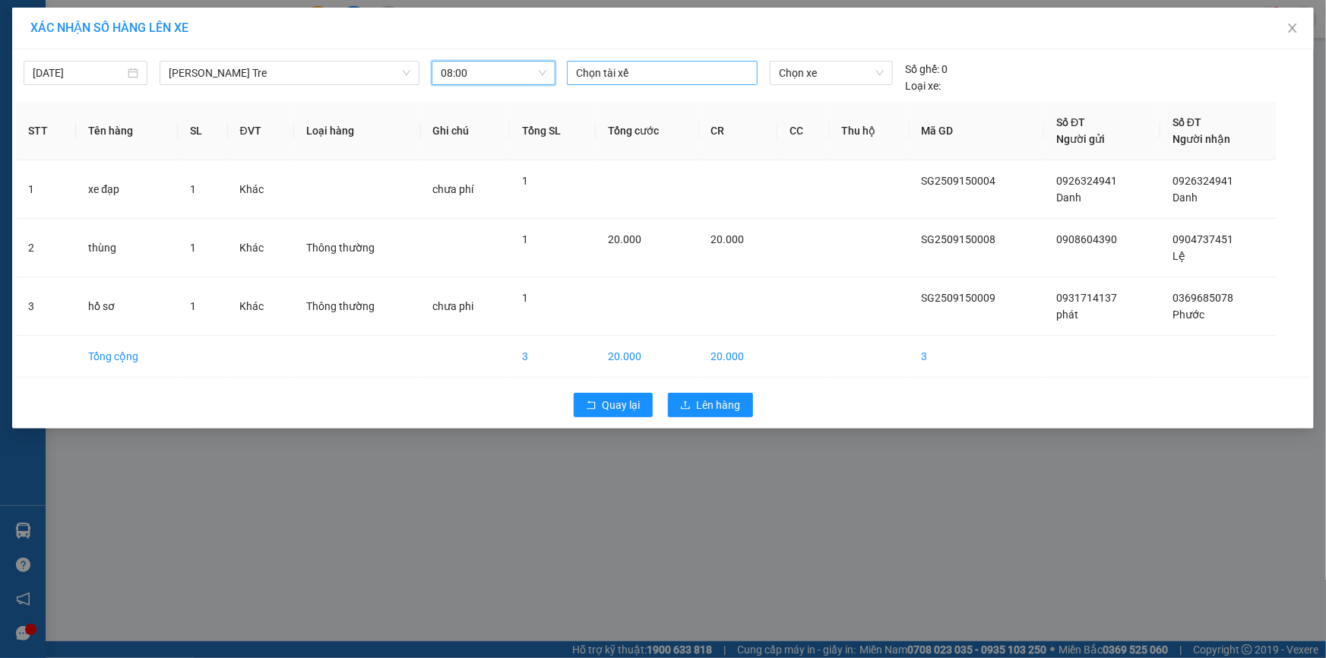
click at [623, 71] on div at bounding box center [662, 73] width 183 height 18
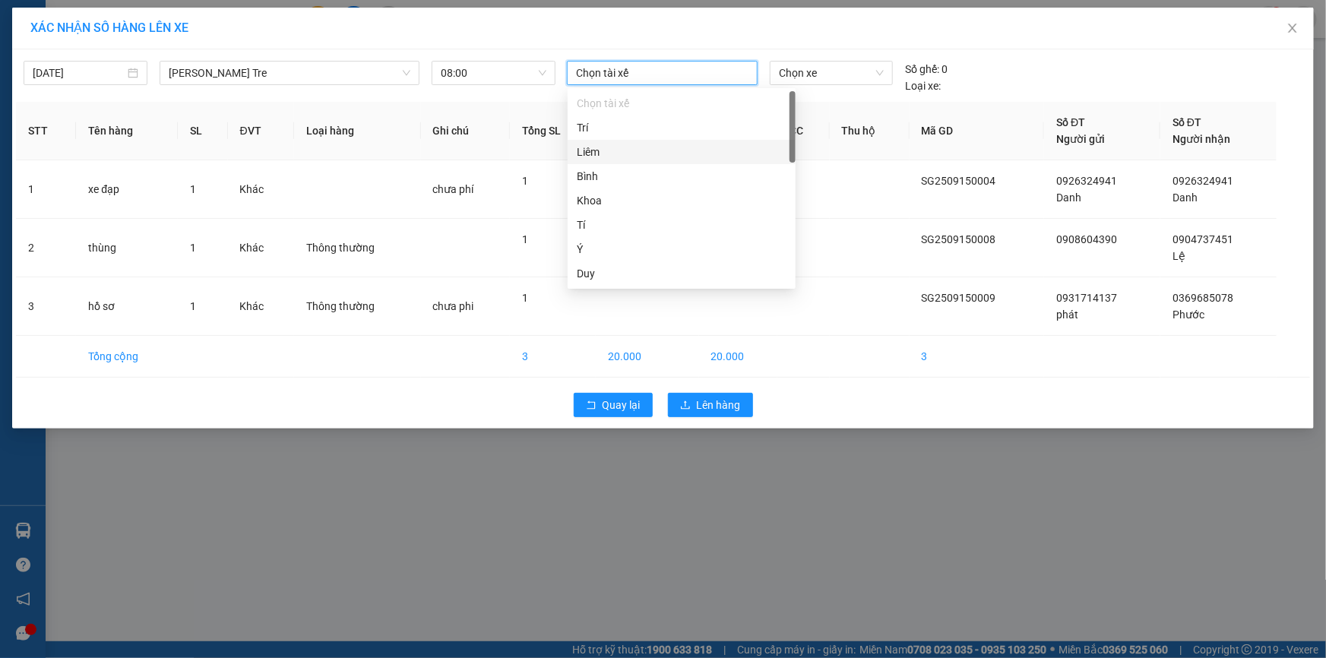
click at [606, 157] on div "Liêm" at bounding box center [682, 152] width 210 height 17
click at [819, 68] on span "Chọn xe" at bounding box center [831, 73] width 105 height 23
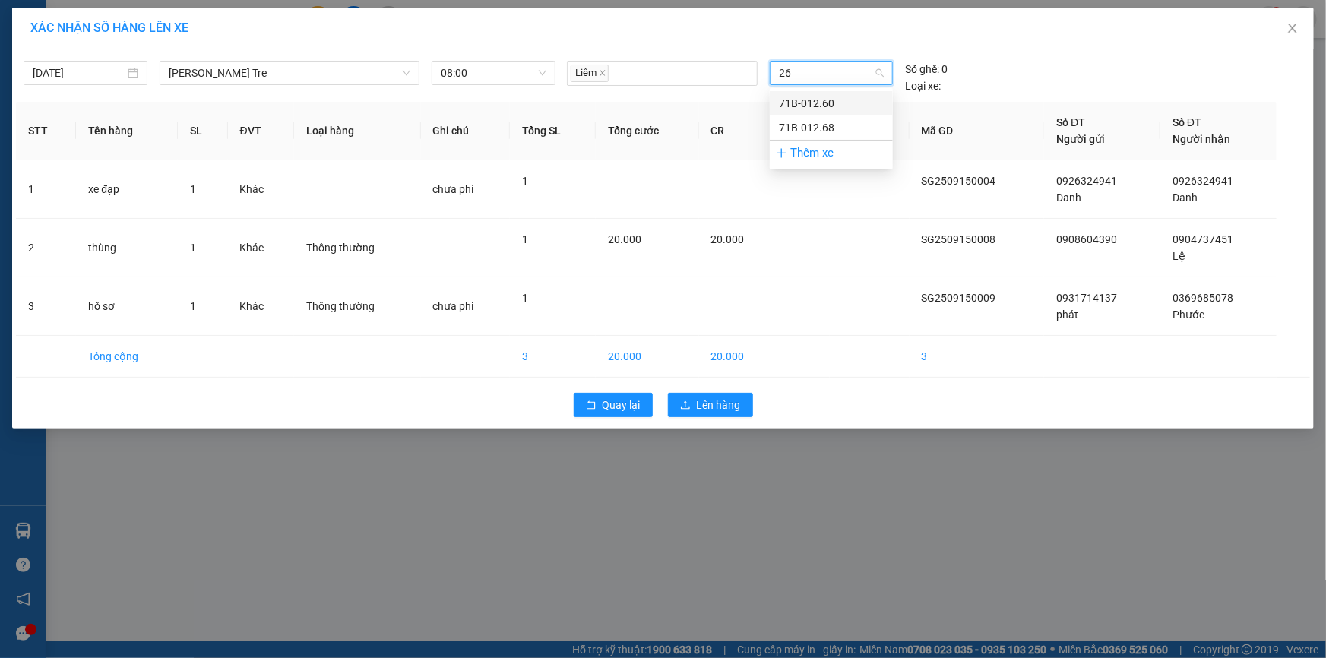
type input "268"
click at [802, 98] on div "71B-012.68" at bounding box center [831, 103] width 105 height 17
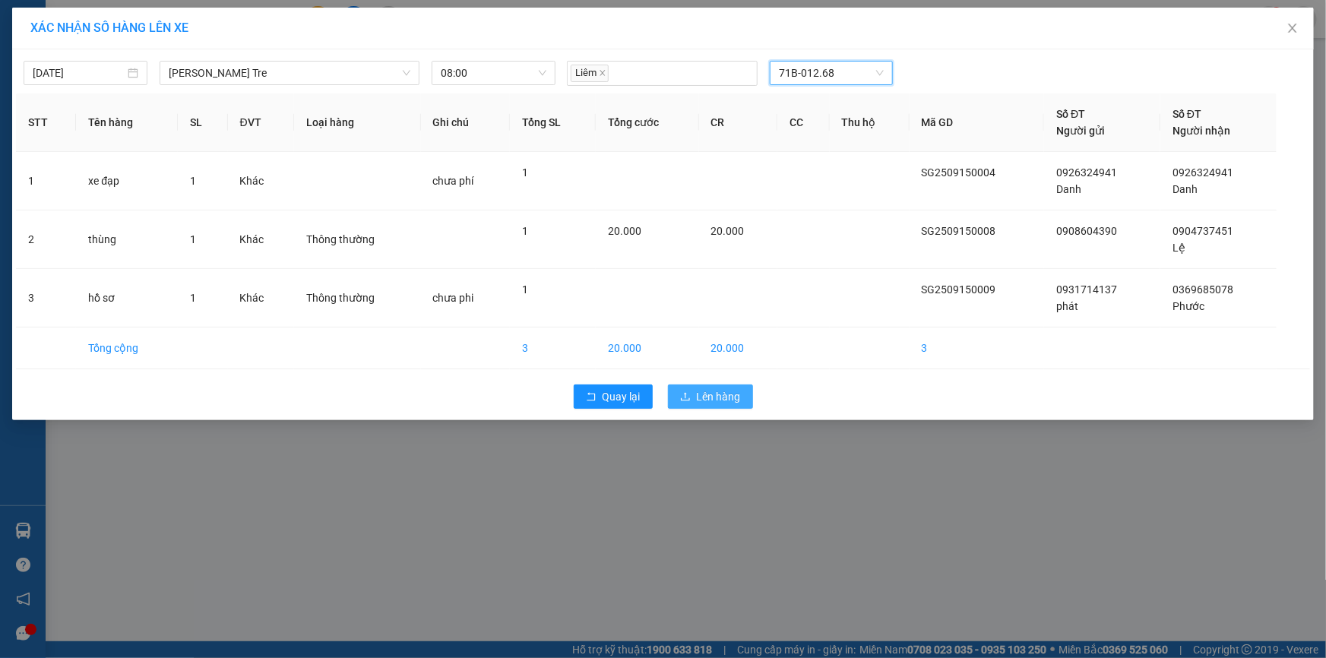
click at [721, 391] on span "Lên hàng" at bounding box center [719, 396] width 44 height 17
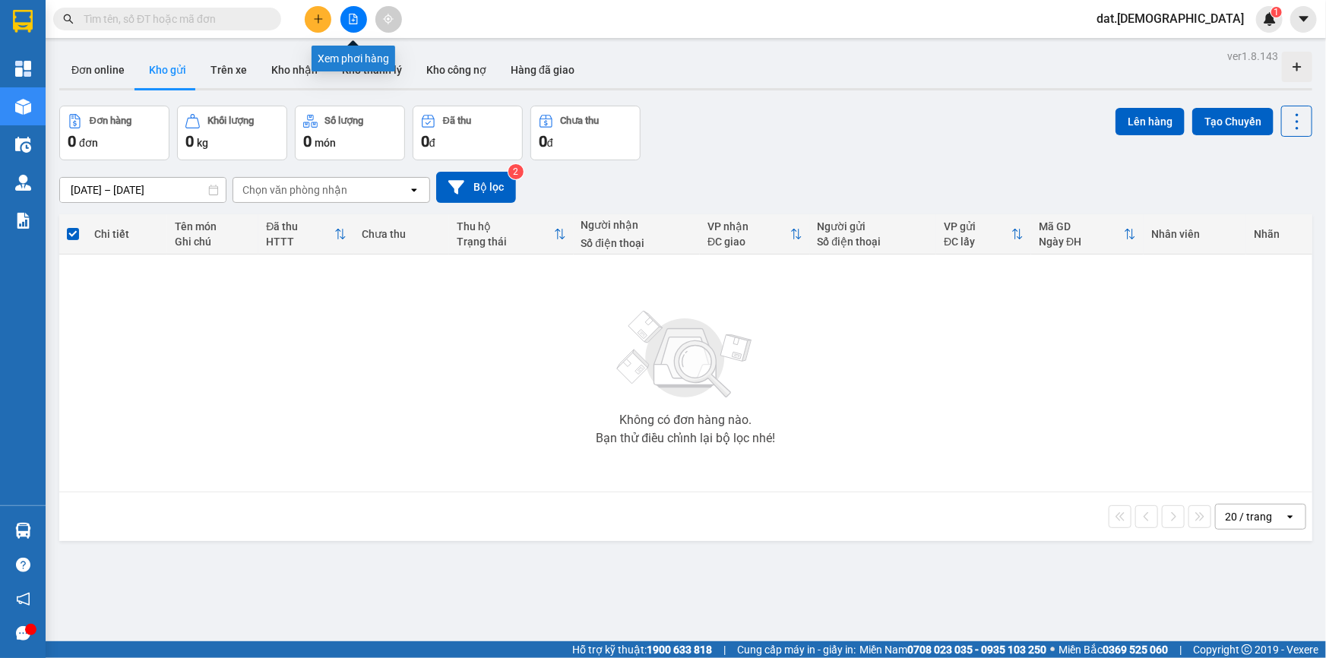
click at [361, 11] on button at bounding box center [354, 19] width 27 height 27
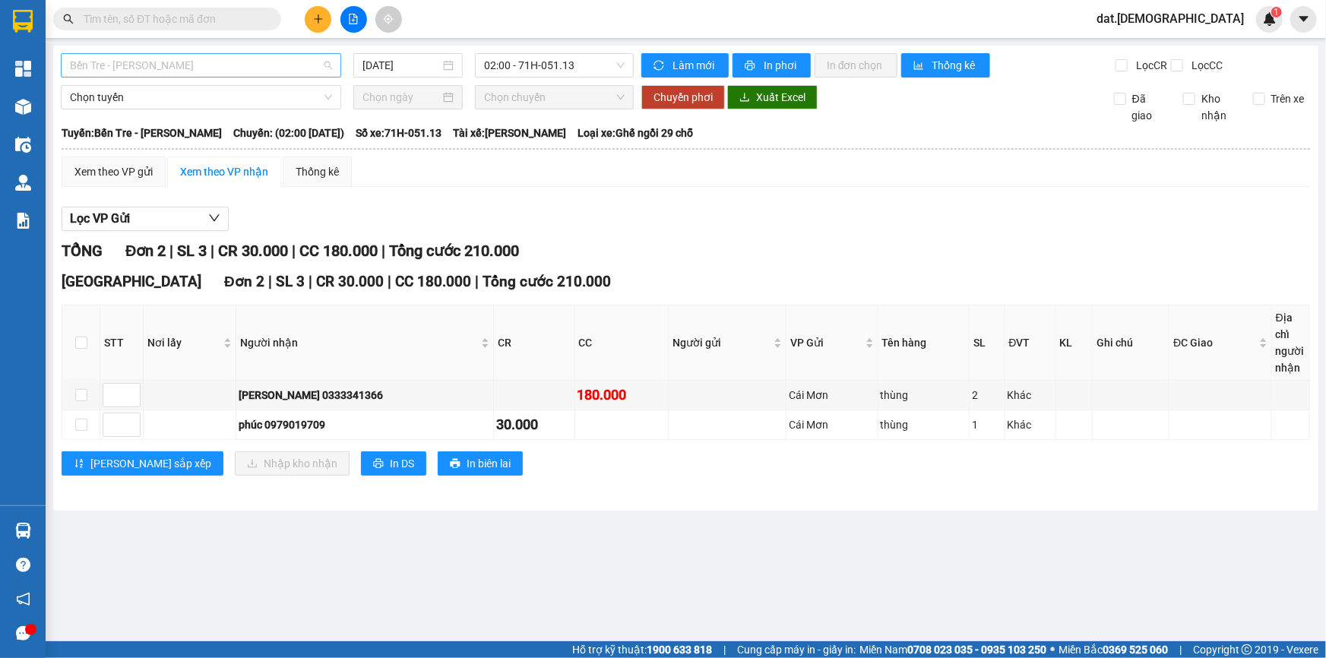
click at [299, 62] on span "Bến Tre - [PERSON_NAME]" at bounding box center [201, 65] width 262 height 23
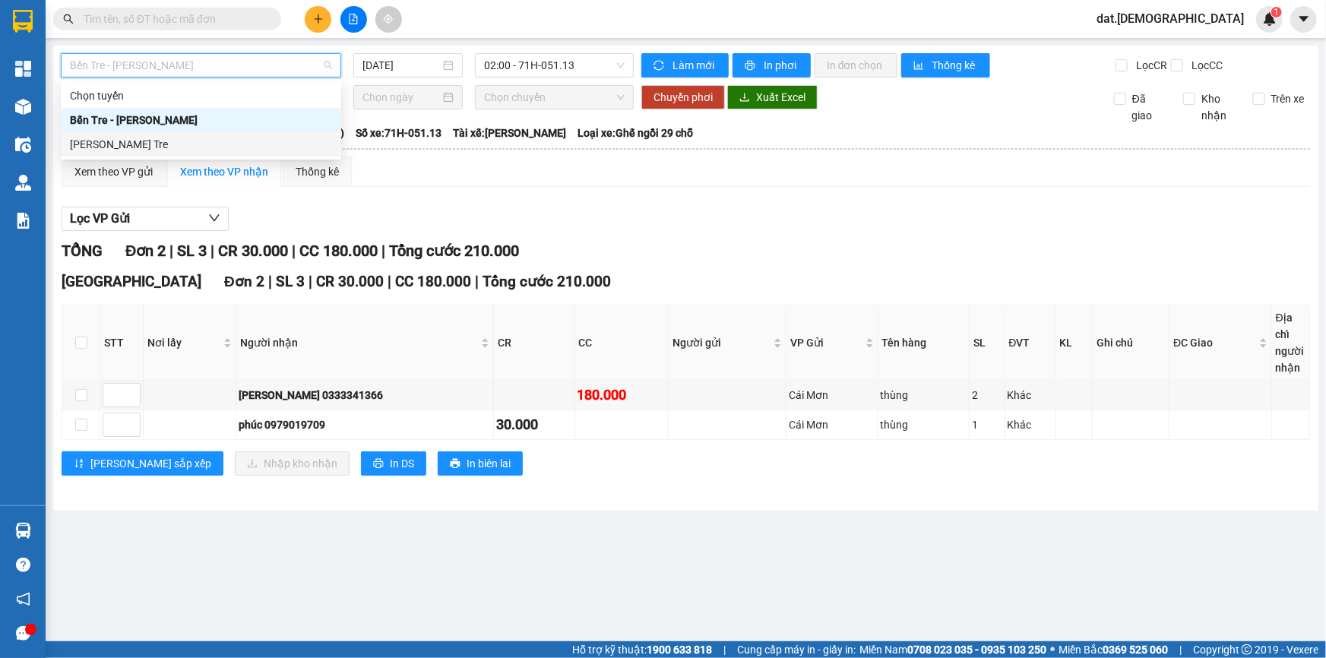
click at [182, 146] on div "[PERSON_NAME] - Bến Tre" at bounding box center [201, 144] width 262 height 17
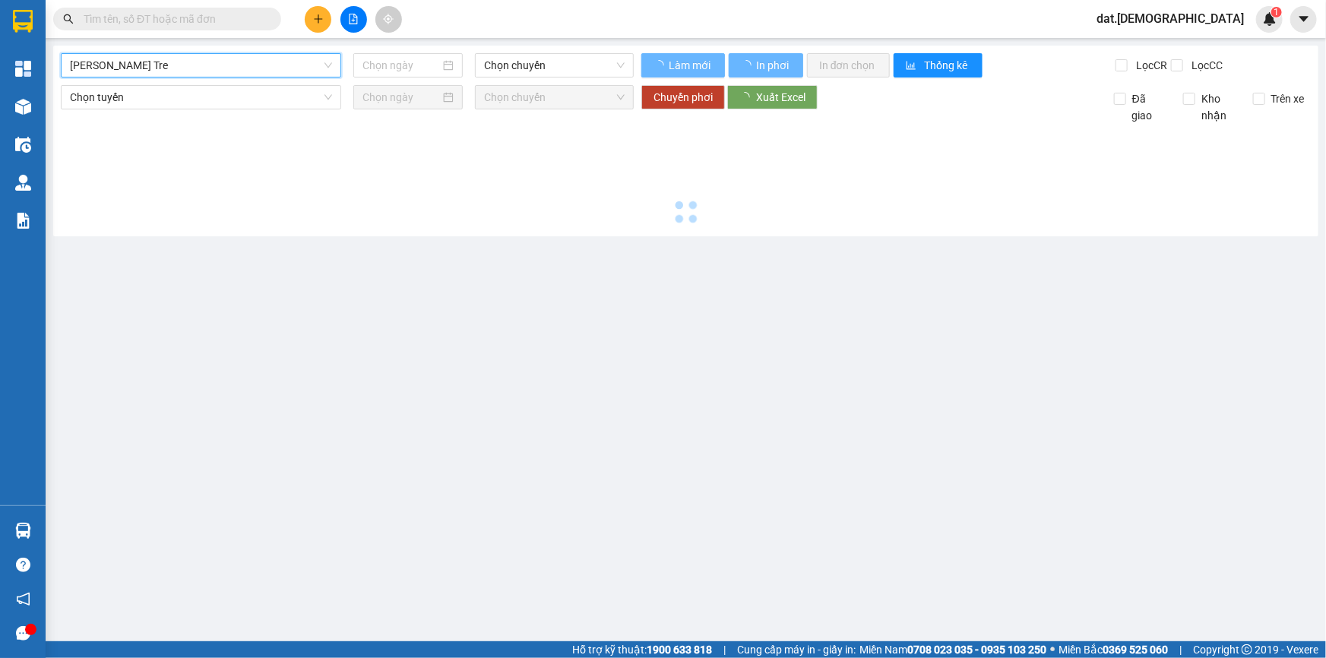
type input "[DATE]"
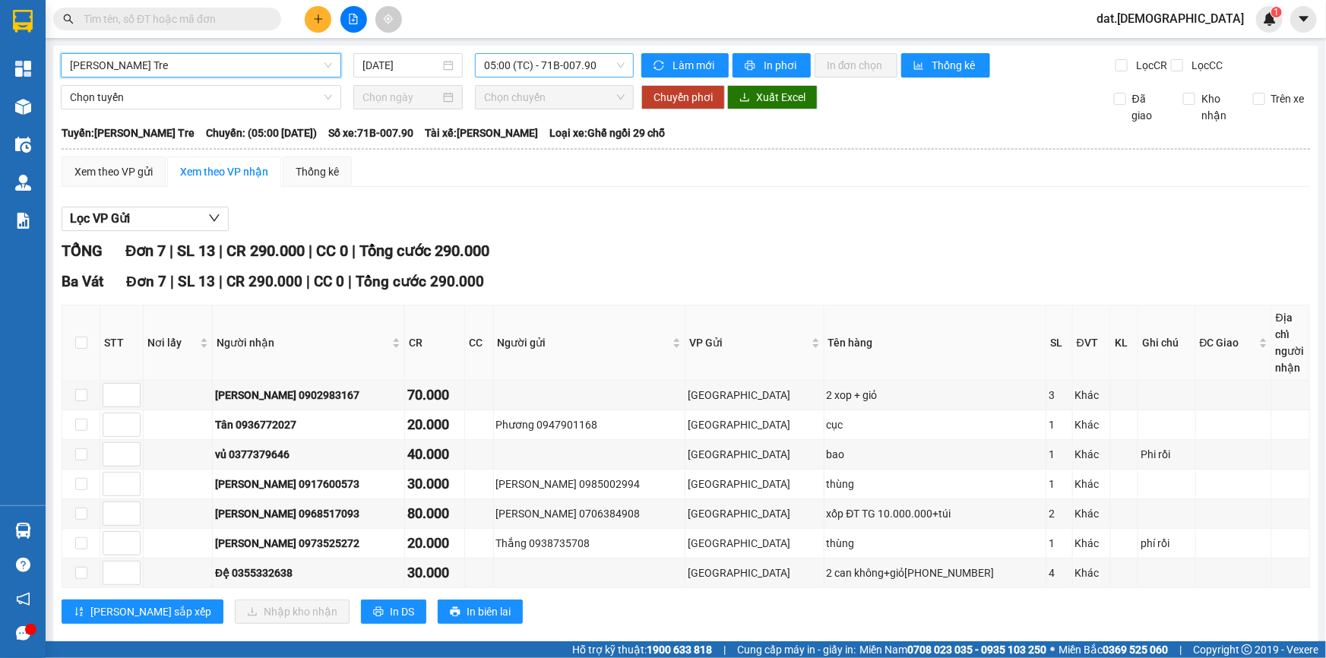
click at [576, 58] on span "05:00 (TC) - 71B-007.90" at bounding box center [554, 65] width 141 height 23
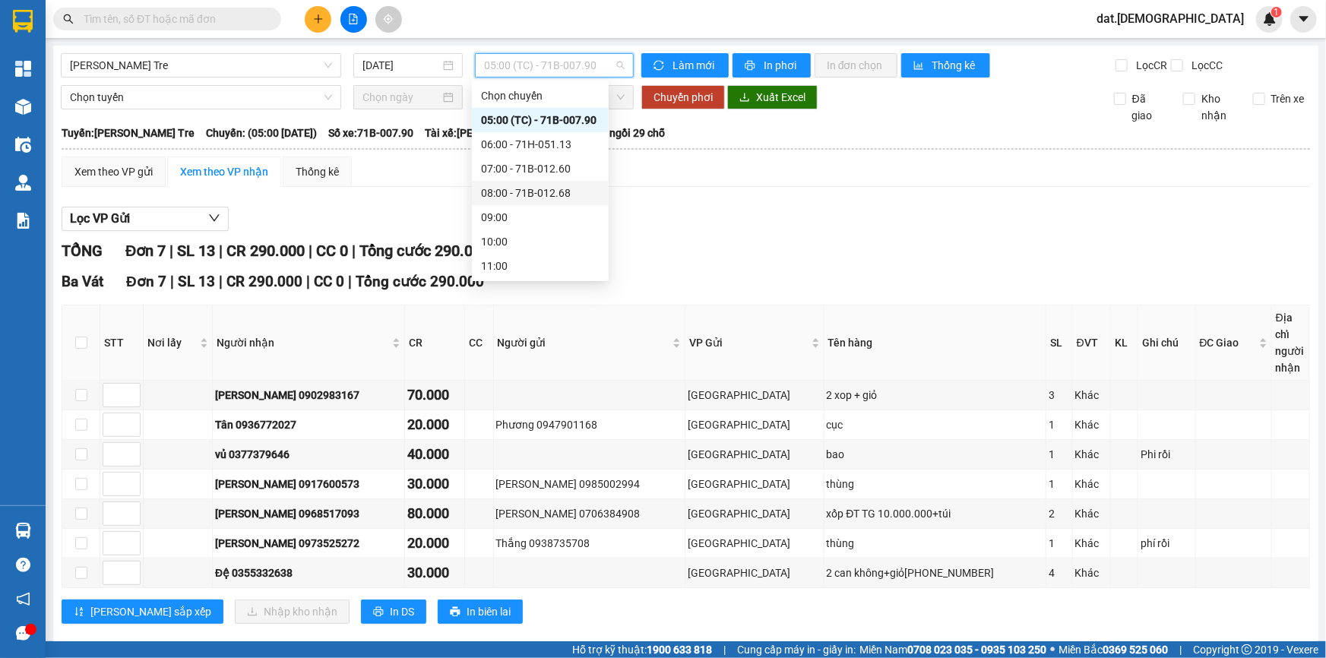
click at [547, 195] on div "08:00 - 71B-012.68" at bounding box center [540, 193] width 119 height 17
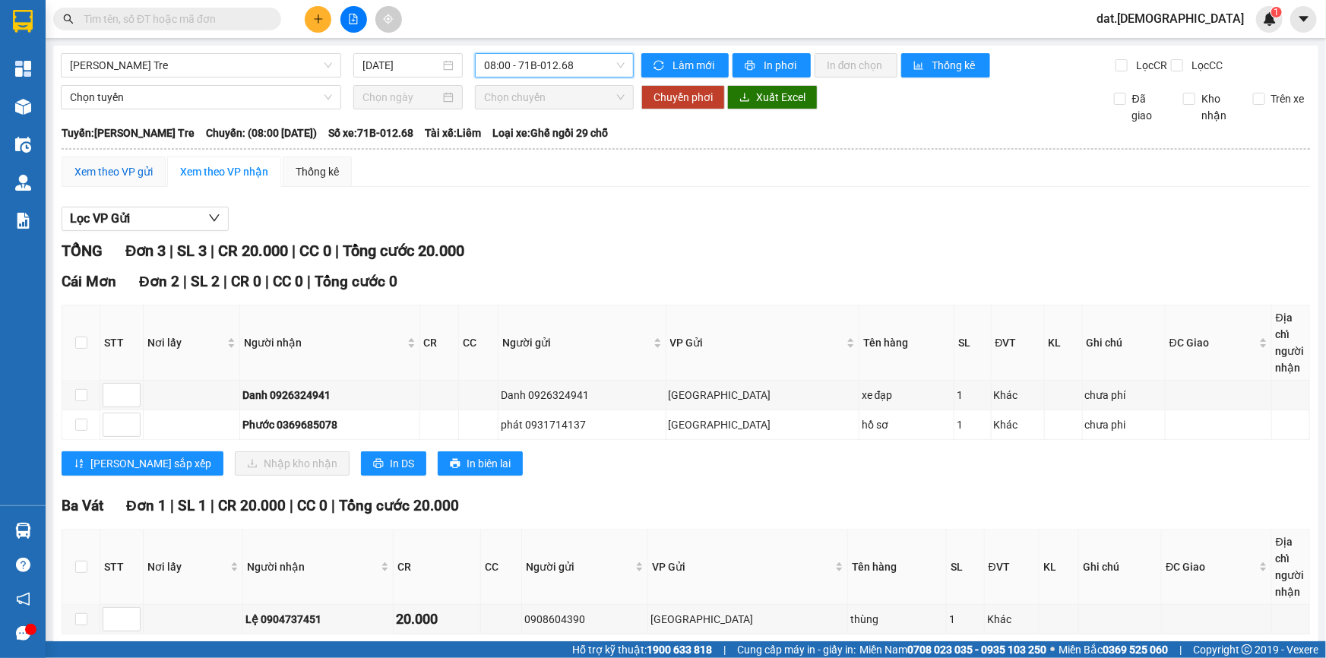
click at [103, 169] on div "Xem theo VP gửi" at bounding box center [113, 171] width 78 height 17
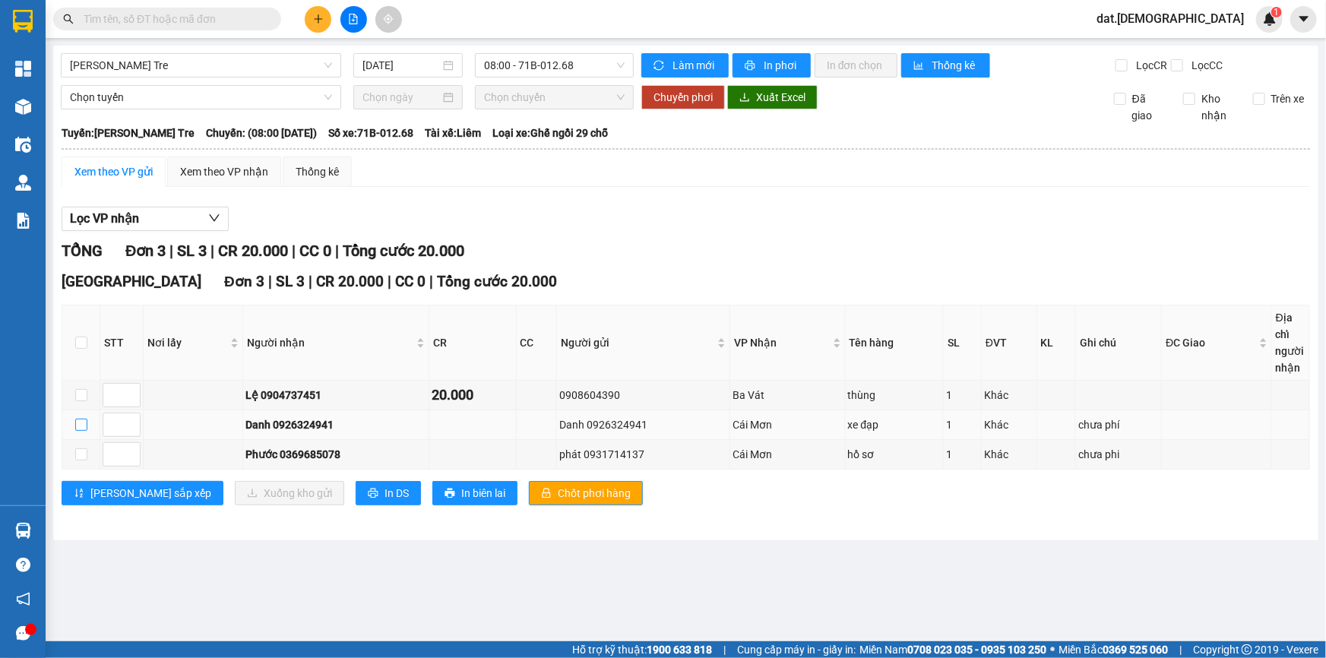
click at [76, 427] on input "checkbox" at bounding box center [81, 425] width 12 height 12
checkbox input "true"
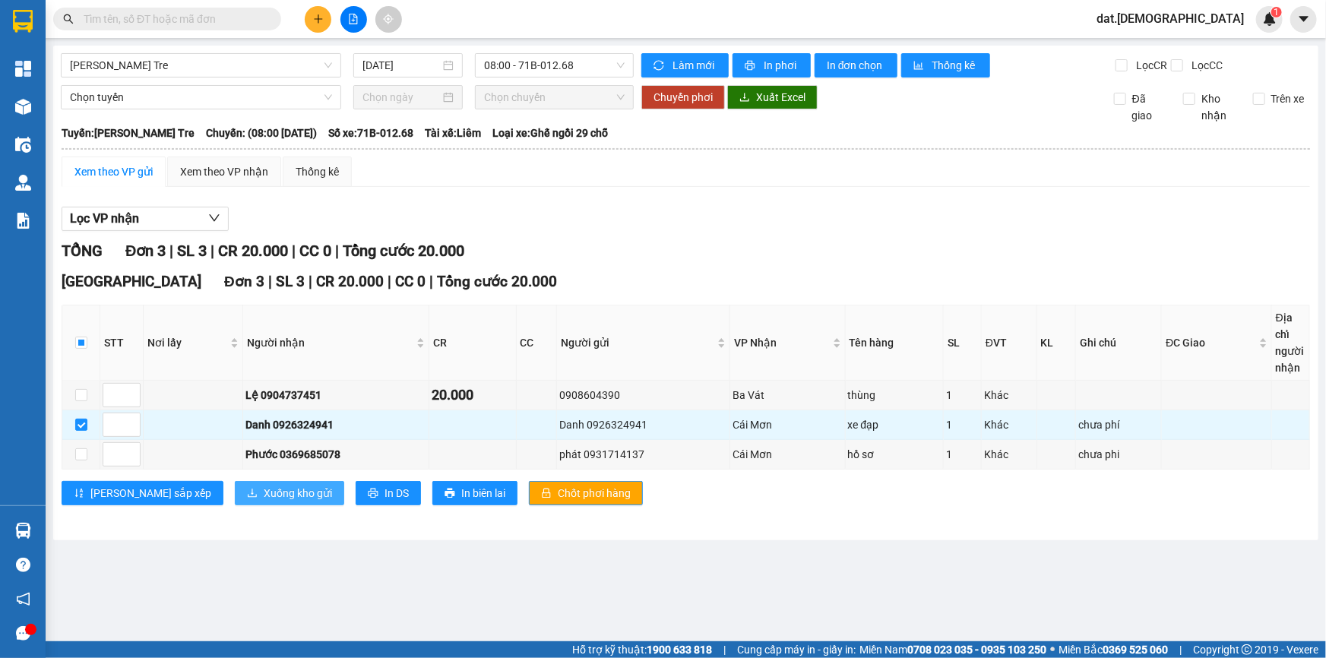
click at [247, 495] on icon "download" at bounding box center [252, 493] width 11 height 11
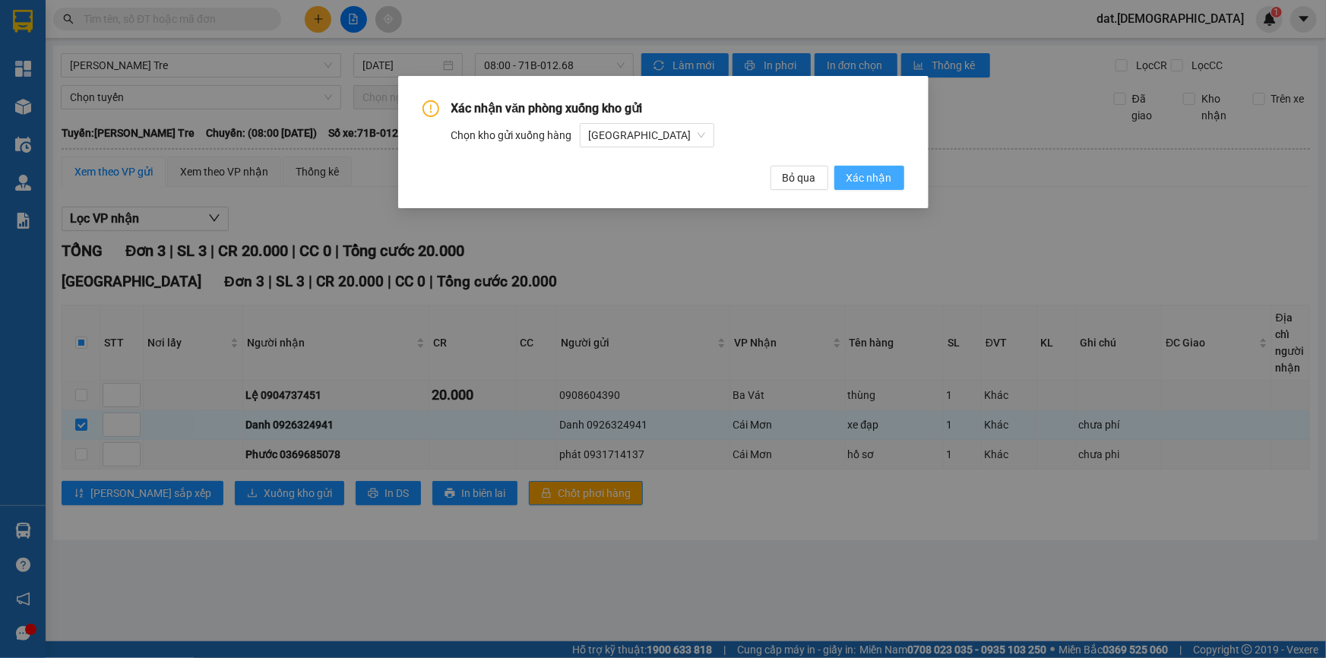
click at [892, 181] on span "Xác nhận" at bounding box center [870, 178] width 46 height 17
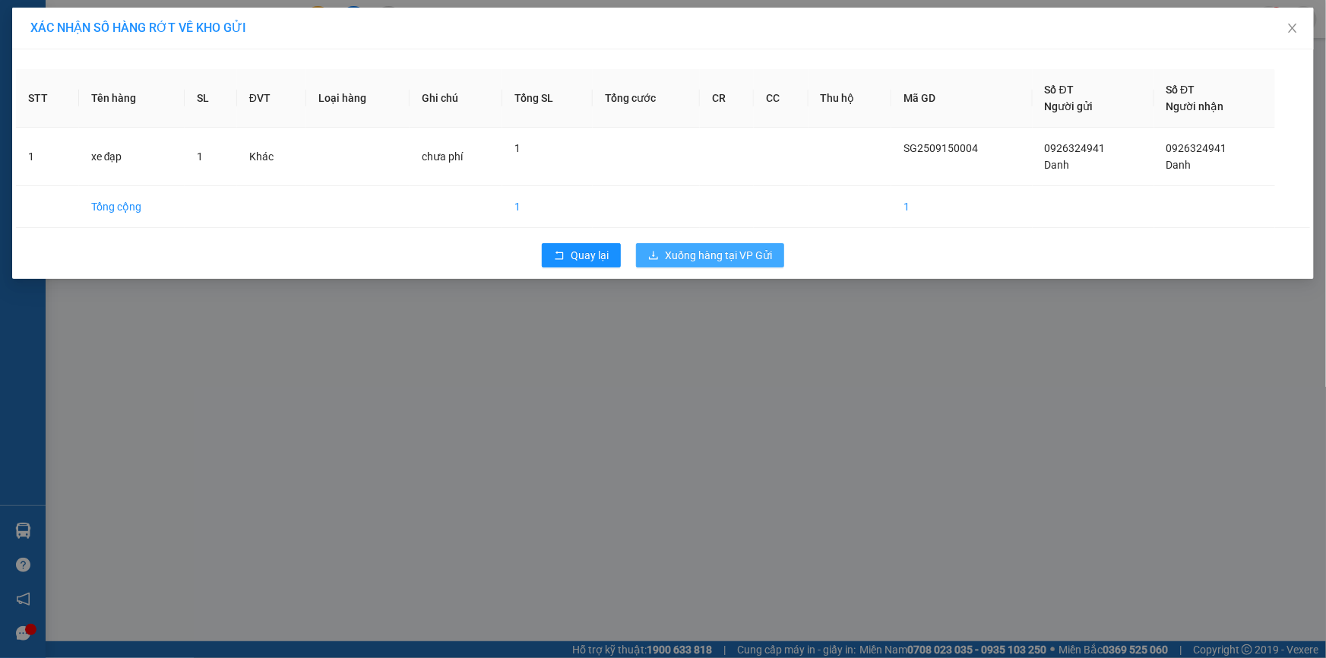
click at [689, 252] on span "Xuống hàng tại VP Gửi" at bounding box center [718, 255] width 107 height 17
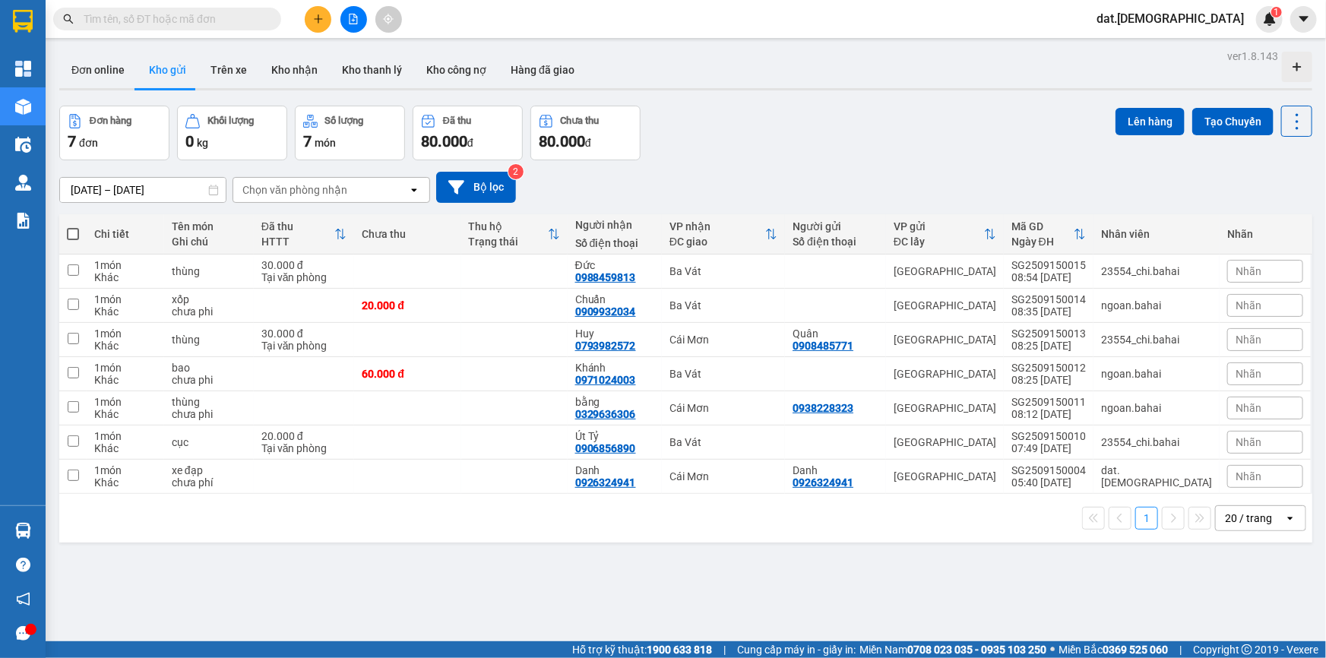
click at [71, 229] on span at bounding box center [73, 234] width 12 height 12
click at [73, 227] on input "checkbox" at bounding box center [73, 227] width 0 height 0
checkbox input "true"
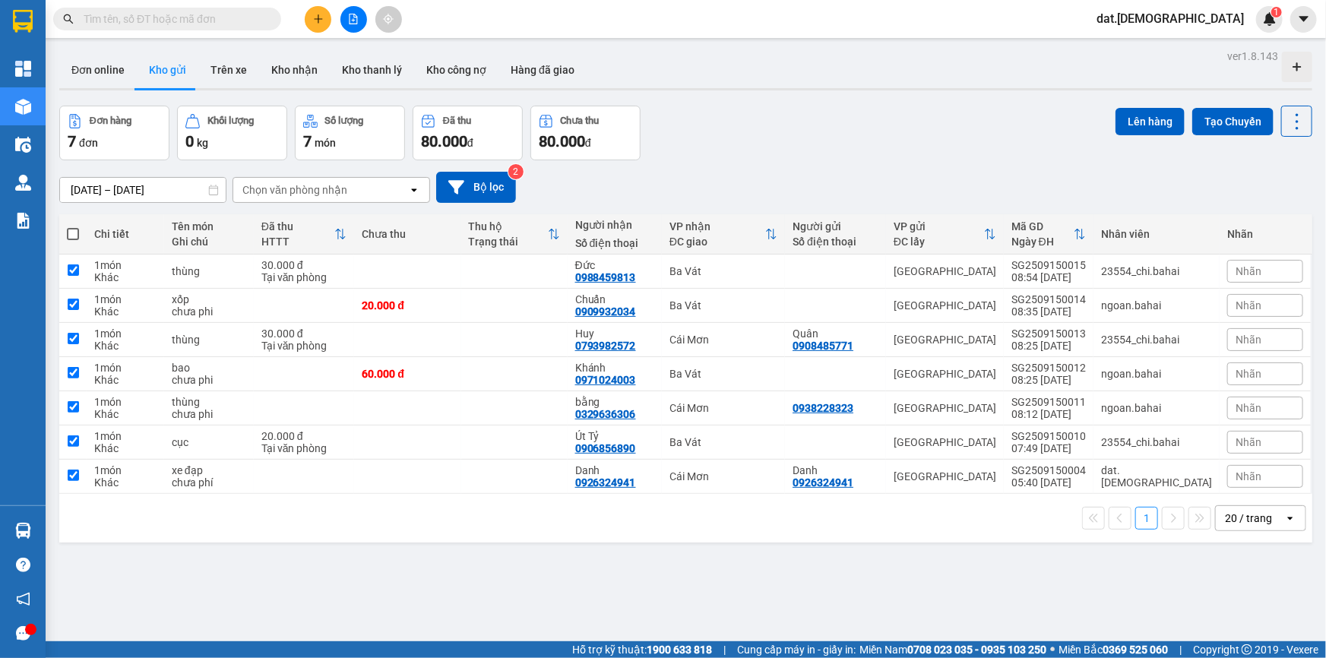
checkbox input "true"
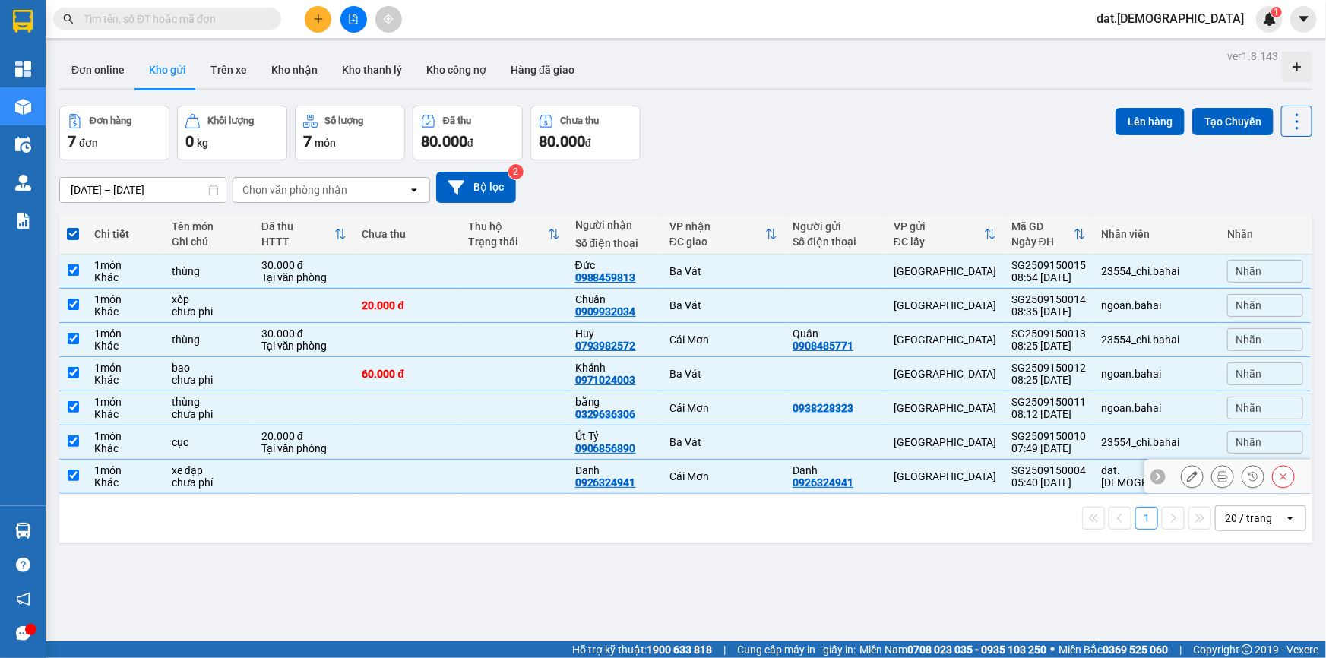
click at [162, 474] on td "1 món Khác" at bounding box center [126, 477] width 78 height 34
checkbox input "false"
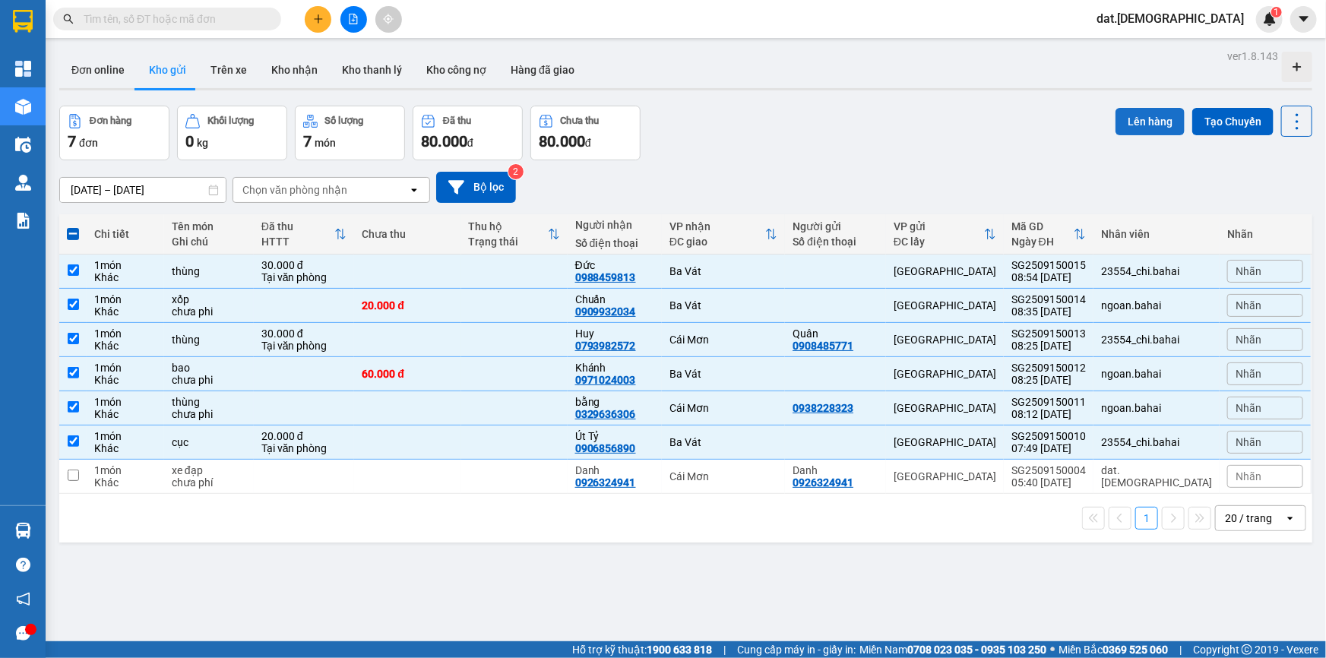
click at [1124, 124] on button "Lên hàng" at bounding box center [1150, 121] width 69 height 27
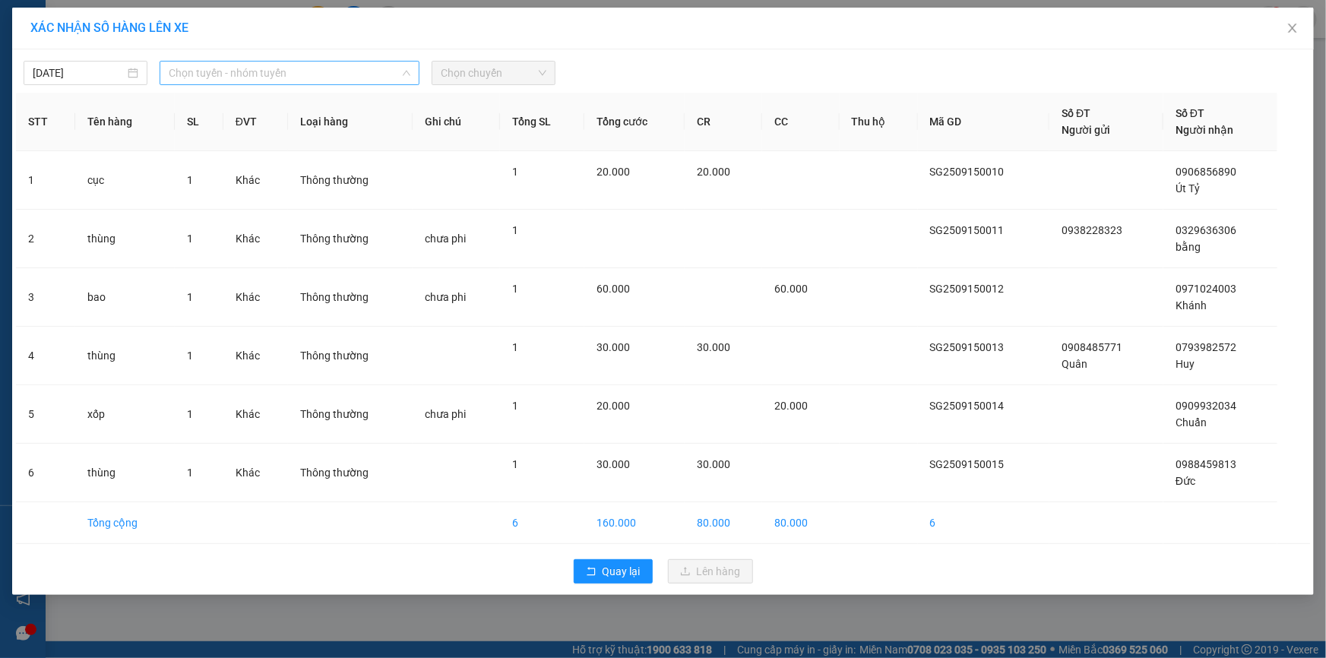
click at [213, 71] on span "Chọn tuyến - nhóm tuyến" at bounding box center [290, 73] width 242 height 23
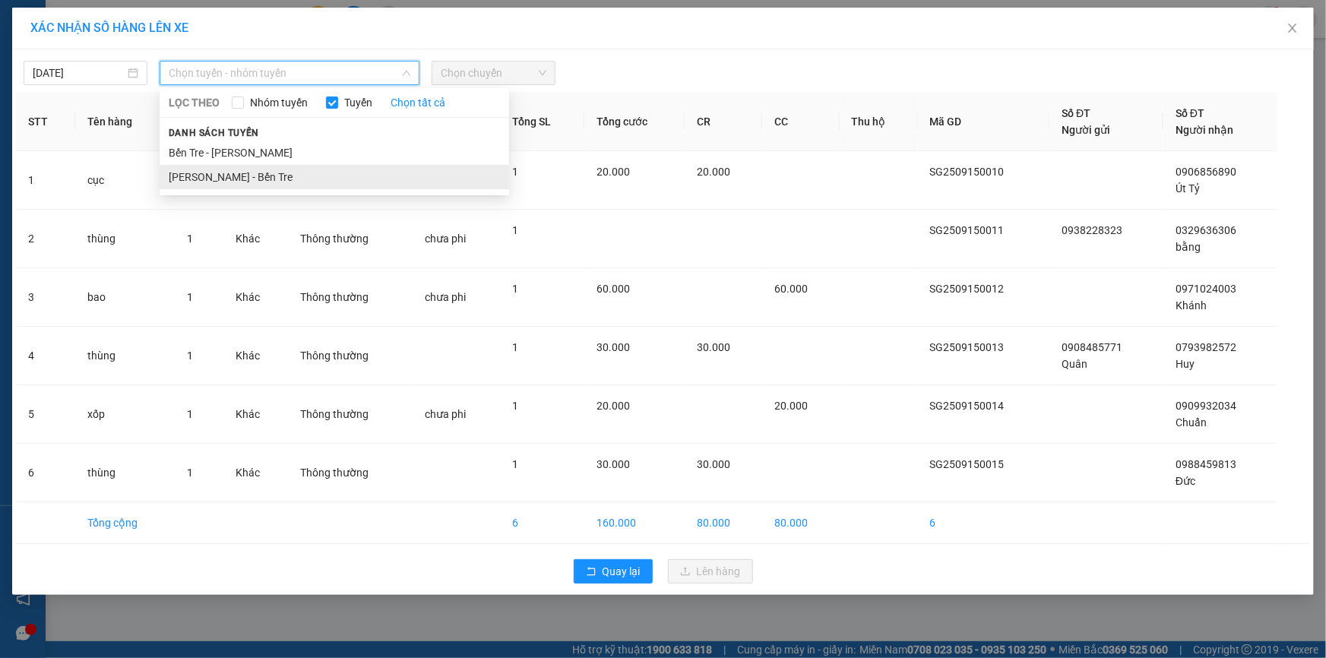
click at [181, 171] on li "[PERSON_NAME] - Bến Tre" at bounding box center [335, 177] width 350 height 24
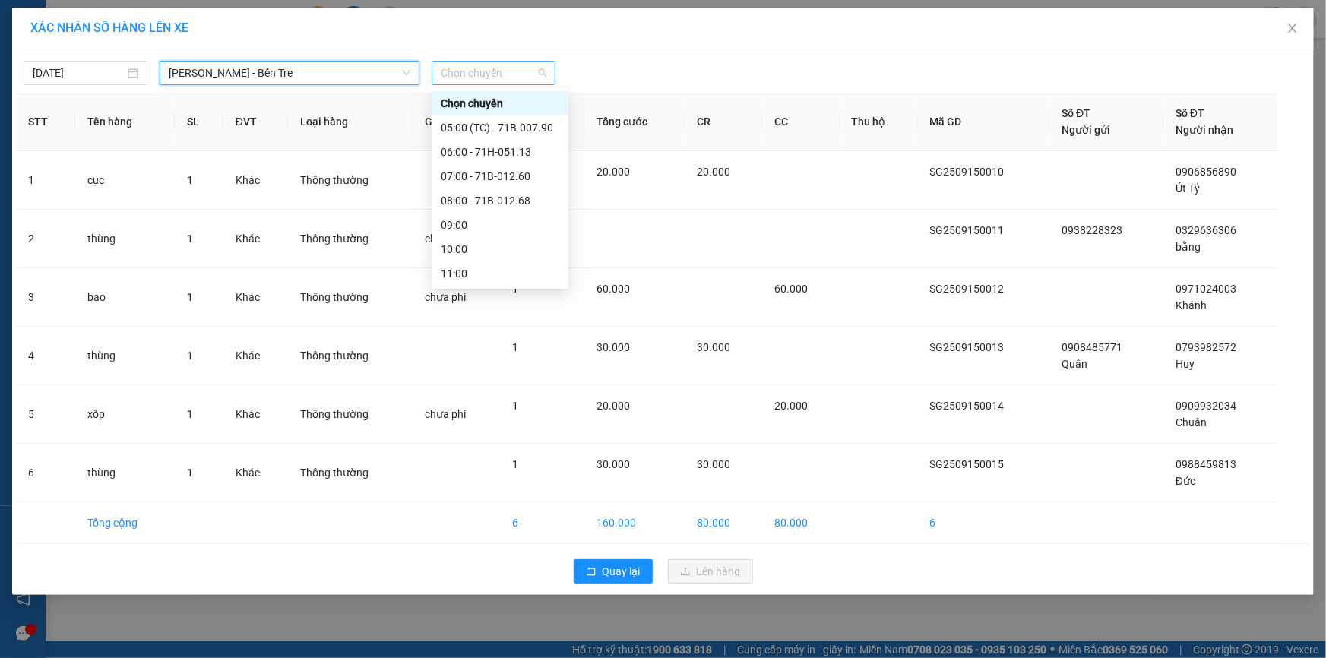
click at [495, 70] on span "Chọn chuyến" at bounding box center [494, 73] width 106 height 23
click at [491, 232] on div "09:00" at bounding box center [500, 225] width 119 height 17
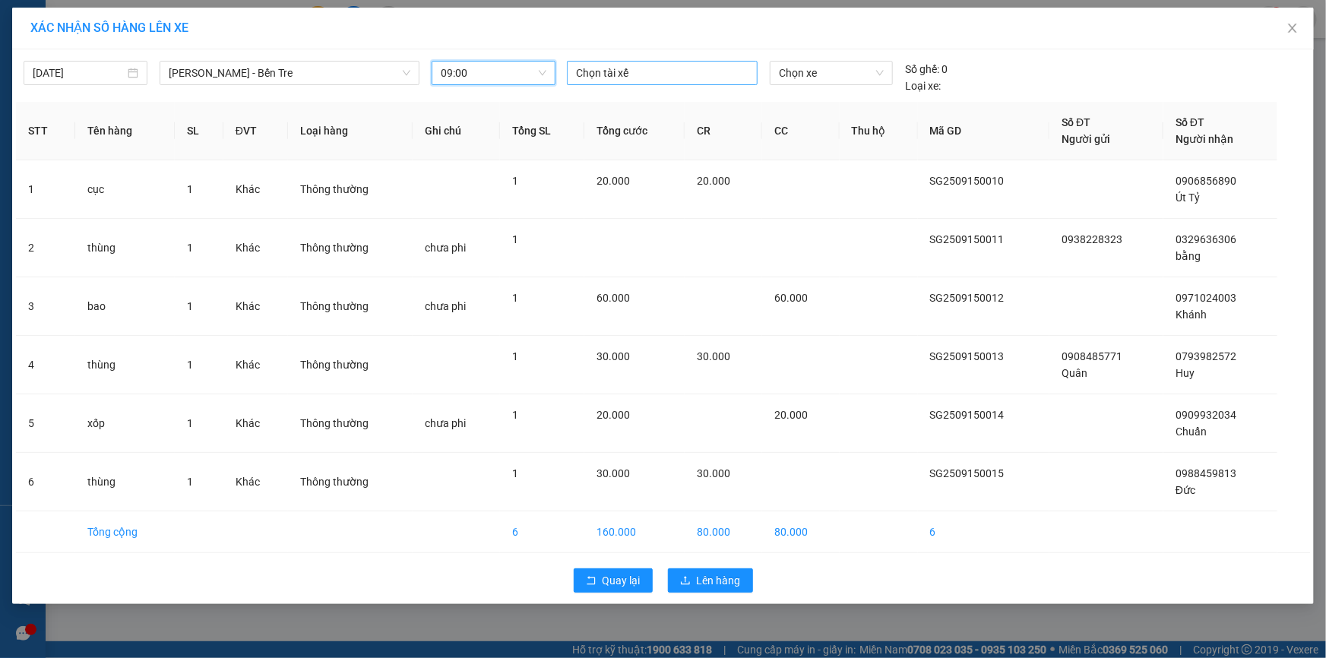
click at [602, 64] on div at bounding box center [662, 73] width 183 height 18
type input "tai"
click at [596, 128] on div "Tài" at bounding box center [682, 127] width 210 height 17
click at [819, 76] on span "Chọn xe" at bounding box center [831, 73] width 105 height 23
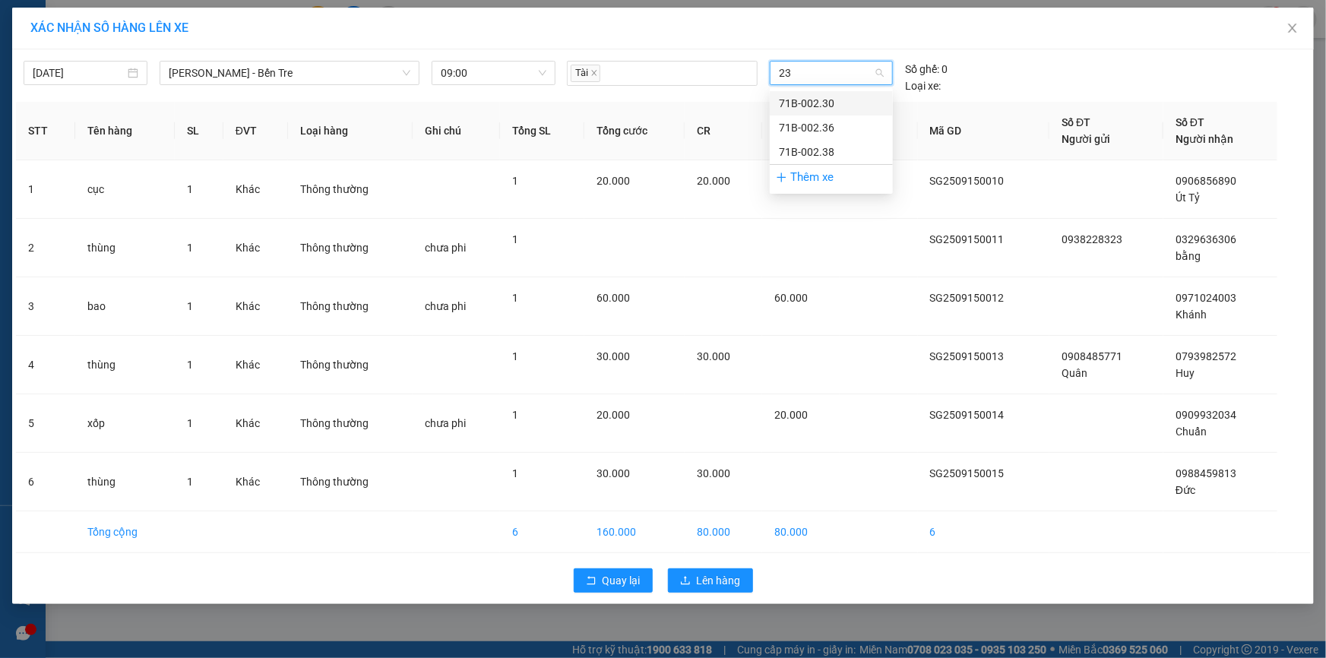
type input "236"
click at [789, 106] on div "71B-002.36" at bounding box center [831, 103] width 105 height 17
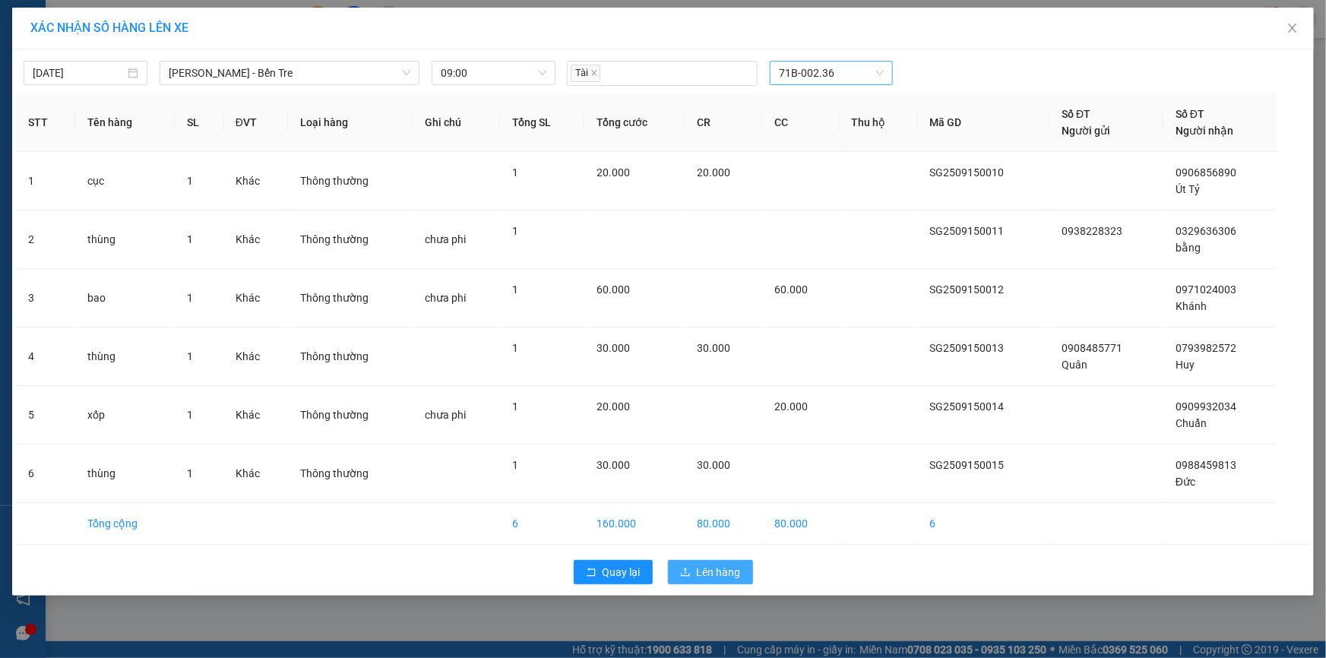
click at [721, 572] on span "Lên hàng" at bounding box center [719, 572] width 44 height 17
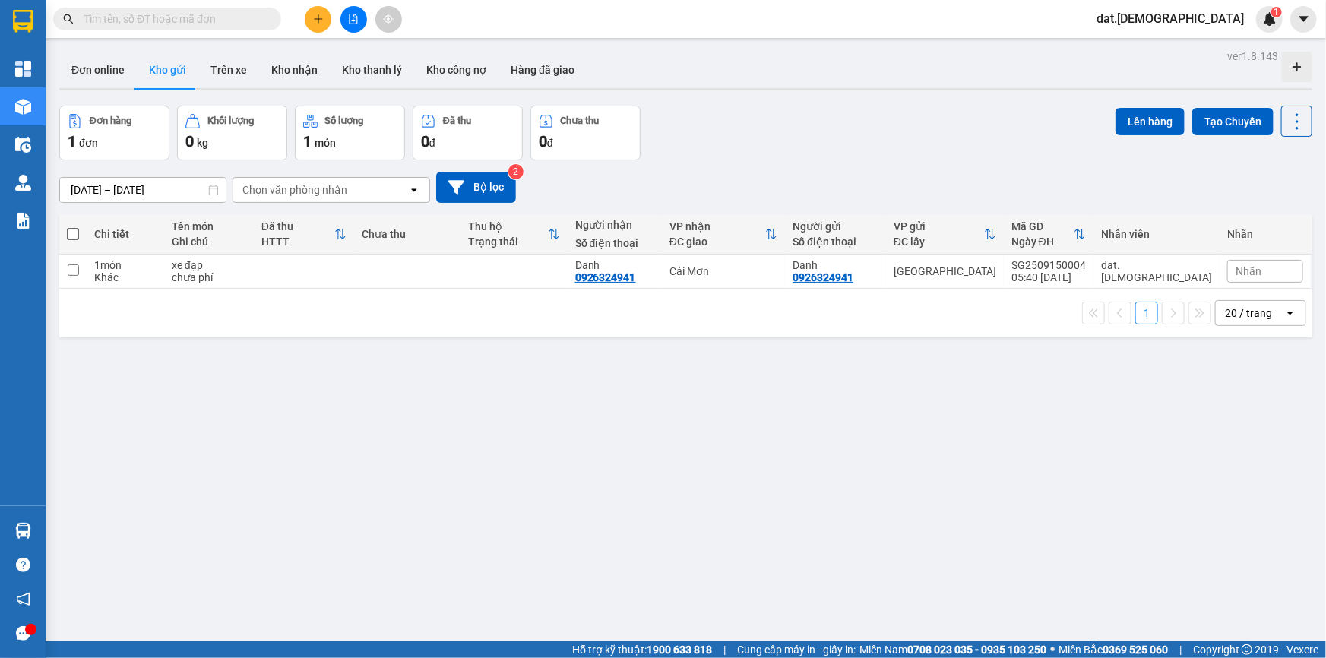
click at [349, 8] on button at bounding box center [354, 19] width 27 height 27
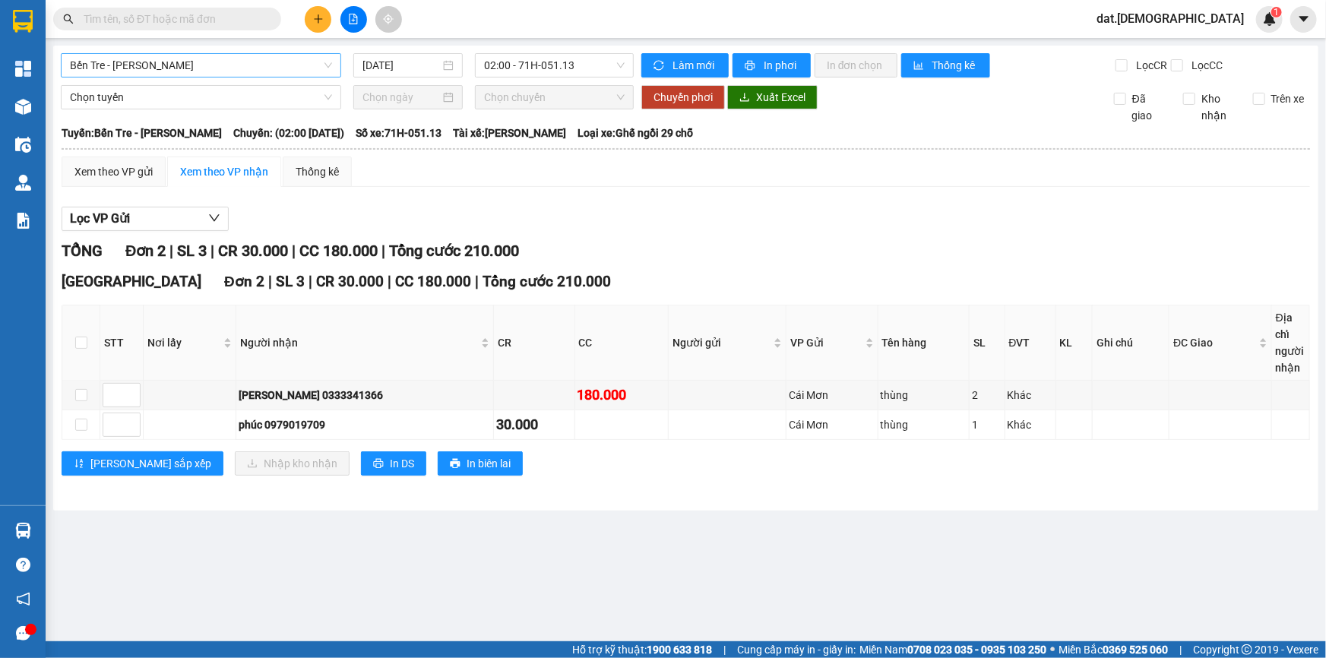
click at [243, 62] on span "Bến Tre - [PERSON_NAME]" at bounding box center [201, 65] width 262 height 23
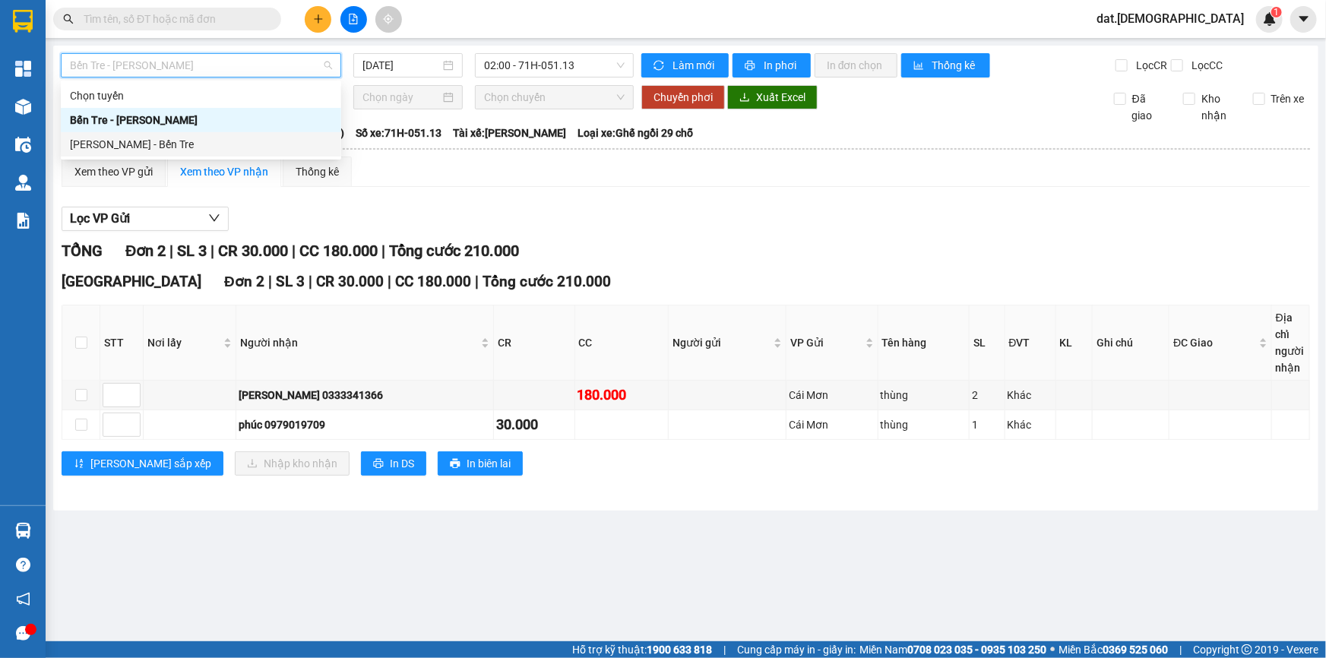
click at [182, 147] on div "[PERSON_NAME] - Bến Tre" at bounding box center [201, 144] width 262 height 17
type input "[DATE]"
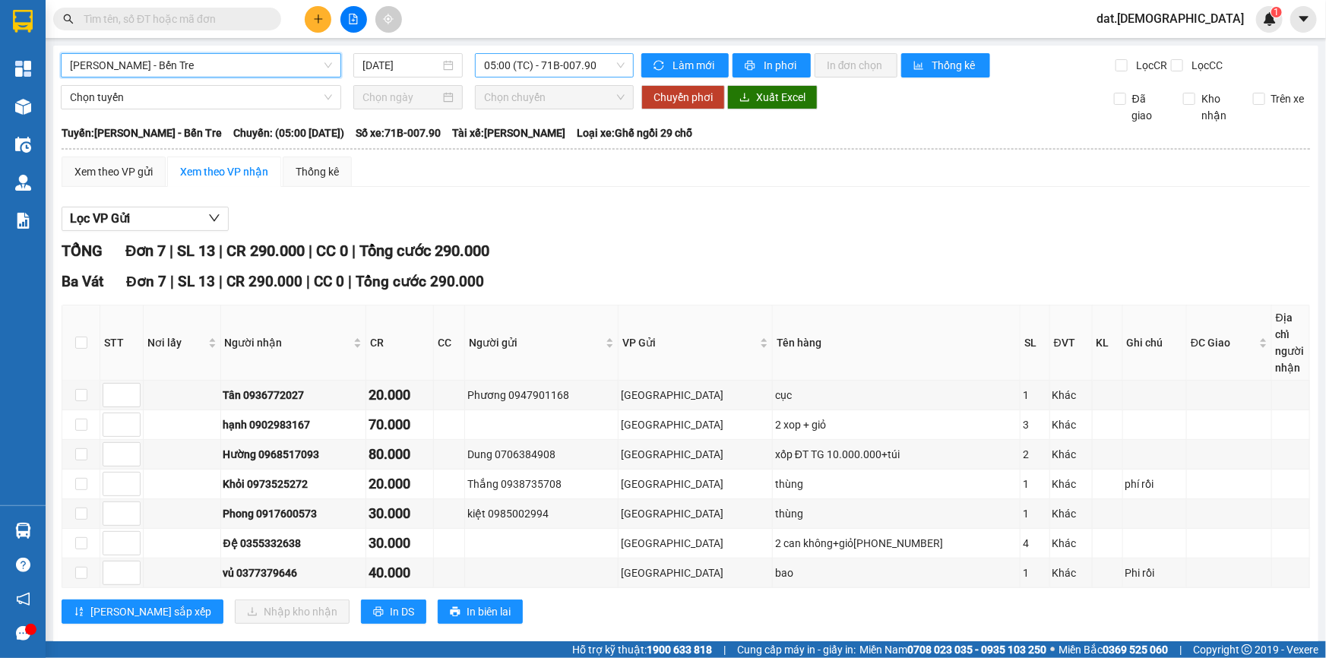
click at [609, 66] on span "05:00 (TC) - 71B-007.90" at bounding box center [554, 65] width 141 height 23
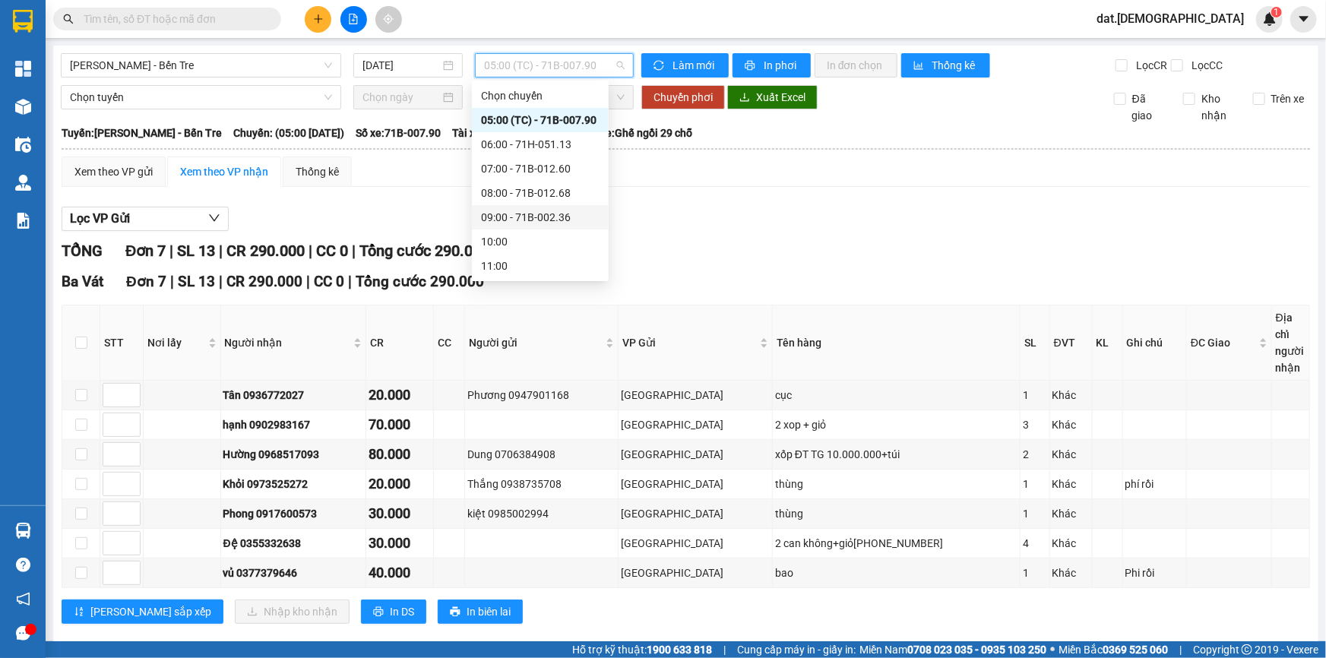
click at [547, 213] on div "09:00 - 71B-002.36" at bounding box center [540, 217] width 119 height 17
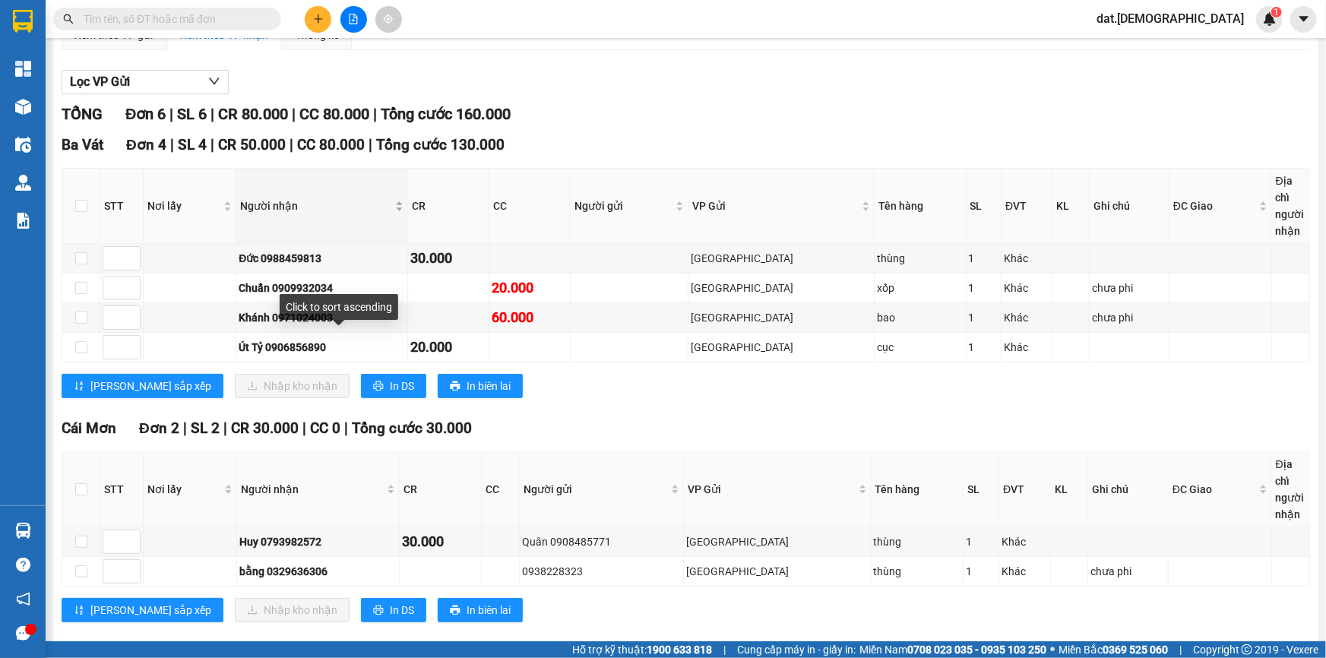
scroll to position [138, 0]
drag, startPoint x: 274, startPoint y: 342, endPoint x: 347, endPoint y: 342, distance: 73.0
click at [347, 342] on div "Út Tỷ 0906856890" at bounding box center [322, 346] width 166 height 17
copy div "0906856890"
click at [208, 18] on input "text" at bounding box center [173, 19] width 179 height 17
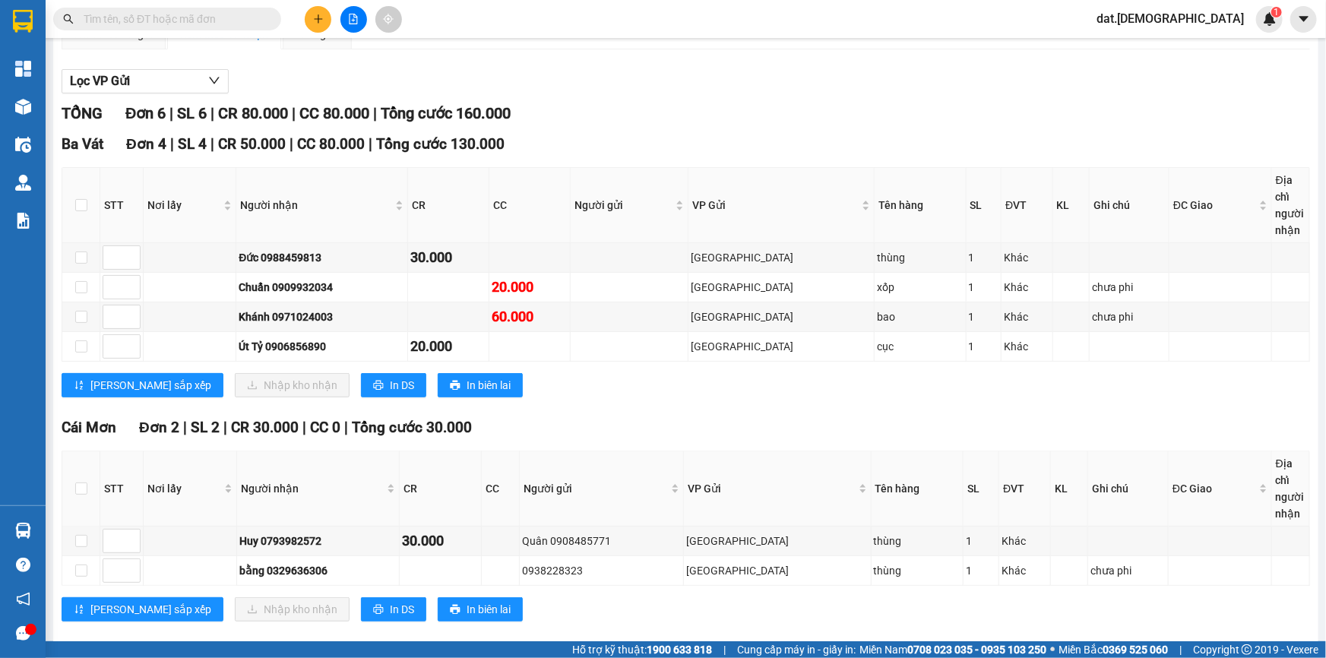
paste input "0906856890"
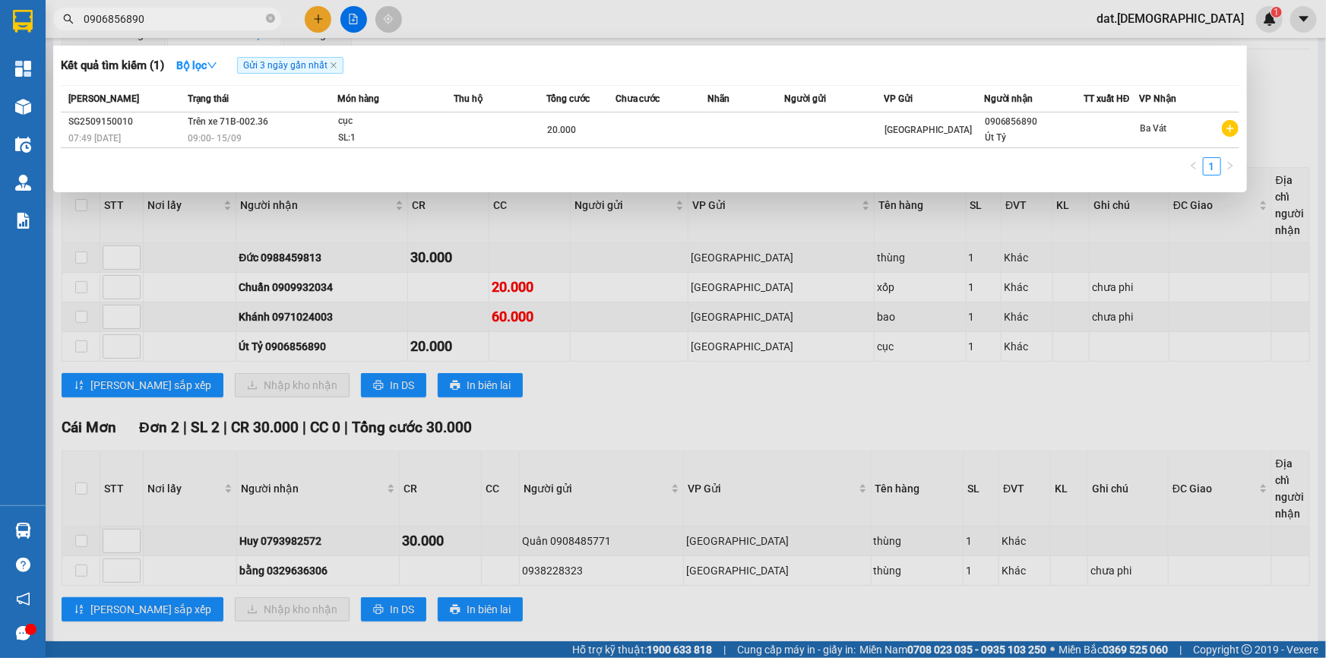
type input "0906856890"
click at [494, 125] on td at bounding box center [500, 130] width 92 height 36
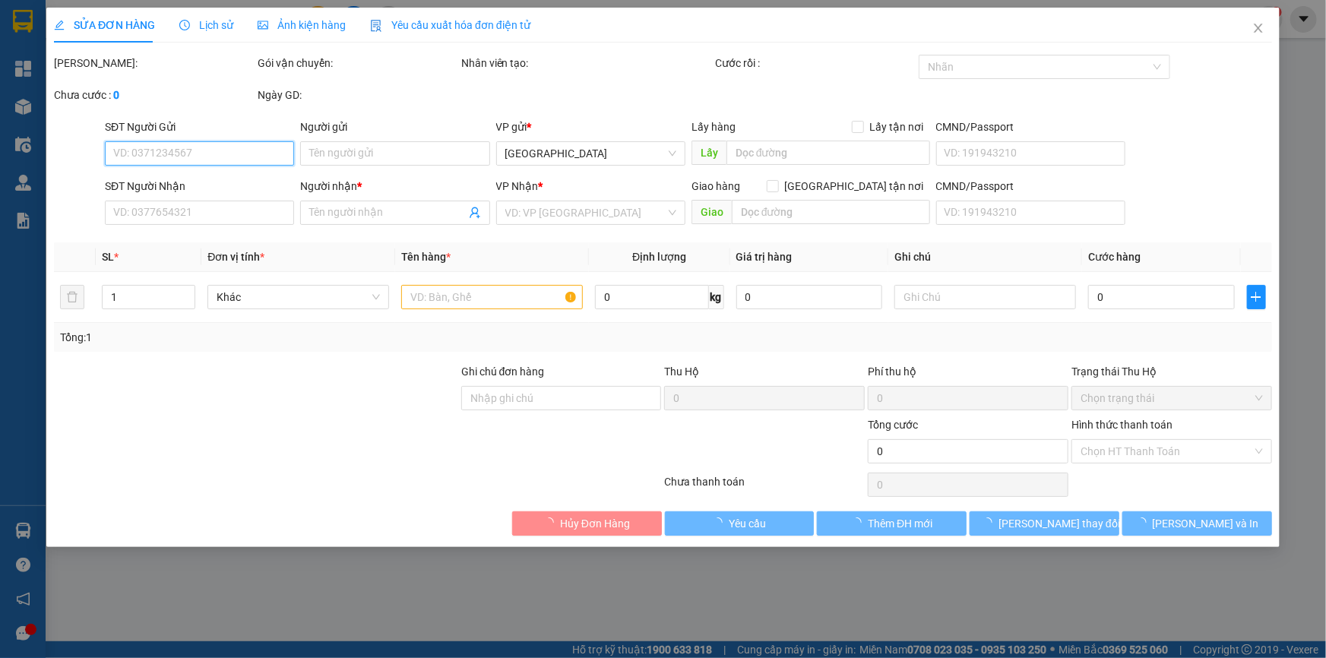
type input "0906856890"
type input "Út Tỷ"
type input "20.000"
type input "0"
